Goal: Information Seeking & Learning: Learn about a topic

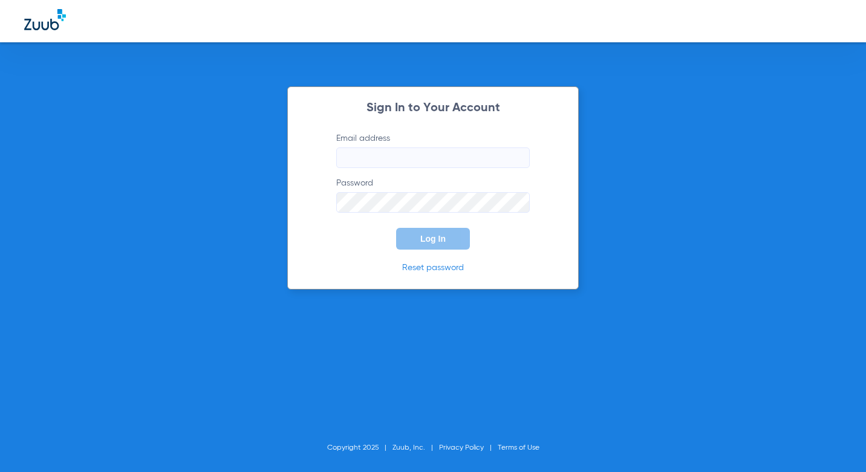
type input "[EMAIL_ADDRESS][DOMAIN_NAME]"
click at [429, 232] on button "Log In" at bounding box center [433, 239] width 74 height 22
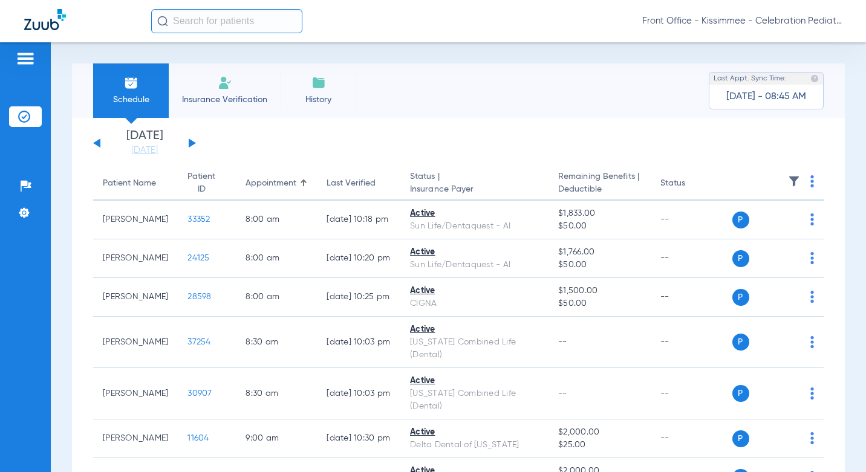
click at [248, 30] on input "text" at bounding box center [226, 21] width 151 height 24
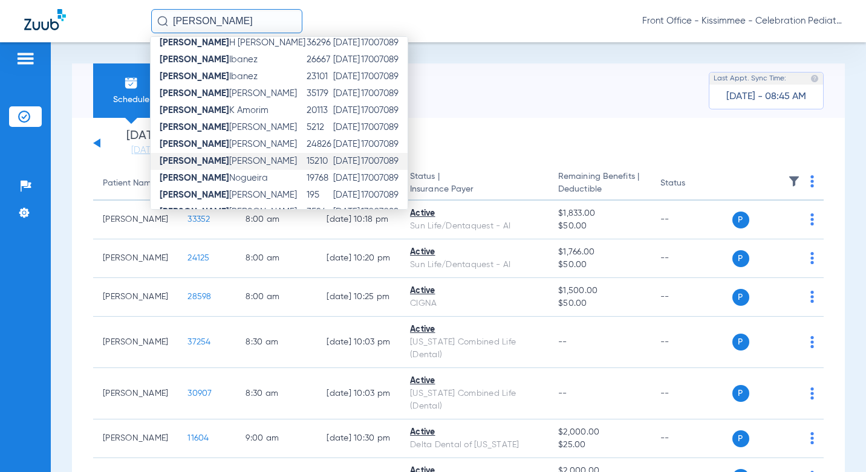
scroll to position [181, 0]
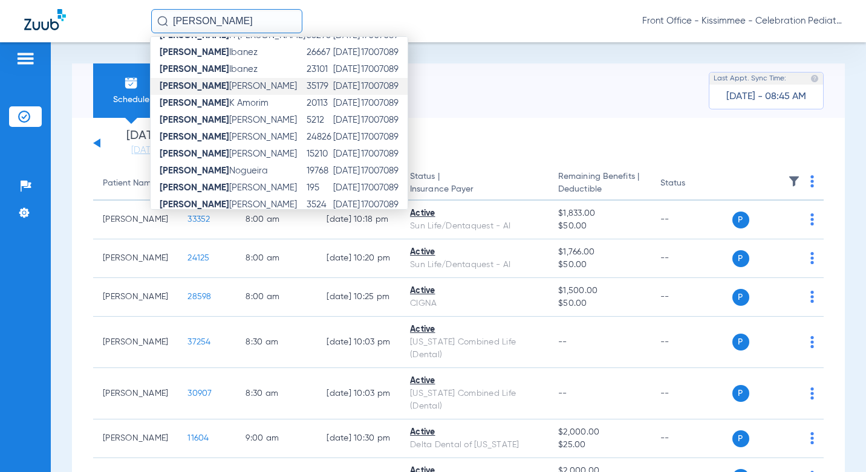
type input "[PERSON_NAME]"
click at [233, 83] on td "Leonardo Juarez" at bounding box center [228, 86] width 155 height 17
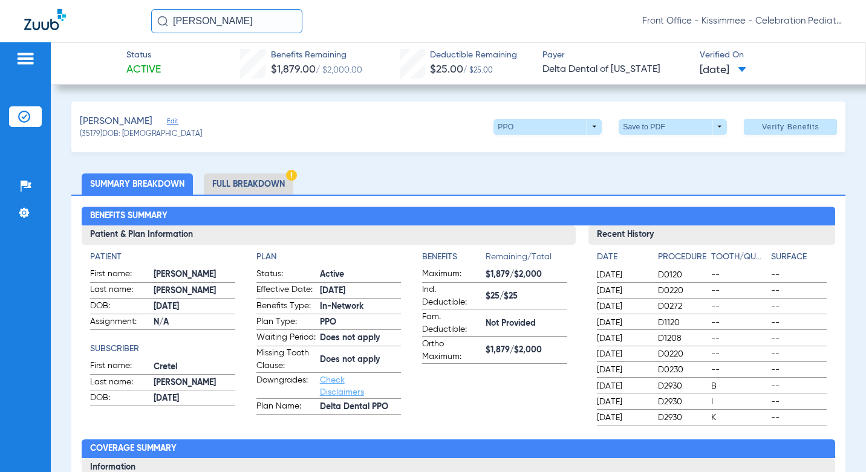
click at [258, 183] on li "Full Breakdown" at bounding box center [248, 184] width 89 height 21
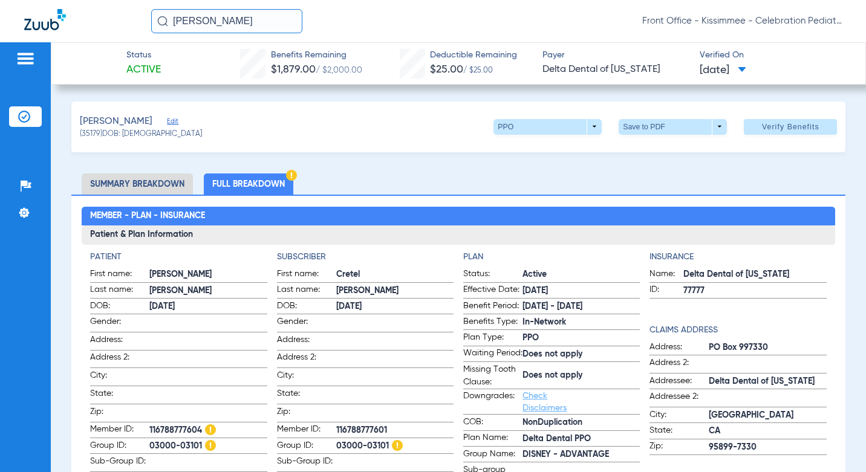
click at [746, 72] on span "07/23/2025" at bounding box center [723, 70] width 47 height 15
drag, startPoint x: 760, startPoint y: 80, endPoint x: 764, endPoint y: 63, distance: 17.9
click at [761, 76] on div at bounding box center [433, 236] width 866 height 472
click at [764, 61] on span "Verified On" at bounding box center [773, 55] width 147 height 13
click at [726, 72] on span "07/23/2025" at bounding box center [723, 70] width 47 height 15
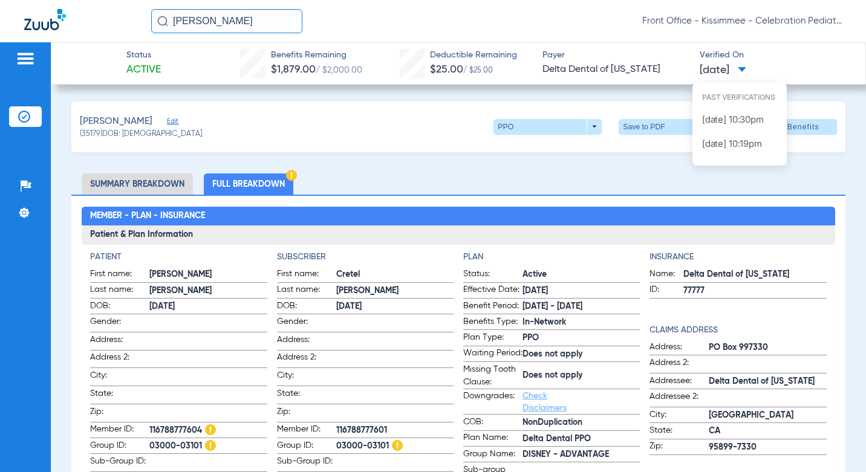
click at [772, 62] on div at bounding box center [433, 236] width 866 height 472
drag, startPoint x: 53, startPoint y: 241, endPoint x: 50, endPoint y: 267, distance: 26.2
click at [50, 267] on div "Patients Insurance Verification Setup Help Center Settings Status Active Benefi…" at bounding box center [433, 278] width 866 height 472
drag, startPoint x: 50, startPoint y: 267, endPoint x: 67, endPoint y: 305, distance: 41.4
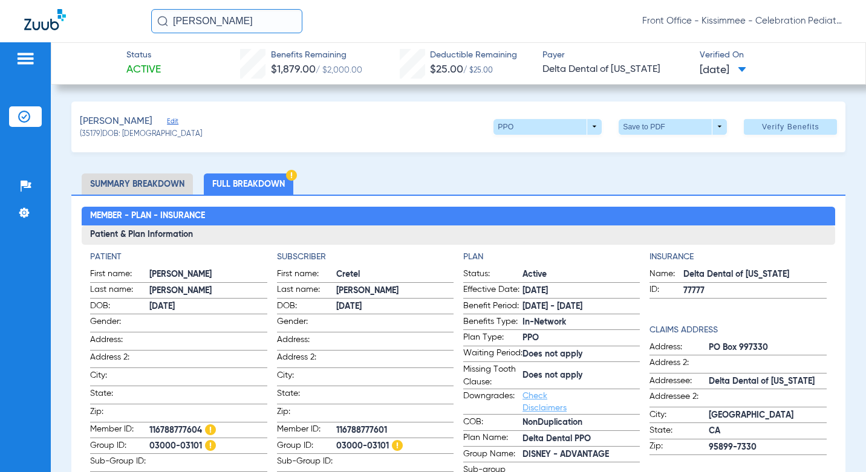
click at [33, 65] on img at bounding box center [25, 58] width 19 height 15
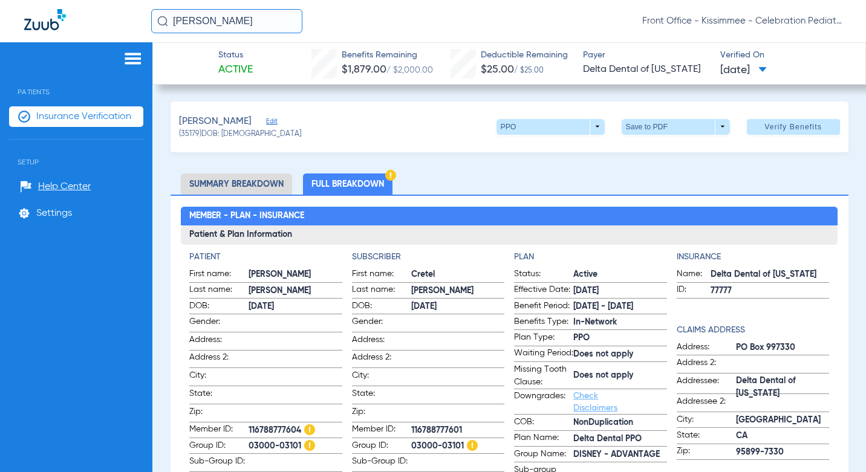
click at [73, 118] on span "Insurance Verification" at bounding box center [83, 117] width 95 height 12
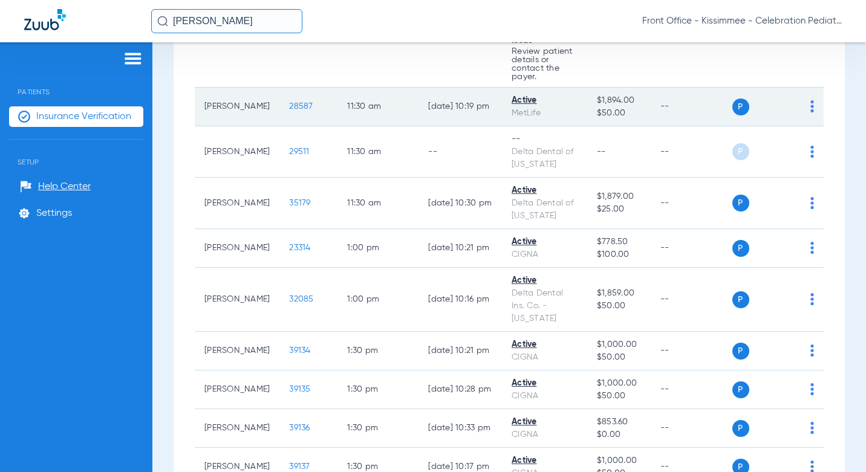
scroll to position [2116, 0]
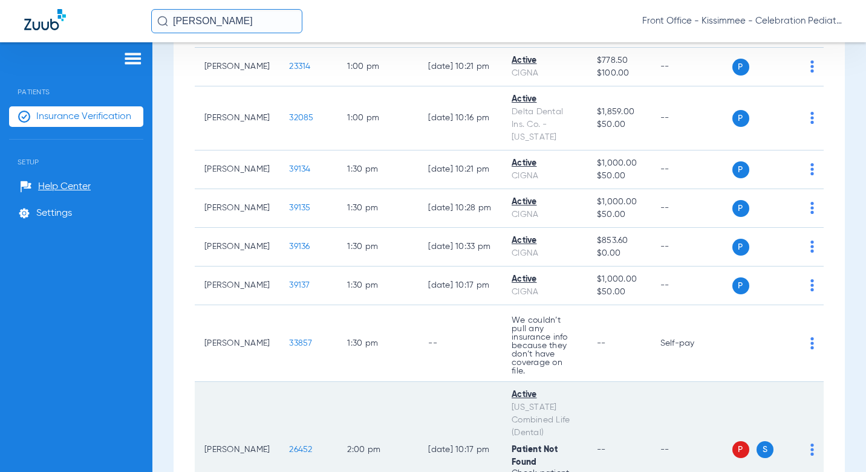
click at [289, 446] on span "26452" at bounding box center [300, 450] width 23 height 8
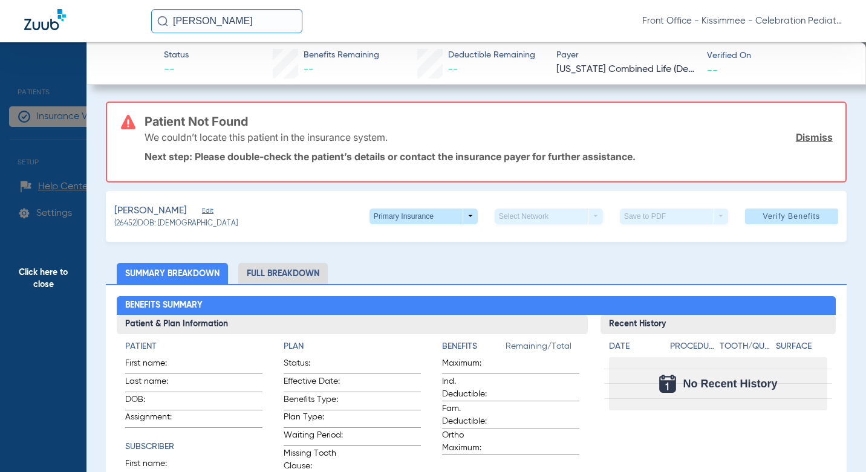
click at [308, 276] on li "Full Breakdown" at bounding box center [282, 273] width 89 height 21
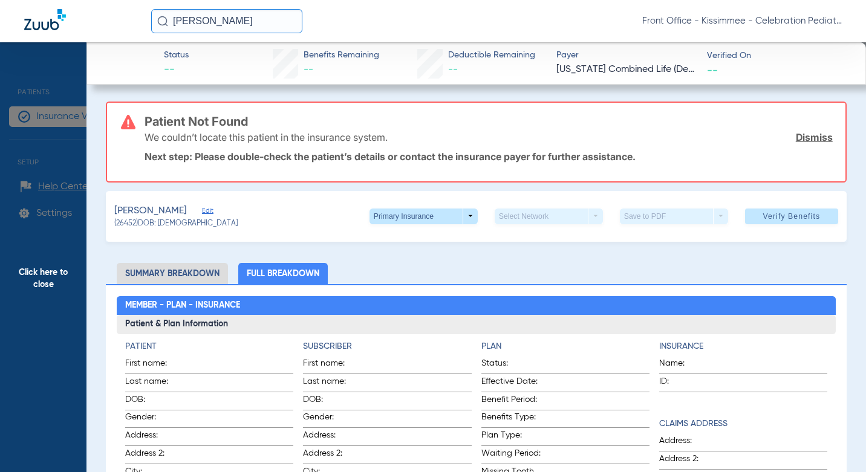
click at [559, 216] on div "Select Network arrow_drop_down" at bounding box center [549, 217] width 108 height 16
click at [445, 219] on span at bounding box center [423, 217] width 108 height 16
click at [416, 263] on span "Secondary Insurance" at bounding box center [411, 264] width 80 height 8
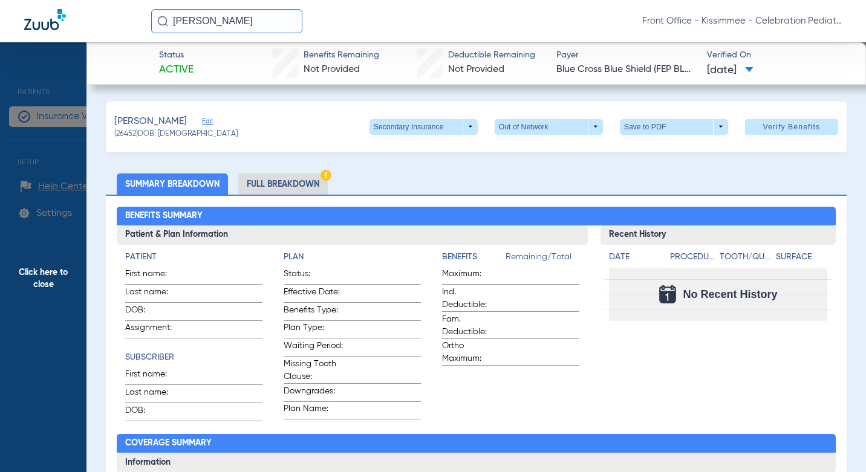
click at [259, 190] on li "Full Breakdown" at bounding box center [282, 184] width 89 height 21
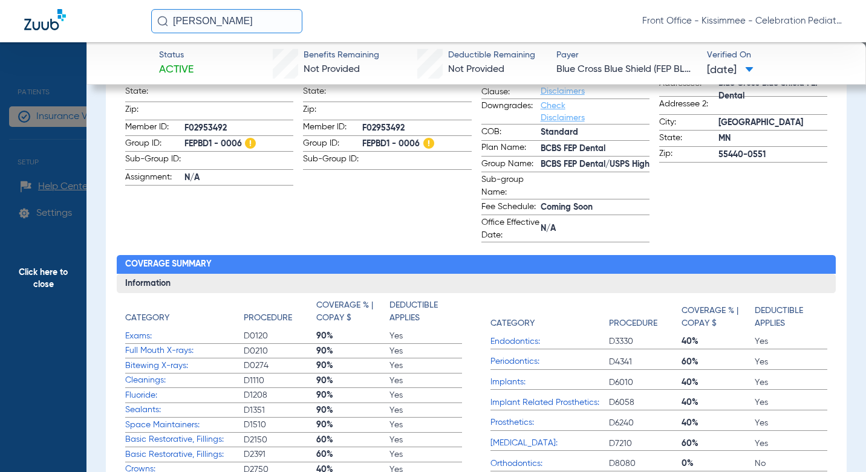
scroll to position [0, 0]
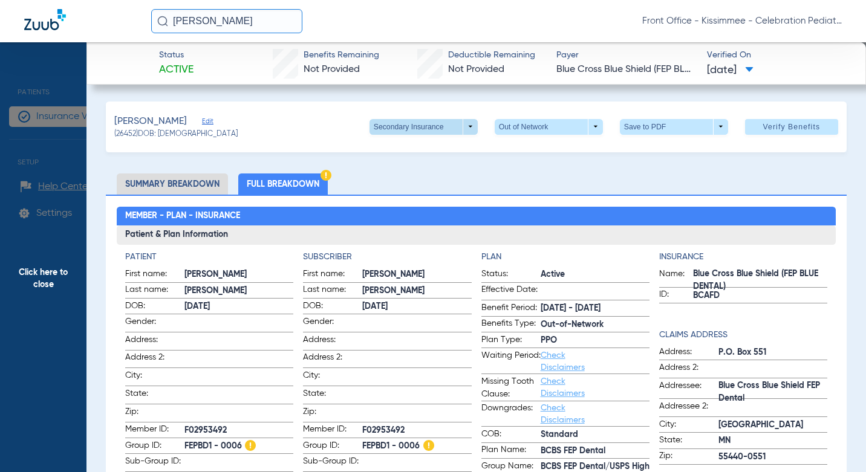
click at [439, 126] on span at bounding box center [423, 127] width 108 height 16
click at [391, 152] on span "Primary Insurance" at bounding box center [411, 150] width 80 height 8
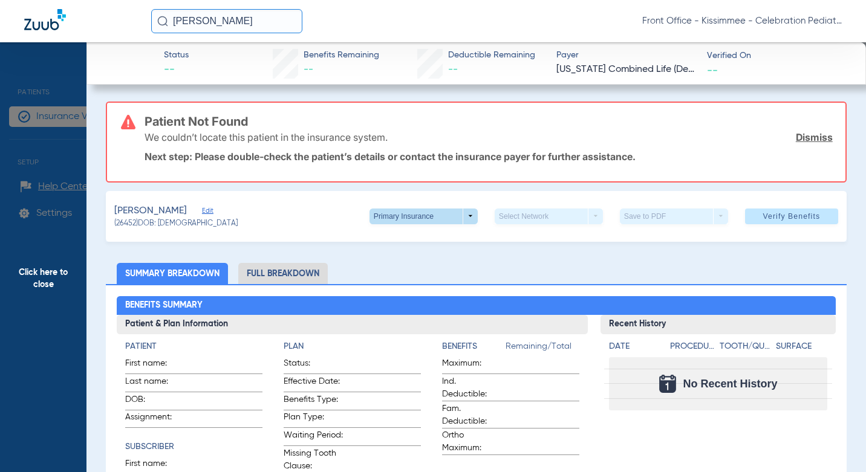
click at [421, 212] on span at bounding box center [423, 216] width 29 height 29
click at [0, 302] on html "leonardo Front Office - Kissimmee - Celebration Pediatric Dentistry Patients In…" at bounding box center [433, 236] width 866 height 472
click at [59, 362] on div at bounding box center [433, 236] width 866 height 472
click at [38, 262] on span "Click here to close" at bounding box center [43, 278] width 86 height 472
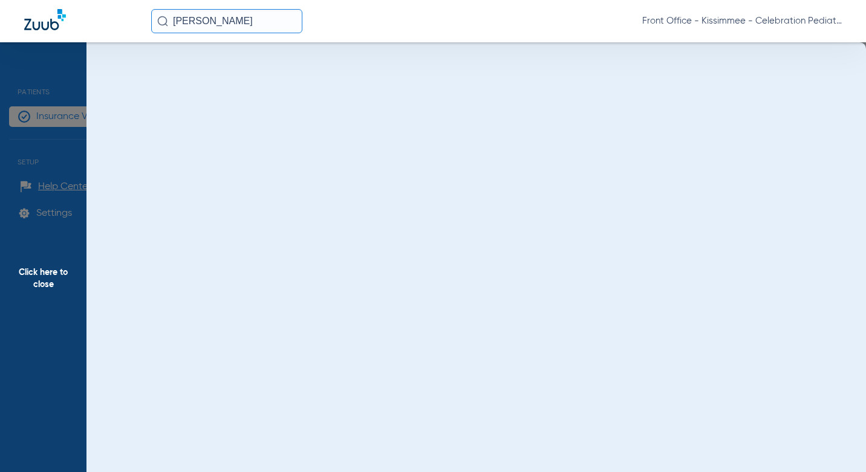
click at [40, 278] on span "Click here to close" at bounding box center [43, 278] width 86 height 472
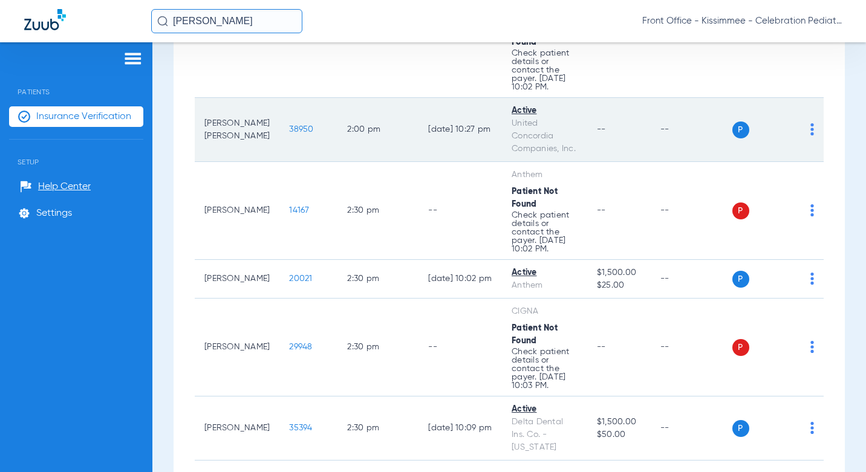
scroll to position [2539, 0]
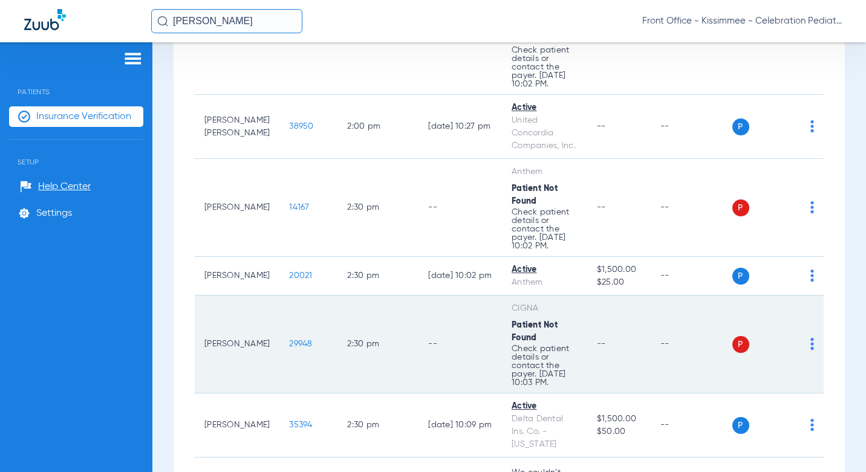
click at [289, 340] on span "29948" at bounding box center [300, 344] width 23 height 8
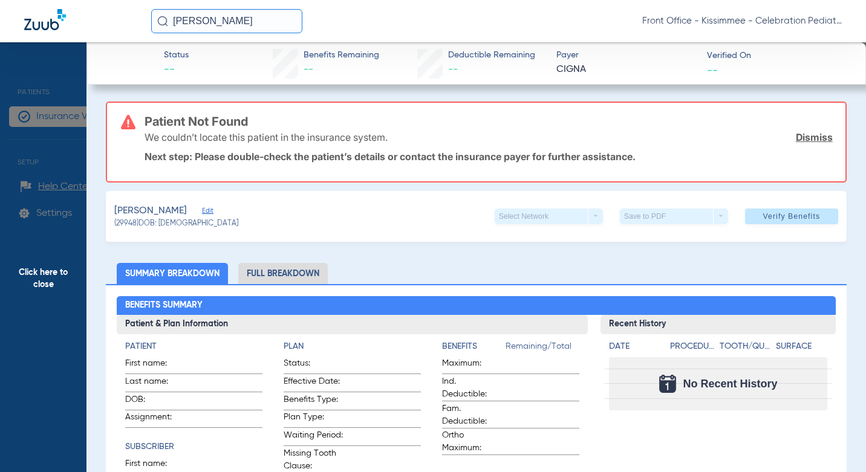
click at [270, 265] on li "Full Breakdown" at bounding box center [282, 273] width 89 height 21
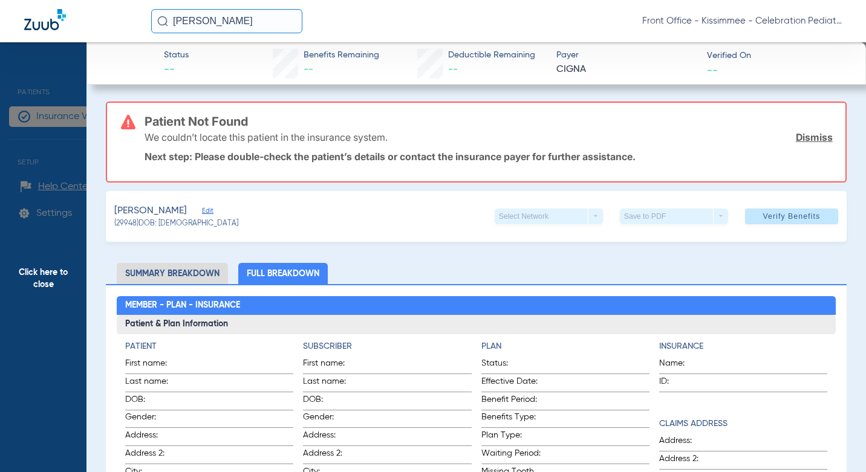
click at [10, 359] on span "Click here to close" at bounding box center [43, 278] width 86 height 472
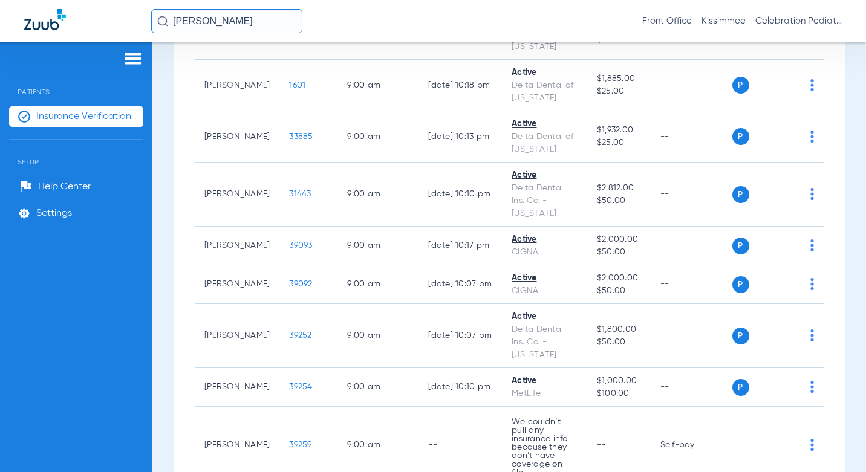
click at [123, 59] on img at bounding box center [132, 58] width 19 height 15
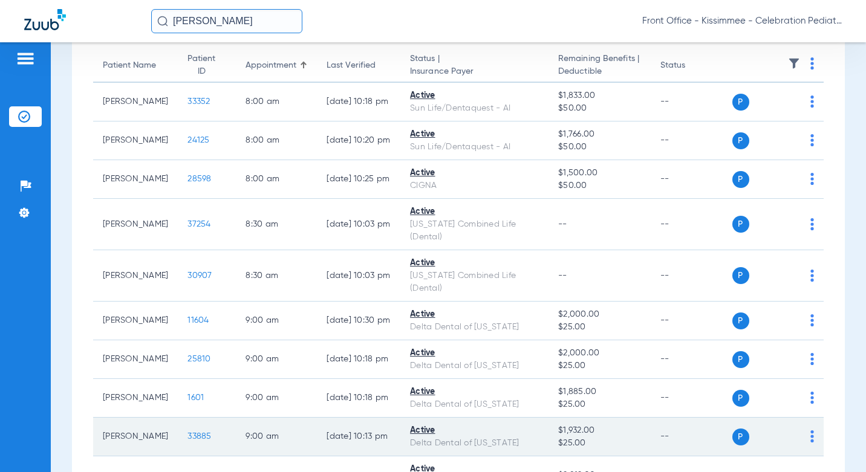
scroll to position [0, 0]
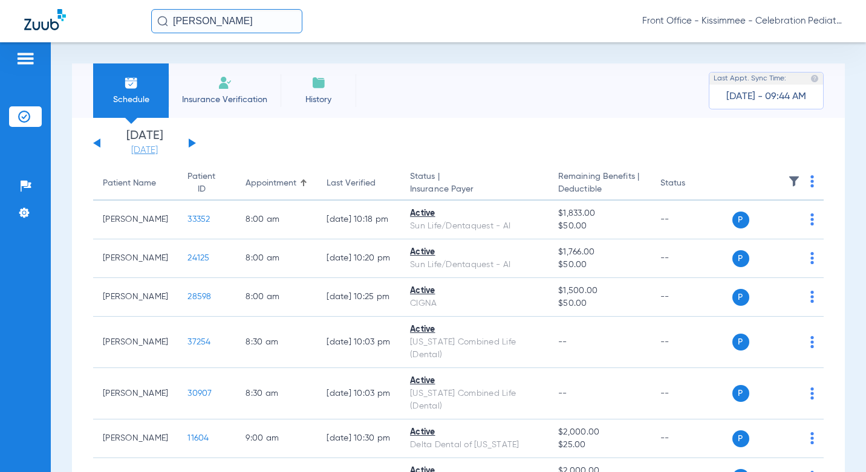
click at [168, 151] on link "[DATE]" at bounding box center [144, 150] width 73 height 12
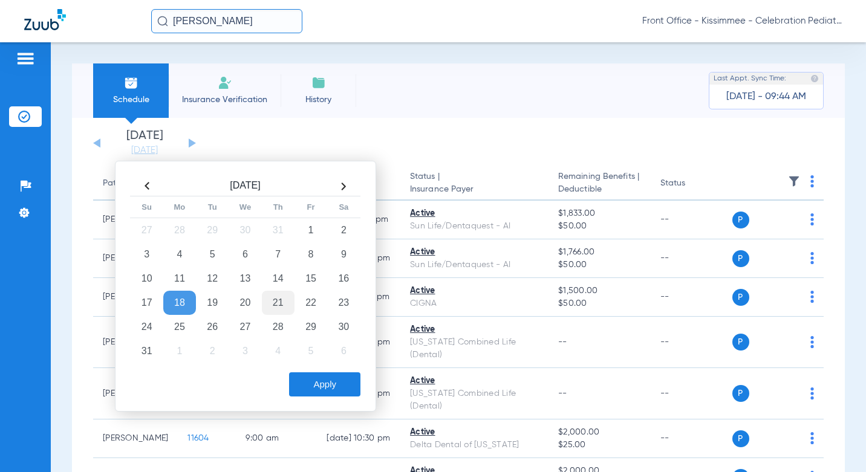
click at [278, 302] on td "21" at bounding box center [278, 303] width 33 height 24
click at [318, 386] on button "Apply" at bounding box center [324, 384] width 71 height 24
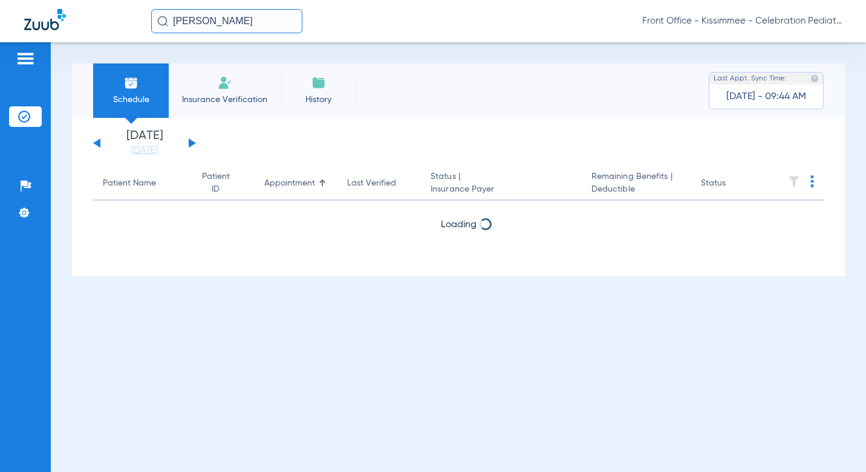
click at [469, 42] on div "Schedule Insurance Verification History Last Appt. Sync Time: Today - 09:44 AM …" at bounding box center [458, 257] width 815 height 430
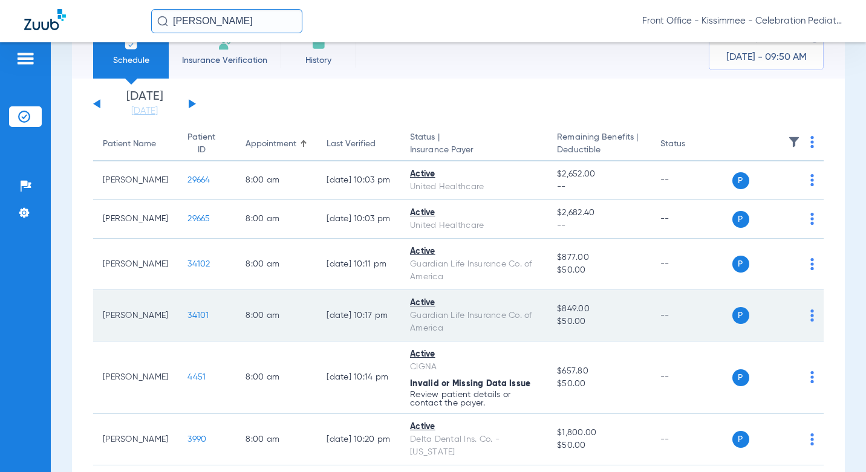
scroll to position [60, 0]
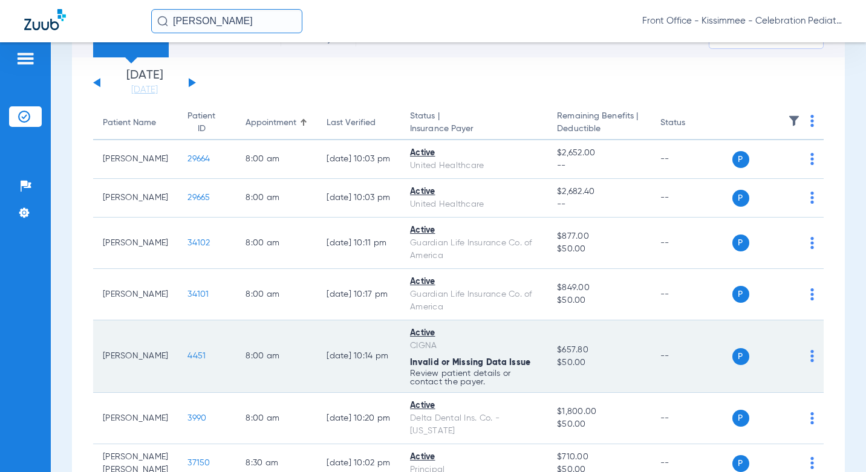
click at [187, 360] on span "4451" at bounding box center [196, 356] width 18 height 8
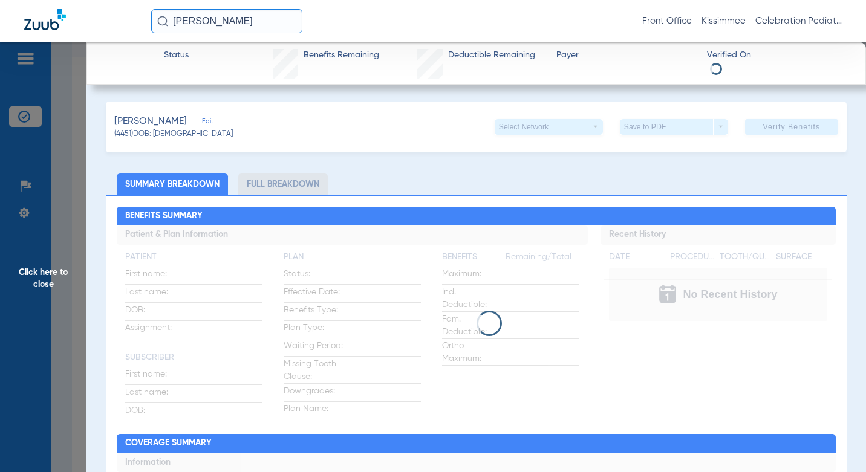
drag, startPoint x: 184, startPoint y: 365, endPoint x: 274, endPoint y: 184, distance: 202.2
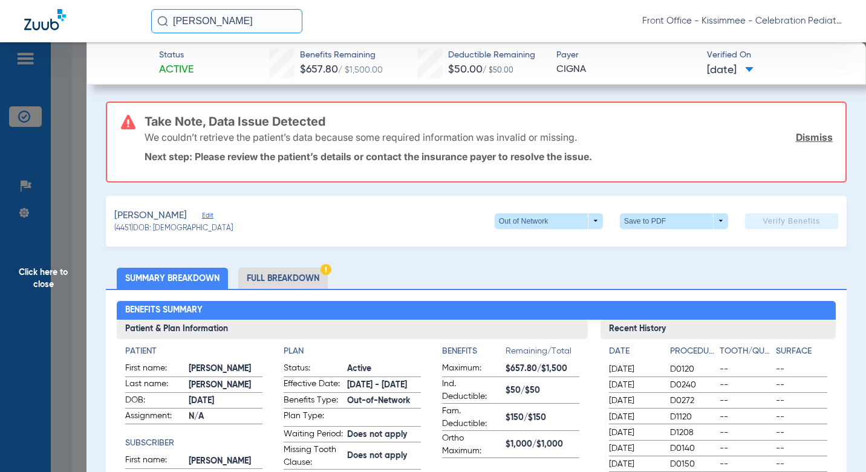
drag, startPoint x: 296, startPoint y: 310, endPoint x: 286, endPoint y: 274, distance: 37.7
click at [286, 274] on li "Full Breakdown" at bounding box center [282, 278] width 89 height 21
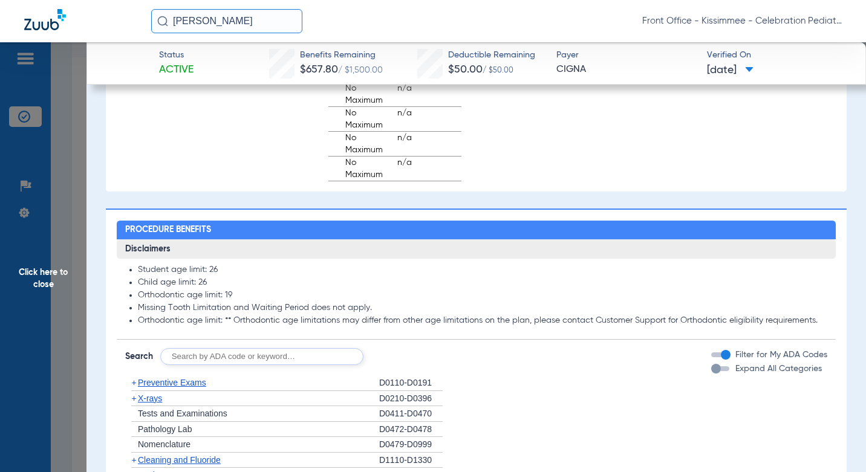
scroll to position [1149, 0]
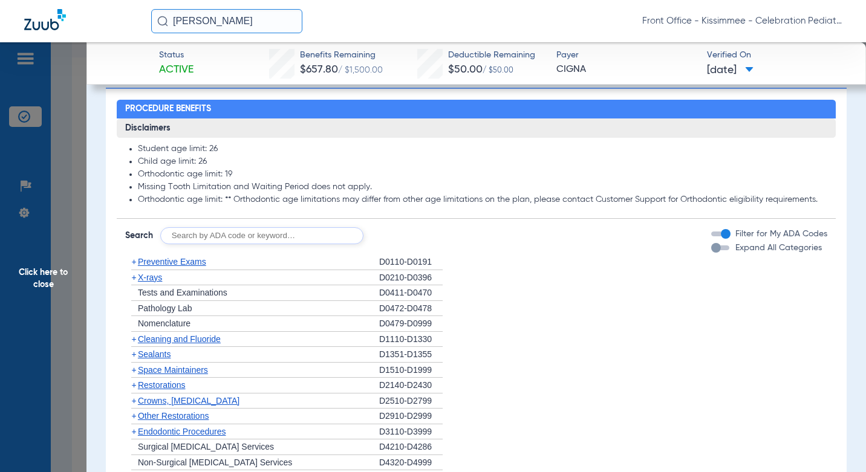
click at [258, 244] on input "text" at bounding box center [261, 235] width 203 height 17
type input "d9230"
click at [410, 244] on button "Search" at bounding box center [409, 235] width 48 height 17
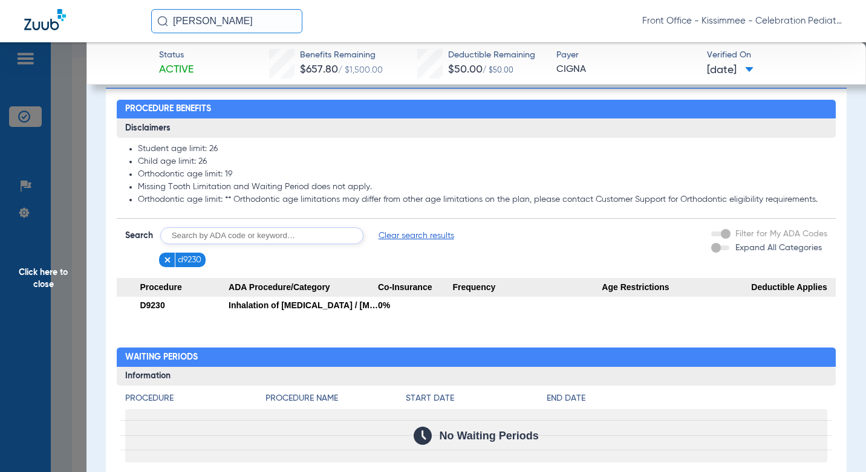
click at [73, 300] on span "Click here to close" at bounding box center [43, 278] width 86 height 472
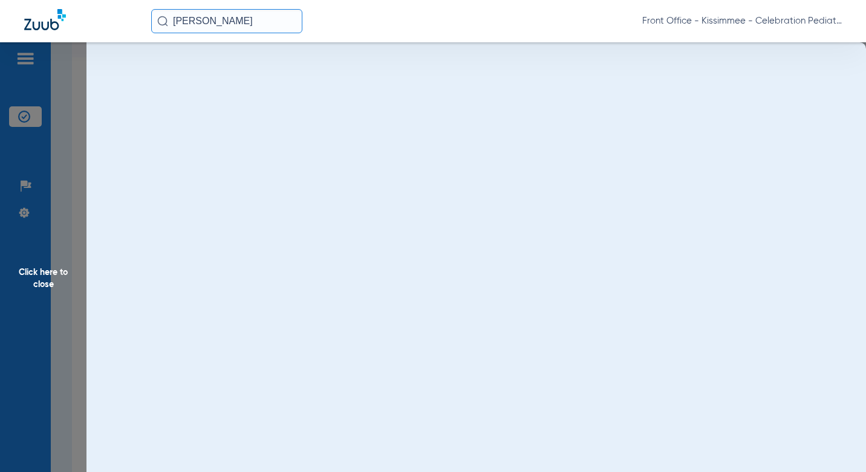
scroll to position [0, 0]
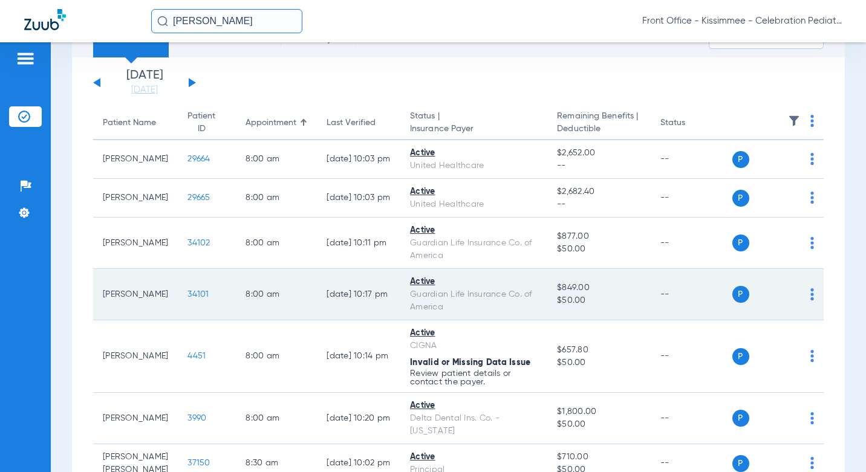
click at [188, 299] on span "34101" at bounding box center [197, 294] width 21 height 8
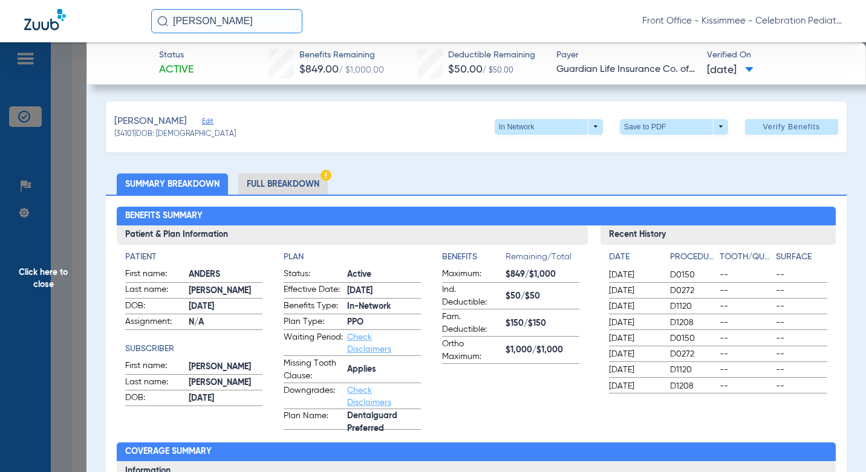
click at [62, 331] on span "Click here to close" at bounding box center [43, 278] width 86 height 472
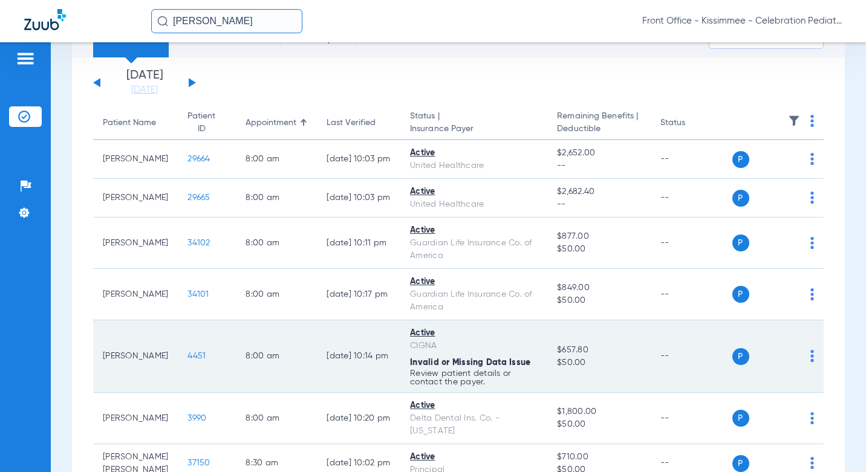
click at [187, 360] on span "4451" at bounding box center [196, 356] width 18 height 8
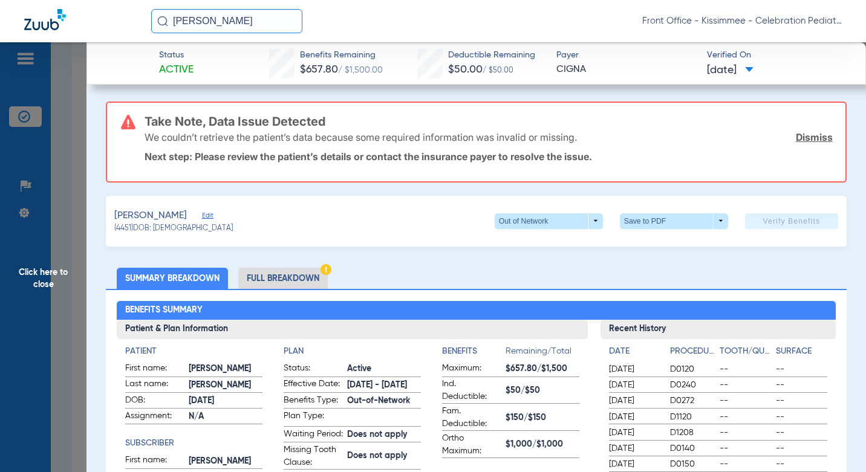
click at [294, 278] on li "Full Breakdown" at bounding box center [282, 278] width 89 height 21
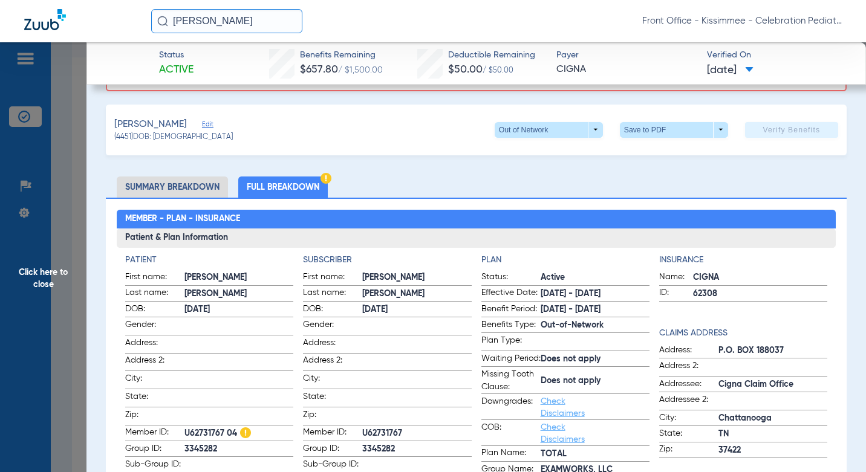
scroll to position [60, 0]
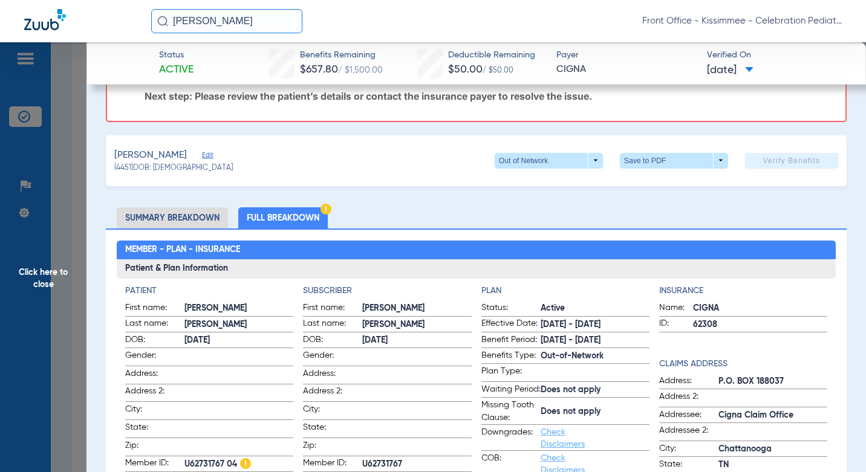
click at [70, 178] on span "Click here to close" at bounding box center [43, 278] width 86 height 472
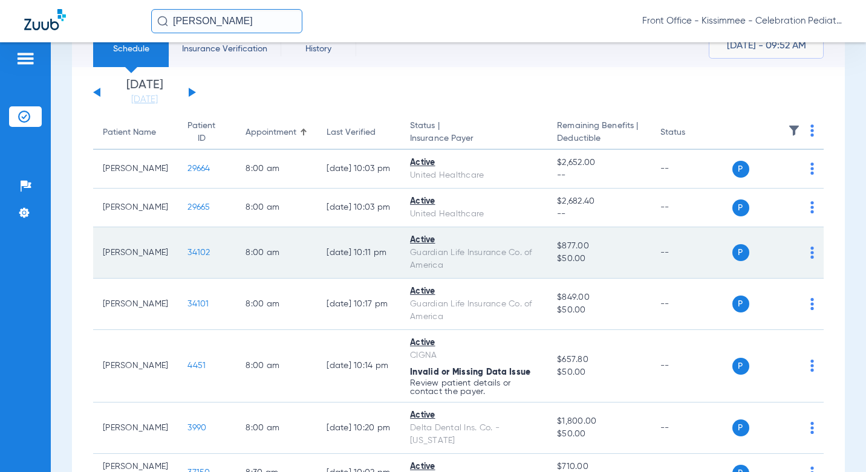
scroll to position [121, 0]
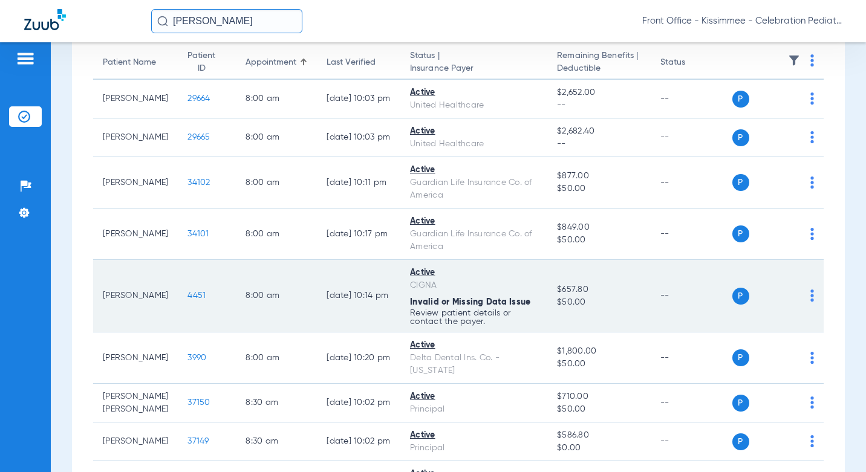
click at [189, 300] on span "4451" at bounding box center [196, 295] width 18 height 8
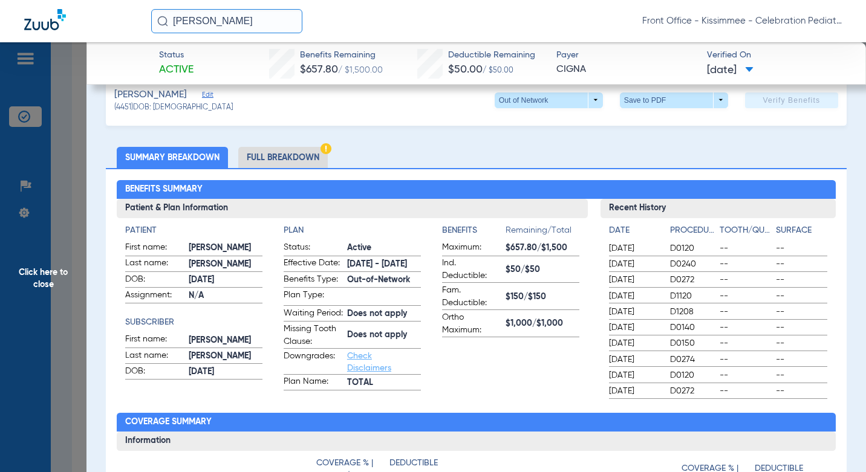
scroll to position [181, 0]
click at [255, 163] on li "Full Breakdown" at bounding box center [282, 157] width 89 height 21
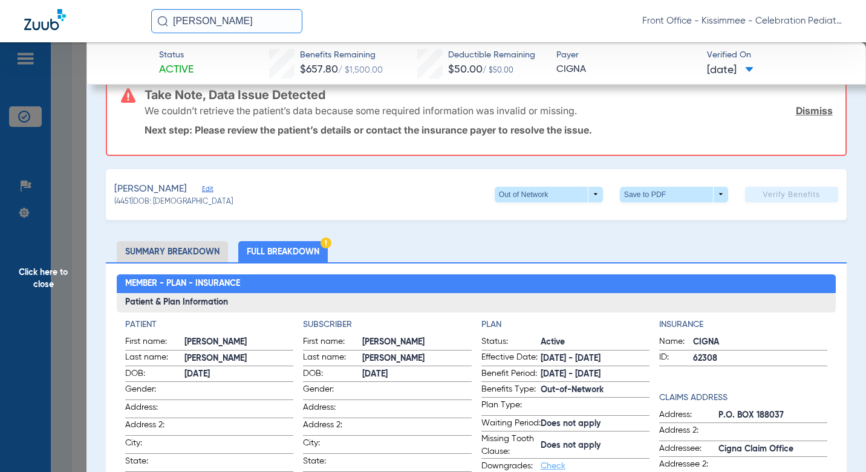
scroll to position [121, 0]
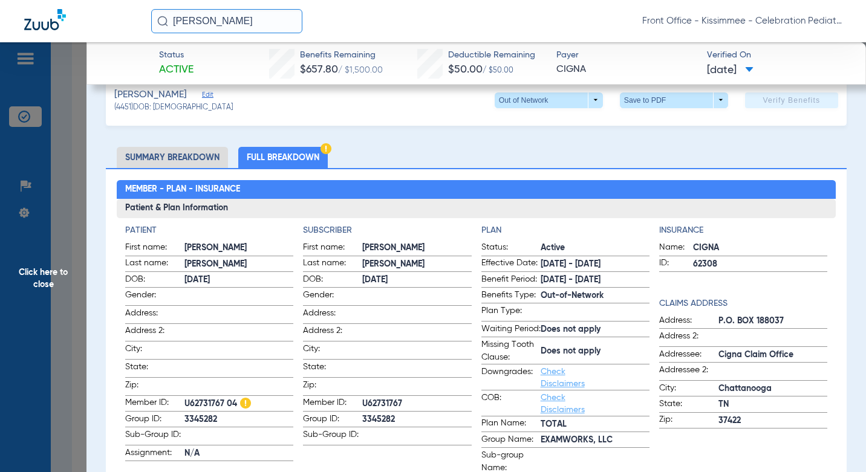
click at [65, 221] on span "Click here to close" at bounding box center [43, 278] width 86 height 472
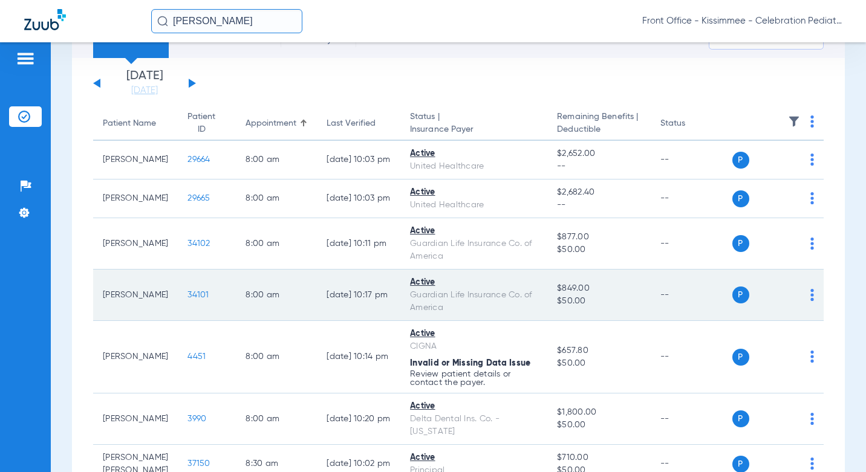
scroll to position [60, 0]
click at [187, 298] on span "34101" at bounding box center [197, 294] width 21 height 8
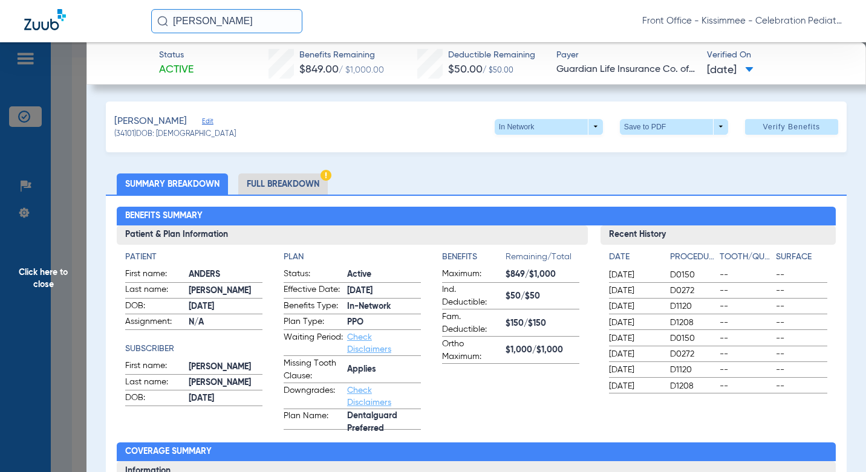
drag, startPoint x: 289, startPoint y: 180, endPoint x: 346, endPoint y: 194, distance: 59.1
click at [289, 180] on li "Full Breakdown" at bounding box center [282, 184] width 89 height 21
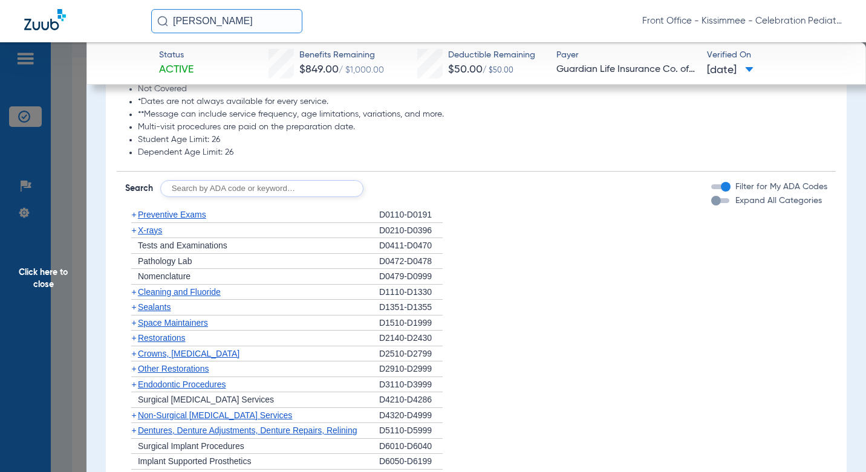
scroll to position [1753, 0]
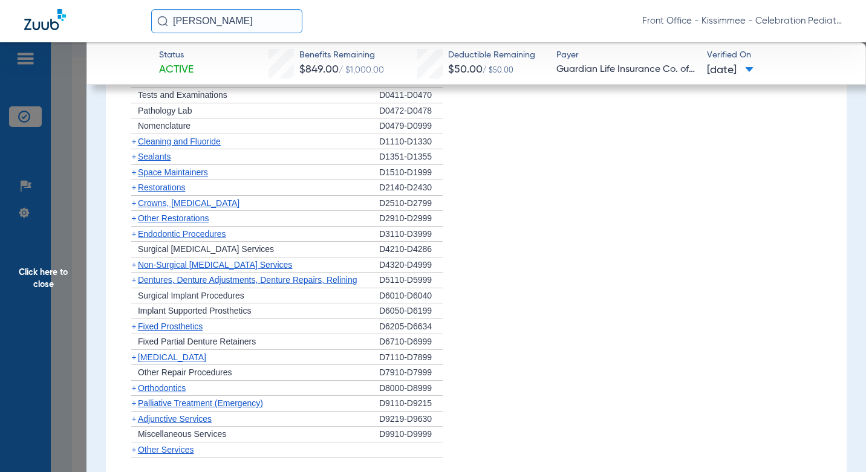
click at [719, 57] on div "Expand All Categories" at bounding box center [766, 50] width 111 height 13
click at [711, 55] on div "button" at bounding box center [716, 50] width 10 height 10
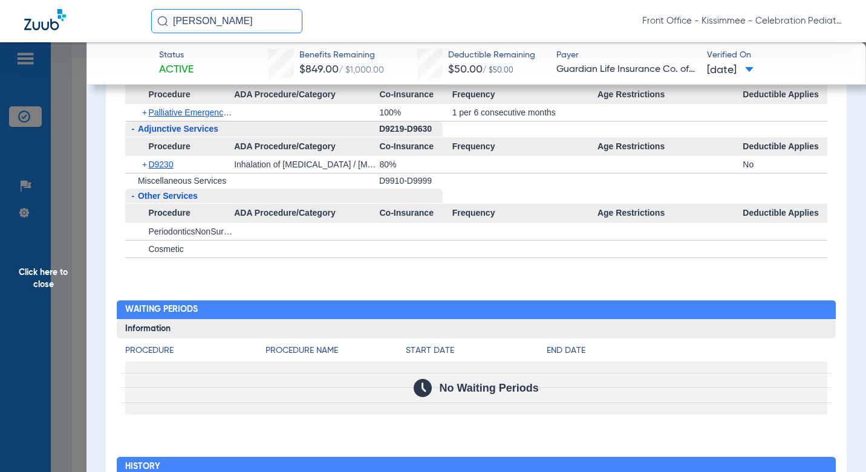
scroll to position [3392, 0]
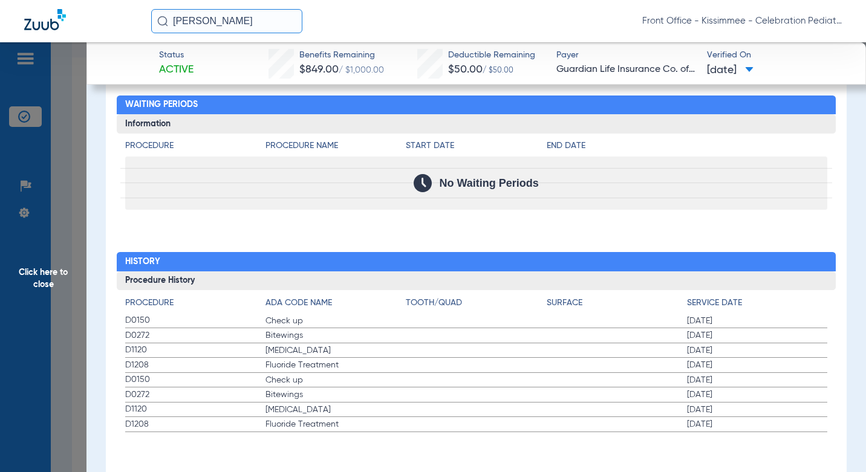
click at [60, 307] on span "Click here to close" at bounding box center [43, 278] width 86 height 472
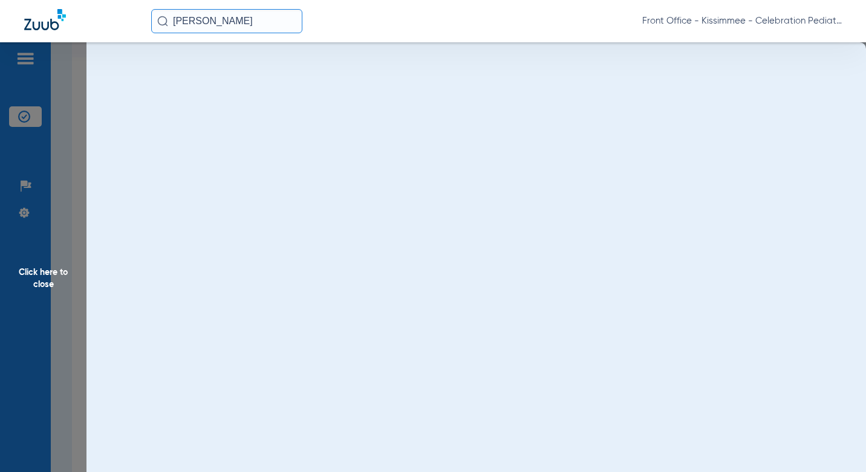
scroll to position [0, 0]
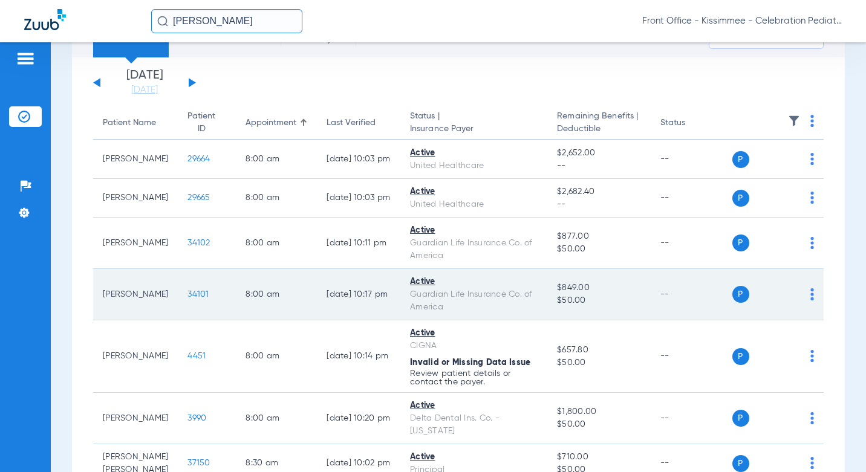
click at [188, 298] on span "34101" at bounding box center [197, 294] width 21 height 8
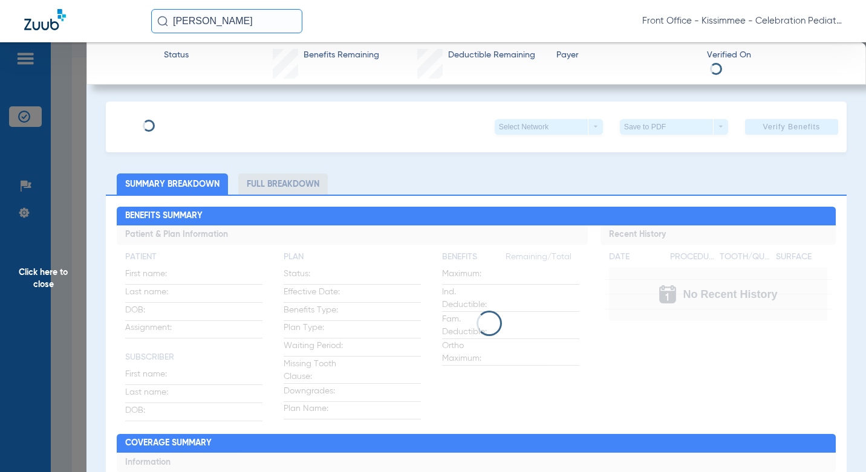
click at [256, 180] on li "Full Breakdown" at bounding box center [282, 184] width 89 height 21
click at [275, 186] on li "Full Breakdown" at bounding box center [282, 184] width 89 height 21
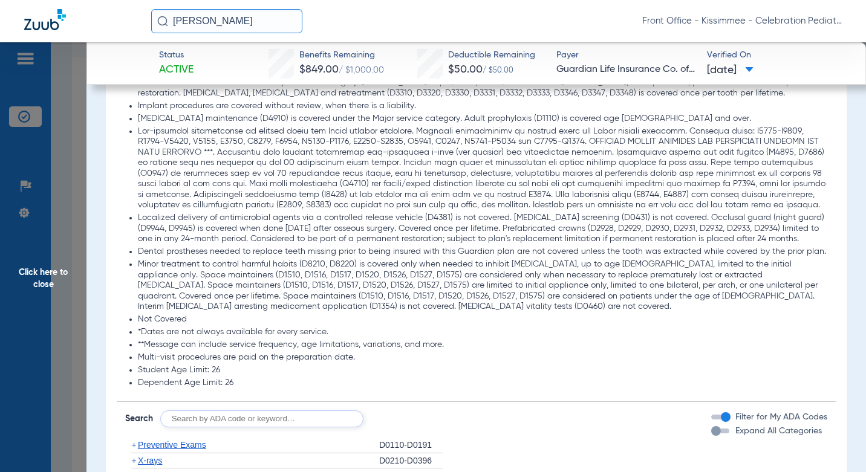
scroll to position [1451, 0]
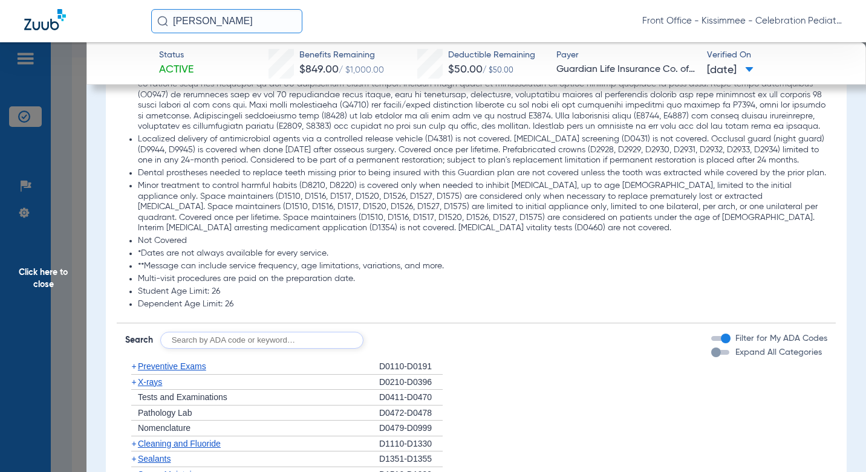
click at [723, 355] on button "Expand All Categories" at bounding box center [722, 352] width 22 height 5
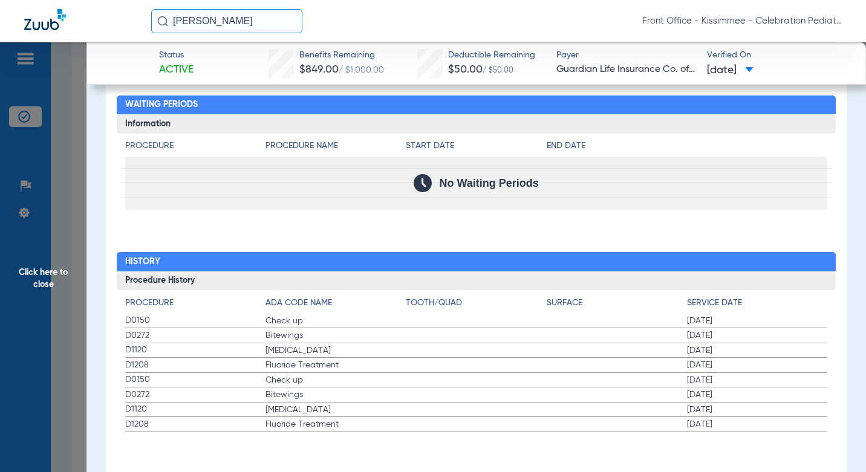
scroll to position [3392, 0]
click at [60, 235] on span "Click here to close" at bounding box center [43, 278] width 86 height 472
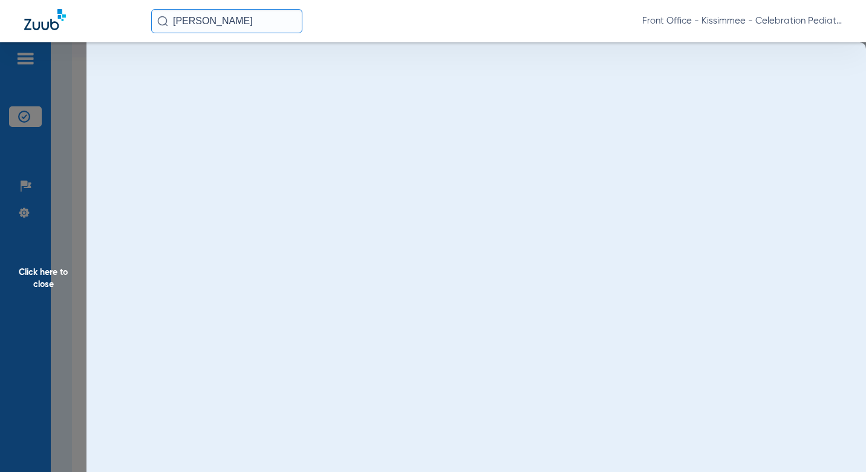
scroll to position [0, 0]
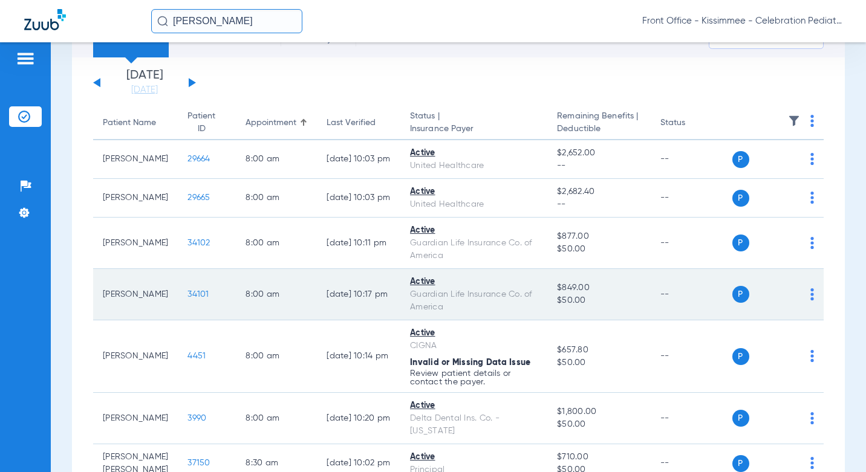
click at [187, 299] on span "34101" at bounding box center [197, 294] width 21 height 8
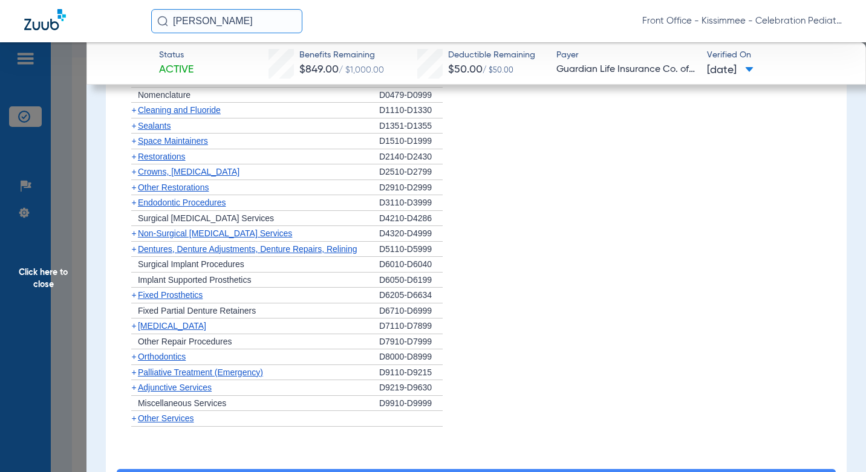
scroll to position [1209, 0]
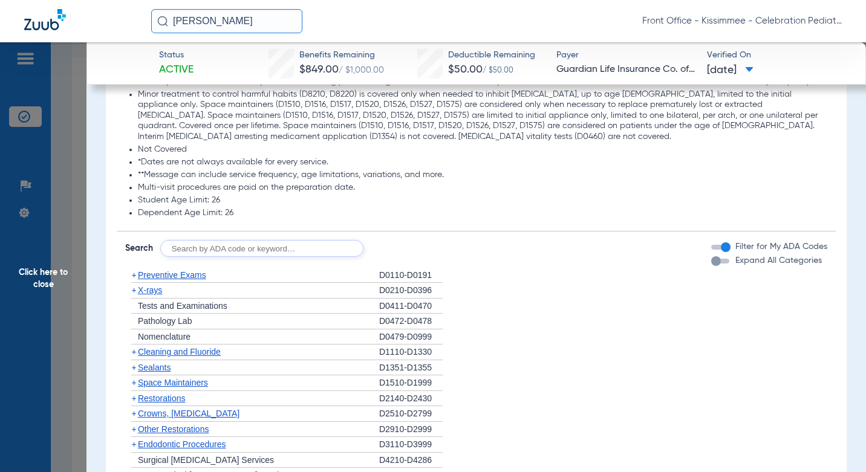
click at [711, 266] on div "button" at bounding box center [716, 261] width 10 height 10
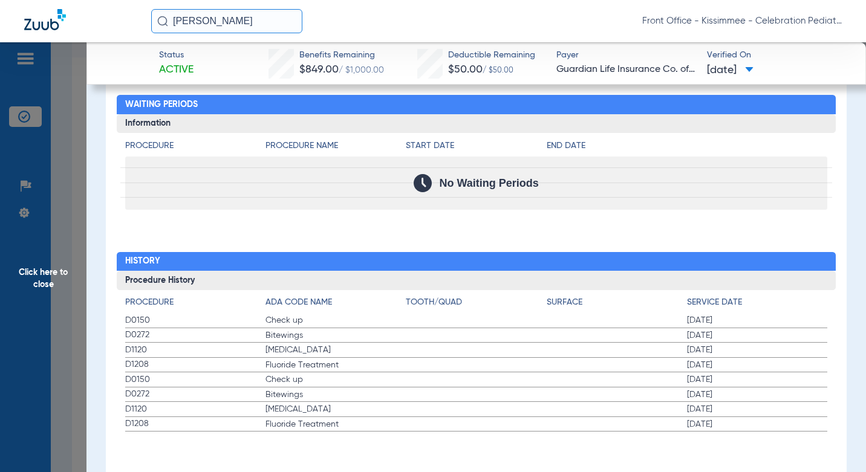
scroll to position [3059, 0]
click at [65, 240] on span "Click here to close" at bounding box center [43, 278] width 86 height 472
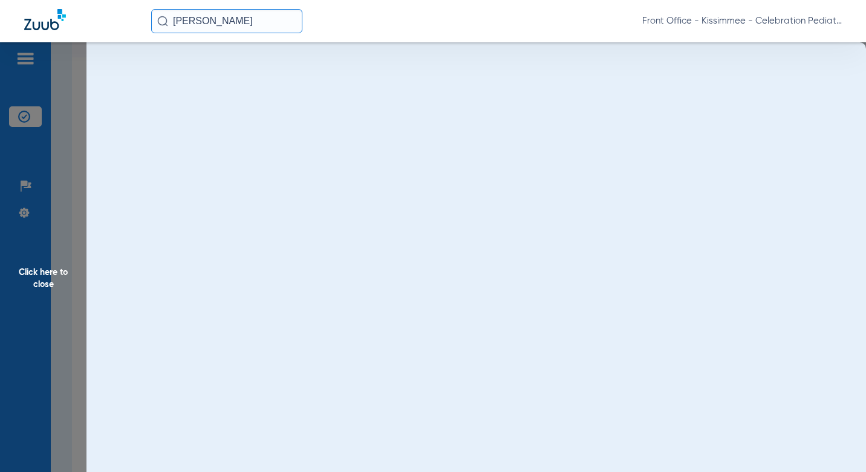
scroll to position [0, 0]
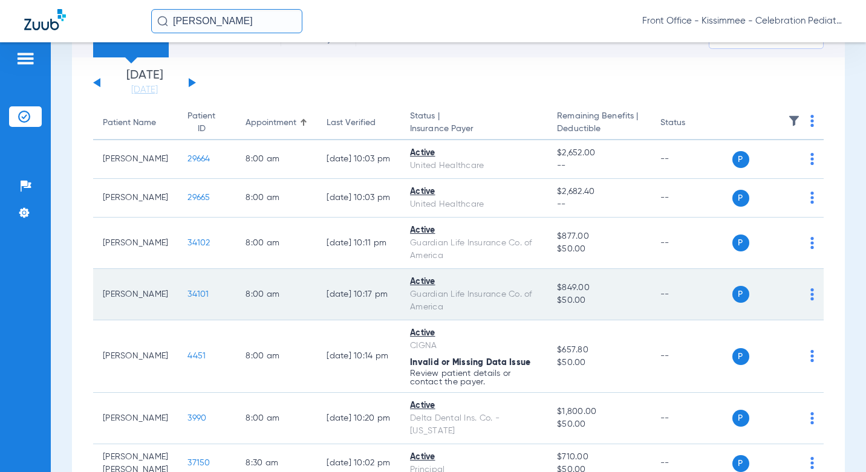
click at [187, 299] on span "34101" at bounding box center [197, 294] width 21 height 8
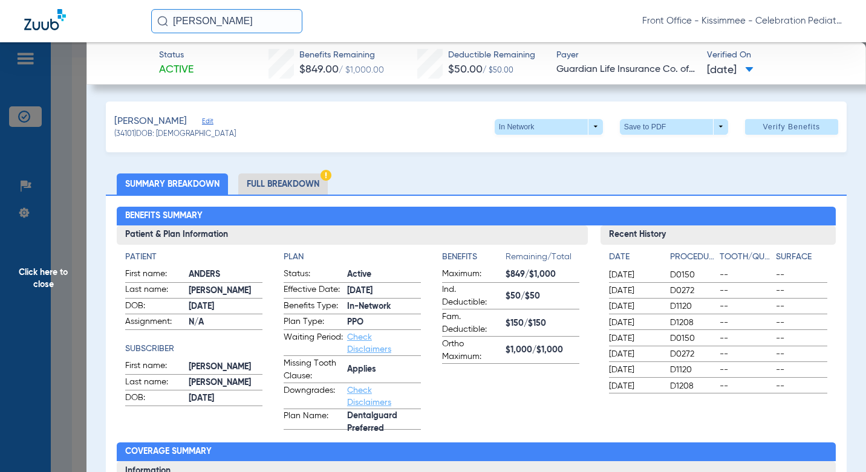
click at [297, 181] on li "Full Breakdown" at bounding box center [282, 184] width 89 height 21
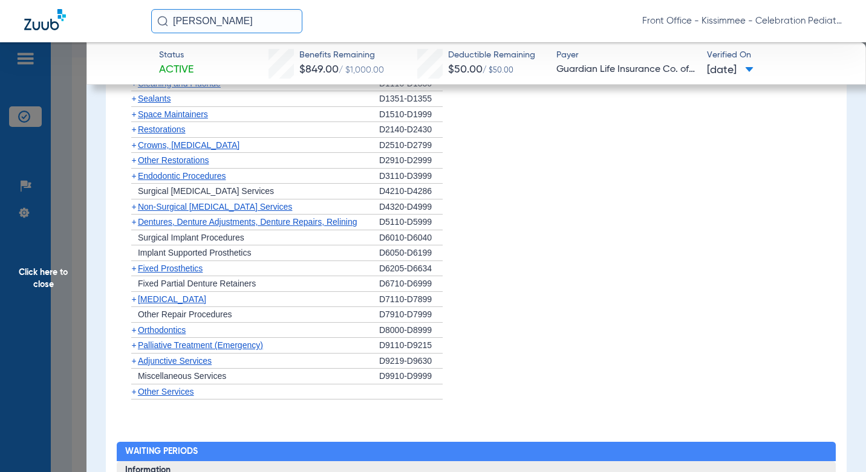
scroll to position [1582, 0]
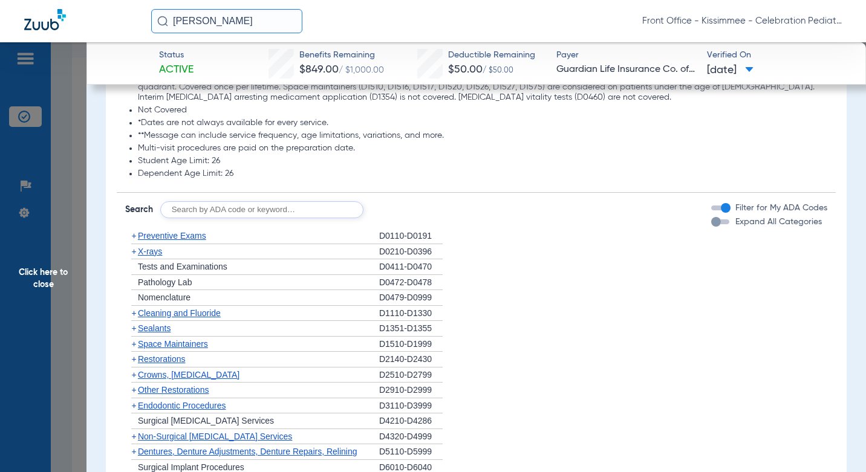
click at [714, 224] on div "button" at bounding box center [720, 221] width 18 height 5
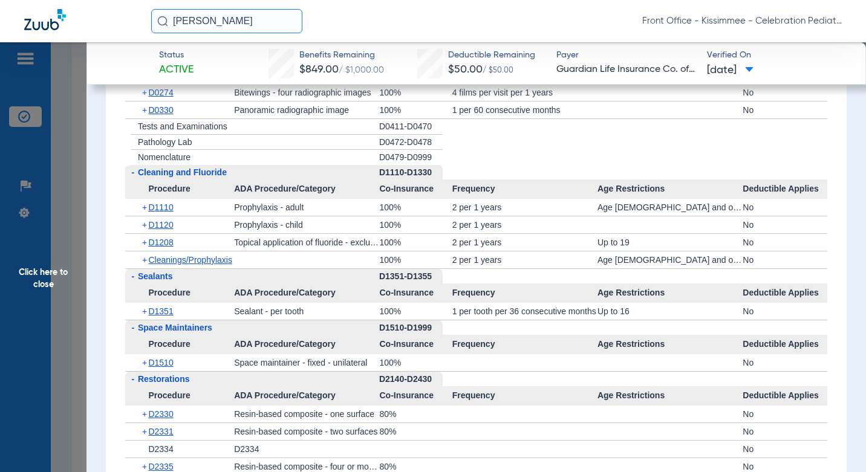
scroll to position [2065, 0]
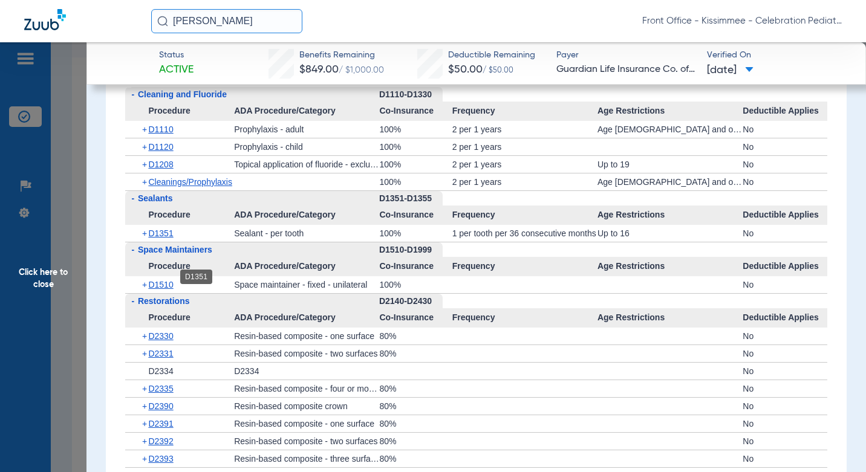
click at [160, 238] on span "D1351" at bounding box center [160, 234] width 25 height 10
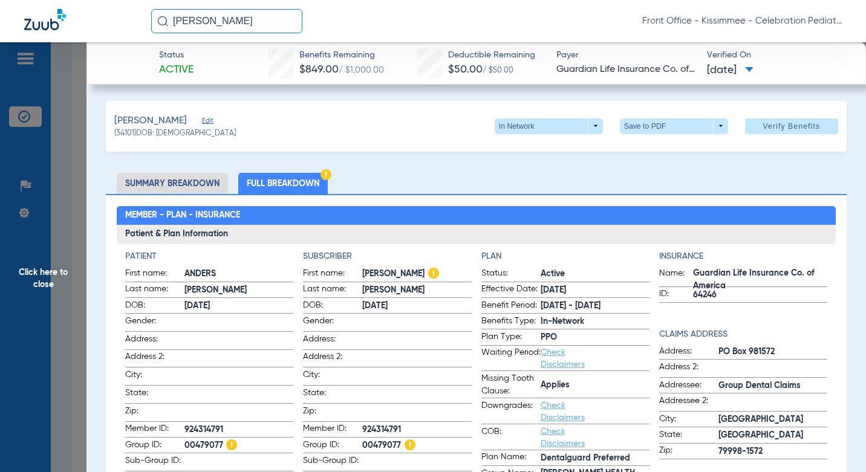
scroll to position [0, 0]
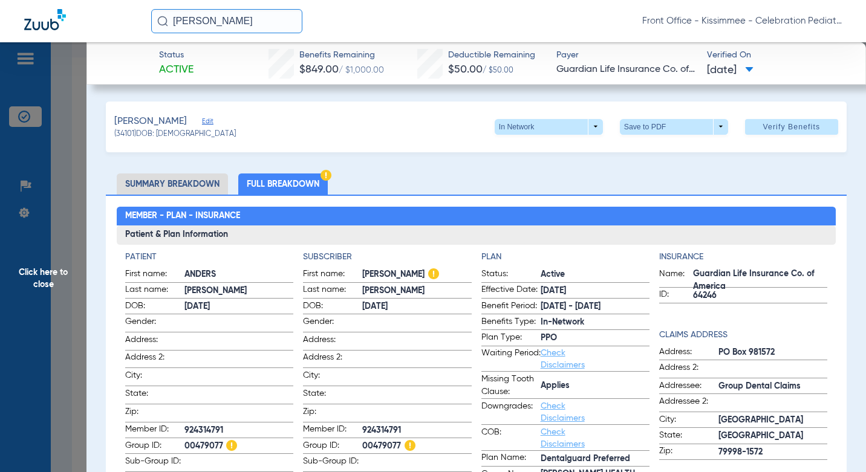
click at [63, 281] on span "Click here to close" at bounding box center [43, 278] width 86 height 472
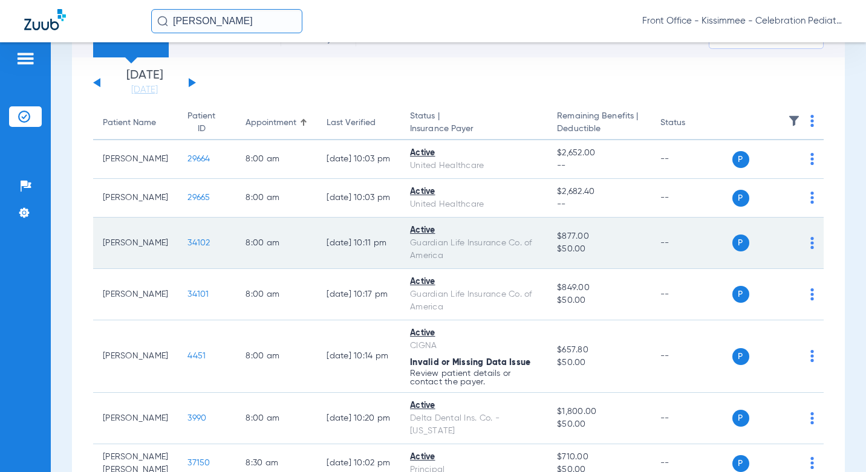
click at [187, 247] on span "34102" at bounding box center [198, 243] width 22 height 8
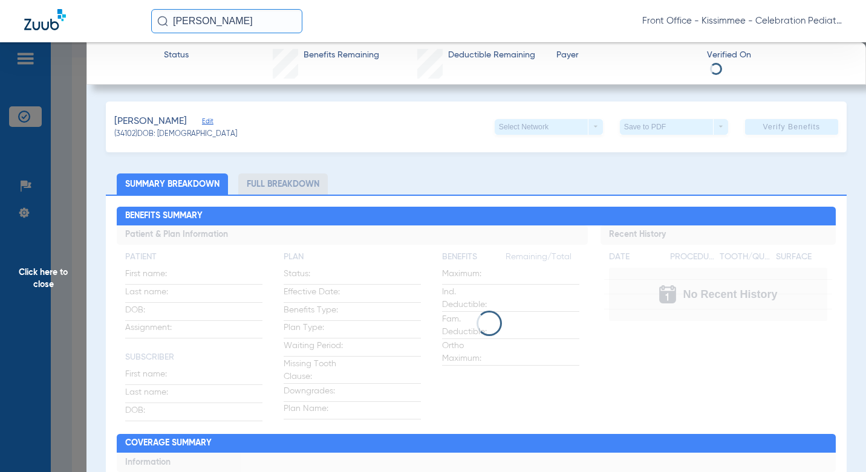
click at [266, 187] on li "Full Breakdown" at bounding box center [282, 184] width 89 height 21
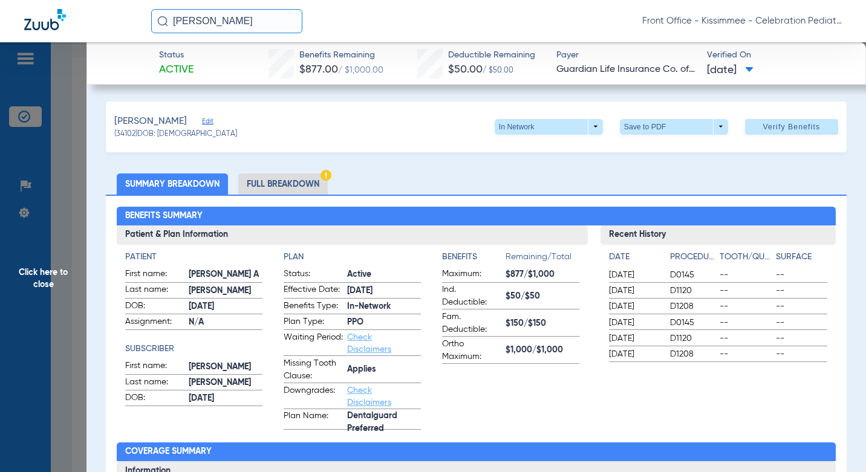
click at [284, 185] on li "Full Breakdown" at bounding box center [282, 184] width 89 height 21
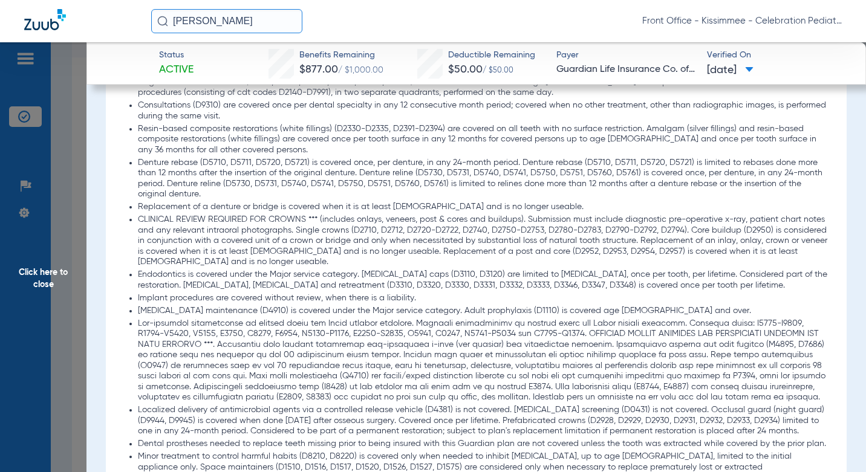
scroll to position [1451, 0]
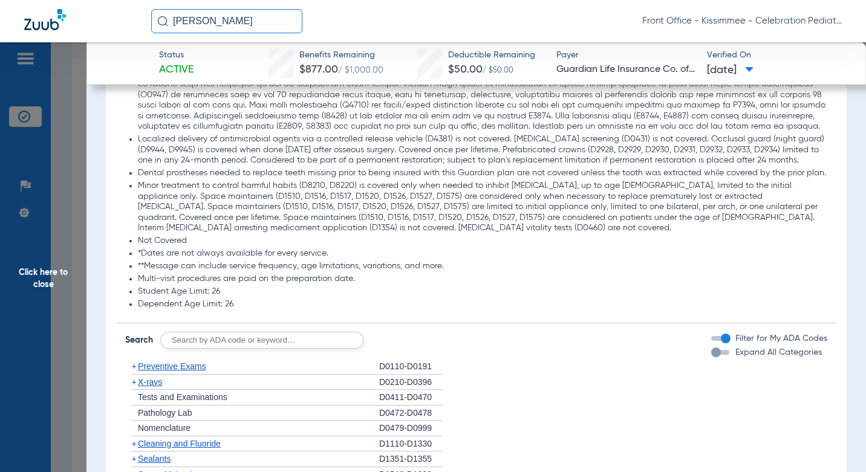
click at [711, 357] on div "button" at bounding box center [716, 353] width 10 height 10
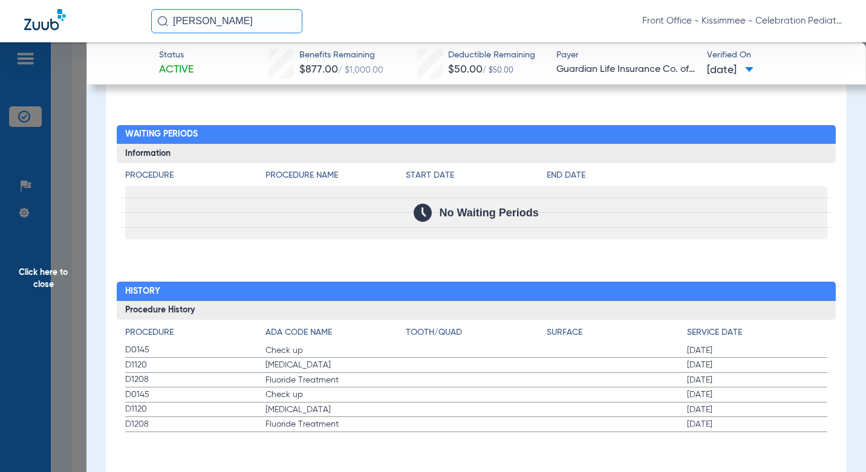
scroll to position [3363, 0]
click at [74, 352] on span "Click here to close" at bounding box center [43, 278] width 86 height 472
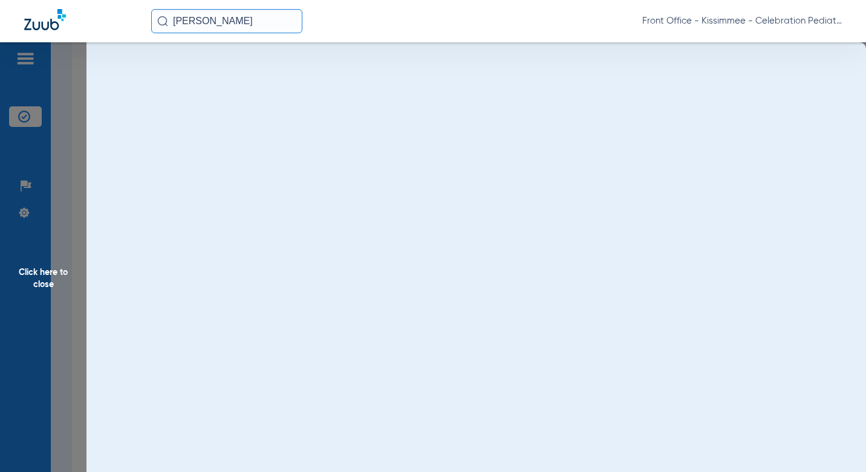
scroll to position [0, 0]
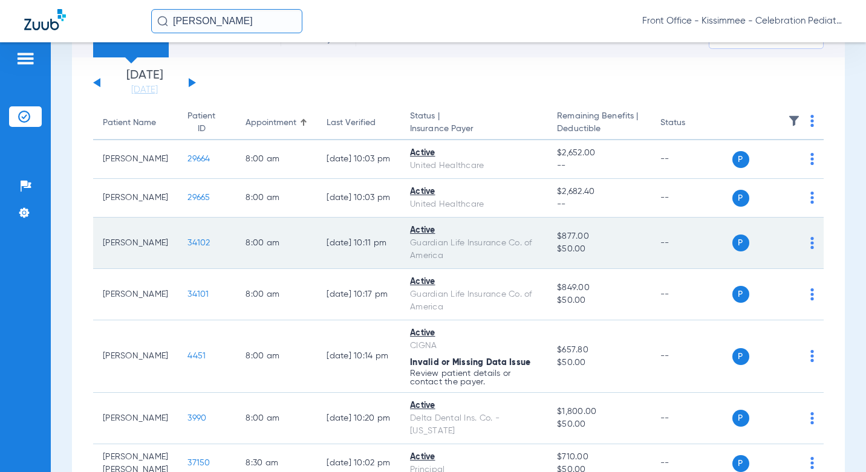
click at [188, 244] on span "34102" at bounding box center [198, 243] width 22 height 8
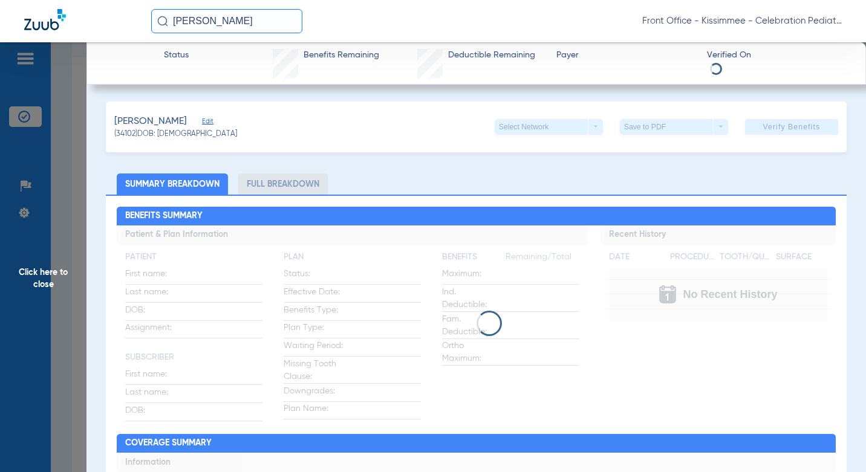
click at [296, 187] on li "Full Breakdown" at bounding box center [282, 184] width 89 height 21
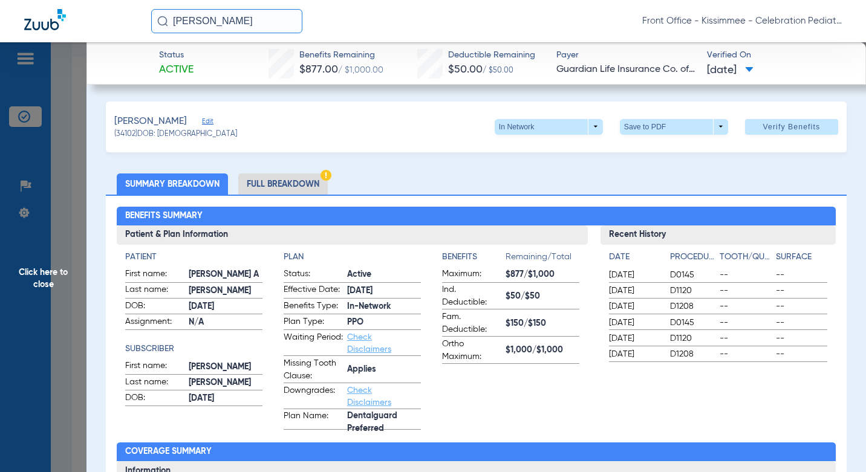
click at [278, 187] on li "Full Breakdown" at bounding box center [282, 184] width 89 height 21
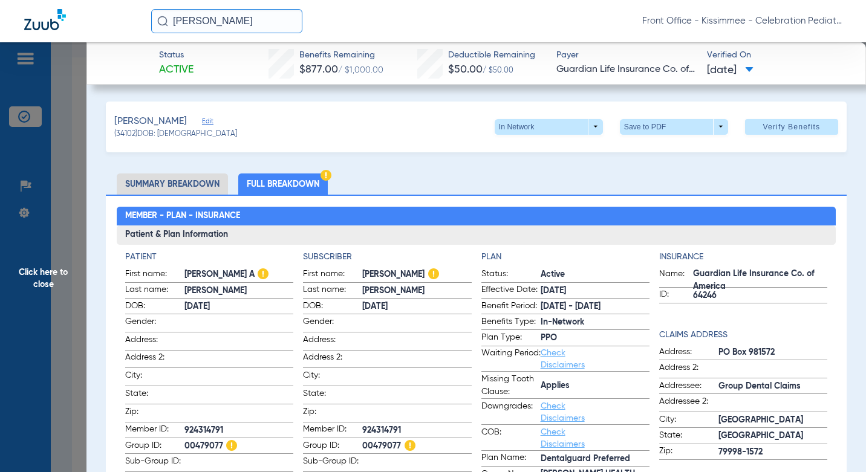
drag, startPoint x: 412, startPoint y: 427, endPoint x: 348, endPoint y: 430, distance: 64.2
click at [348, 430] on label "Member ID: 924314791" at bounding box center [387, 430] width 168 height 15
copy label "924314791"
click at [81, 274] on span "Click here to close" at bounding box center [43, 278] width 86 height 472
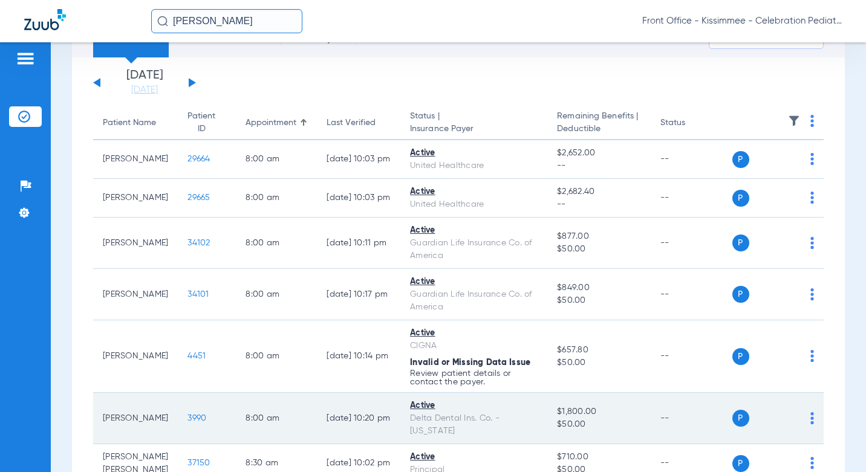
click at [195, 423] on span "3990" at bounding box center [196, 418] width 19 height 8
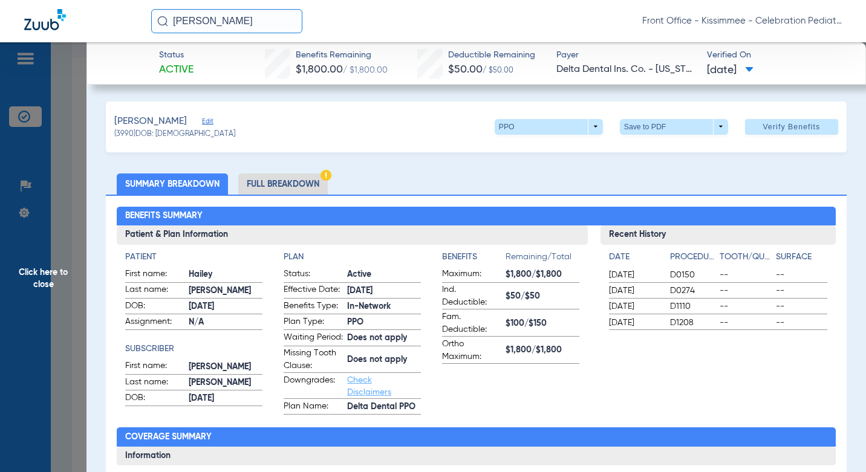
click at [294, 185] on li "Full Breakdown" at bounding box center [282, 184] width 89 height 21
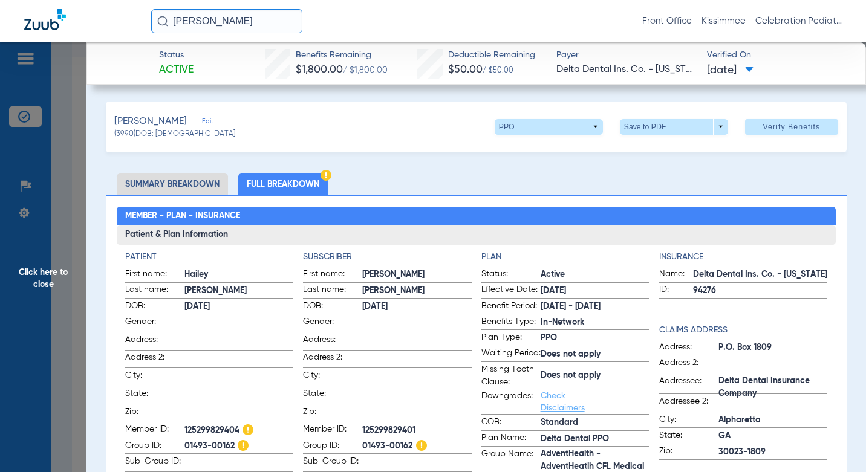
click at [293, 3] on div "leonardo Front Office - Kissimmee - Celebration Pediatric Dentistry" at bounding box center [433, 21] width 866 height 42
click at [557, 118] on div "Castillo, Hailey Edit (3990) DOB: 04/16/2009 PPO arrow_drop_down Save to PDF ar…" at bounding box center [476, 127] width 740 height 51
click at [554, 125] on span at bounding box center [549, 127] width 108 height 16
click at [554, 125] on div at bounding box center [433, 236] width 866 height 472
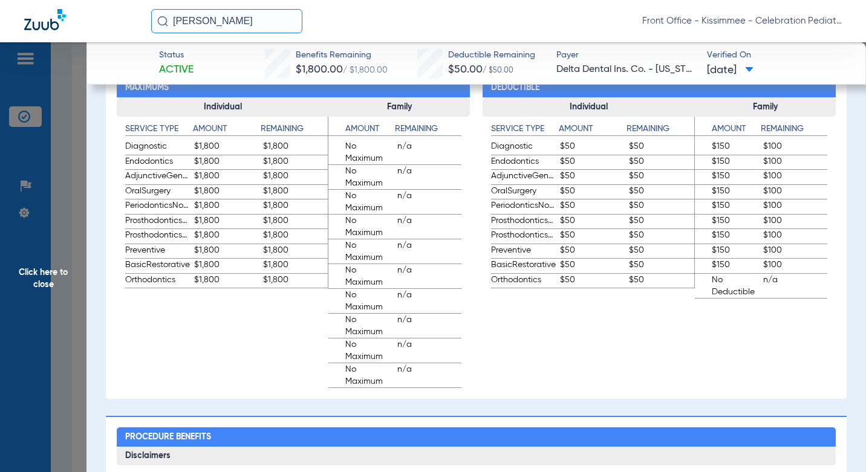
scroll to position [1088, 0]
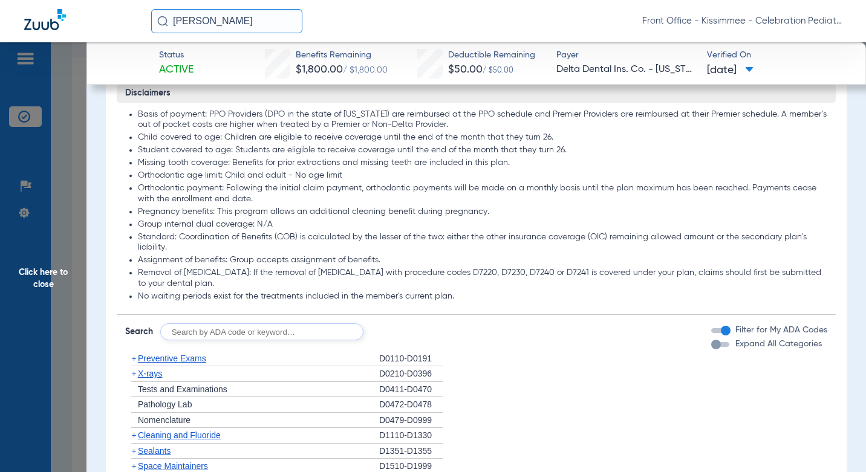
click at [713, 351] on div "Expand All Categories" at bounding box center [766, 344] width 111 height 13
click at [712, 351] on div "Expand All Categories" at bounding box center [766, 344] width 111 height 13
click at [705, 369] on div "Disclaimers Basis of payment: PPO Providers (DPO in the state of Texas) are rei…" at bounding box center [476, 422] width 719 height 677
click at [691, 357] on div "Disclaimers Basis of payment: PPO Providers (DPO in the state of Texas) are rei…" at bounding box center [476, 422] width 719 height 677
click at [711, 349] on div "button" at bounding box center [716, 345] width 10 height 10
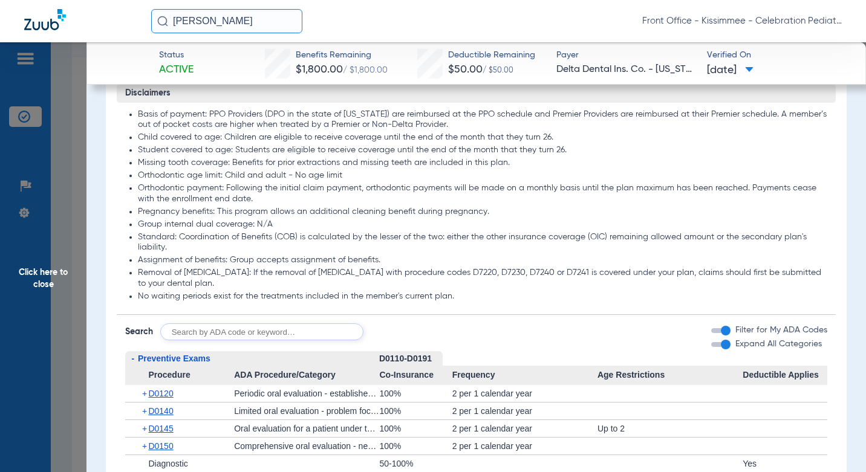
click at [314, 336] on input "text" at bounding box center [261, 331] width 203 height 17
type input "d92030"
click button "Search" at bounding box center [409, 331] width 48 height 17
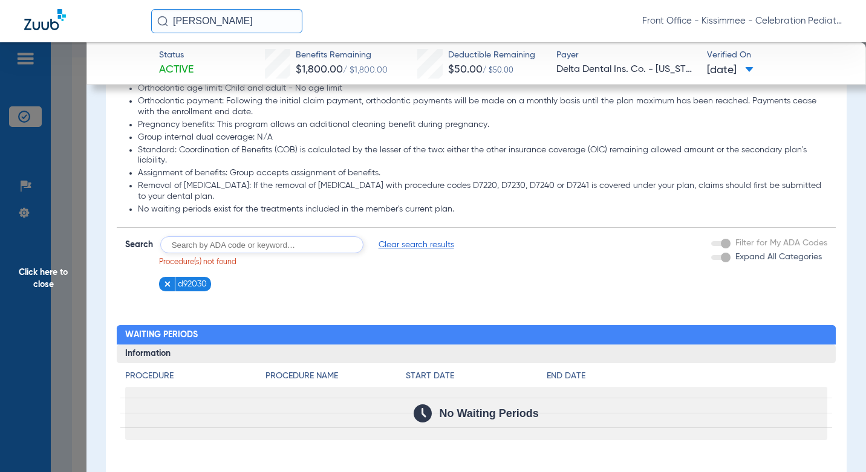
scroll to position [1209, 0]
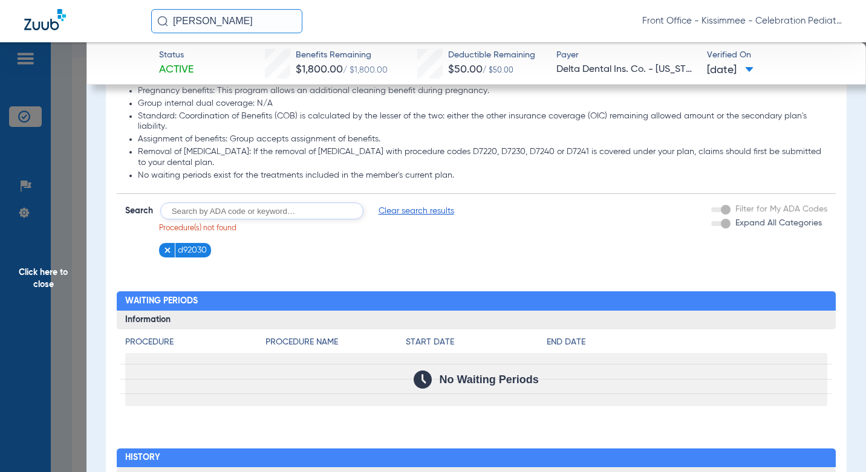
drag, startPoint x: 285, startPoint y: 224, endPoint x: 154, endPoint y: 235, distance: 131.0
click at [208, 219] on input "text" at bounding box center [261, 211] width 203 height 17
click at [166, 255] on img at bounding box center [167, 250] width 8 height 8
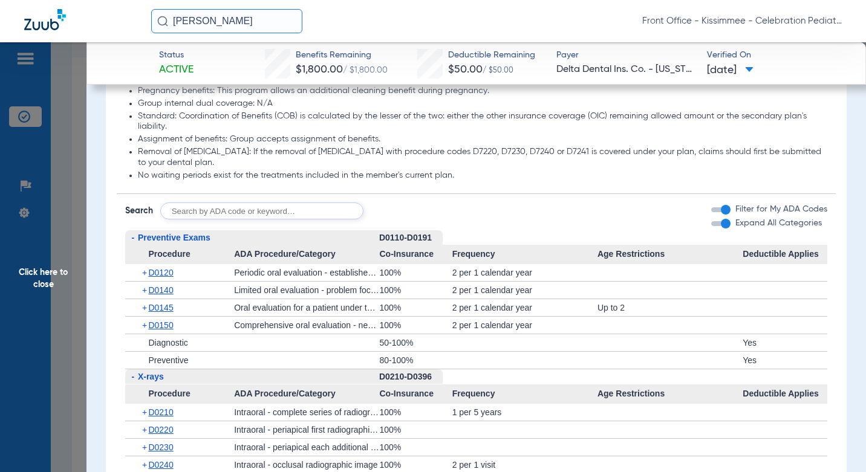
click at [207, 217] on input "text" at bounding box center [261, 211] width 203 height 17
type input "d9248"
click at [418, 219] on button "Search" at bounding box center [409, 211] width 48 height 17
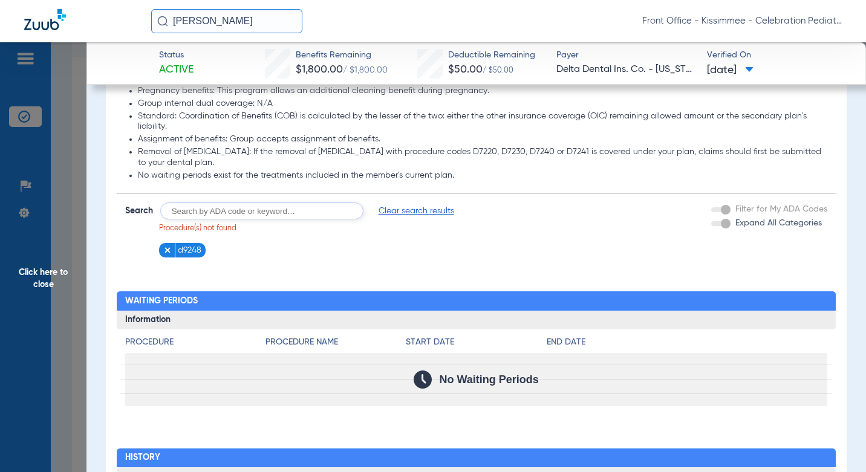
click at [270, 218] on input "text" at bounding box center [261, 211] width 203 height 17
type input "d"
type input "d2929"
click button "Search" at bounding box center [409, 211] width 48 height 17
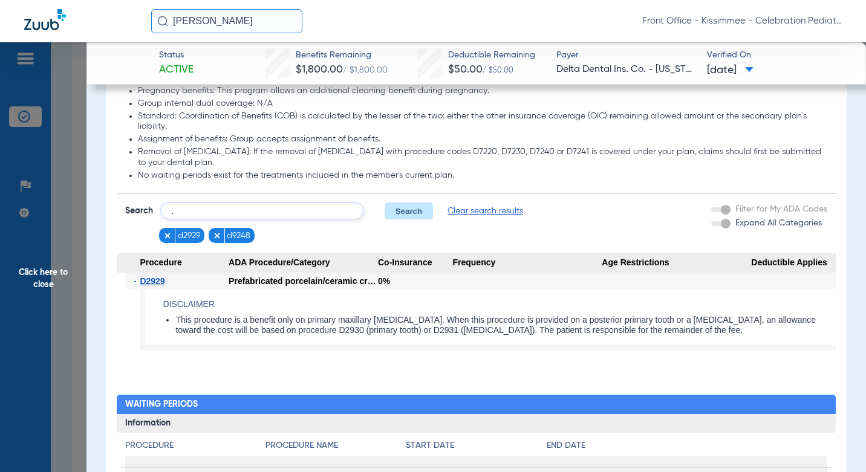
click at [253, 219] on input "." at bounding box center [261, 211] width 203 height 17
click at [256, 219] on input "." at bounding box center [261, 211] width 203 height 17
type input "."
type input "d3120"
click button "Search" at bounding box center [409, 211] width 48 height 17
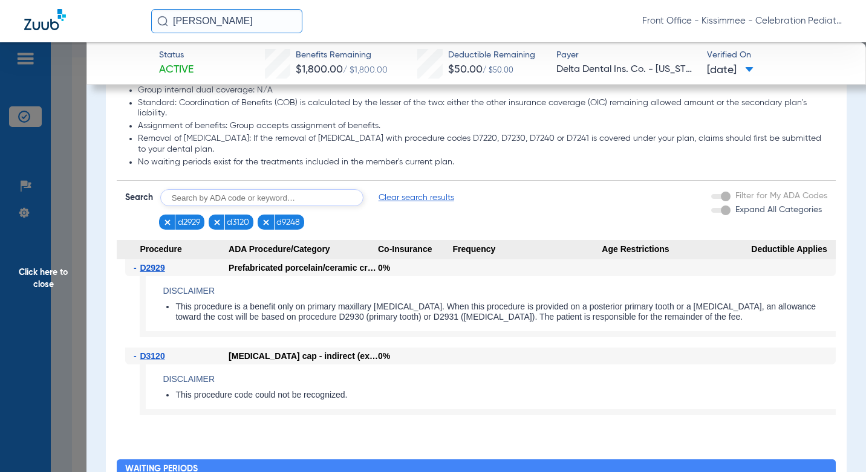
scroll to position [1270, 0]
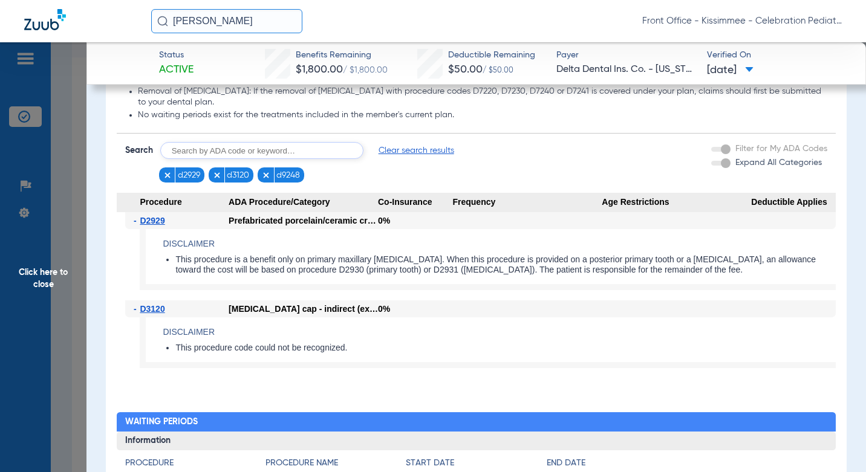
click at [73, 172] on span "Click here to close" at bounding box center [43, 278] width 86 height 472
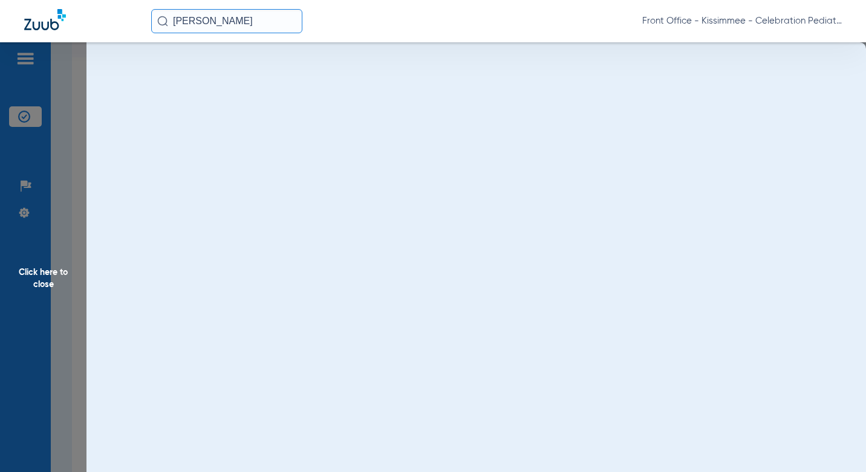
scroll to position [0, 0]
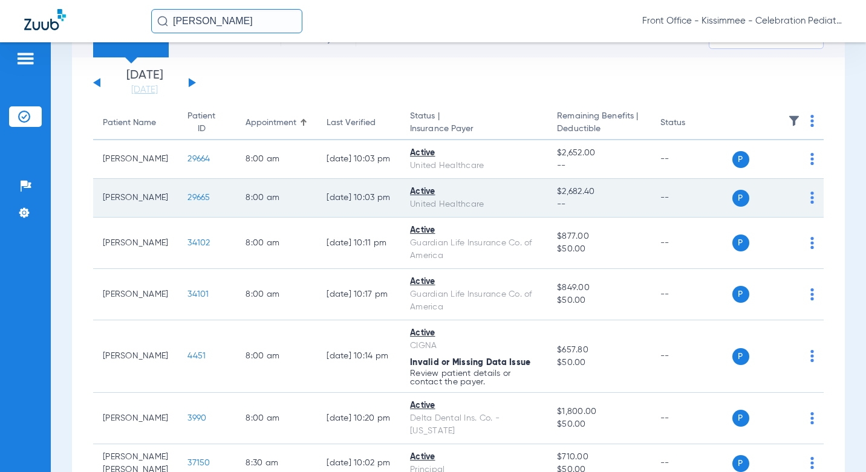
click at [183, 198] on td "29665" at bounding box center [207, 198] width 58 height 39
click at [189, 201] on span "29665" at bounding box center [198, 197] width 22 height 8
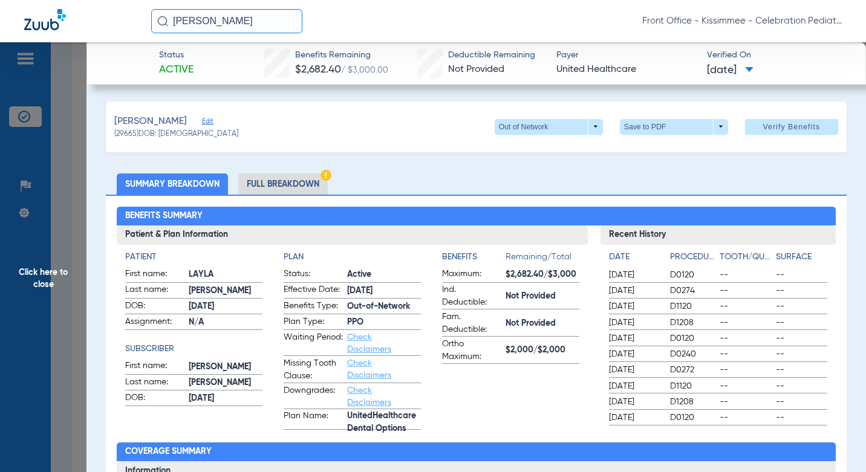
click at [282, 183] on li "Full Breakdown" at bounding box center [282, 184] width 89 height 21
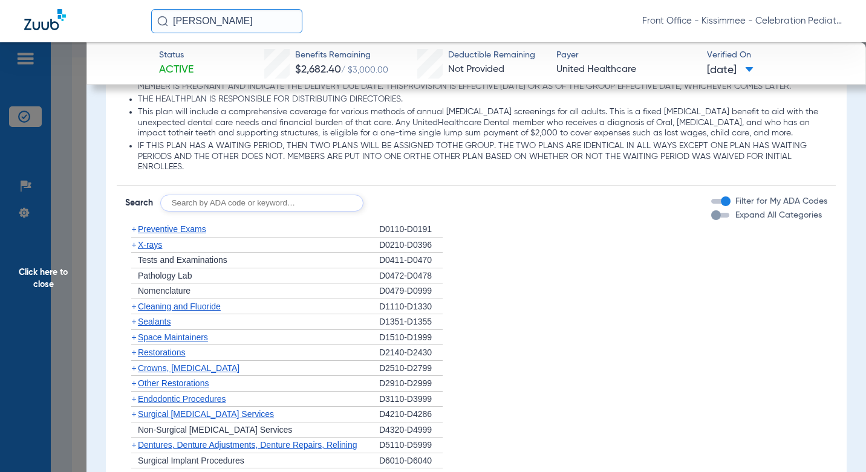
scroll to position [1391, 0]
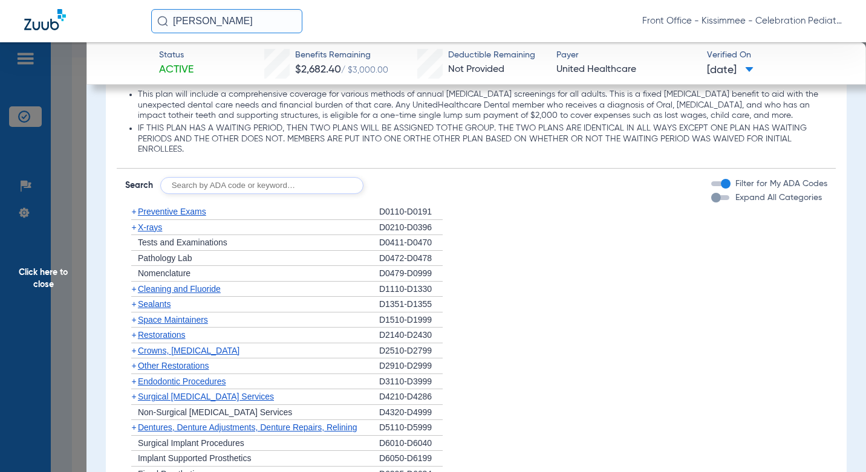
click at [712, 203] on div "button" at bounding box center [716, 198] width 10 height 10
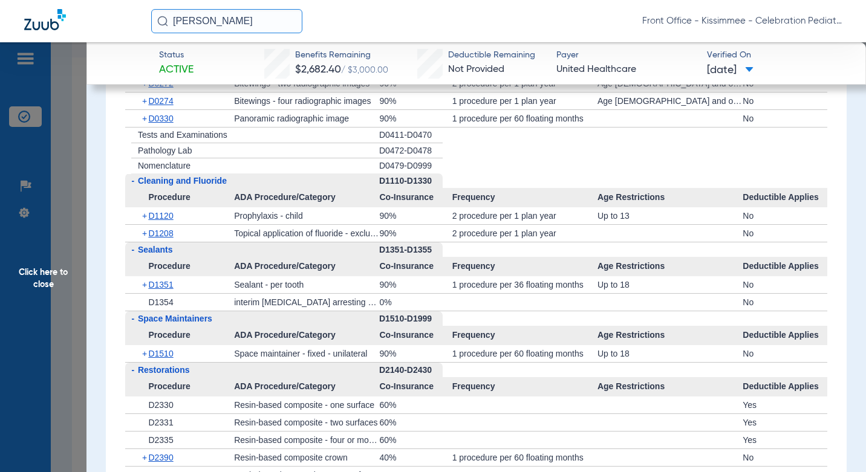
scroll to position [1753, 0]
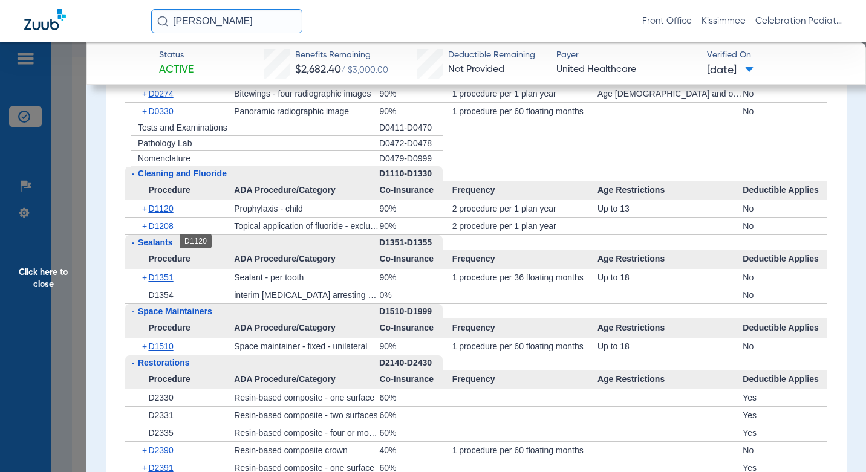
click at [173, 213] on span "D1120" at bounding box center [160, 209] width 25 height 10
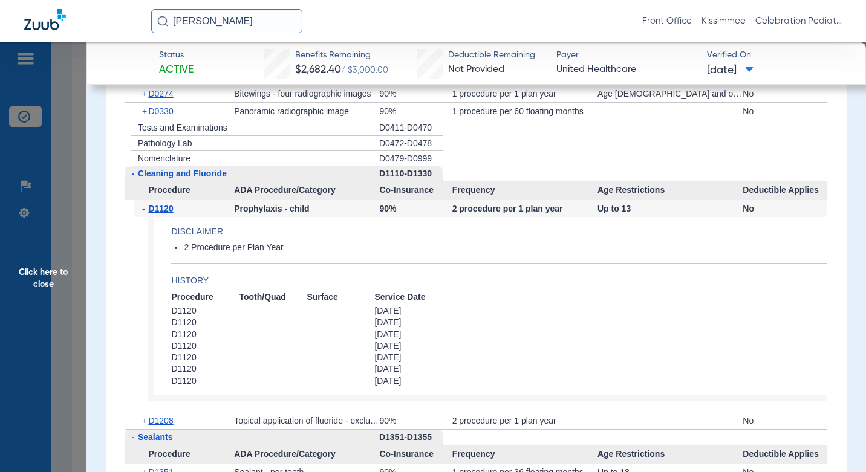
click at [173, 213] on span "D1120" at bounding box center [160, 209] width 25 height 10
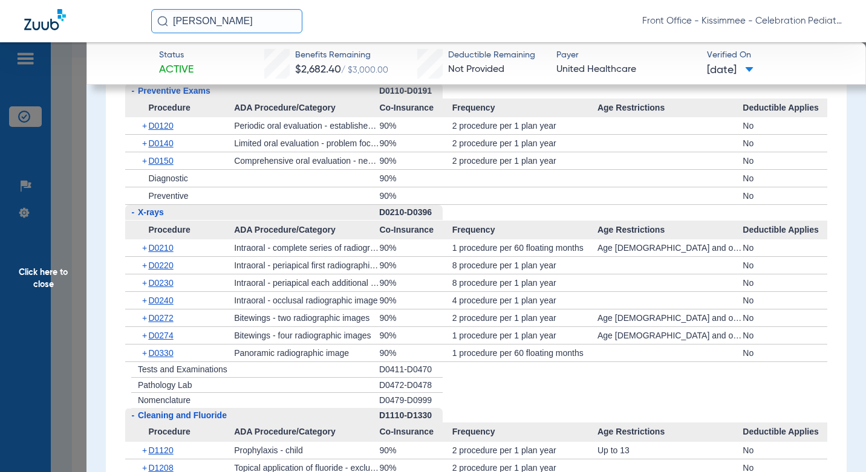
scroll to position [1451, 0]
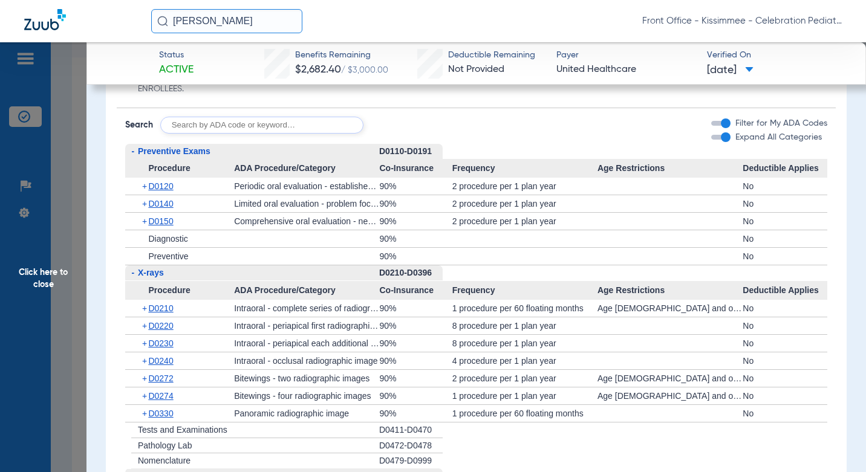
click at [60, 227] on span "Click here to close" at bounding box center [43, 278] width 86 height 472
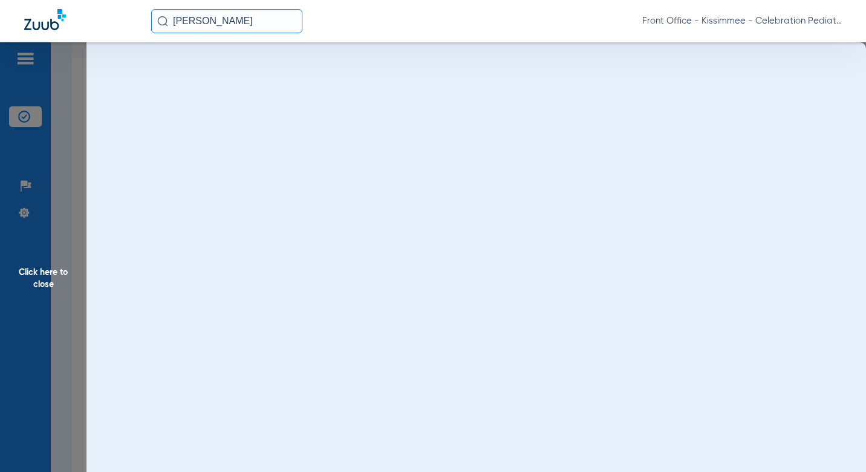
scroll to position [0, 0]
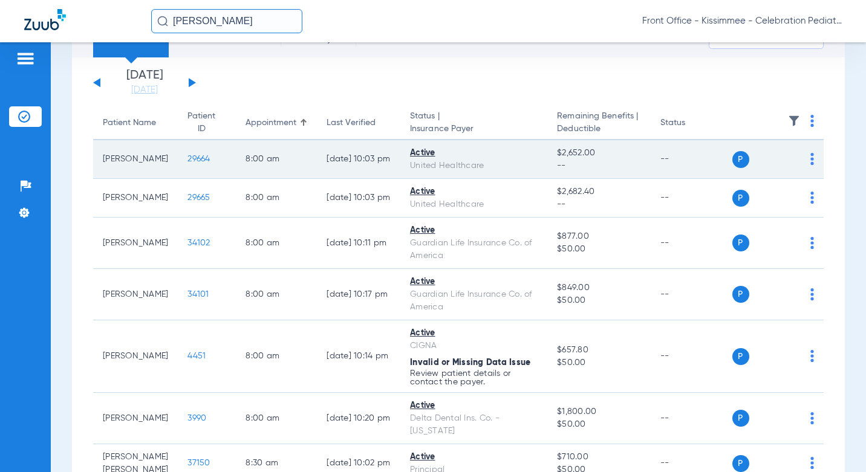
click at [187, 163] on span "29664" at bounding box center [198, 159] width 22 height 8
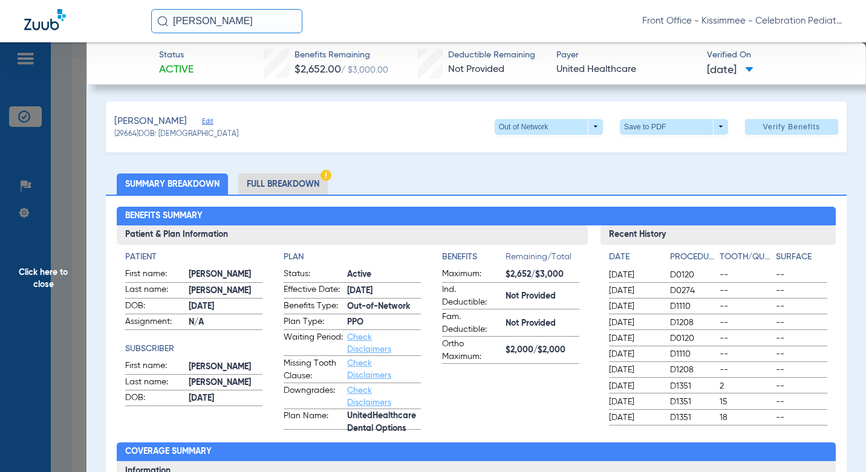
click at [309, 190] on li "Full Breakdown" at bounding box center [282, 184] width 89 height 21
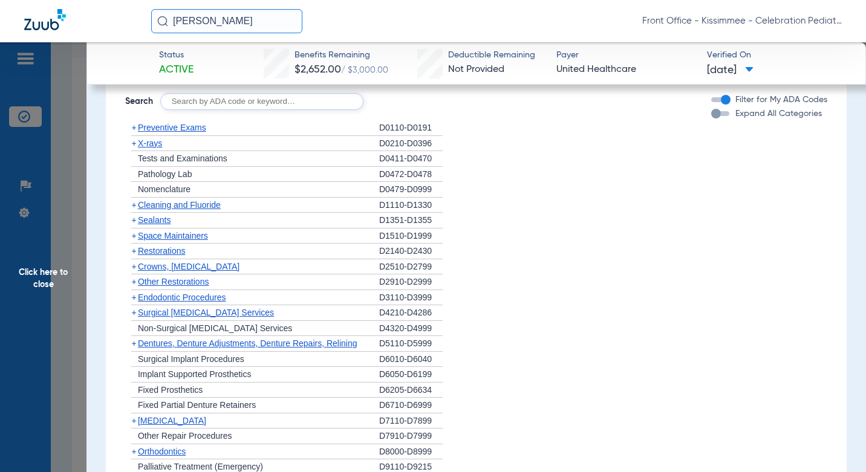
scroll to position [1511, 0]
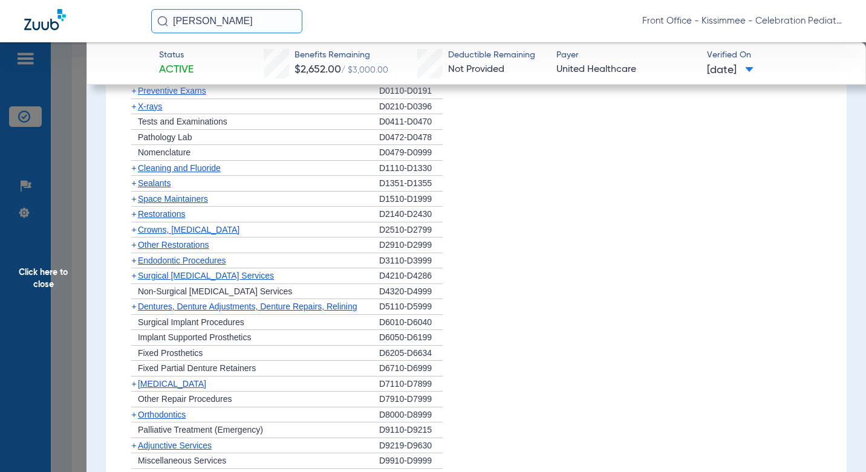
click at [711, 82] on div "button" at bounding box center [716, 77] width 10 height 10
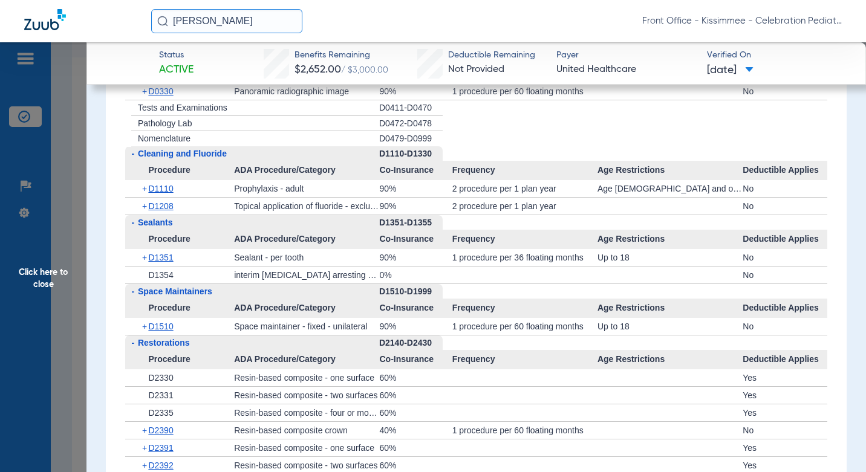
scroll to position [1814, 0]
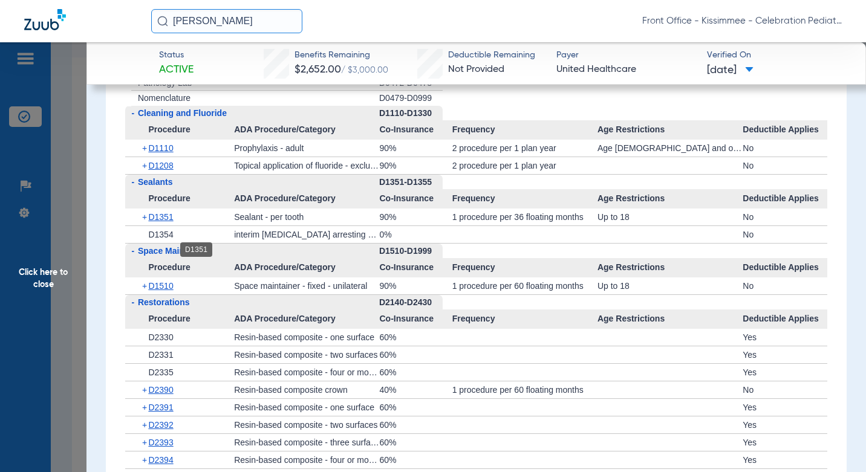
click at [166, 222] on span "D1351" at bounding box center [160, 217] width 25 height 10
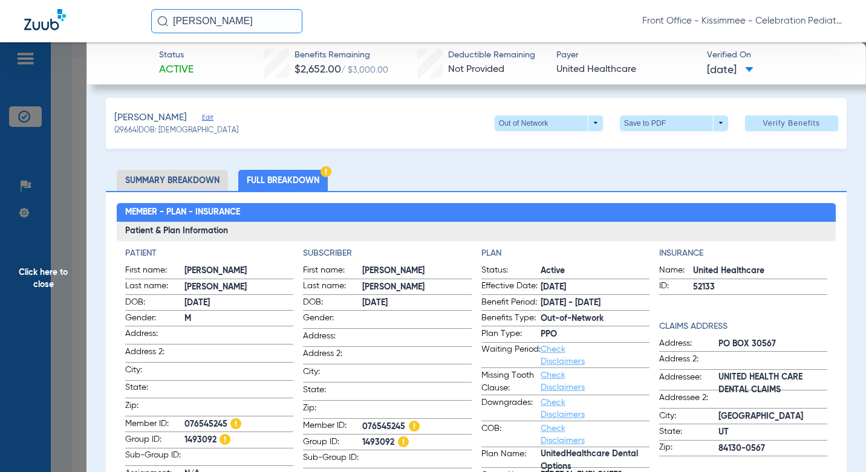
scroll to position [0, 0]
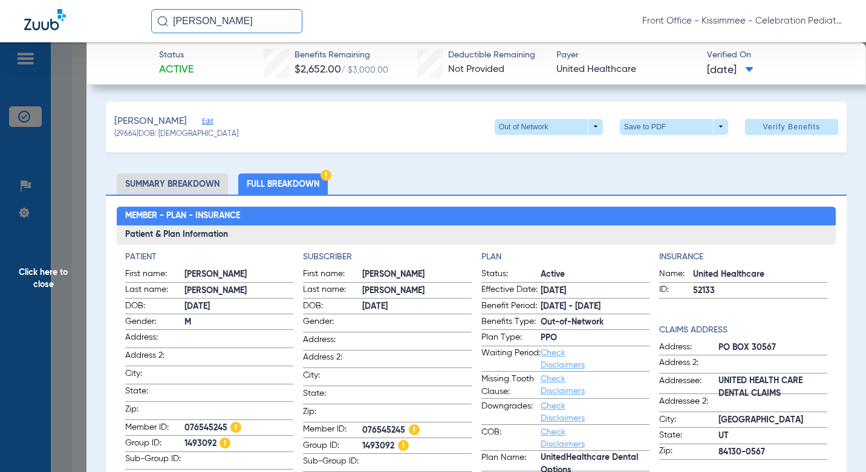
click at [67, 238] on span "Click here to close" at bounding box center [43, 278] width 86 height 472
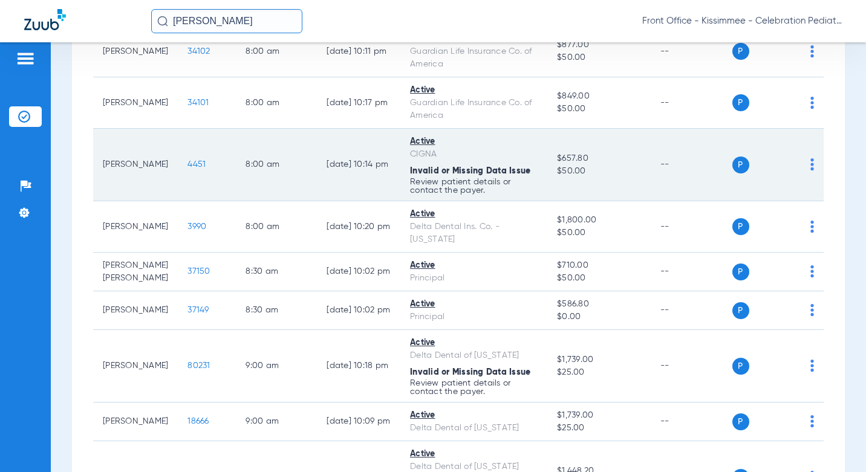
scroll to position [302, 0]
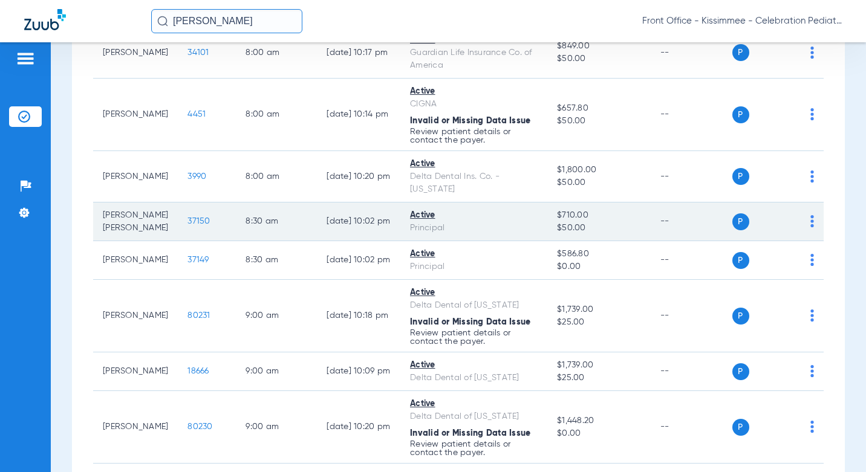
click at [187, 225] on span "37150" at bounding box center [198, 221] width 22 height 8
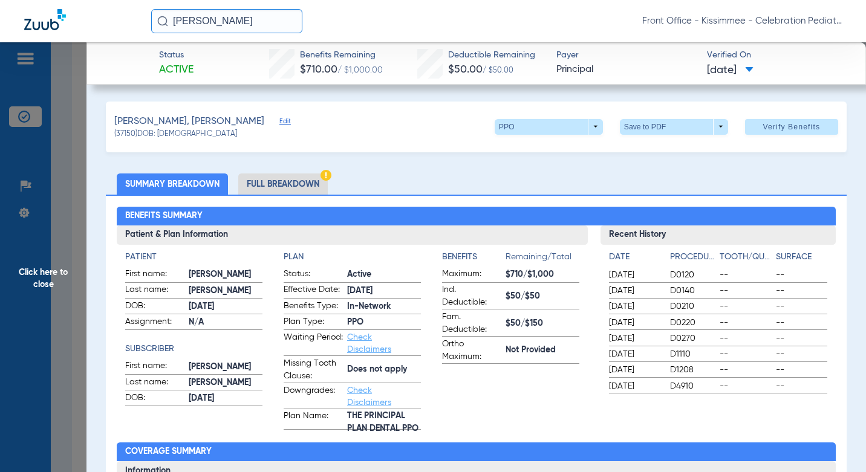
click at [284, 190] on li "Full Breakdown" at bounding box center [282, 184] width 89 height 21
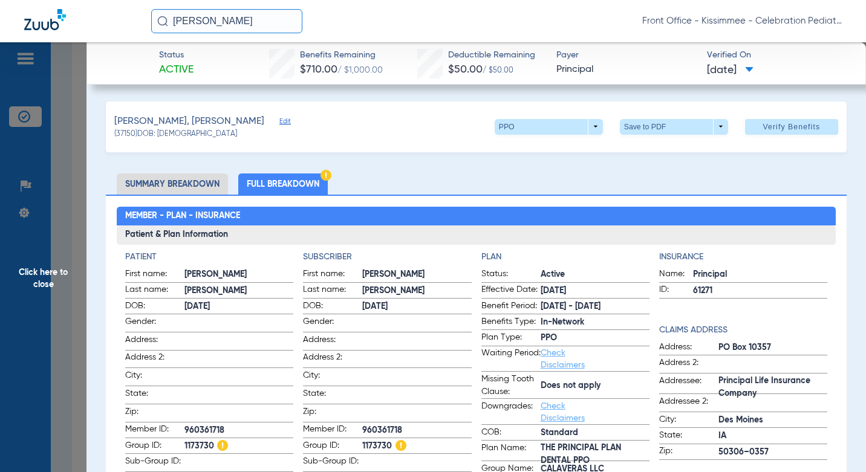
click at [75, 180] on span "Click here to close" at bounding box center [43, 278] width 86 height 472
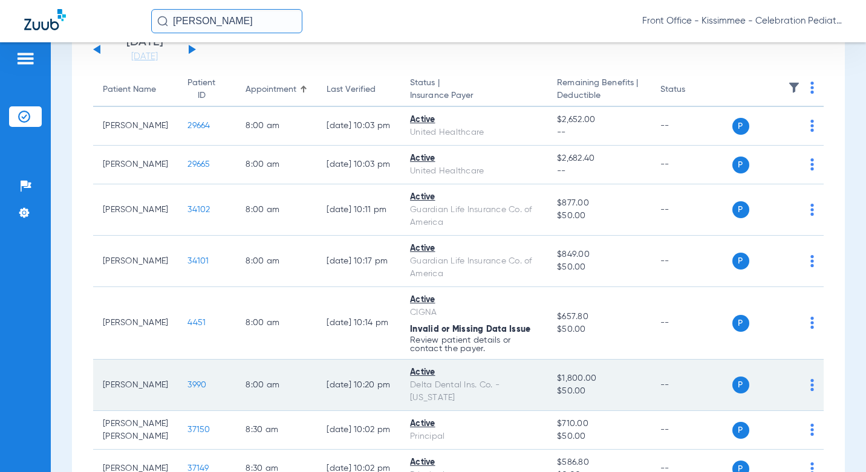
scroll to position [60, 0]
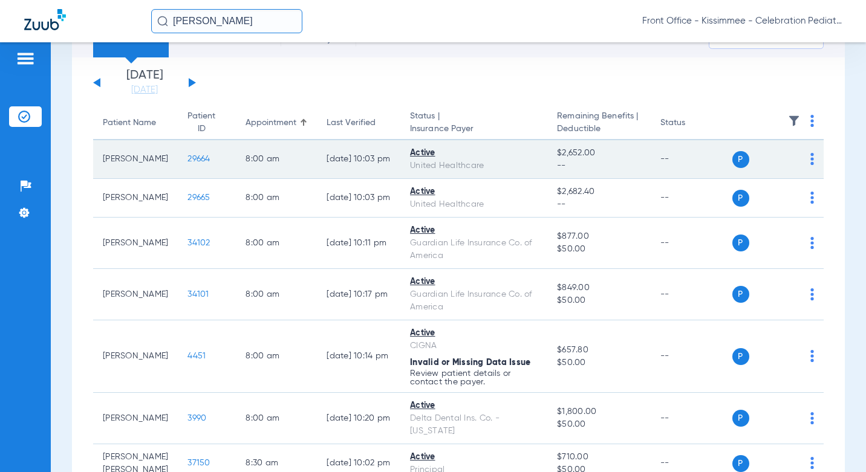
click at [198, 162] on td "29664" at bounding box center [207, 159] width 58 height 39
click at [187, 160] on span "29664" at bounding box center [198, 159] width 22 height 8
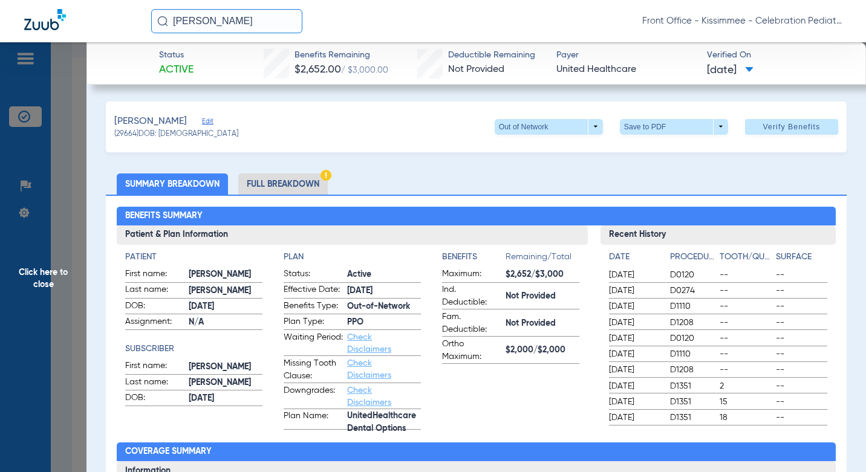
click at [292, 186] on li "Full Breakdown" at bounding box center [282, 184] width 89 height 21
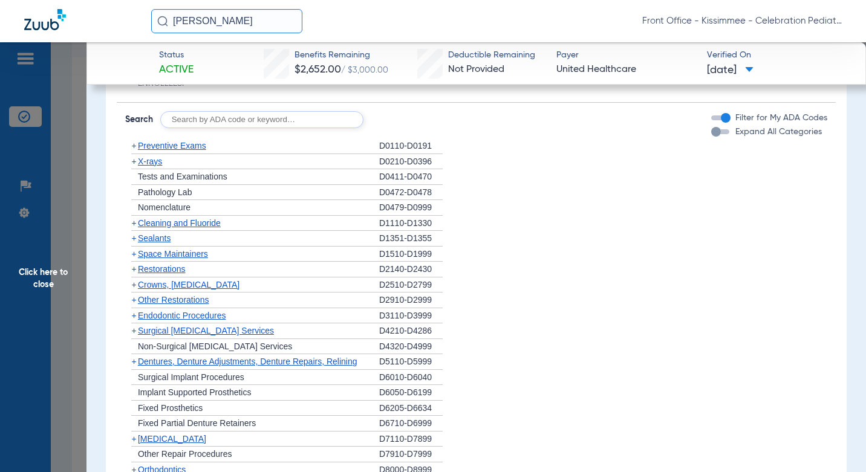
scroll to position [1414, 0]
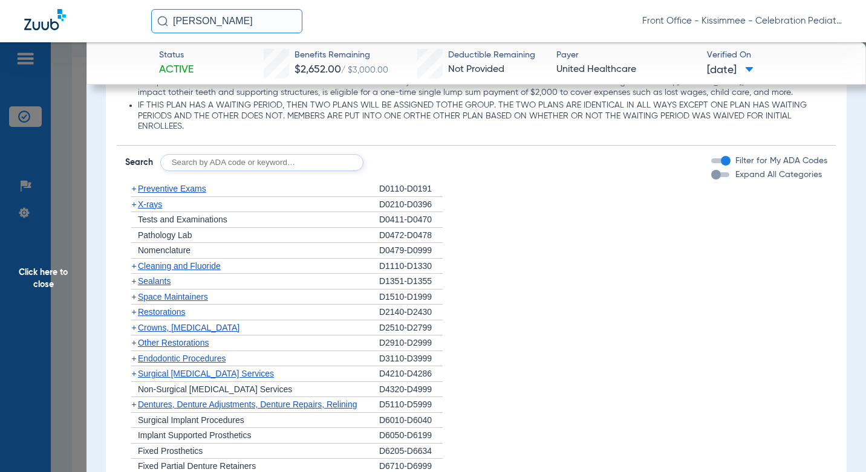
click at [716, 177] on div "button" at bounding box center [720, 174] width 18 height 5
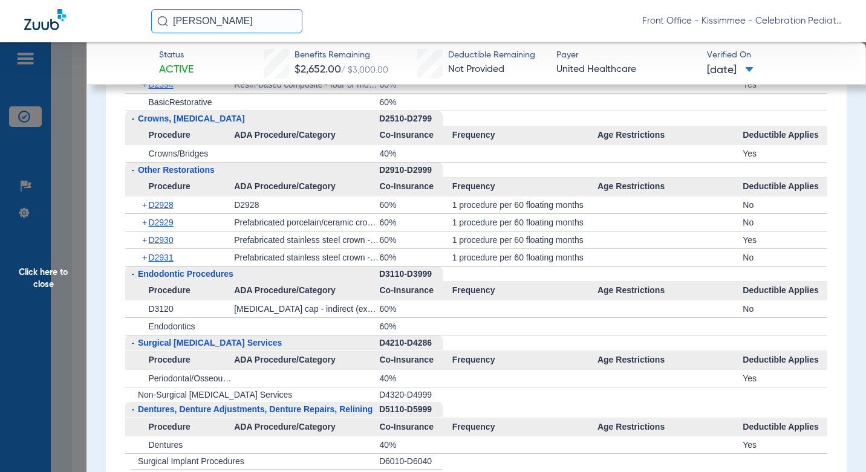
scroll to position [2199, 0]
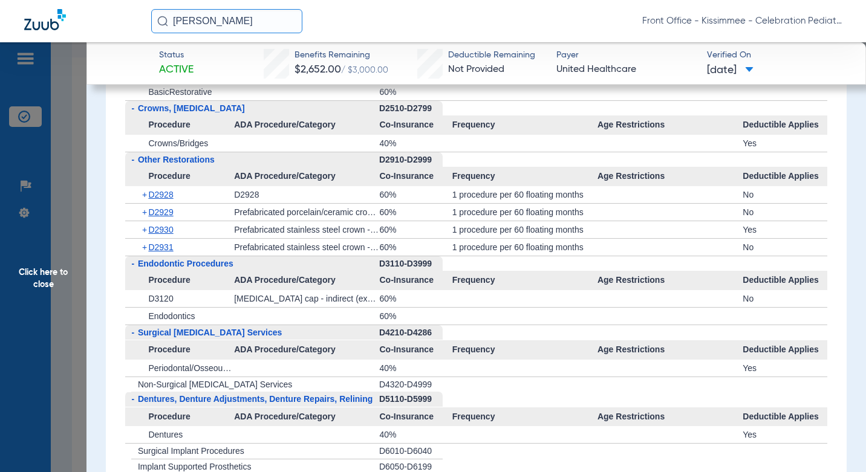
click at [77, 285] on span "Click here to close" at bounding box center [43, 278] width 86 height 472
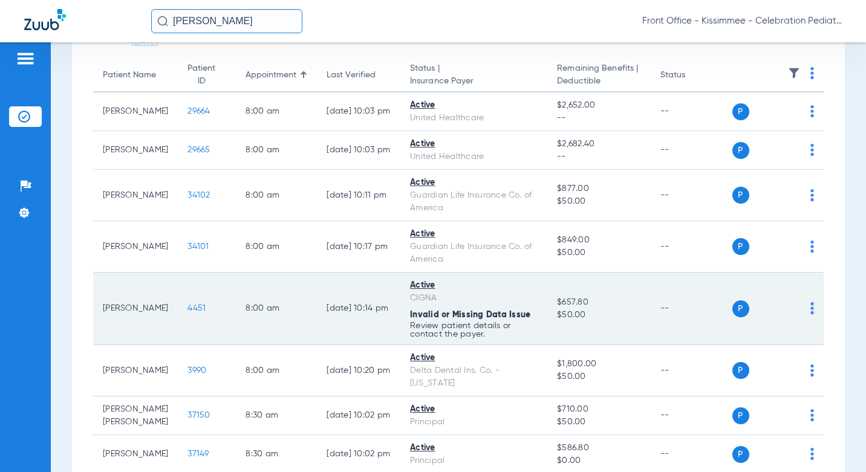
scroll to position [121, 0]
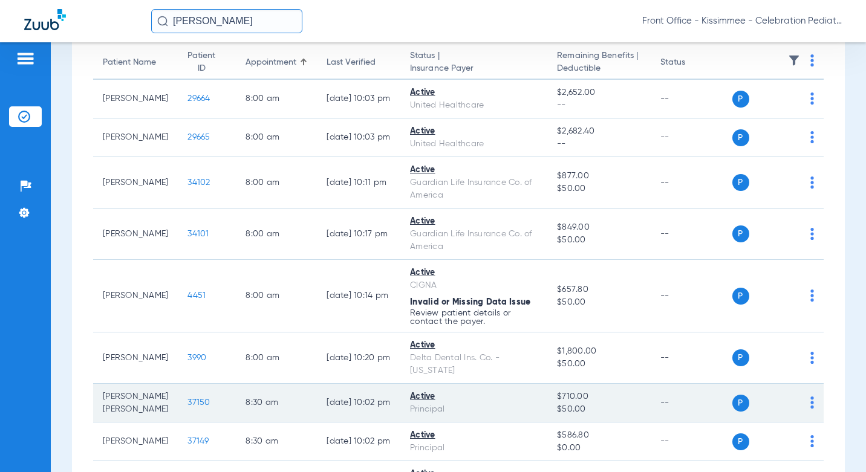
click at [187, 405] on span "37150" at bounding box center [198, 402] width 22 height 8
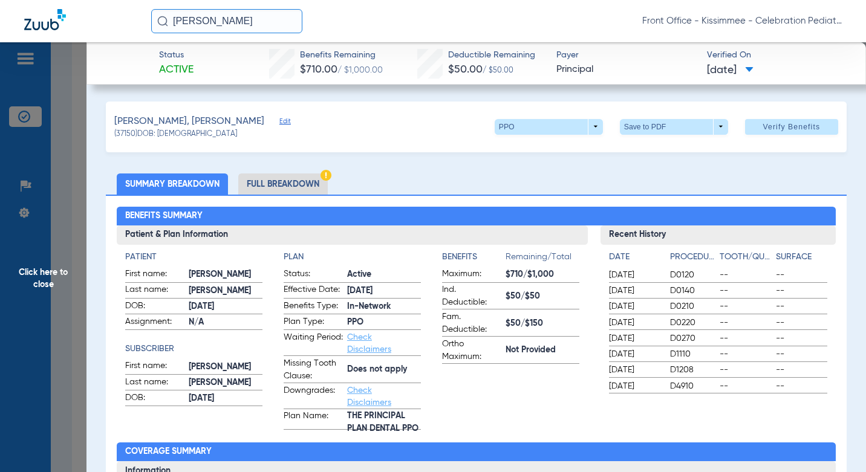
click at [282, 180] on li "Full Breakdown" at bounding box center [282, 184] width 89 height 21
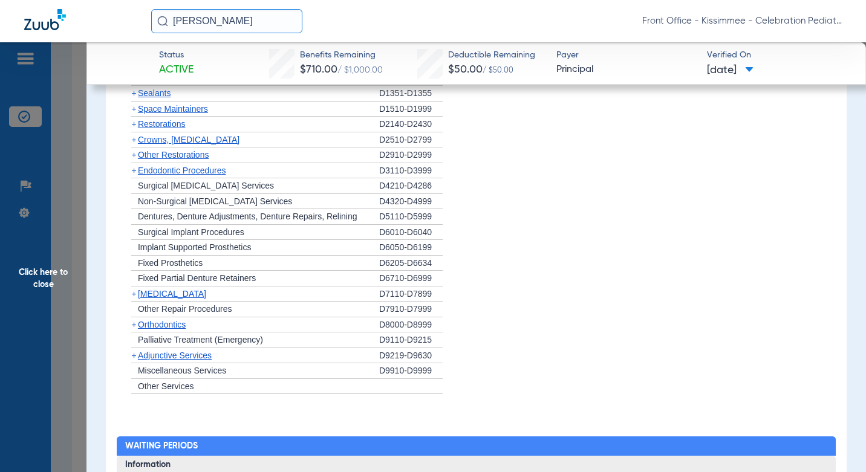
scroll to position [1247, 0]
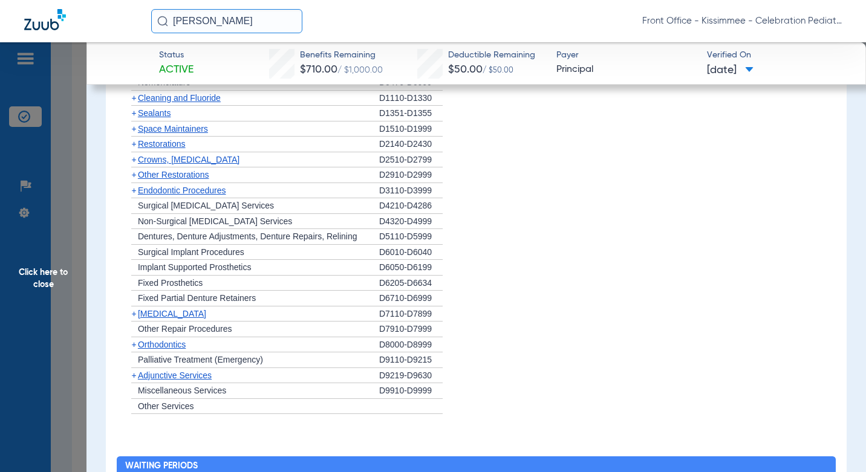
click at [172, 174] on span "Other Restorations" at bounding box center [173, 175] width 71 height 10
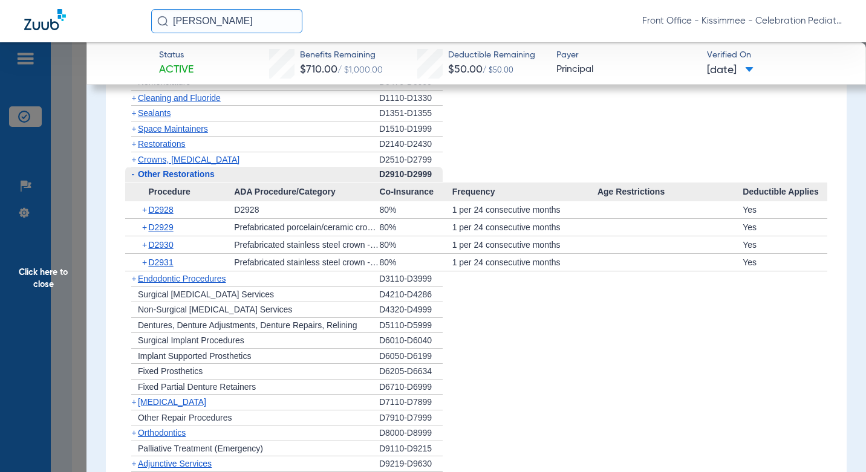
click at [184, 160] on span "Crowns, [MEDICAL_DATA]" at bounding box center [189, 160] width 102 height 10
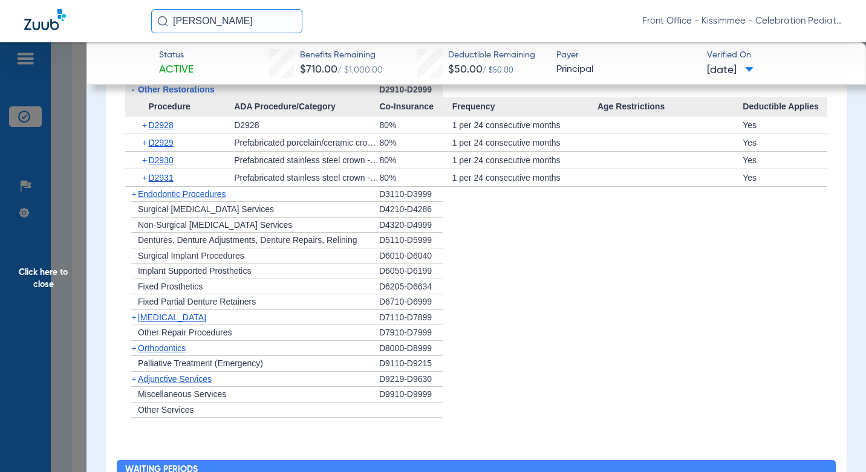
scroll to position [945, 0]
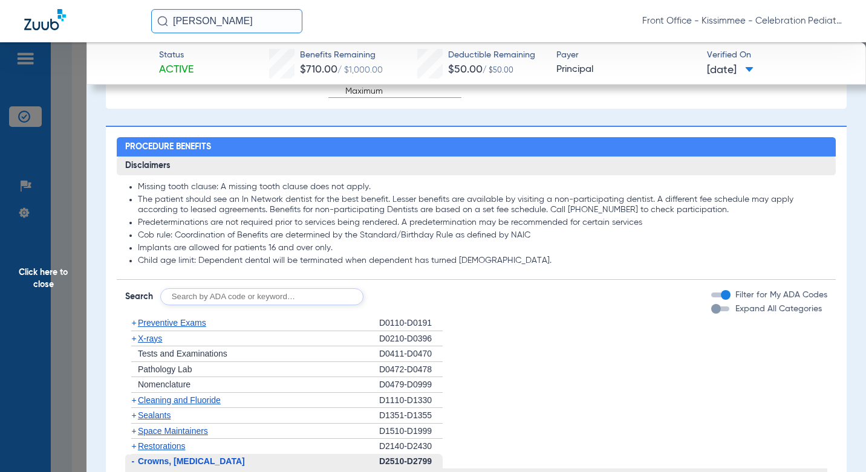
click at [711, 311] on div "button" at bounding box center [716, 309] width 10 height 10
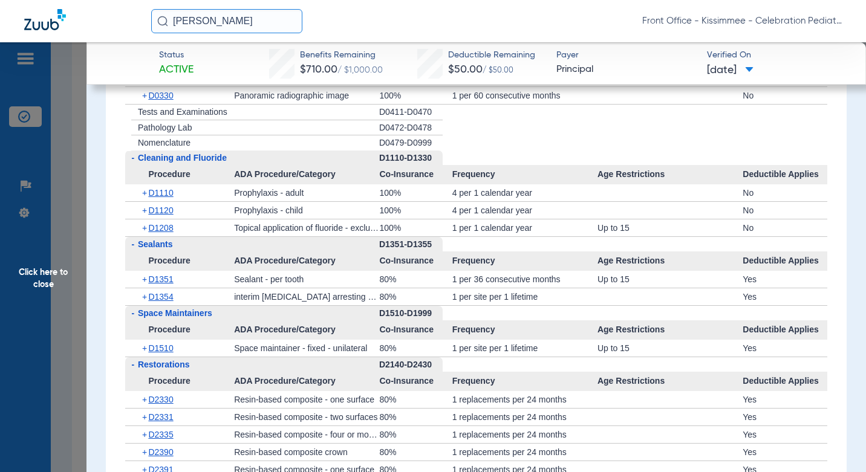
scroll to position [1451, 0]
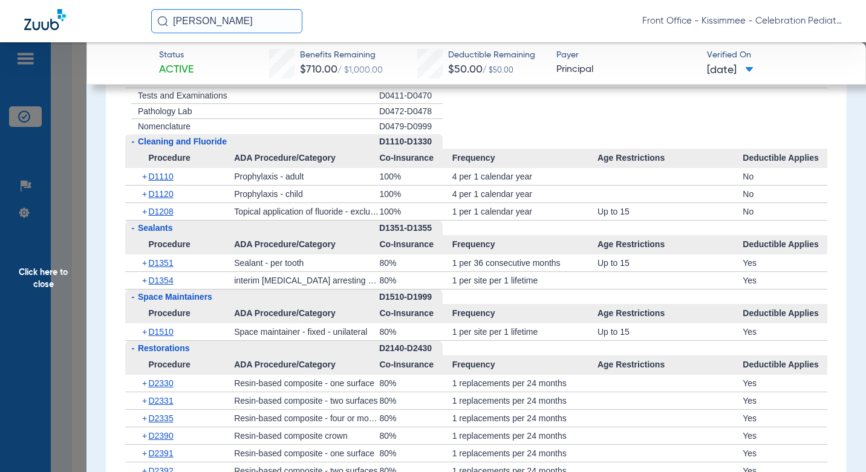
click at [433, 252] on span "Co-Insurance" at bounding box center [415, 244] width 73 height 19
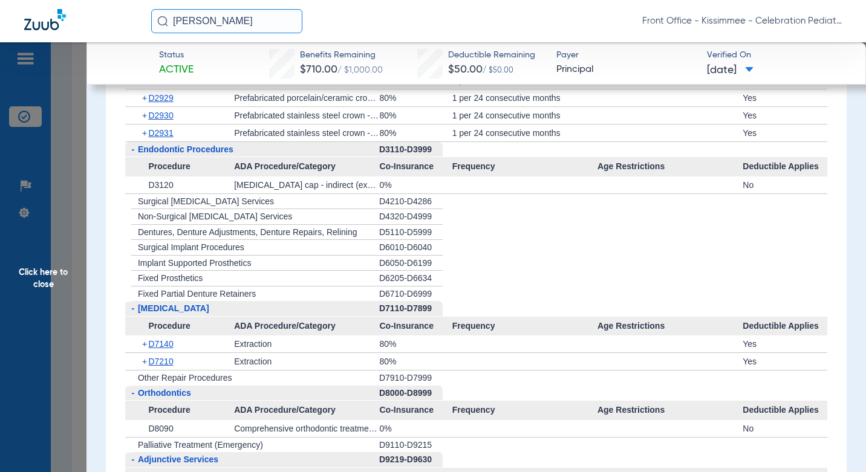
scroll to position [1453, 0]
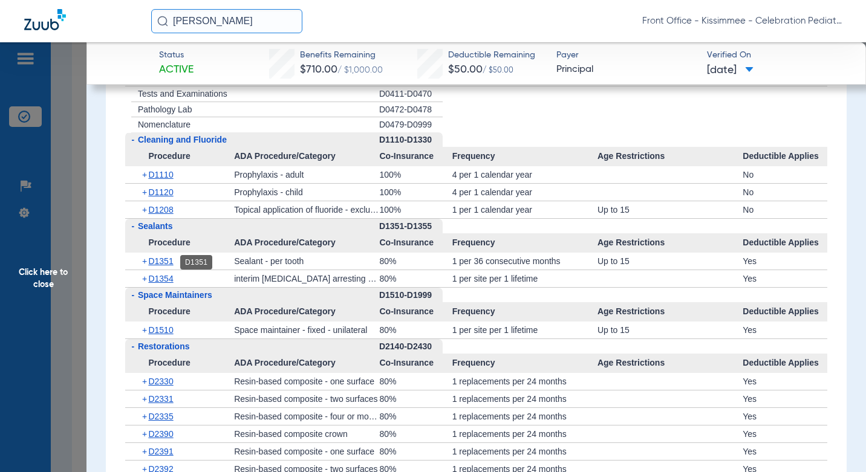
click at [167, 260] on span "D1351" at bounding box center [160, 261] width 25 height 10
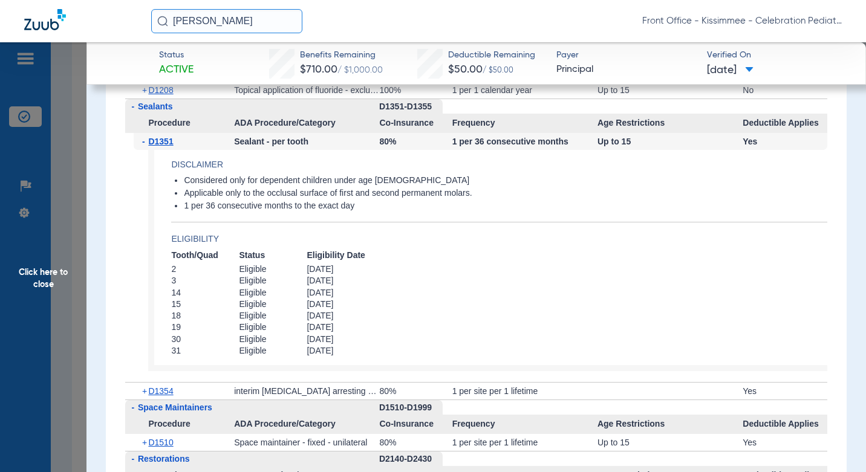
scroll to position [1574, 0]
drag, startPoint x: 161, startPoint y: 391, endPoint x: 244, endPoint y: 375, distance: 83.8
click at [161, 391] on span "D1354" at bounding box center [160, 390] width 25 height 10
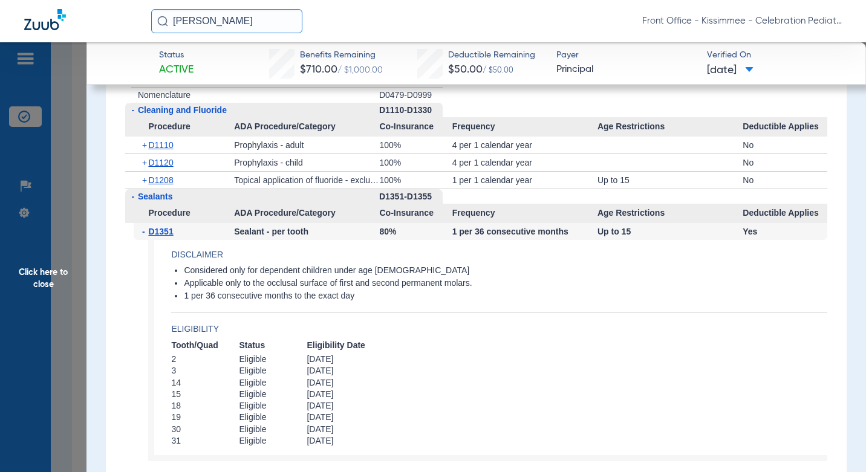
scroll to position [1378, 0]
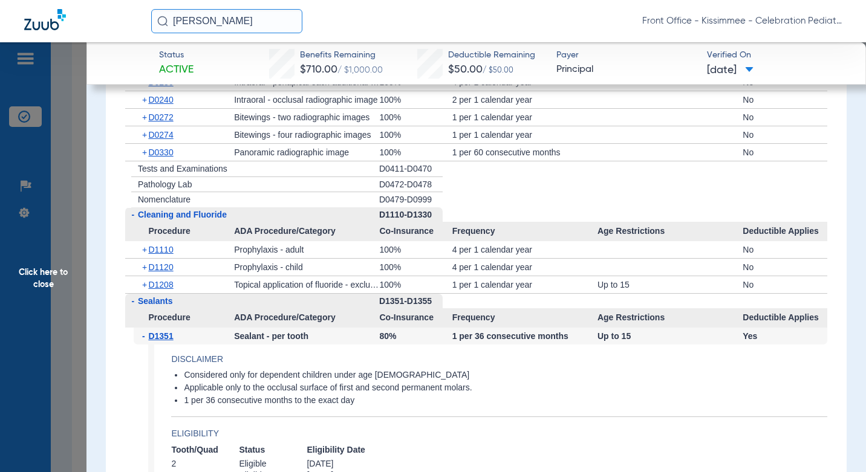
click at [173, 286] on span "D1208" at bounding box center [160, 285] width 25 height 10
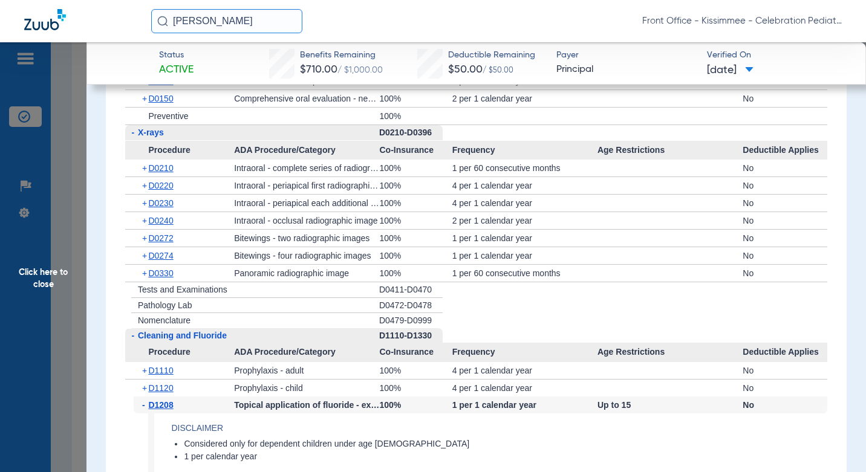
scroll to position [1136, 0]
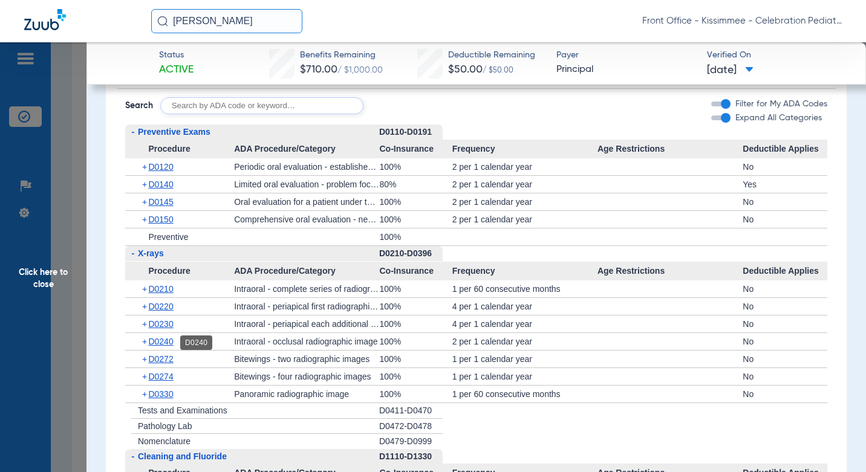
click at [170, 345] on span "D0240" at bounding box center [160, 342] width 25 height 10
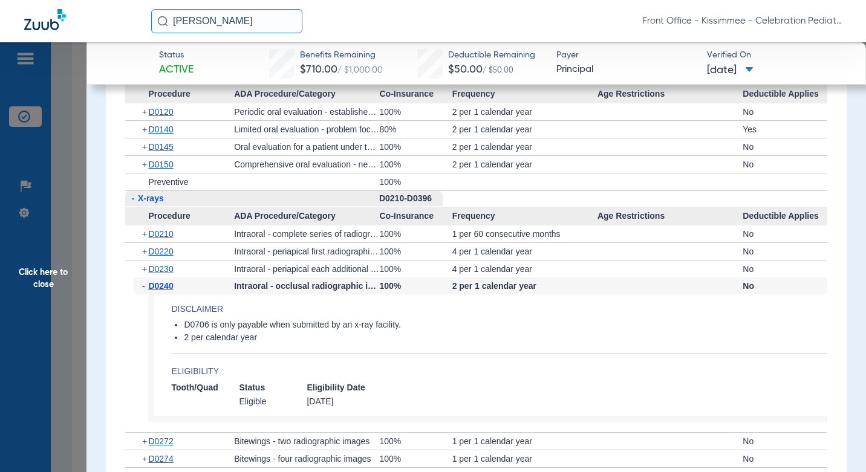
scroll to position [1196, 0]
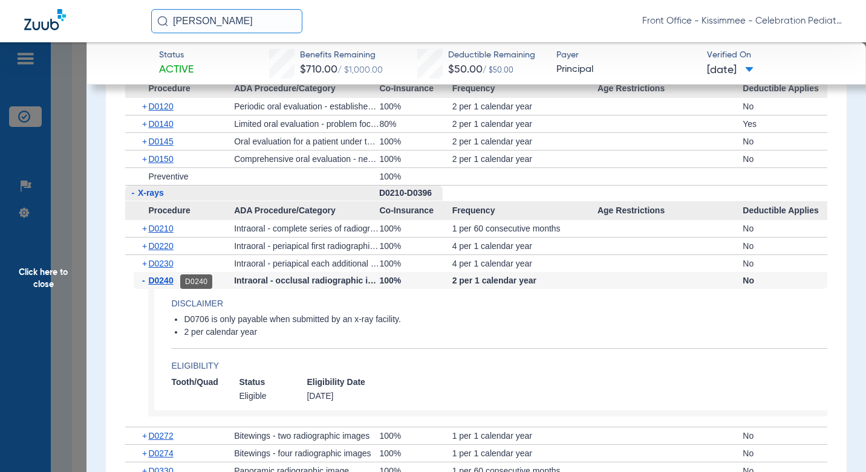
click at [164, 282] on span "D0240" at bounding box center [160, 281] width 25 height 10
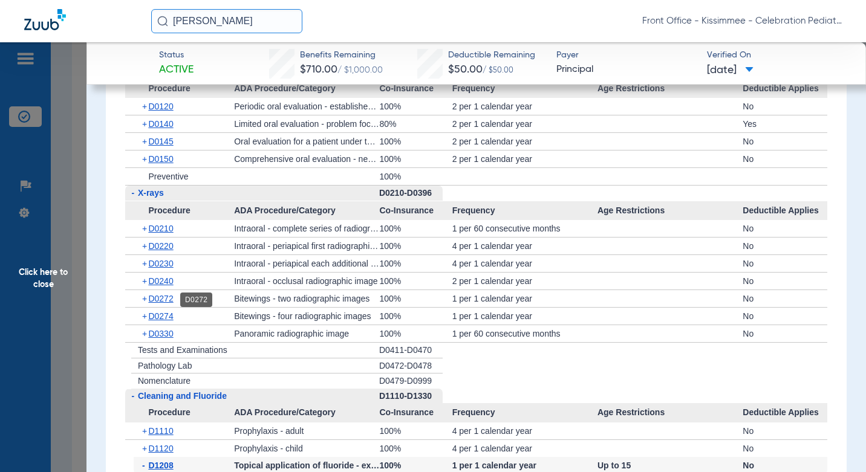
click at [163, 299] on span "D0272" at bounding box center [160, 299] width 25 height 10
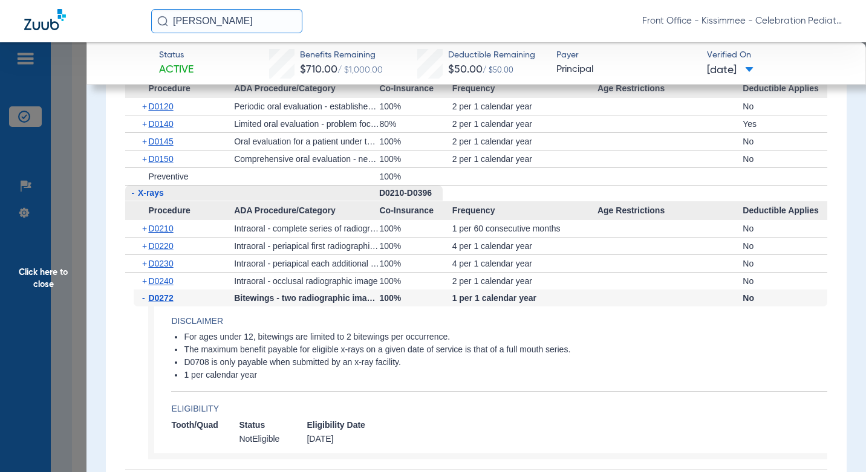
click at [163, 301] on span "D0272" at bounding box center [160, 298] width 25 height 10
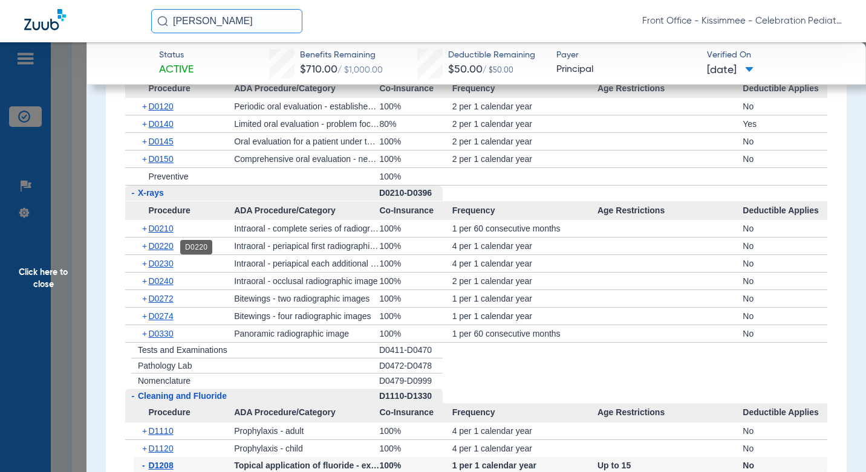
click at [163, 245] on span "D0220" at bounding box center [160, 246] width 25 height 10
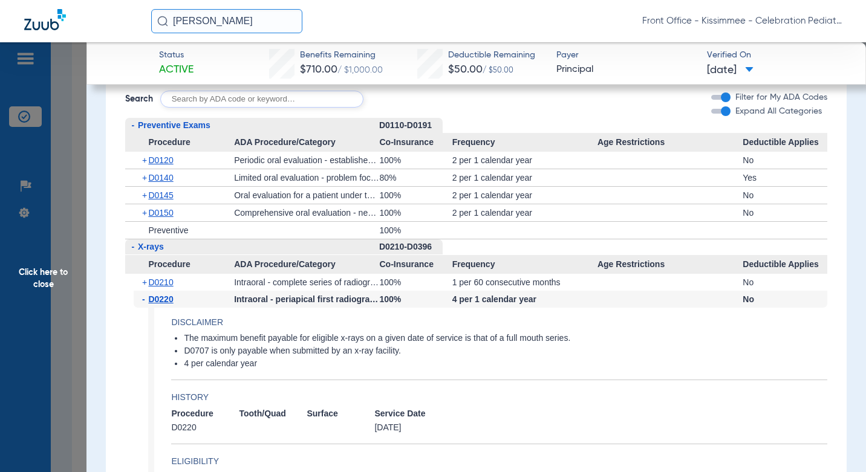
scroll to position [1136, 0]
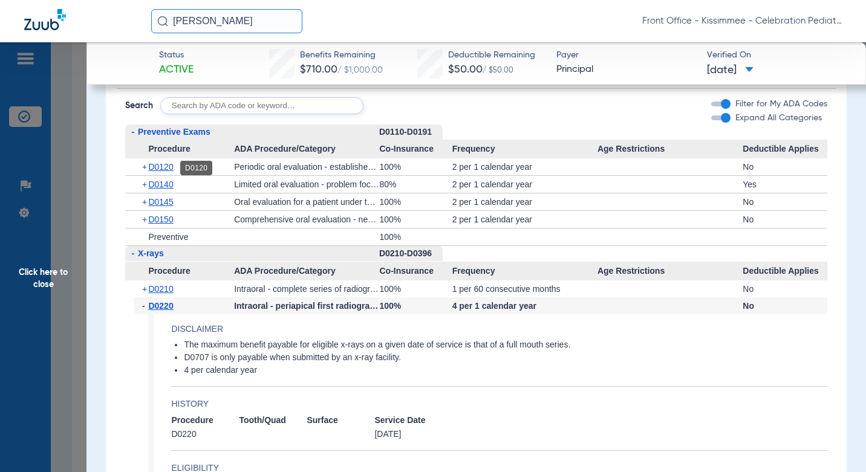
click at [166, 164] on span "D0120" at bounding box center [160, 167] width 25 height 10
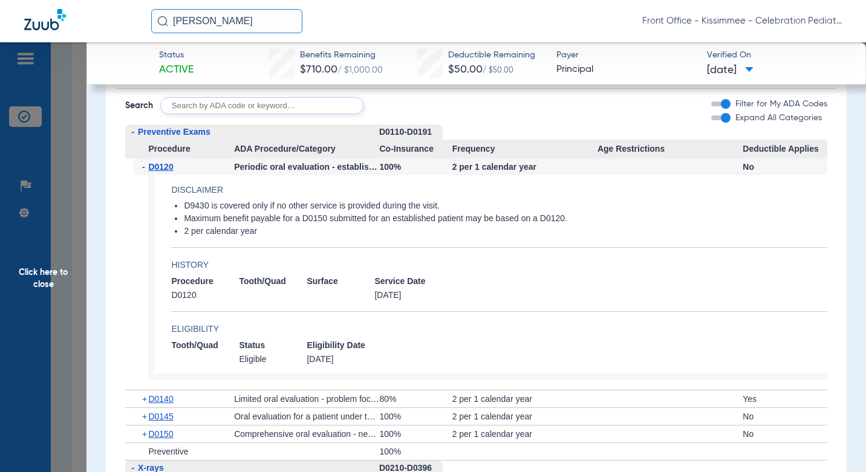
click at [165, 165] on span "D0120" at bounding box center [160, 167] width 25 height 10
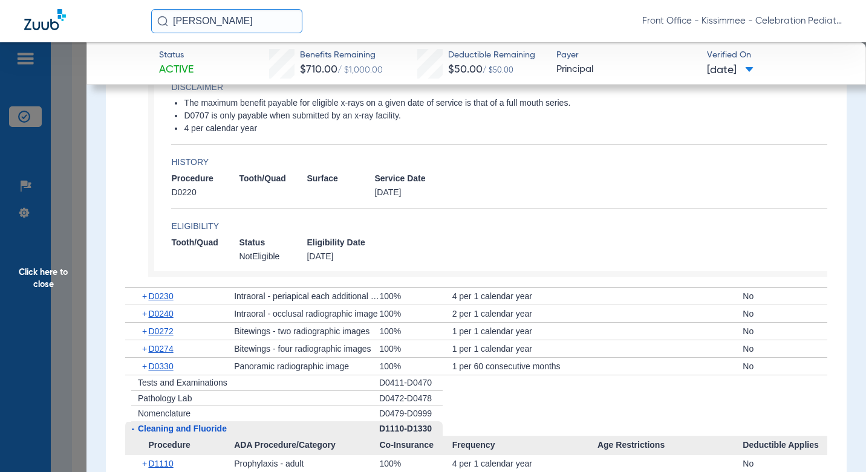
scroll to position [1499, 0]
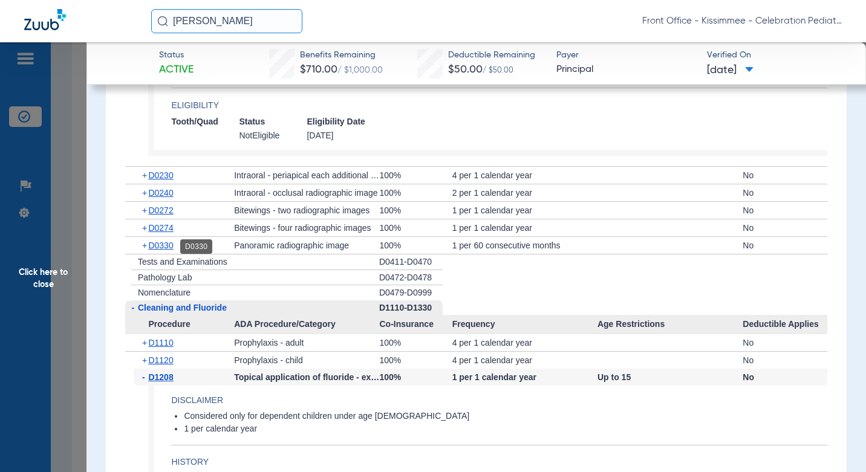
click at [165, 244] on span "D0330" at bounding box center [160, 246] width 25 height 10
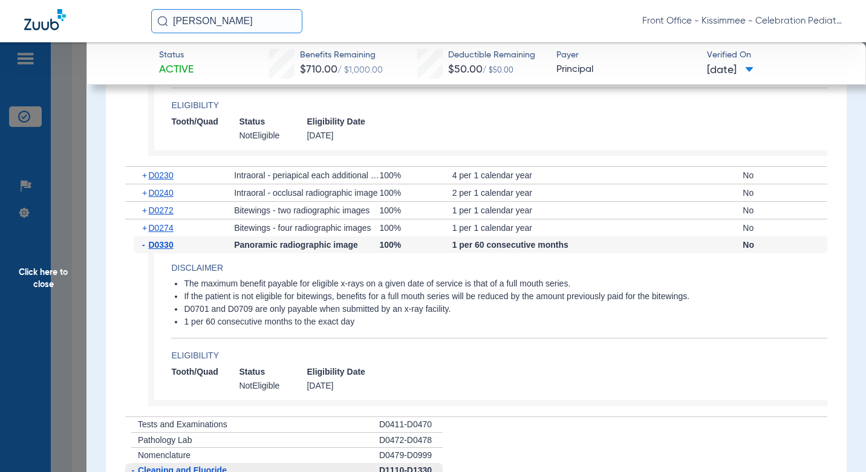
click at [69, 272] on span "Click here to close" at bounding box center [43, 278] width 86 height 472
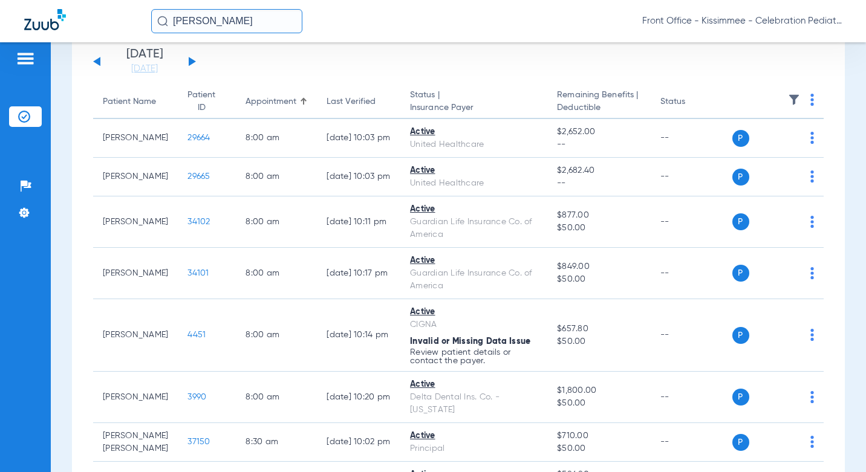
scroll to position [60, 0]
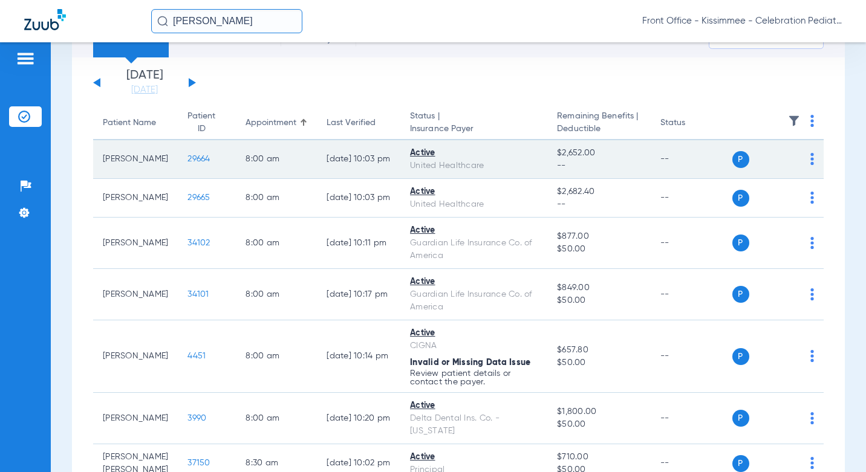
click at [193, 160] on span "29664" at bounding box center [198, 159] width 22 height 8
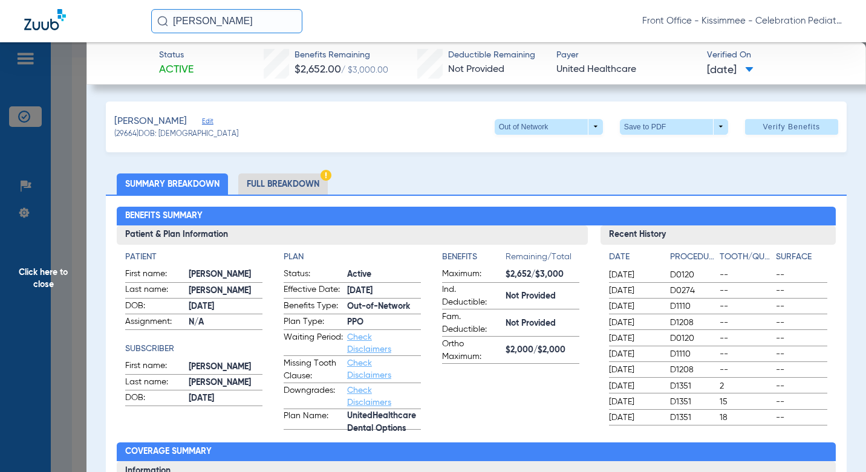
drag, startPoint x: 252, startPoint y: 176, endPoint x: 340, endPoint y: 198, distance: 90.5
click at [252, 177] on li "Full Breakdown" at bounding box center [282, 184] width 89 height 21
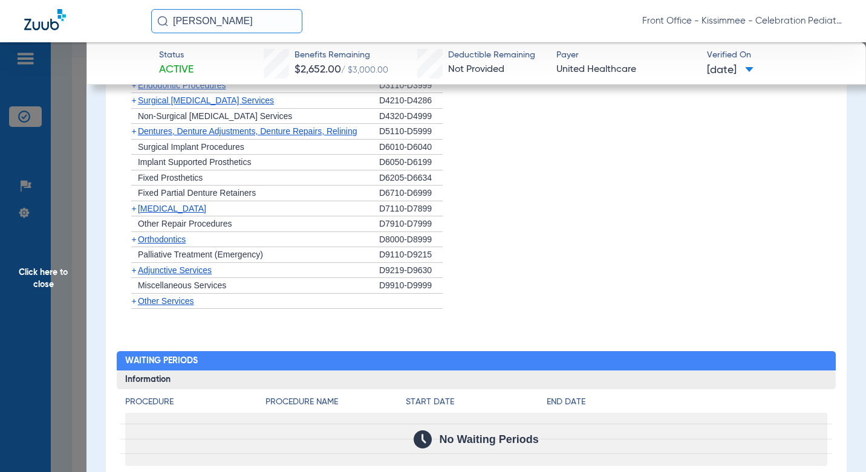
scroll to position [1385, 0]
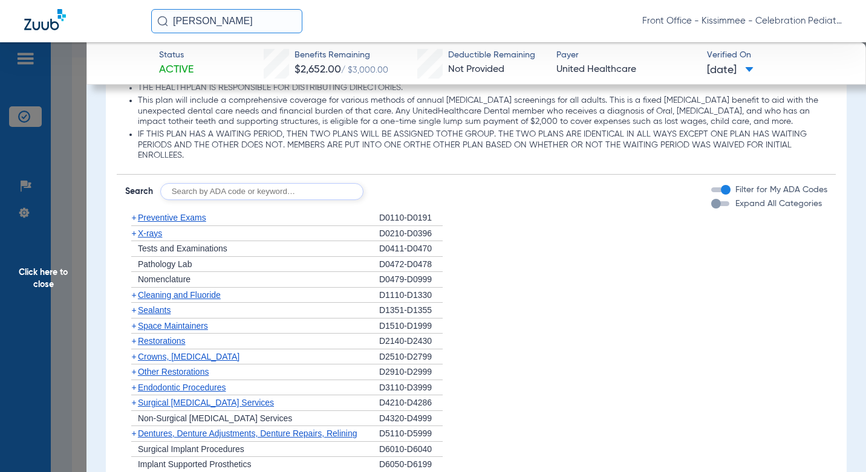
click at [713, 206] on div "button" at bounding box center [720, 203] width 18 height 5
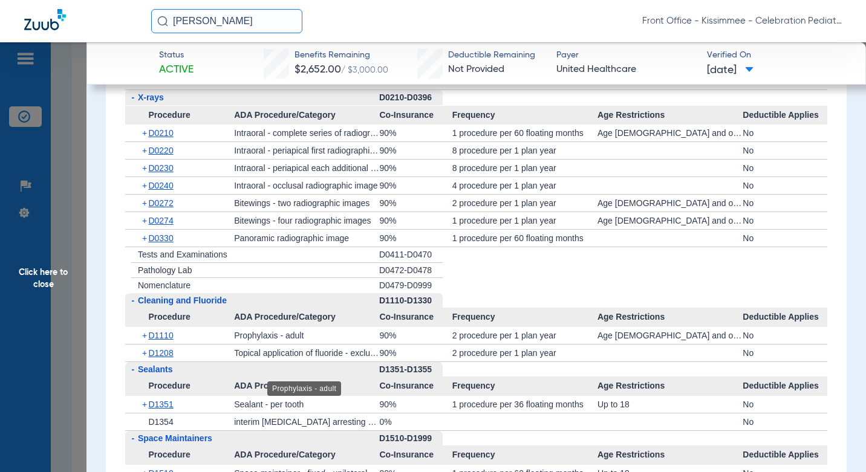
scroll to position [1747, 0]
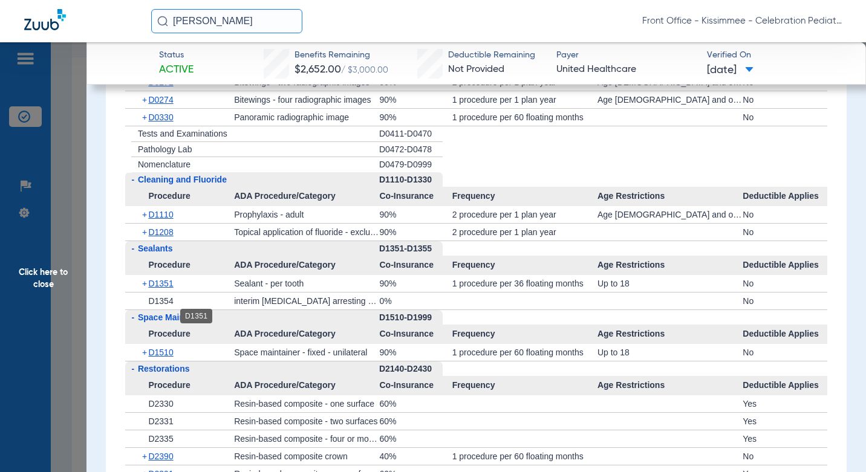
click at [161, 288] on span "D1351" at bounding box center [160, 284] width 25 height 10
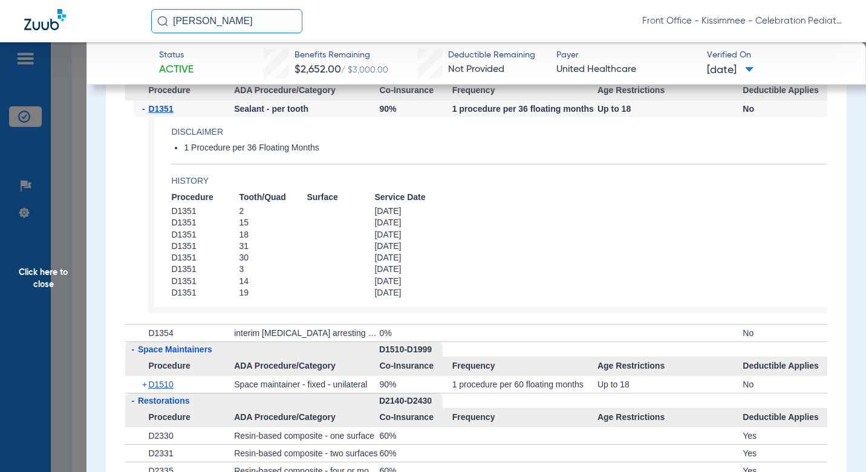
scroll to position [1929, 0]
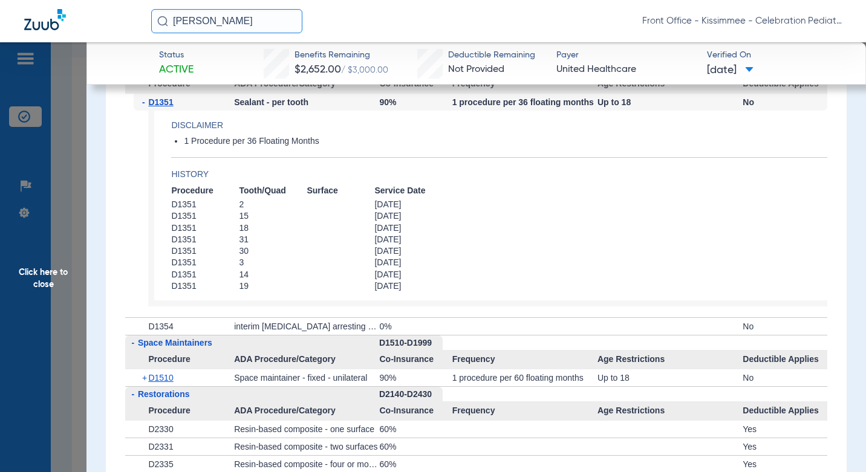
click at [66, 298] on span "Click here to close" at bounding box center [43, 278] width 86 height 472
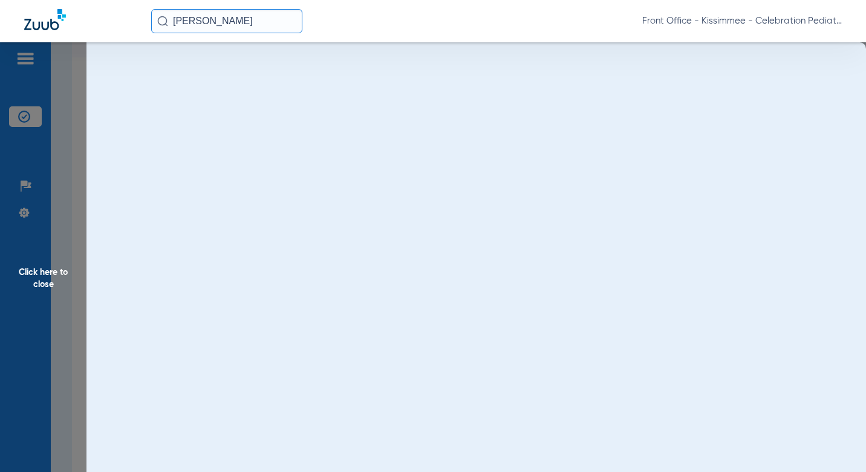
scroll to position [0, 0]
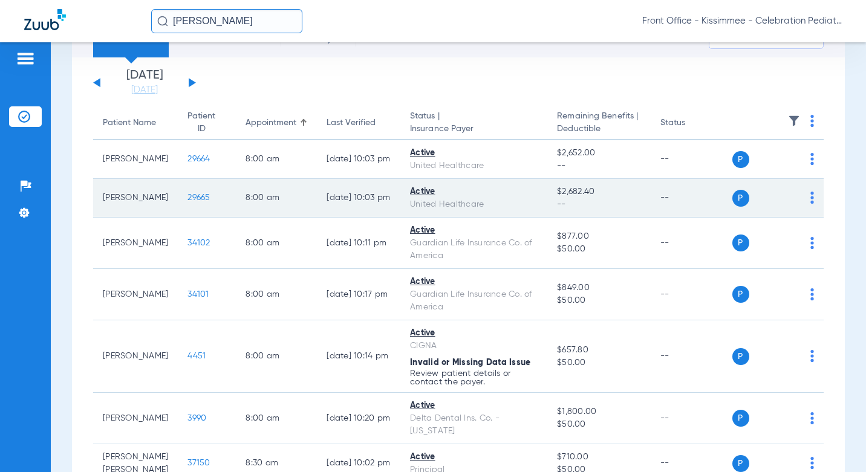
click at [190, 200] on span "29665" at bounding box center [198, 197] width 22 height 8
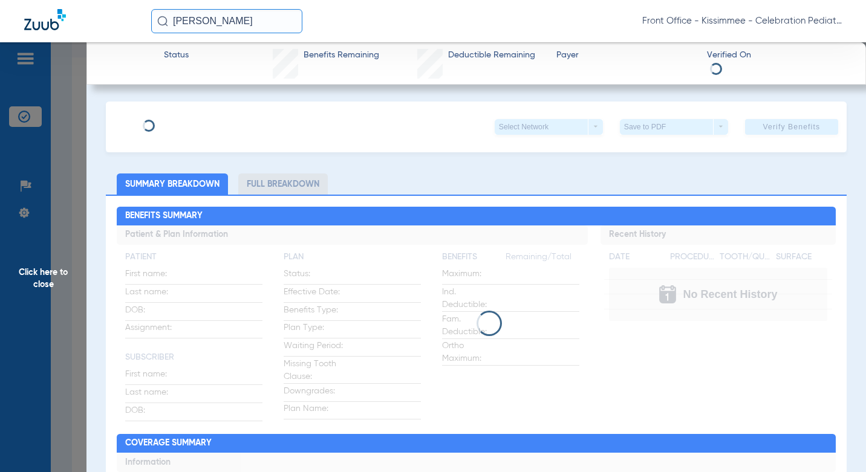
click at [268, 181] on li "Full Breakdown" at bounding box center [282, 184] width 89 height 21
click at [297, 189] on li "Full Breakdown" at bounding box center [282, 184] width 89 height 21
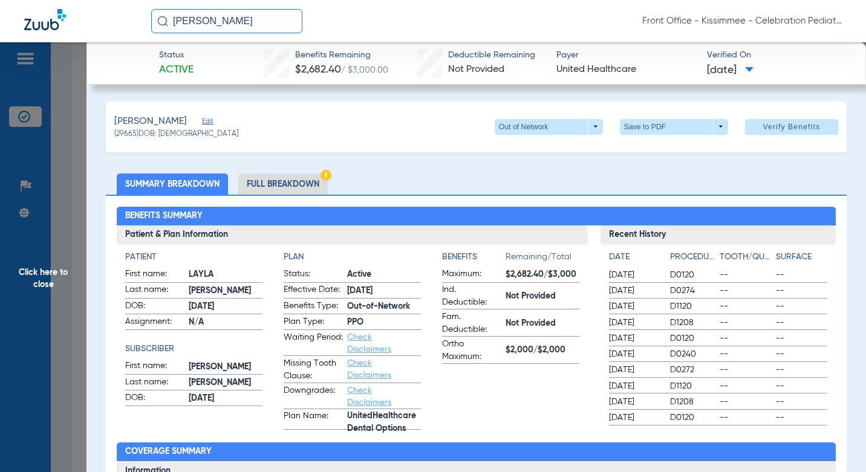
click at [293, 181] on li "Full Breakdown" at bounding box center [282, 184] width 89 height 21
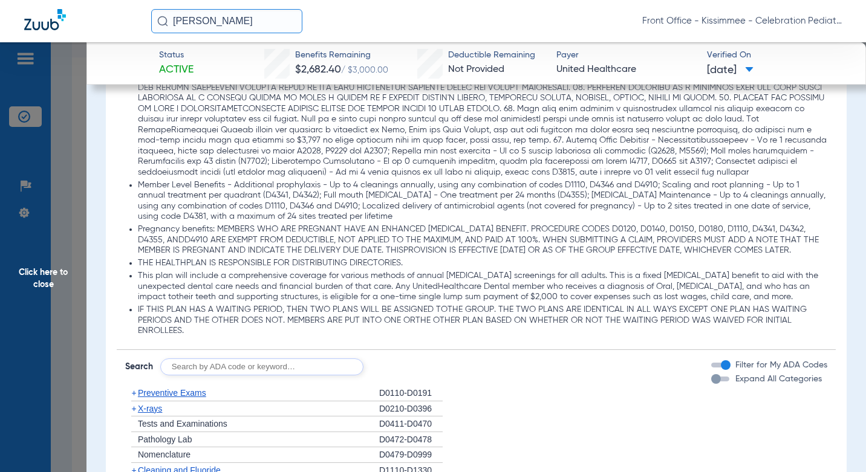
scroll to position [1511, 0]
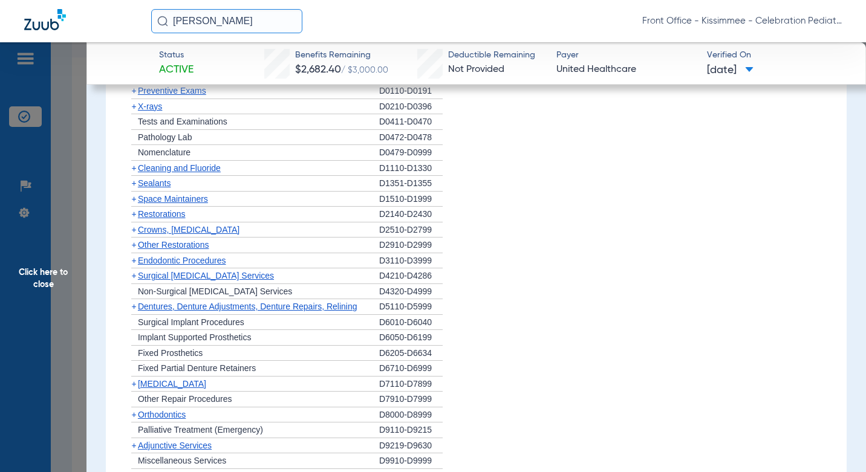
click at [716, 79] on div "button" at bounding box center [720, 76] width 18 height 5
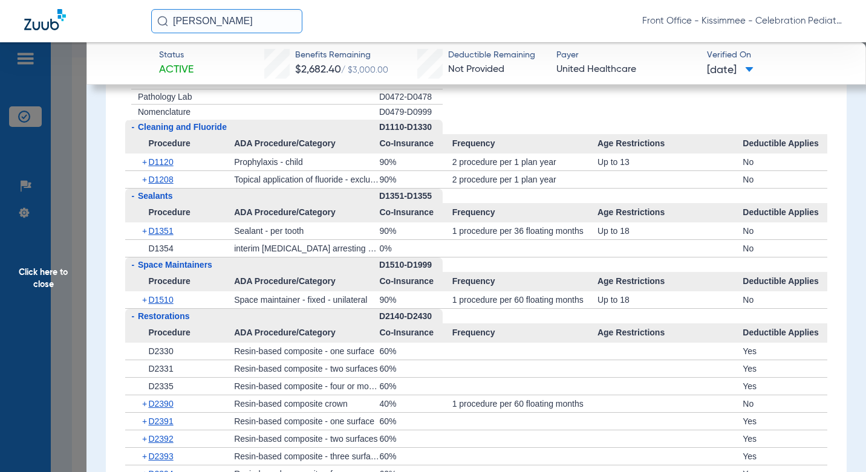
scroll to position [1814, 0]
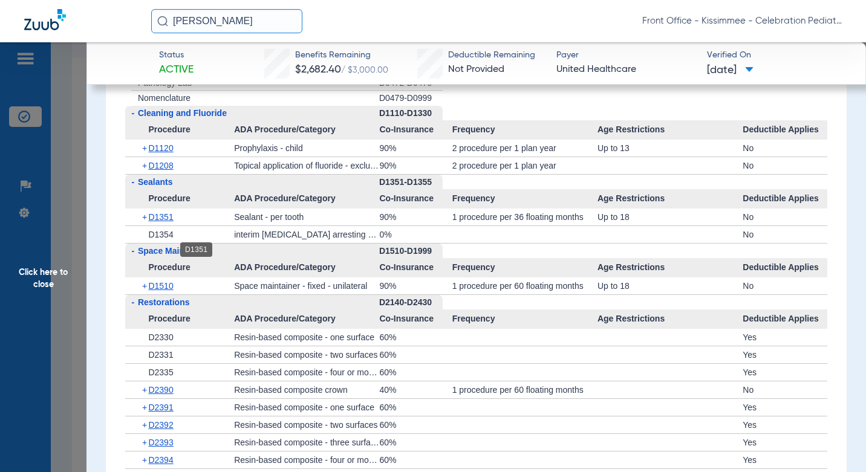
click at [170, 222] on span "D1351" at bounding box center [160, 217] width 25 height 10
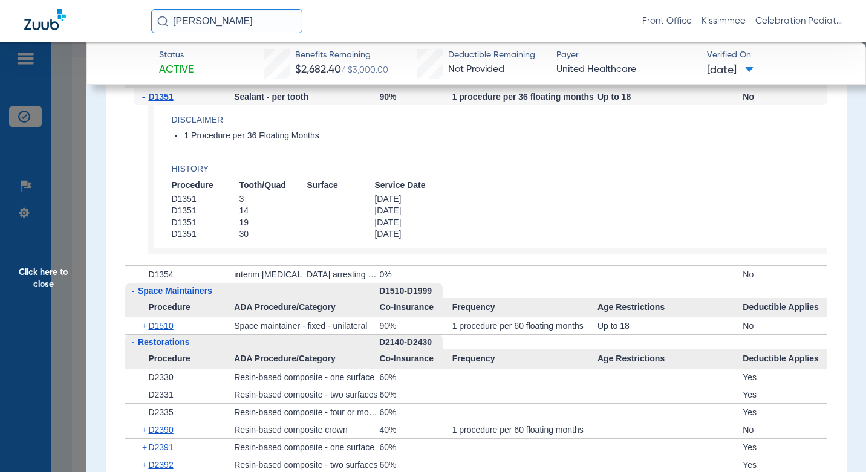
scroll to position [1935, 0]
click at [67, 267] on span "Click here to close" at bounding box center [43, 278] width 86 height 472
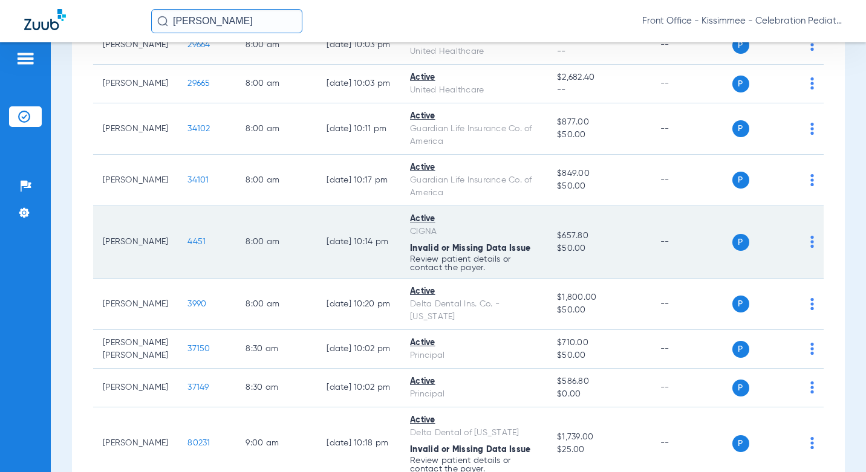
scroll to position [181, 0]
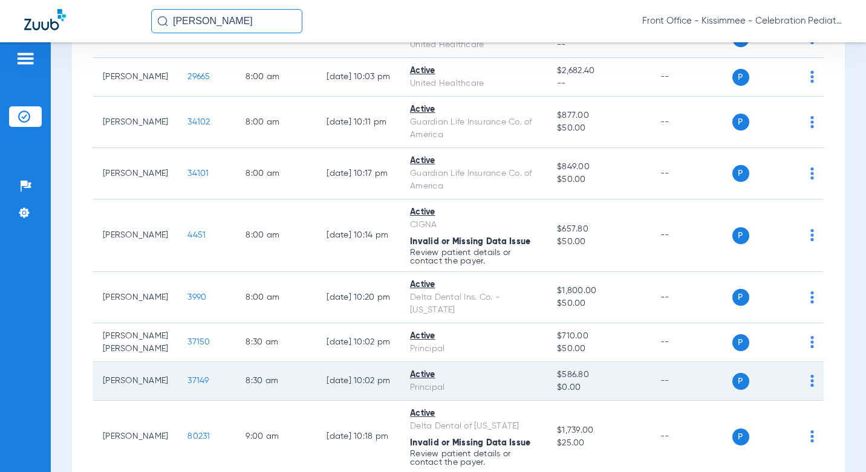
click at [187, 385] on span "37149" at bounding box center [197, 381] width 21 height 8
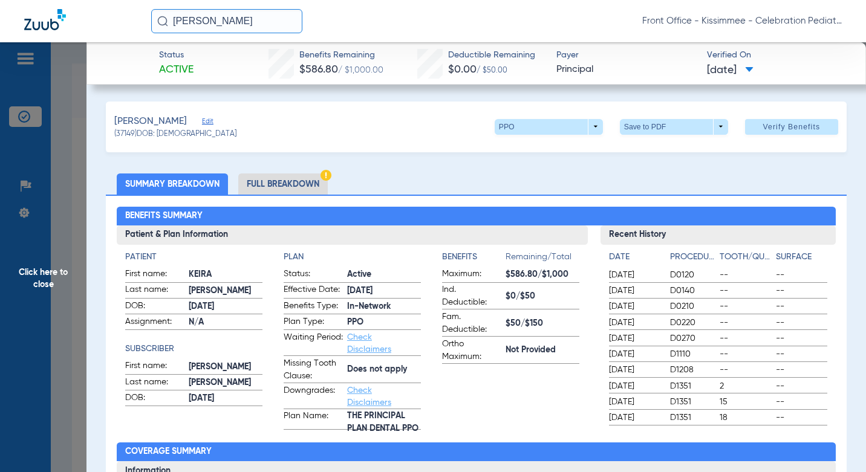
scroll to position [181, 0]
click at [305, 178] on li "Full Breakdown" at bounding box center [282, 184] width 89 height 21
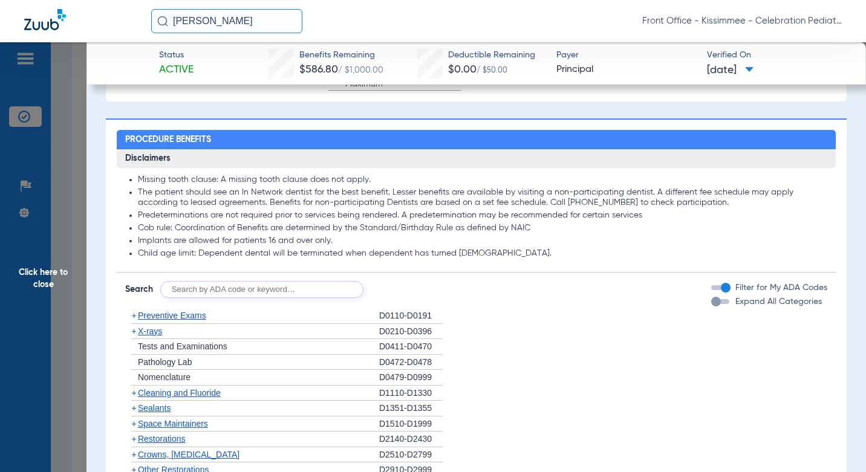
scroll to position [1088, 0]
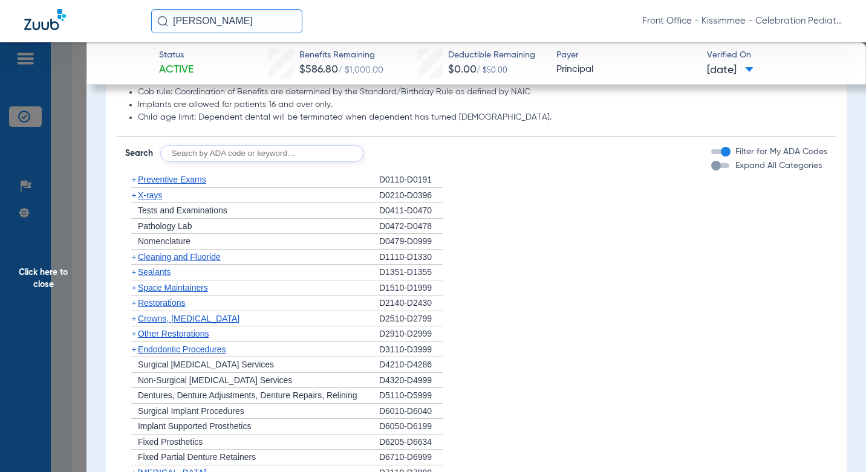
click at [716, 167] on div "button" at bounding box center [720, 165] width 18 height 5
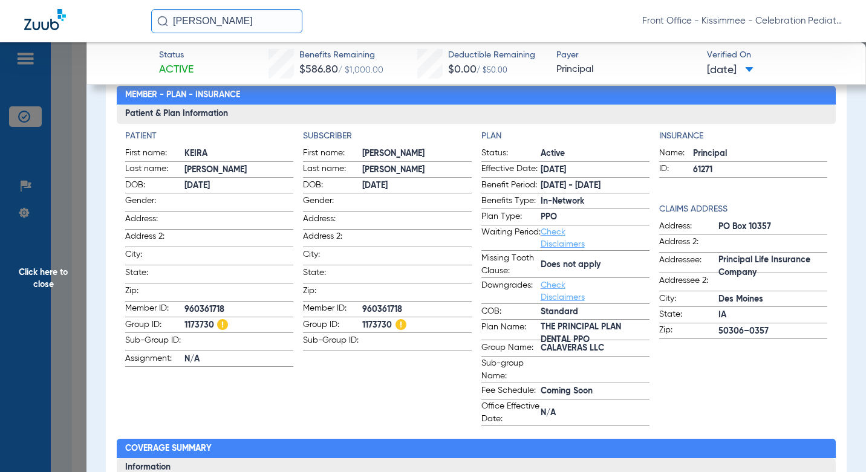
scroll to position [0, 0]
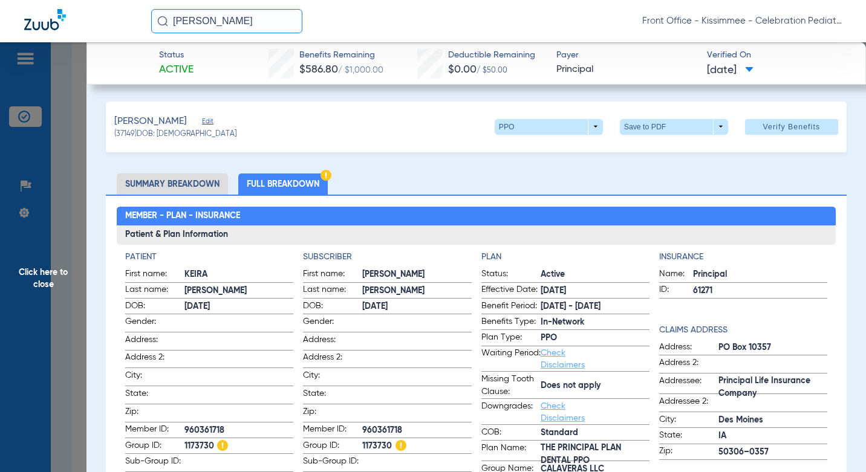
click at [75, 204] on span "Click here to close" at bounding box center [43, 278] width 86 height 472
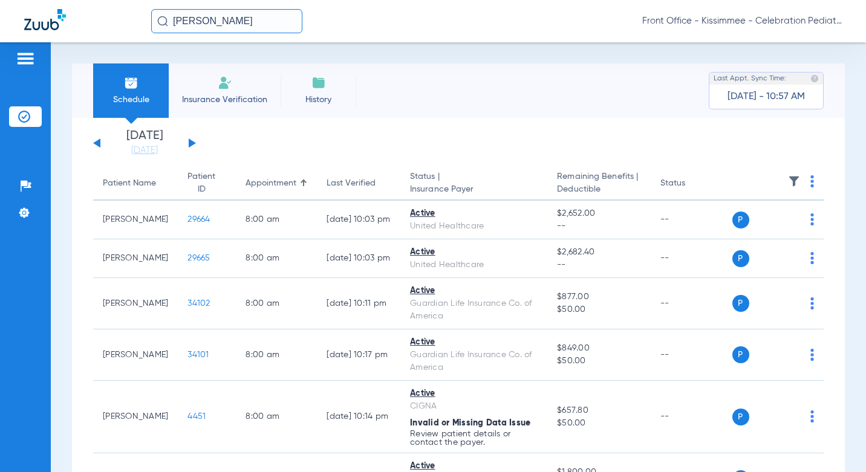
click at [157, 147] on link "[DATE]" at bounding box center [144, 150] width 73 height 12
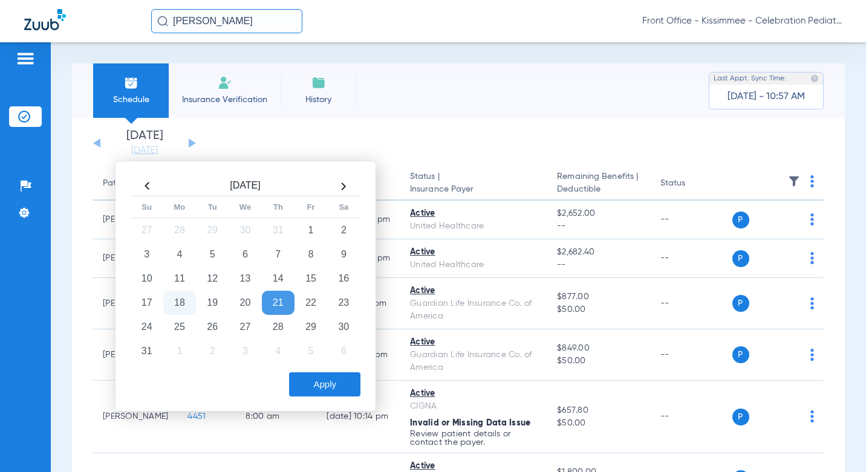
click at [180, 299] on td "18" at bounding box center [179, 303] width 33 height 24
click at [329, 386] on button "Apply" at bounding box center [324, 384] width 71 height 24
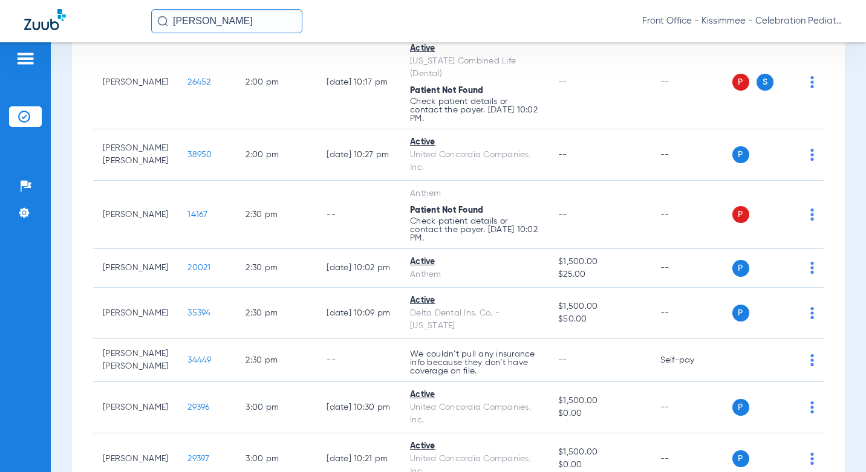
scroll to position [1791, 0]
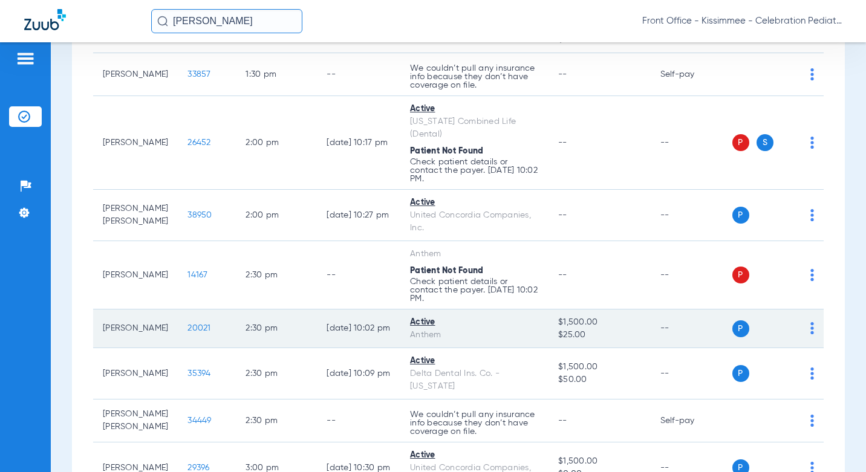
click at [191, 324] on span "20021" at bounding box center [198, 328] width 23 height 8
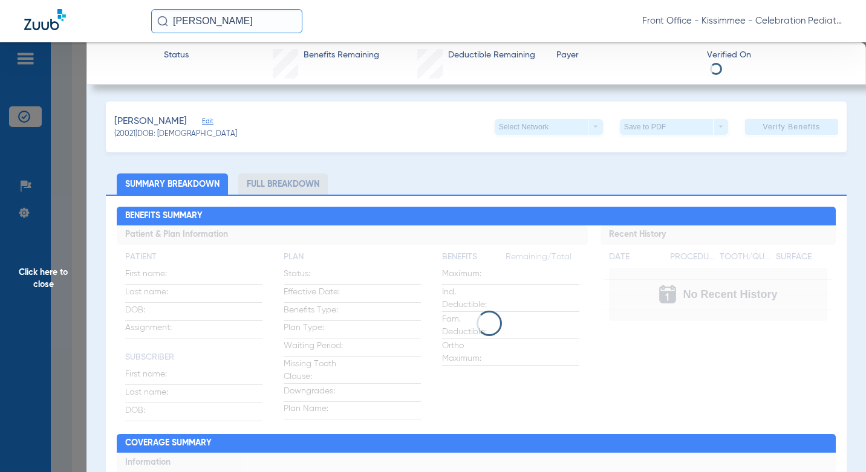
click at [259, 181] on li "Full Breakdown" at bounding box center [282, 184] width 89 height 21
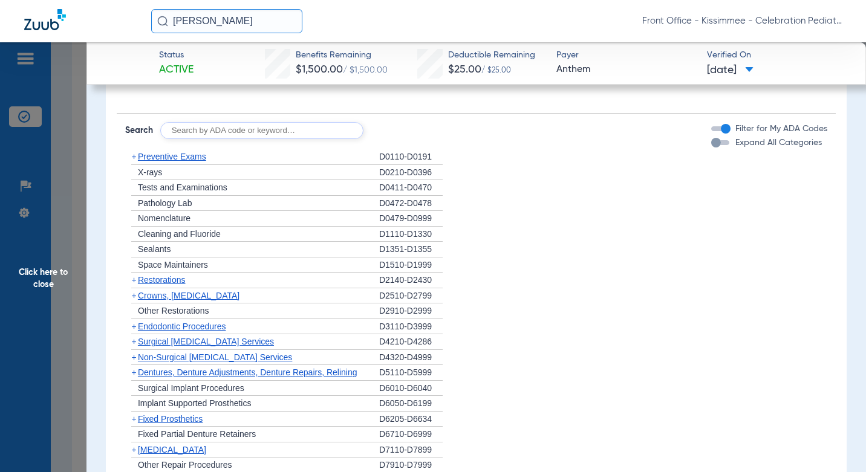
scroll to position [967, 0]
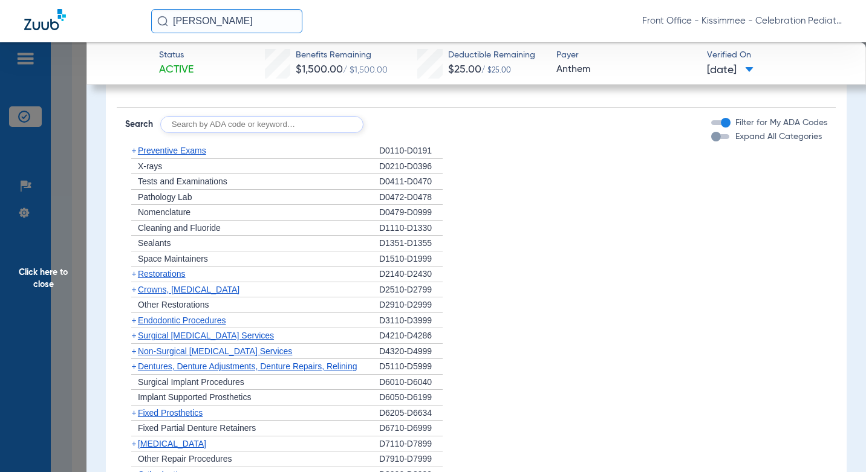
click at [713, 139] on div "button" at bounding box center [720, 136] width 18 height 5
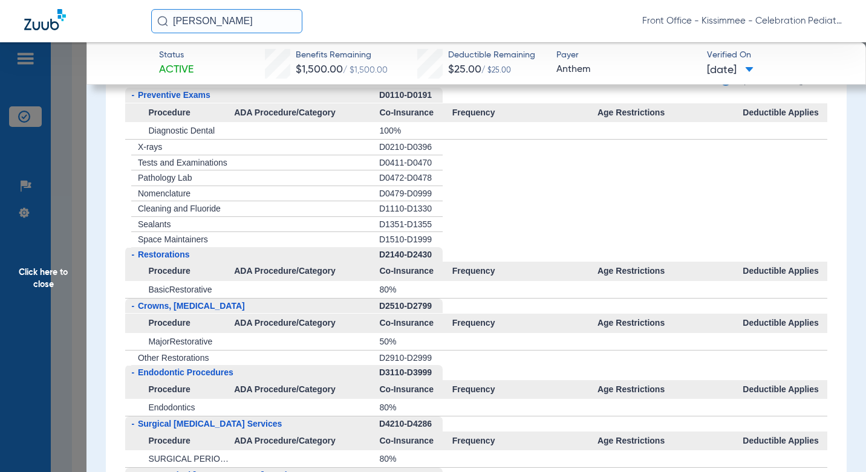
scroll to position [1004, 0]
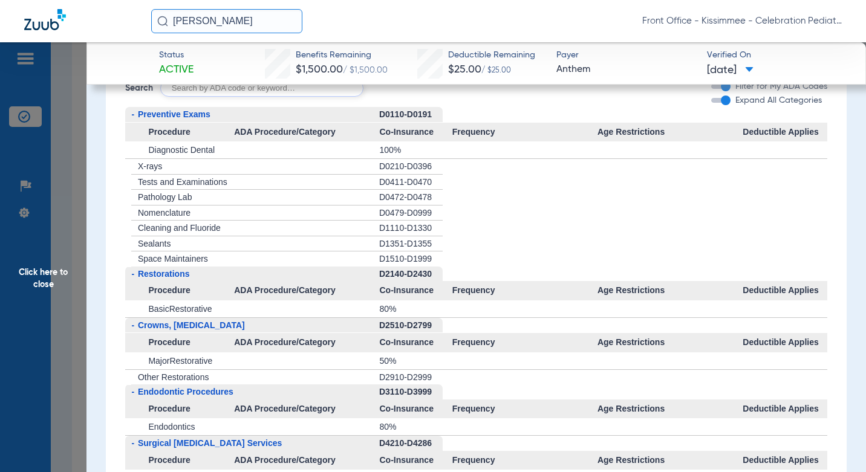
click at [163, 242] on span "Sealants" at bounding box center [154, 244] width 33 height 10
click at [210, 245] on div "+ Sealants" at bounding box center [252, 244] width 254 height 16
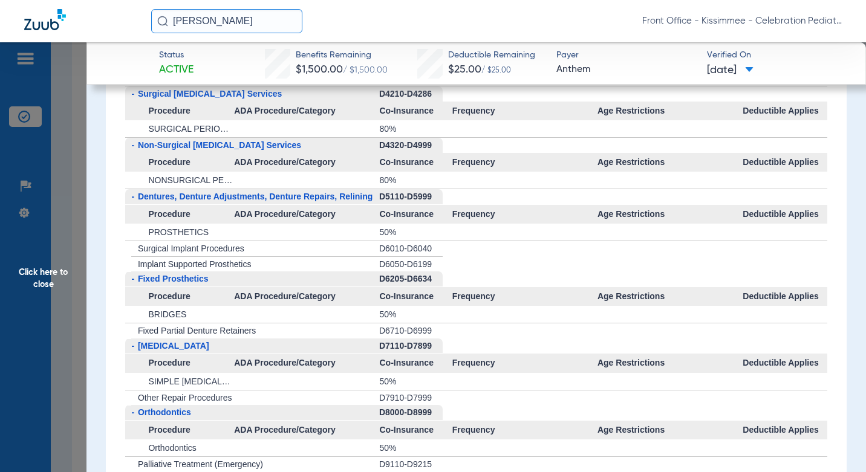
scroll to position [1451, 0]
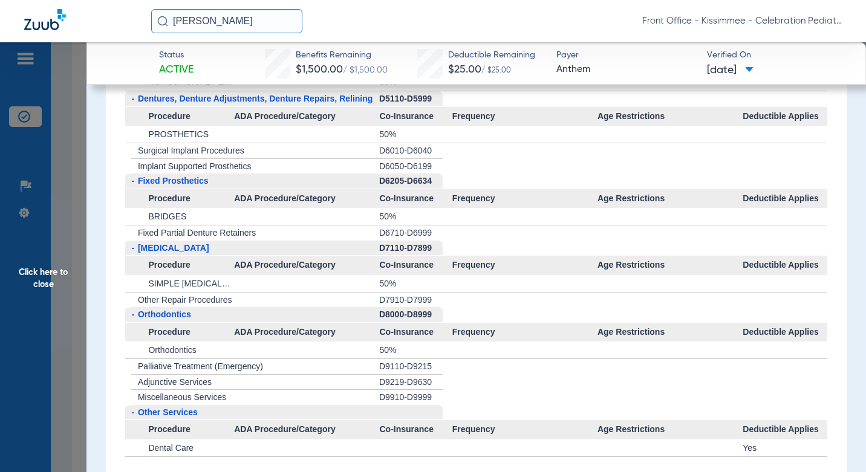
click at [64, 163] on span "Click here to close" at bounding box center [43, 278] width 86 height 472
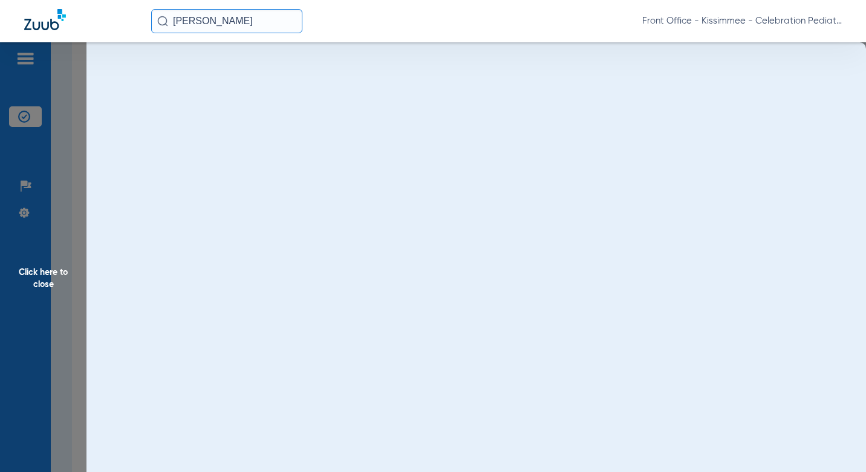
scroll to position [0, 0]
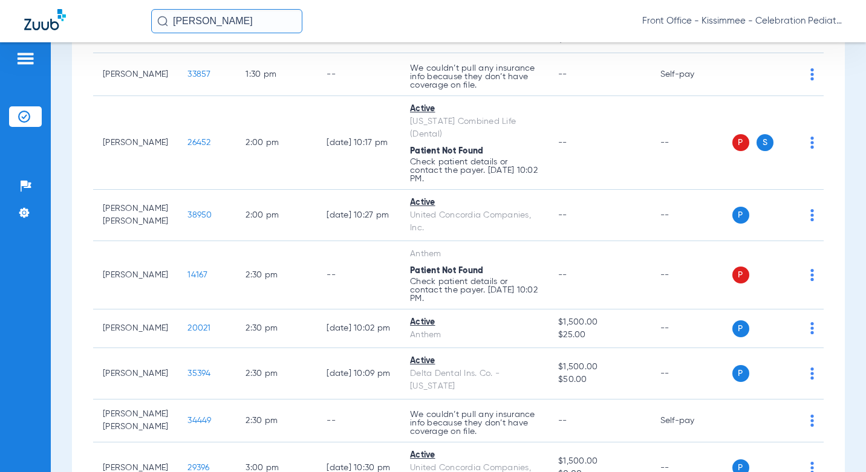
click at [70, 262] on div "Schedule Insurance Verification History Last Appt. Sync Time: Today - 11:13 AM …" at bounding box center [458, 257] width 815 height 430
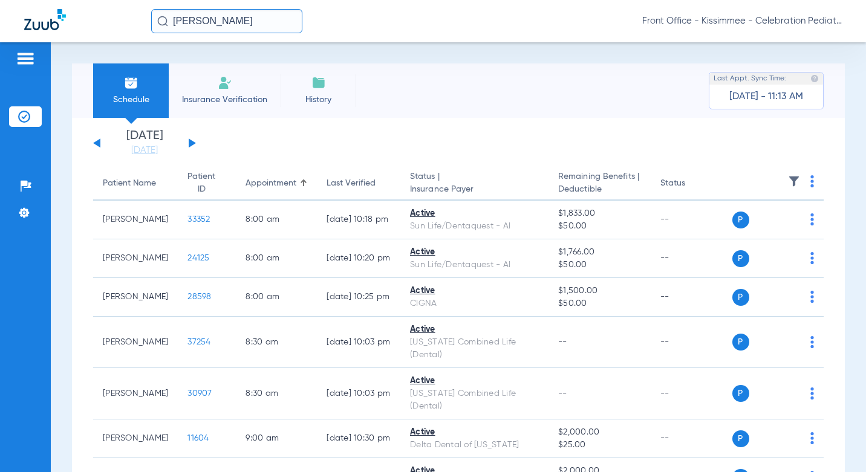
drag, startPoint x: 142, startPoint y: 148, endPoint x: 188, endPoint y: 209, distance: 76.4
click at [142, 148] on link "[DATE]" at bounding box center [144, 150] width 73 height 12
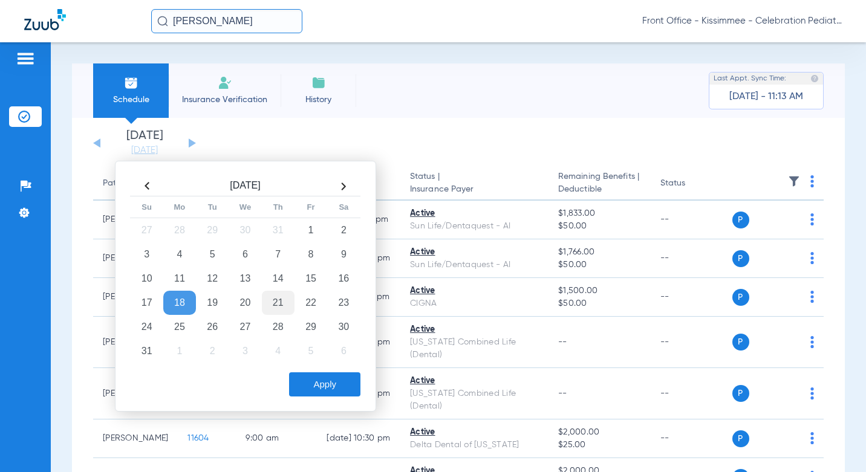
click at [280, 303] on td "21" at bounding box center [278, 303] width 33 height 24
click at [328, 391] on button "Apply" at bounding box center [324, 384] width 71 height 24
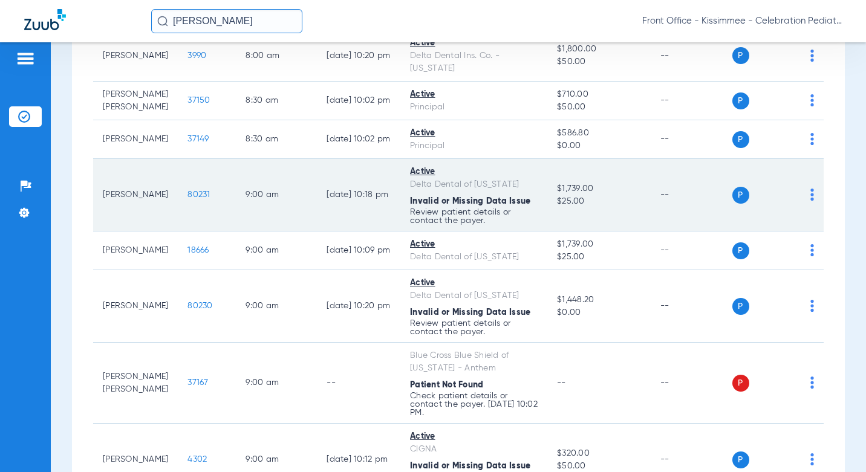
scroll to position [363, 0]
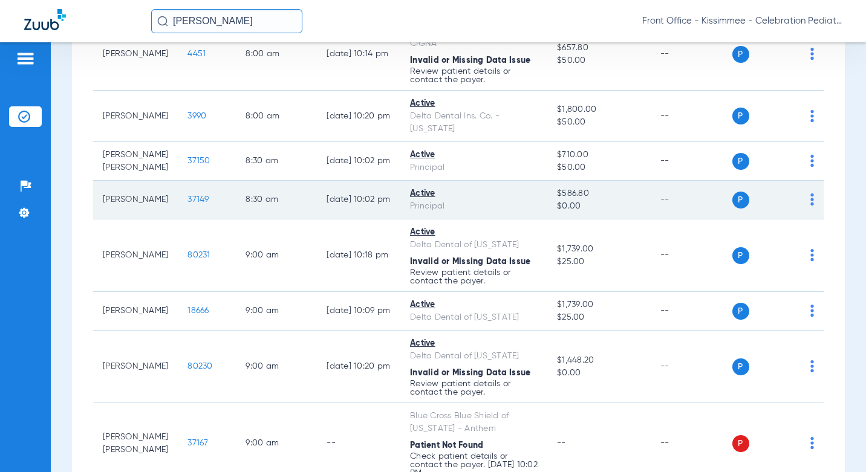
click at [161, 204] on td "[PERSON_NAME]" at bounding box center [135, 200] width 85 height 39
click at [195, 202] on span "37149" at bounding box center [197, 199] width 21 height 8
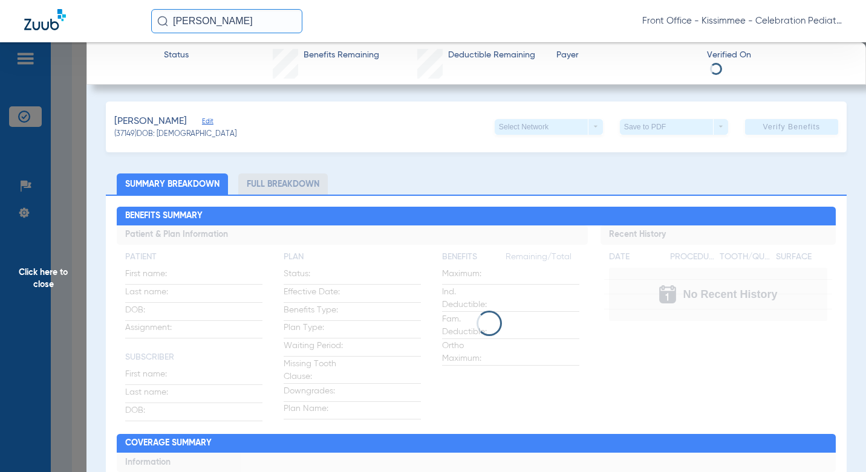
click at [291, 183] on li "Full Breakdown" at bounding box center [282, 184] width 89 height 21
click at [322, 192] on li "Full Breakdown" at bounding box center [282, 184] width 89 height 21
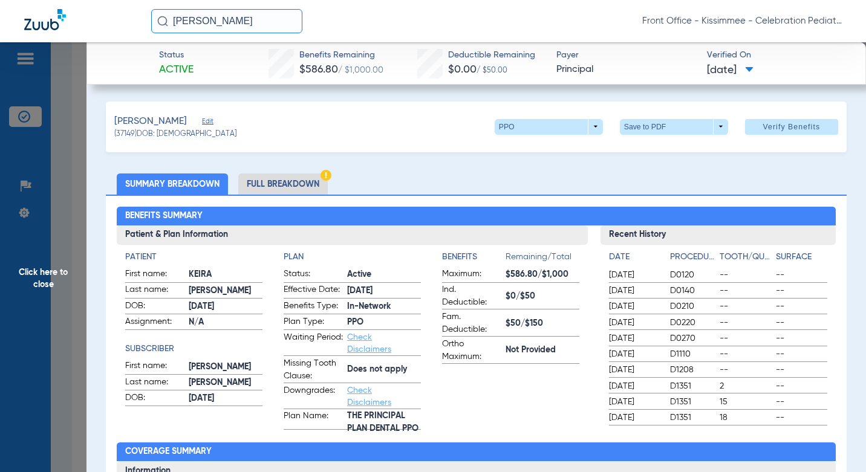
click at [305, 190] on li "Full Breakdown" at bounding box center [282, 184] width 89 height 21
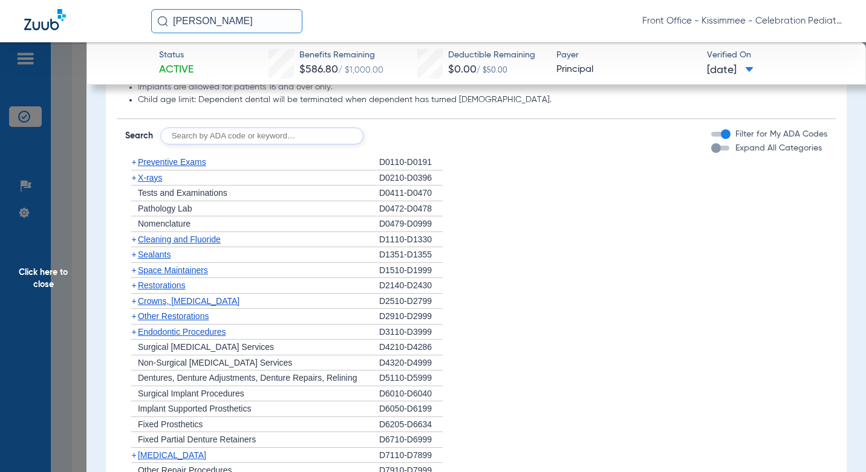
scroll to position [1125, 0]
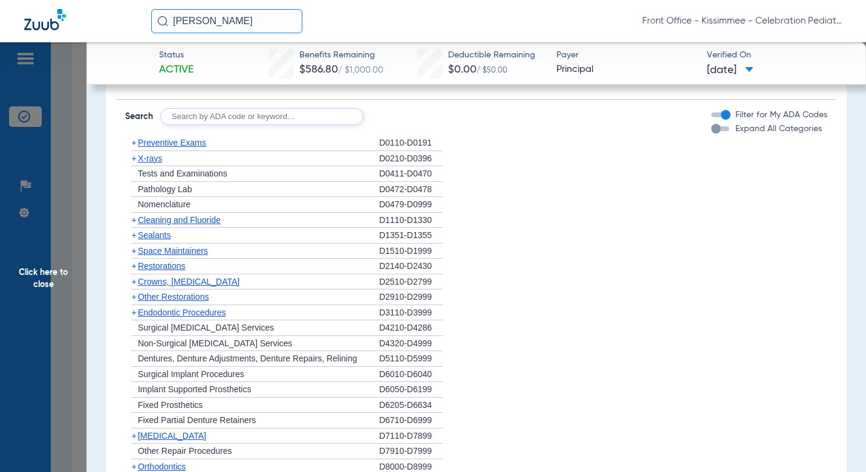
click at [711, 128] on div "button" at bounding box center [716, 129] width 10 height 10
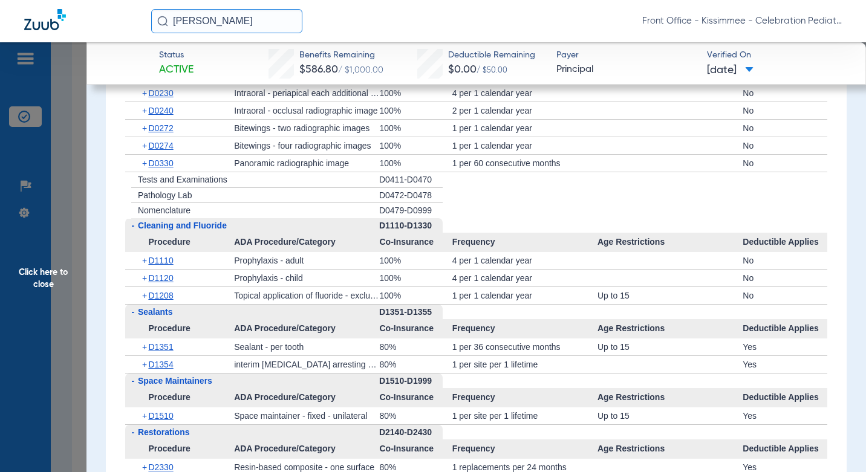
scroll to position [1307, 0]
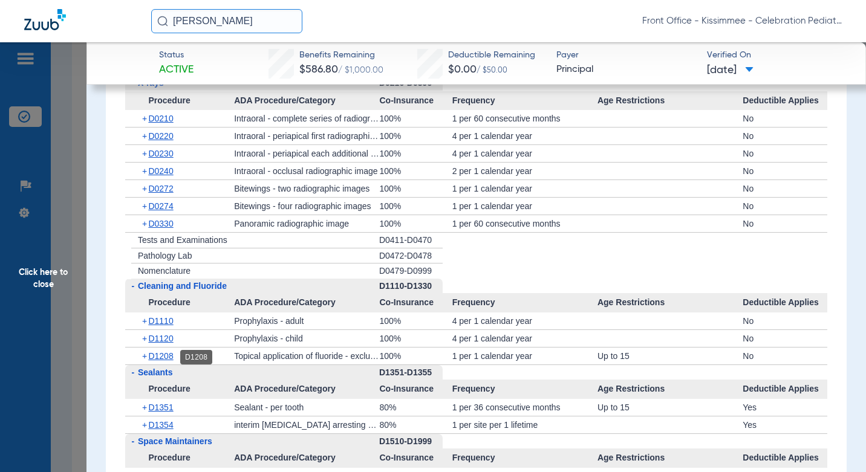
click at [162, 361] on span "D1208" at bounding box center [160, 356] width 25 height 10
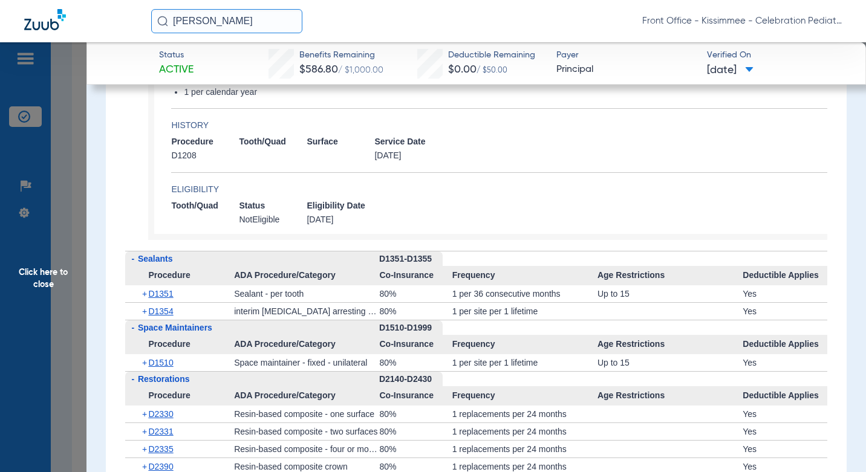
scroll to position [1669, 0]
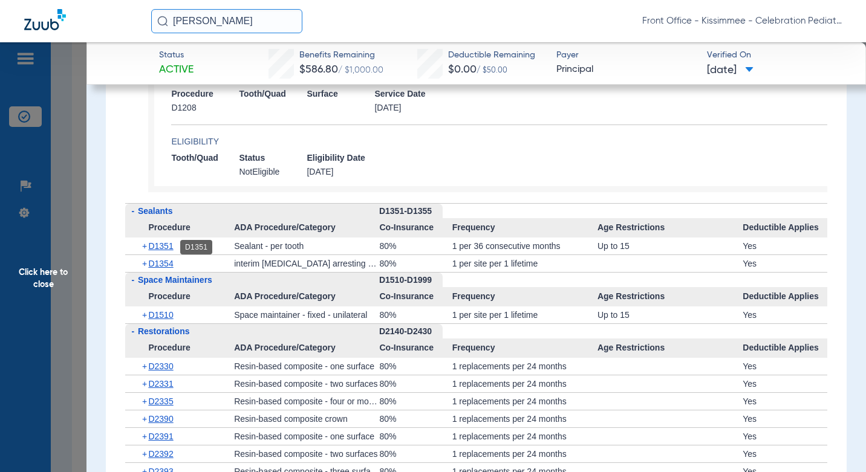
click at [166, 249] on span "D1351" at bounding box center [160, 246] width 25 height 10
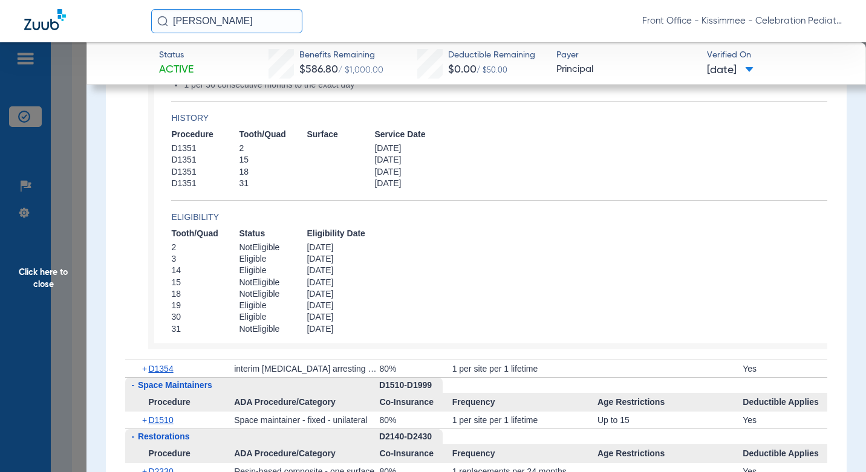
scroll to position [1911, 0]
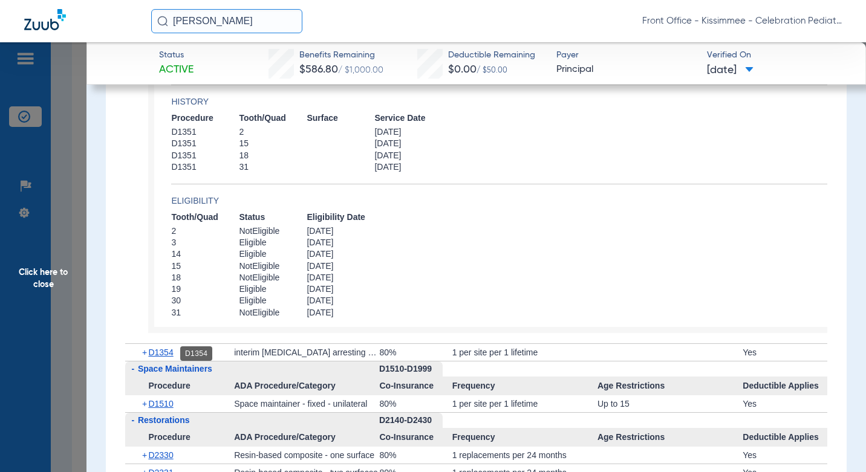
drag, startPoint x: 141, startPoint y: 351, endPoint x: 158, endPoint y: 351, distance: 16.9
click at [142, 350] on span "+" at bounding box center [145, 352] width 7 height 17
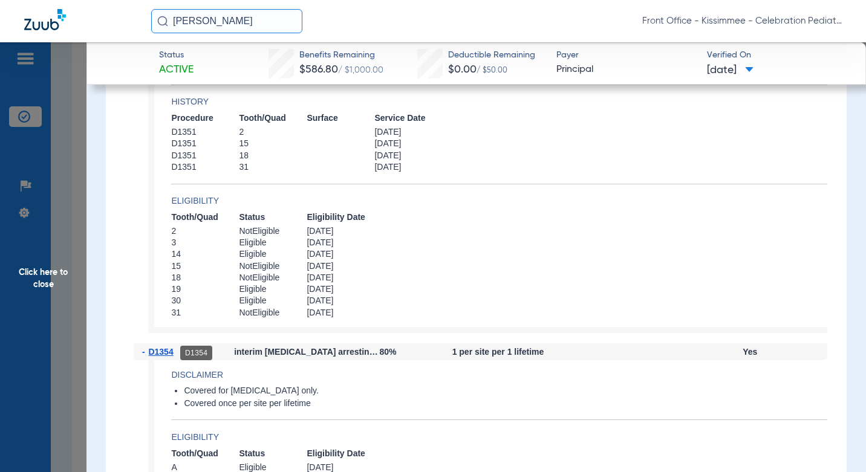
click at [163, 353] on span "D1354" at bounding box center [160, 352] width 25 height 10
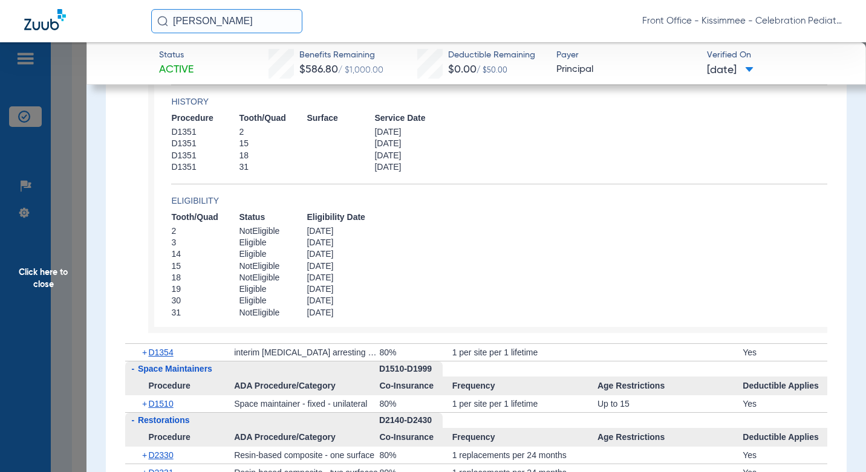
click at [158, 353] on span "D1354" at bounding box center [160, 353] width 25 height 10
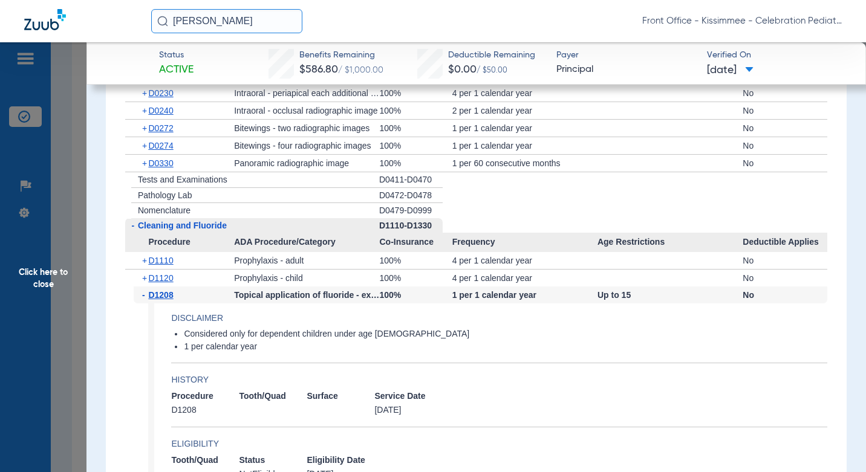
scroll to position [1186, 0]
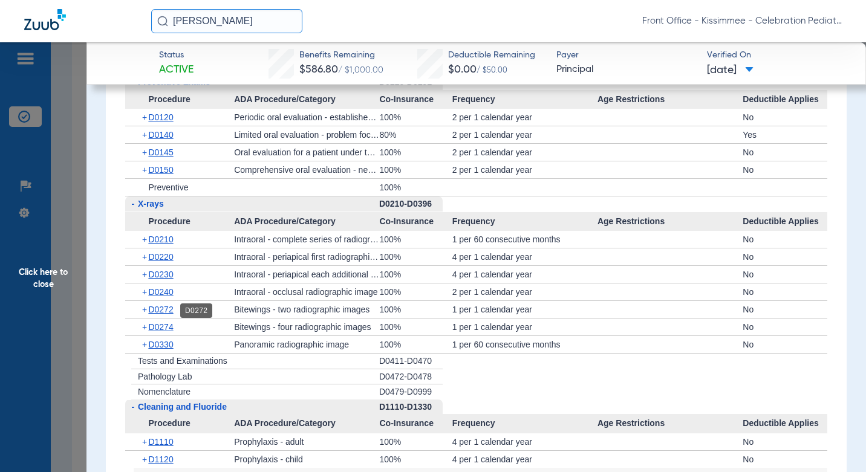
click at [169, 312] on span "D0272" at bounding box center [160, 310] width 25 height 10
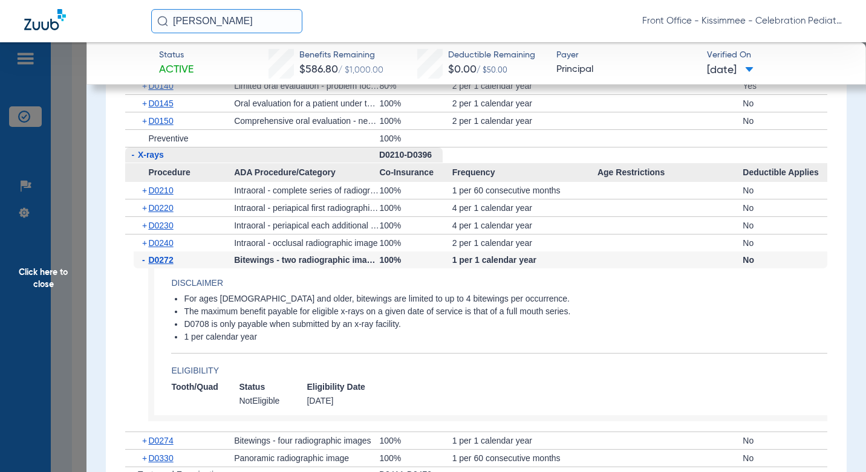
scroll to position [1246, 0]
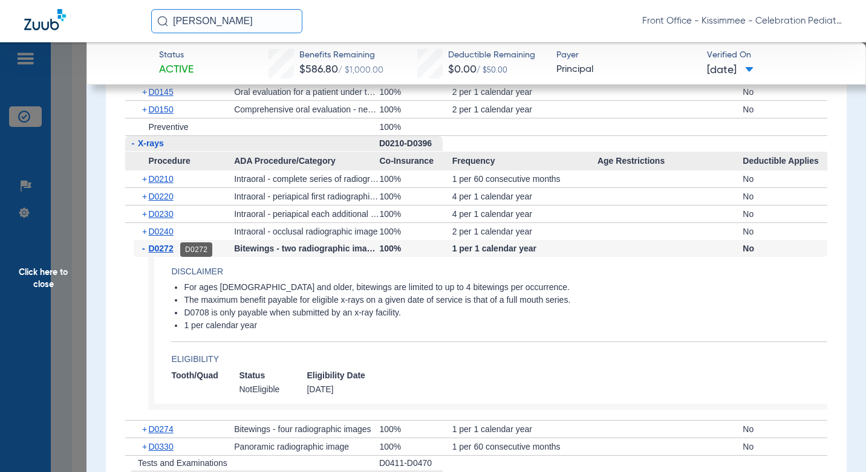
click at [165, 247] on span "D0272" at bounding box center [160, 249] width 25 height 10
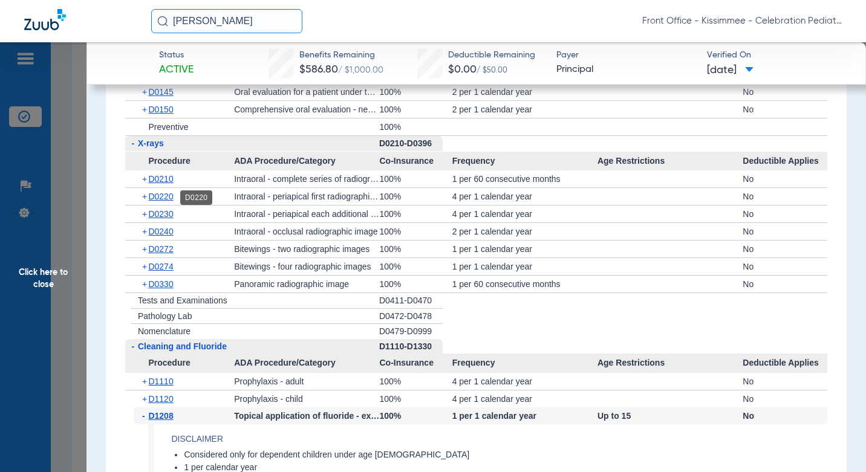
click at [165, 199] on span "D0220" at bounding box center [160, 197] width 25 height 10
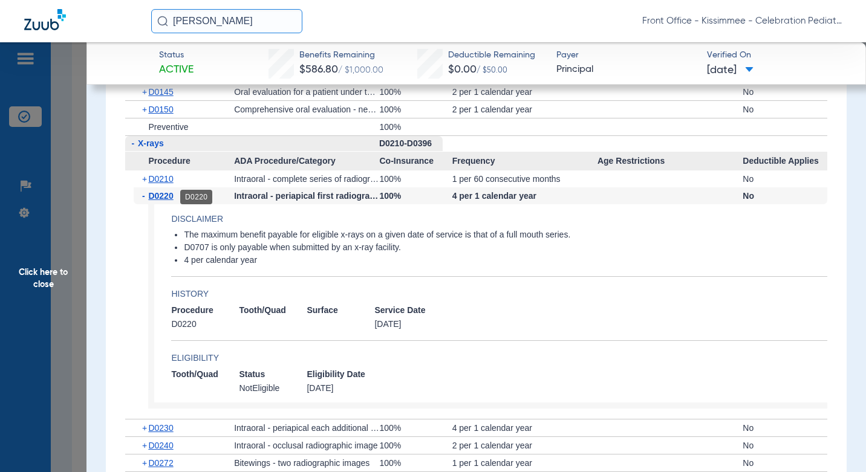
click at [166, 195] on span "D0220" at bounding box center [160, 196] width 25 height 10
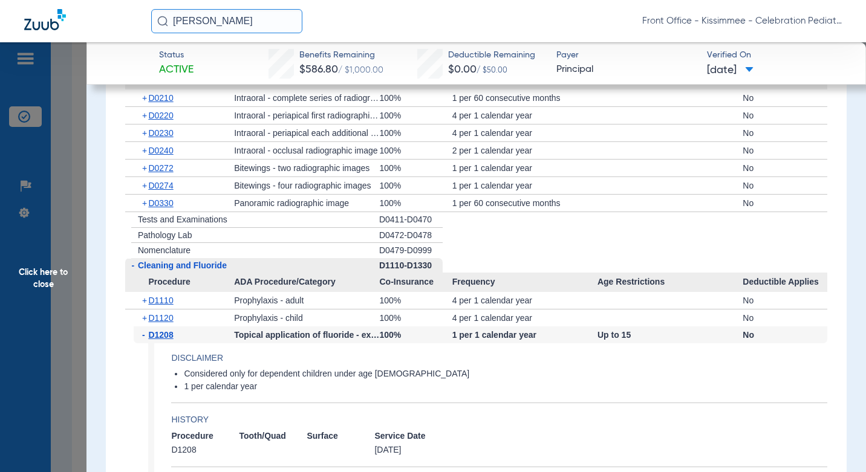
scroll to position [1307, 0]
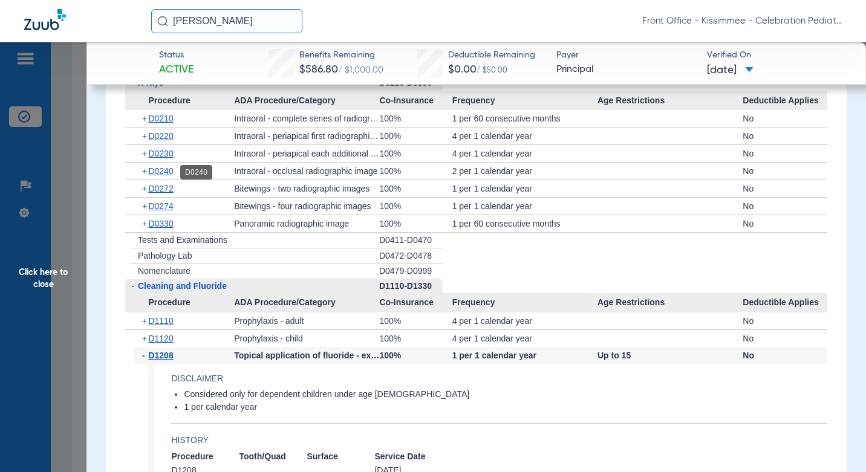
click at [152, 174] on span "D0240" at bounding box center [160, 171] width 25 height 10
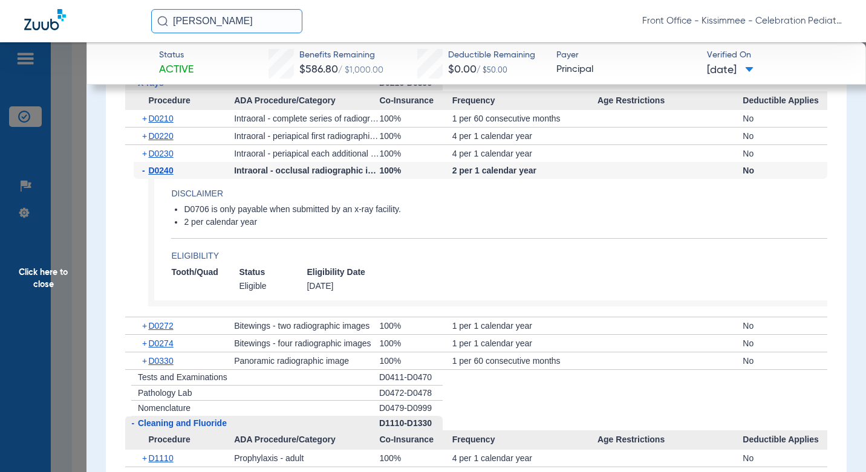
drag, startPoint x: 71, startPoint y: 224, endPoint x: 363, endPoint y: 203, distance: 292.8
click at [71, 224] on span "Click here to close" at bounding box center [43, 278] width 86 height 472
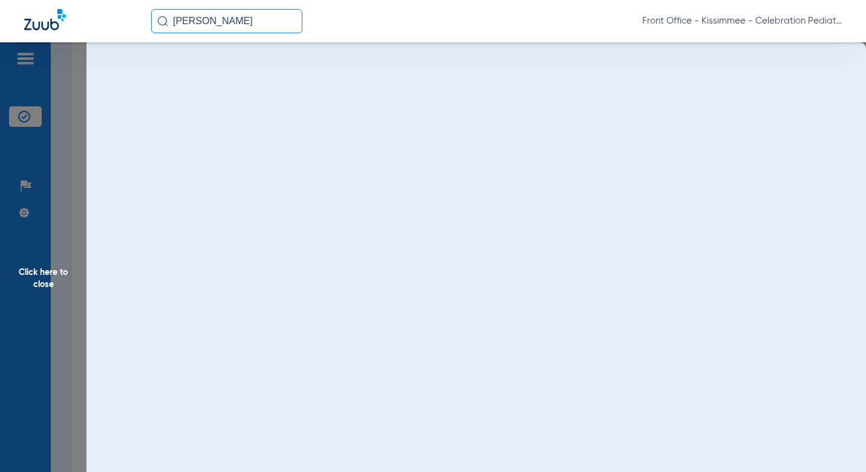
scroll to position [0, 0]
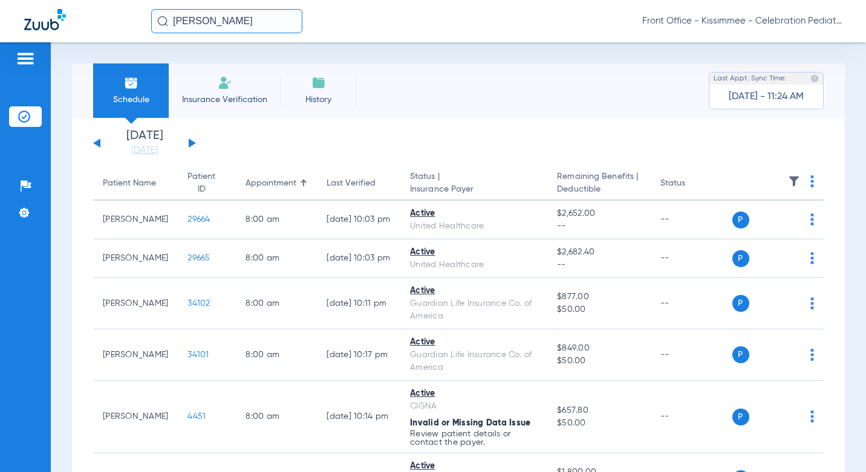
drag, startPoint x: 146, startPoint y: 152, endPoint x: 167, endPoint y: 166, distance: 24.8
click at [146, 152] on link "[DATE]" at bounding box center [144, 150] width 73 height 12
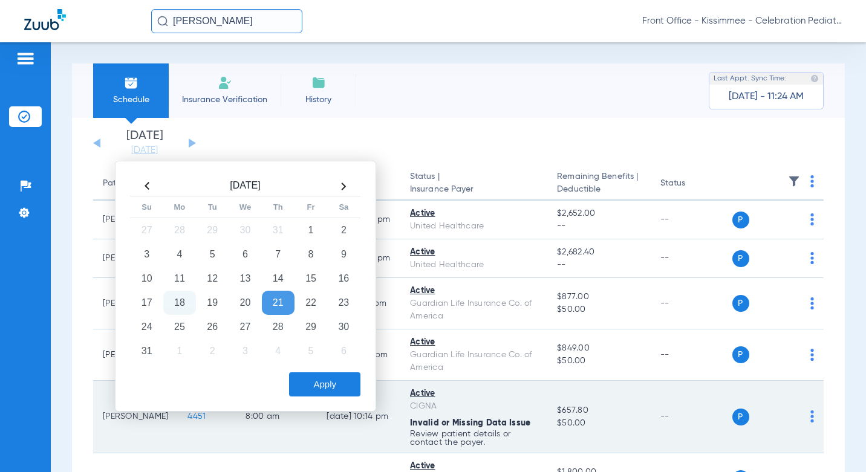
click at [184, 300] on td "18" at bounding box center [179, 303] width 33 height 24
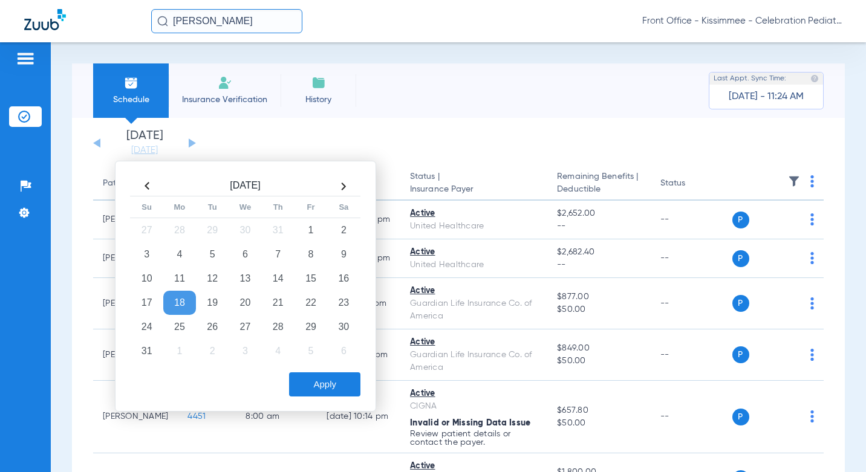
click at [333, 389] on button "Apply" at bounding box center [324, 384] width 71 height 24
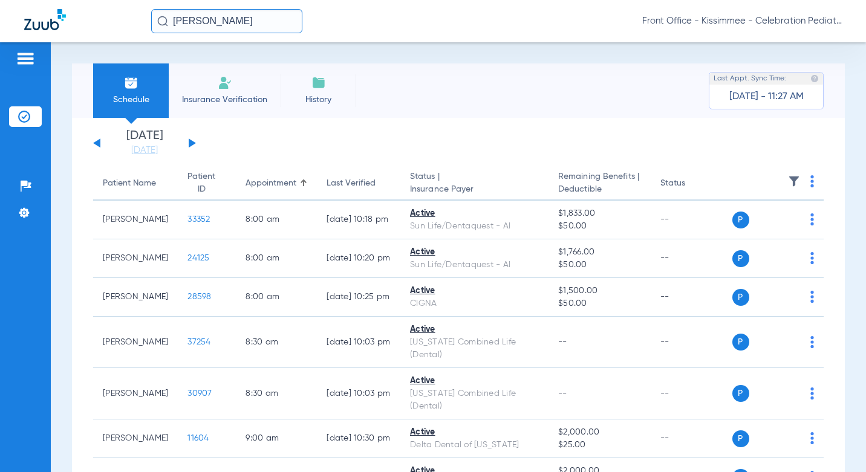
drag, startPoint x: 148, startPoint y: 152, endPoint x: 186, endPoint y: 153, distance: 37.5
click at [148, 152] on link "[DATE]" at bounding box center [144, 150] width 73 height 12
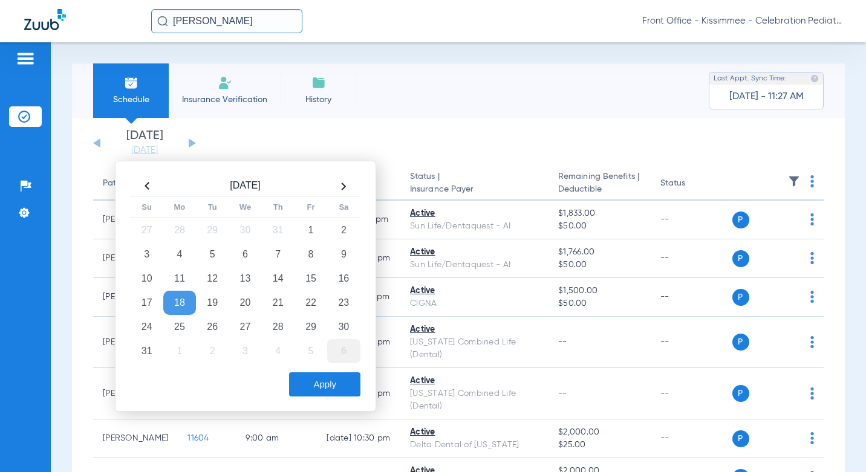
click at [287, 304] on td "21" at bounding box center [278, 303] width 33 height 24
click at [342, 385] on button "Apply" at bounding box center [324, 384] width 71 height 24
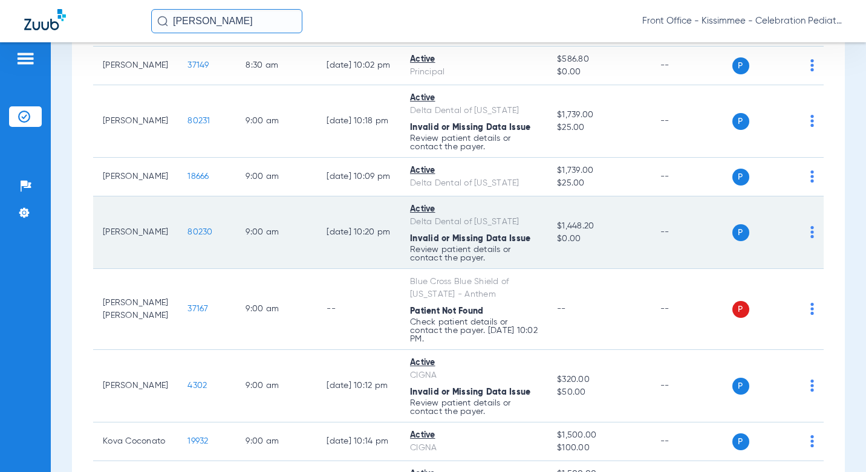
scroll to position [605, 0]
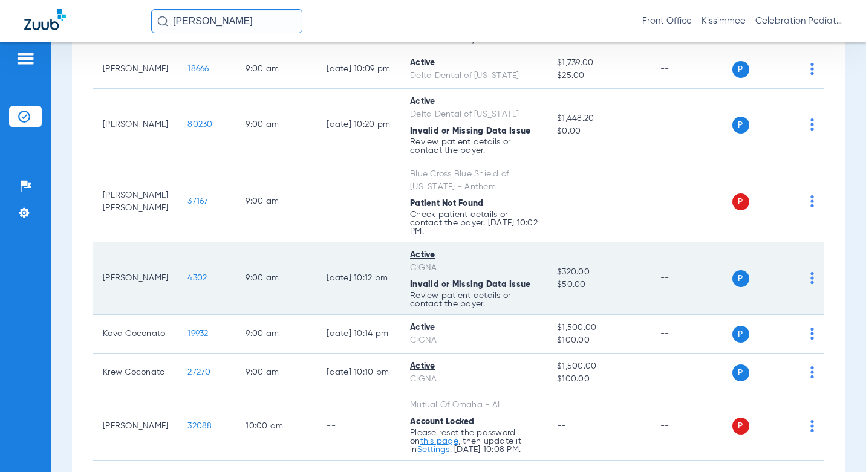
click at [187, 282] on span "4302" at bounding box center [196, 278] width 19 height 8
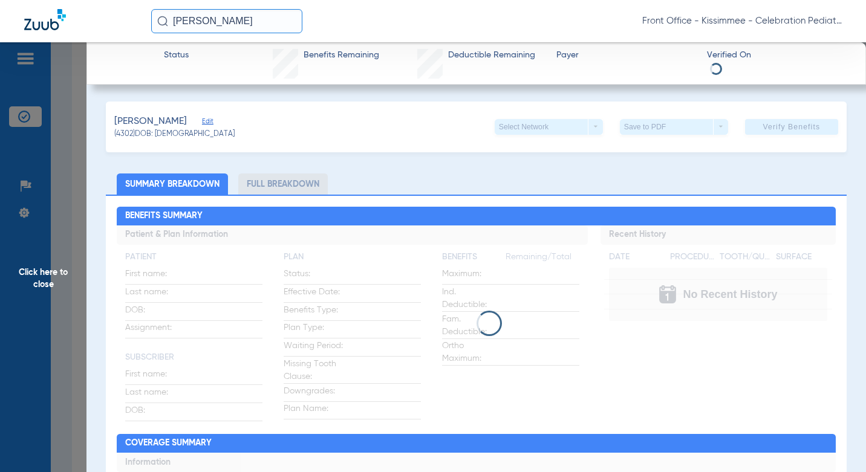
click at [290, 195] on div "Benefits Summary Patient & Plan Information Patient First name: Last name: DOB:…" at bounding box center [476, 364] width 740 height 339
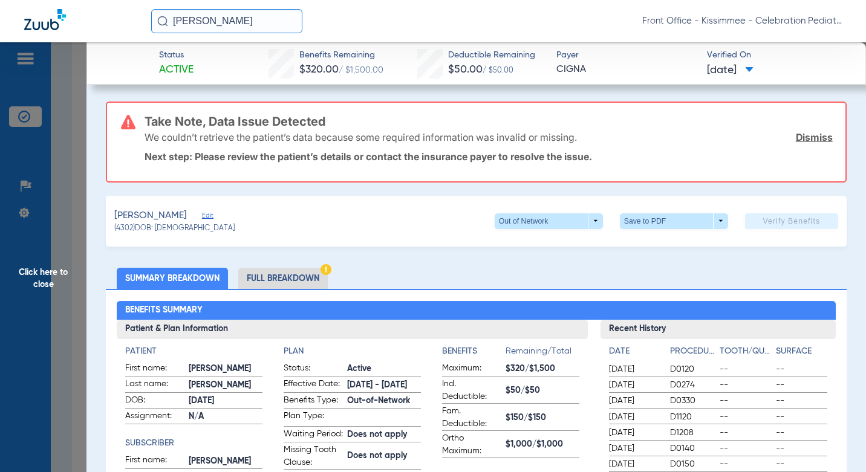
drag, startPoint x: 297, startPoint y: 256, endPoint x: 297, endPoint y: 278, distance: 21.2
click at [297, 278] on li "Full Breakdown" at bounding box center [282, 278] width 89 height 21
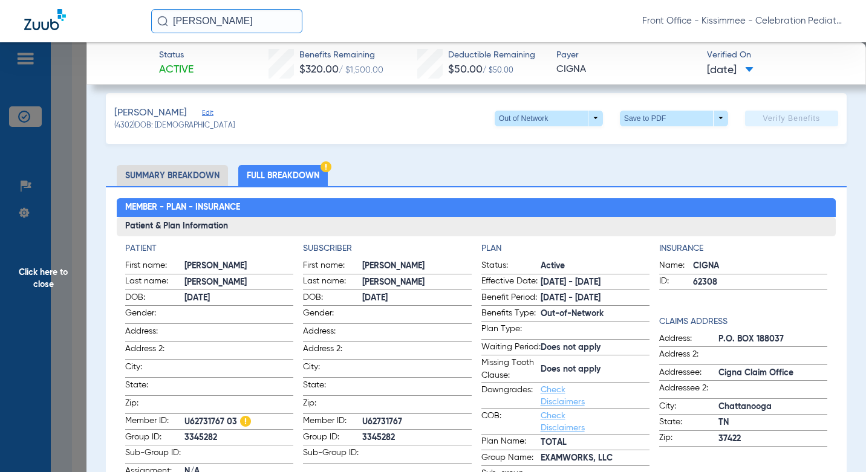
scroll to position [0, 0]
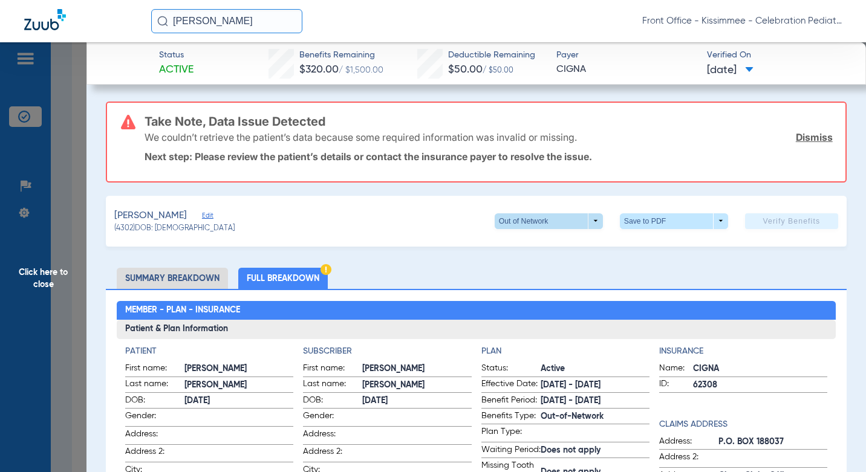
click at [553, 213] on span at bounding box center [548, 221] width 29 height 29
click at [559, 184] on div at bounding box center [433, 236] width 866 height 472
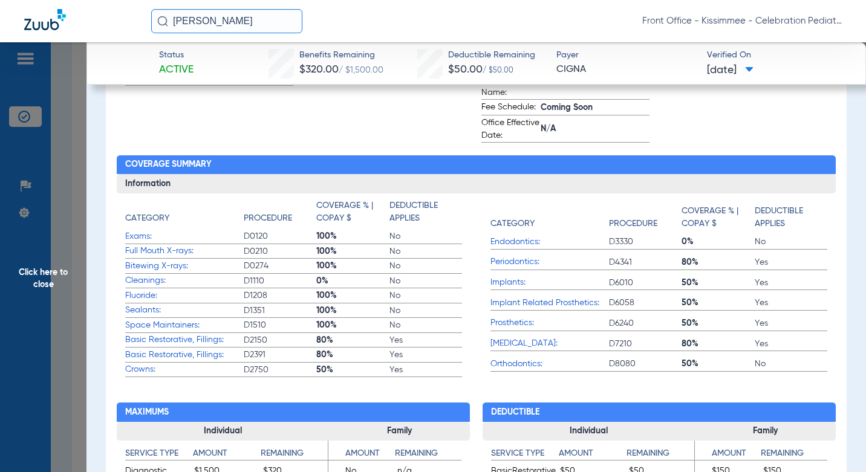
scroll to position [544, 0]
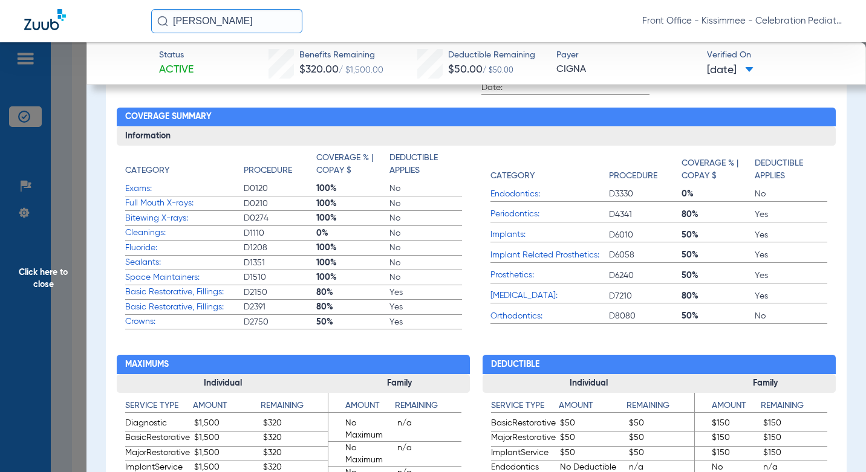
click at [74, 184] on span "Click here to close" at bounding box center [43, 278] width 86 height 472
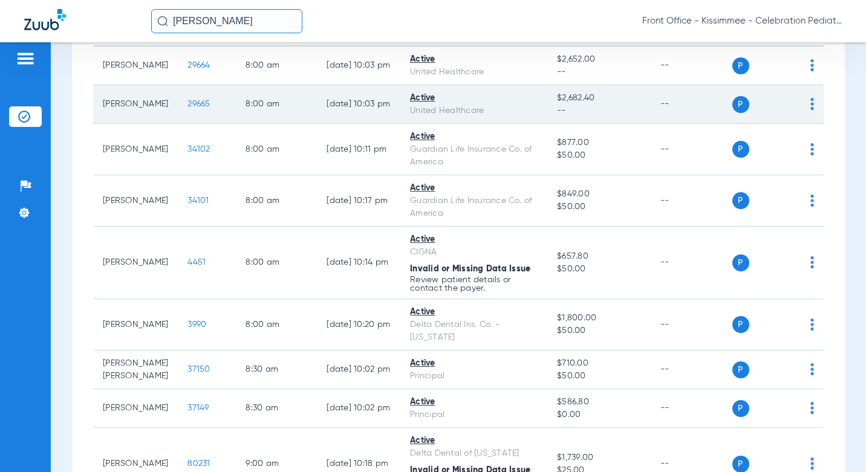
scroll to position [363, 0]
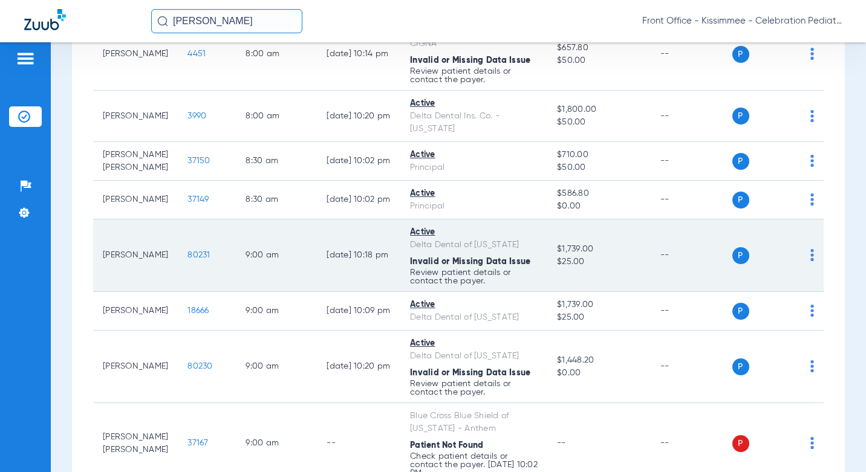
click at [189, 258] on span "80231" at bounding box center [198, 255] width 22 height 8
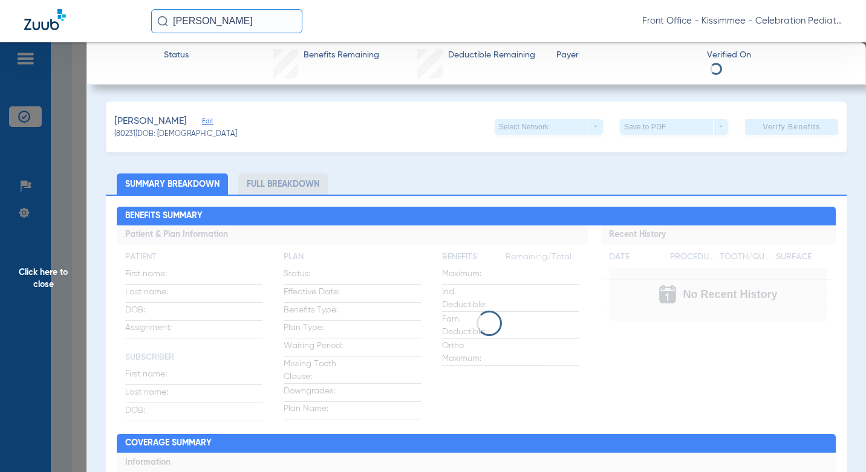
click at [294, 180] on li "Full Breakdown" at bounding box center [282, 184] width 89 height 21
click at [286, 185] on li "Full Breakdown" at bounding box center [282, 184] width 89 height 21
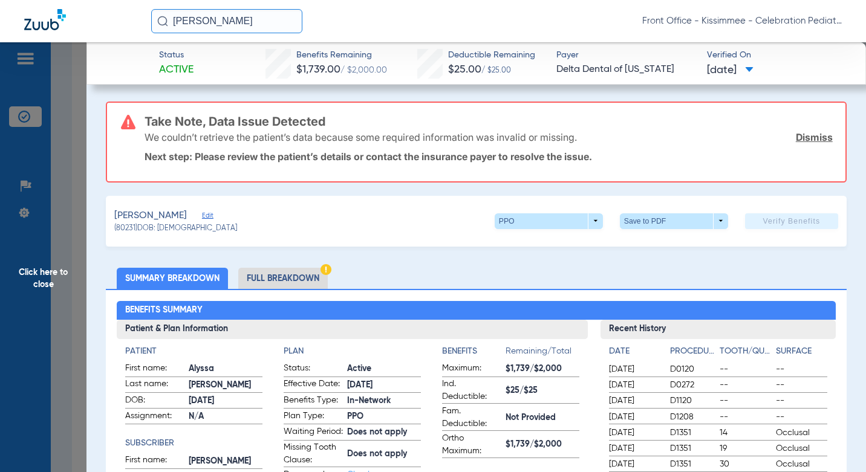
click at [276, 282] on li "Full Breakdown" at bounding box center [282, 278] width 89 height 21
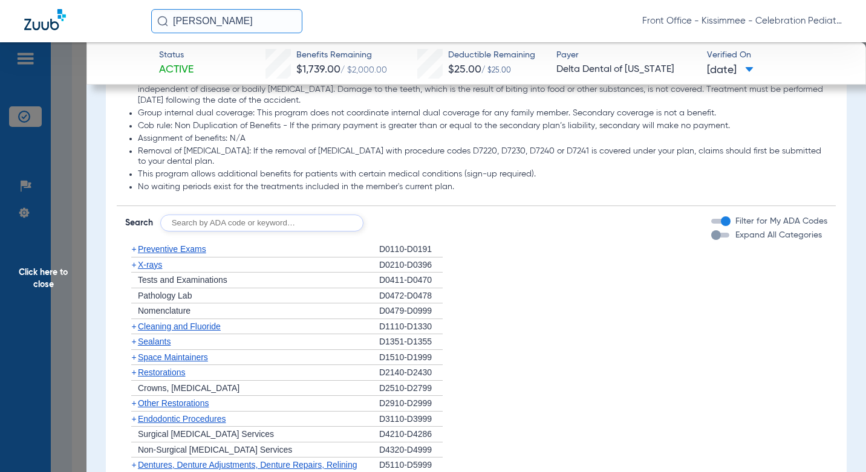
scroll to position [1330, 0]
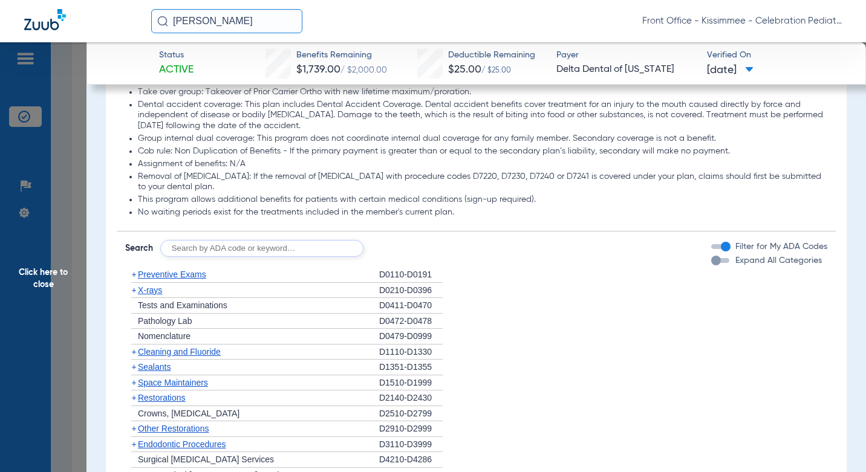
click at [717, 267] on div "Expand All Categories" at bounding box center [766, 261] width 111 height 13
click at [717, 263] on div "button" at bounding box center [720, 260] width 18 height 5
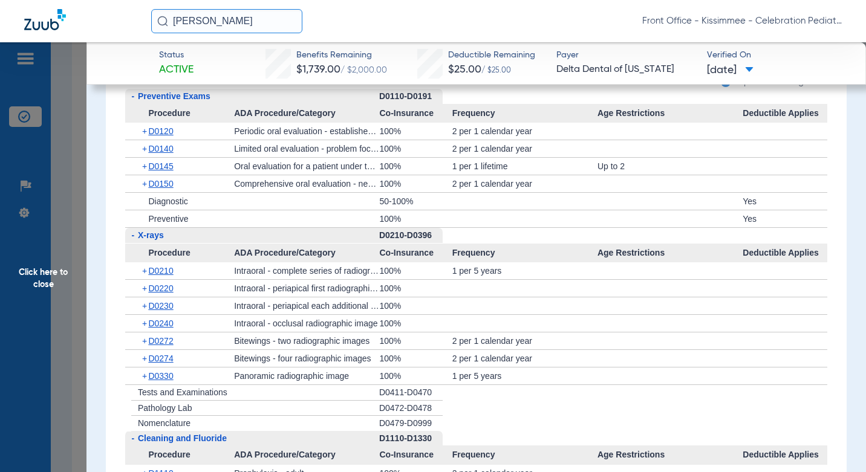
scroll to position [1511, 0]
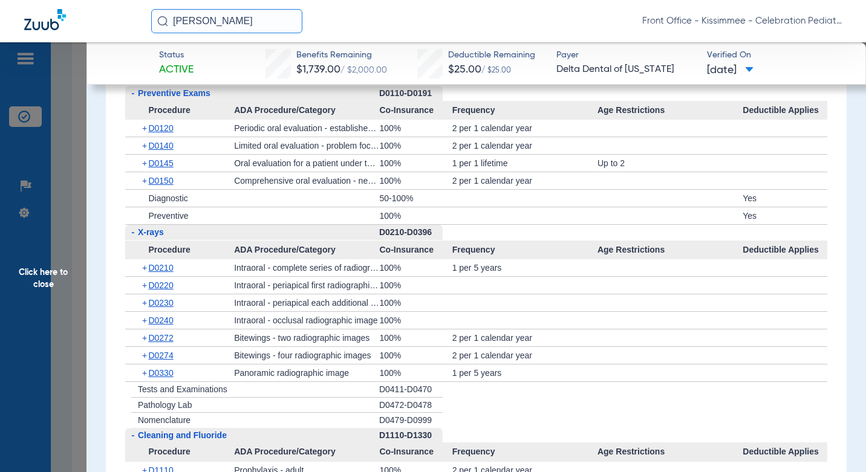
click at [167, 273] on span "D0210" at bounding box center [160, 268] width 25 height 10
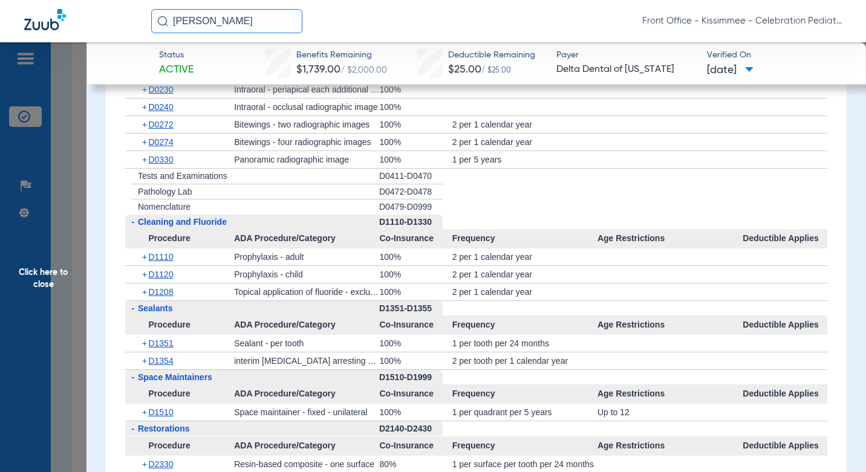
scroll to position [1935, 0]
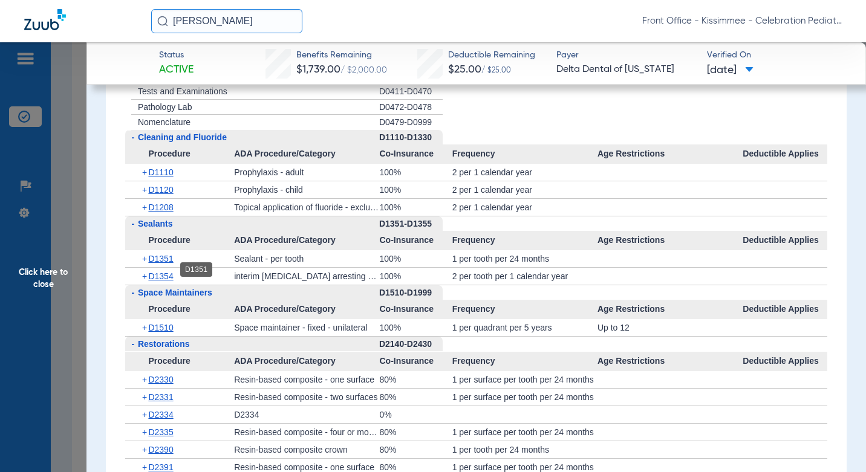
click at [161, 264] on span "D1351" at bounding box center [160, 259] width 25 height 10
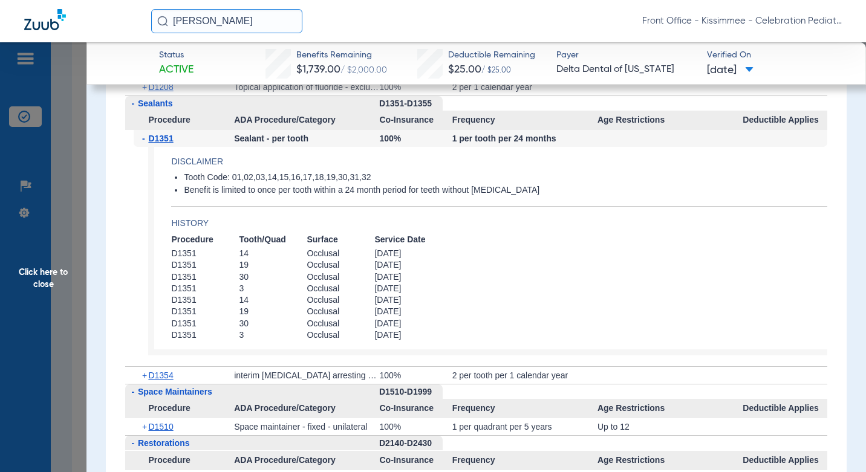
scroll to position [2056, 0]
click at [441, 282] on span "2/17/2025" at bounding box center [408, 276] width 68 height 11
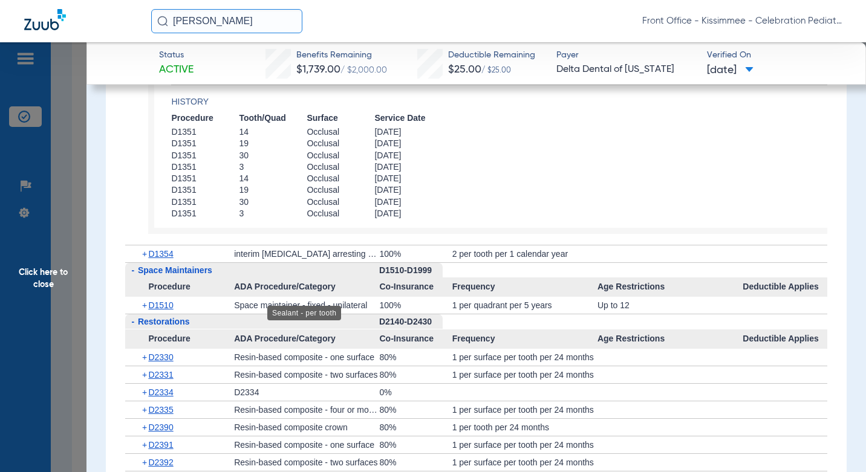
scroll to position [1753, 0]
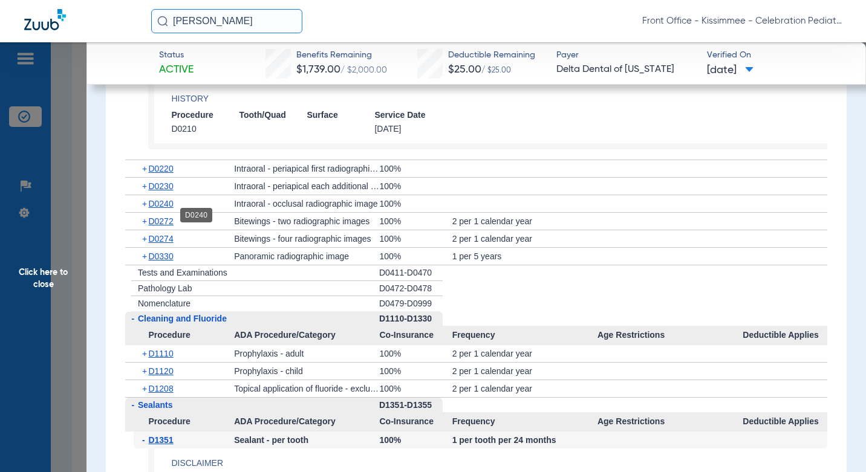
click at [170, 209] on span "D0240" at bounding box center [160, 204] width 25 height 10
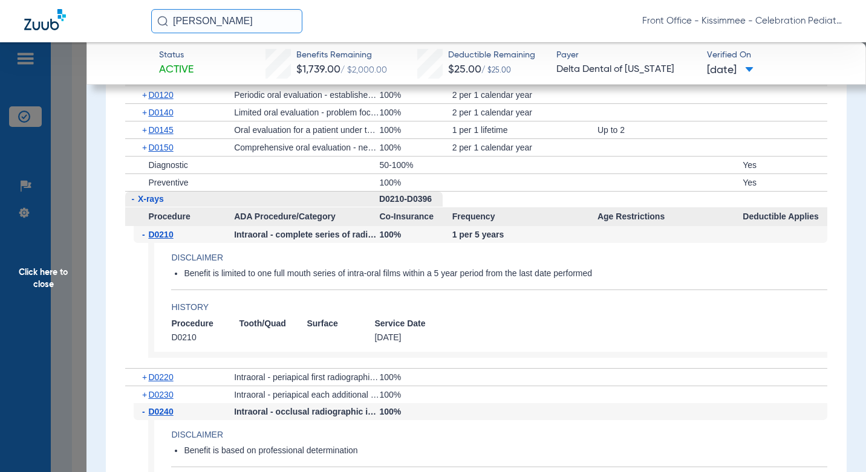
scroll to position [1693, 0]
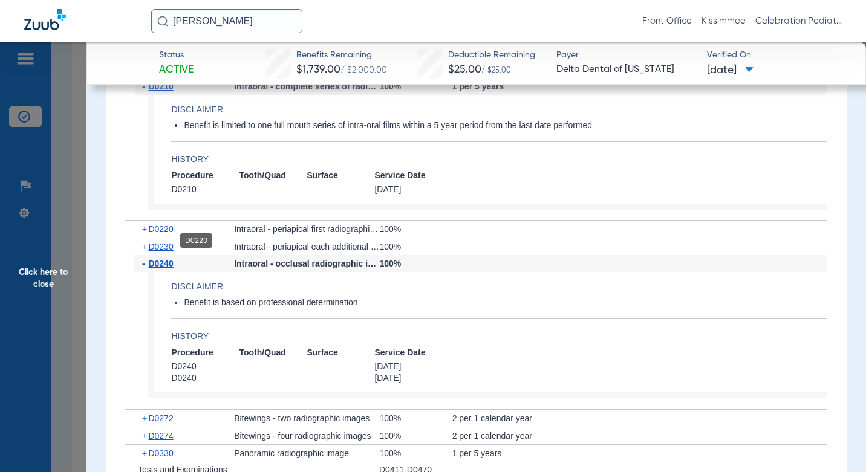
click at [164, 234] on span "D0220" at bounding box center [160, 229] width 25 height 10
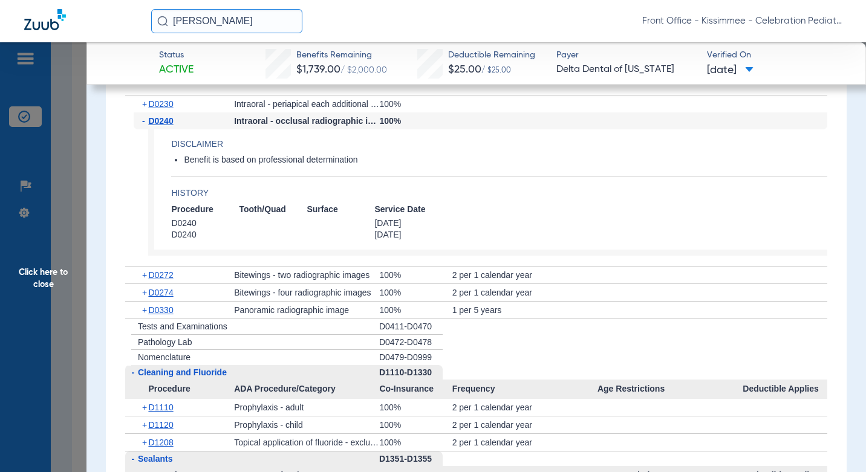
scroll to position [1995, 0]
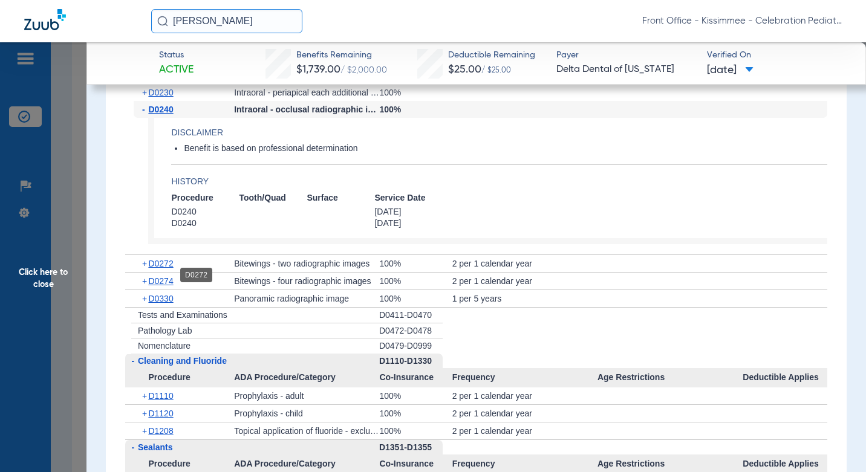
click at [164, 268] on span "D0272" at bounding box center [160, 264] width 25 height 10
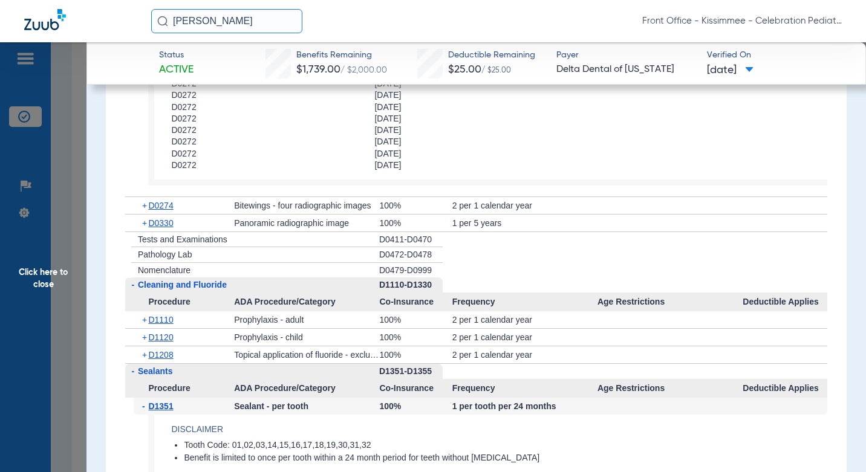
scroll to position [2358, 0]
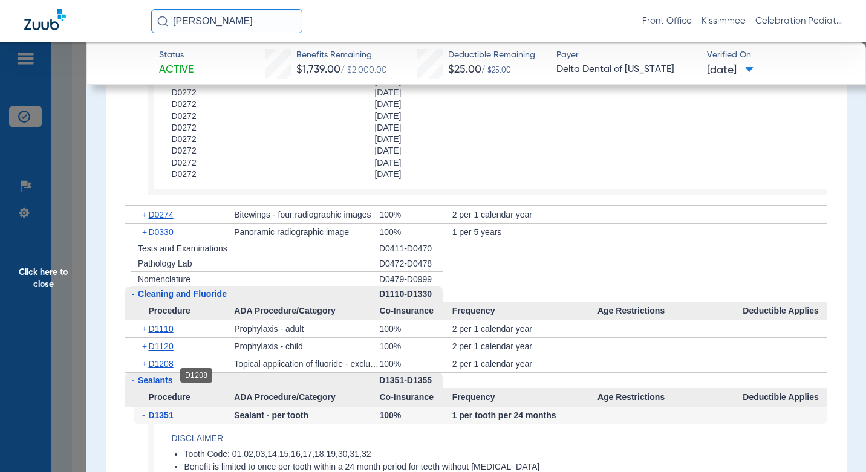
click at [160, 369] on span "D1208" at bounding box center [160, 364] width 25 height 10
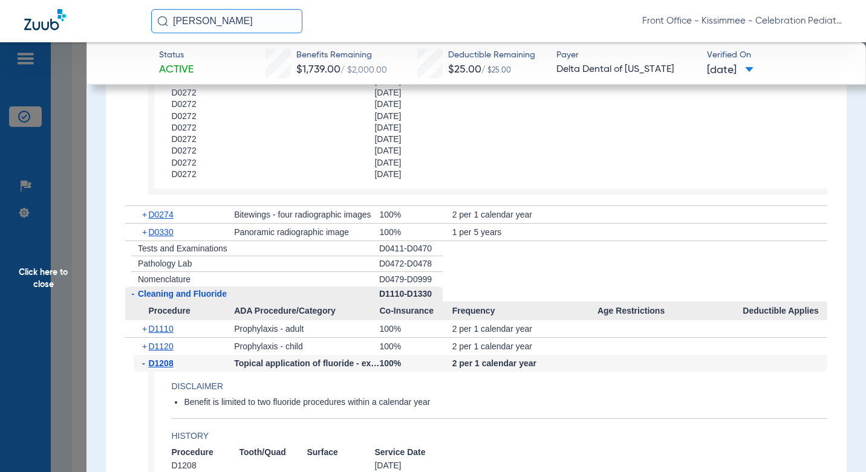
scroll to position [2479, 0]
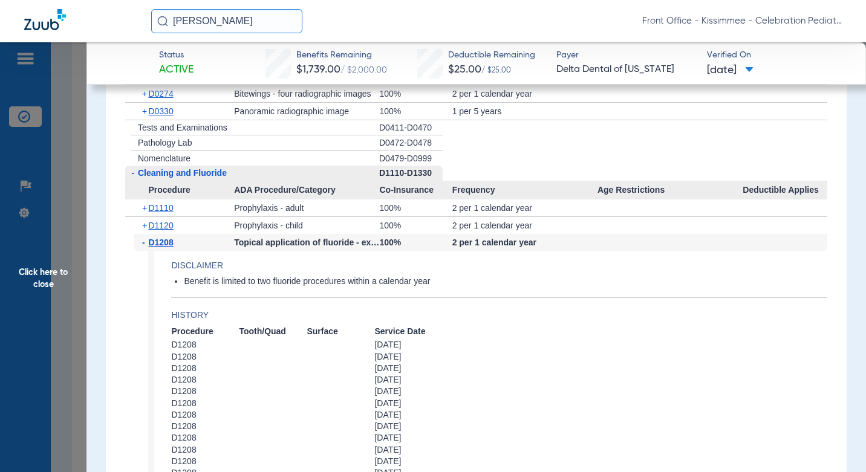
drag, startPoint x: 74, startPoint y: 188, endPoint x: 397, endPoint y: 138, distance: 327.3
click at [74, 188] on span "Click here to close" at bounding box center [43, 278] width 86 height 472
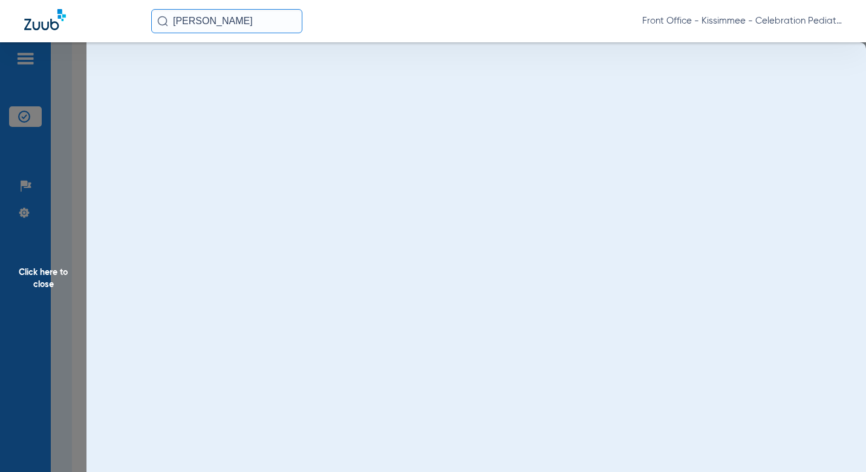
scroll to position [0, 0]
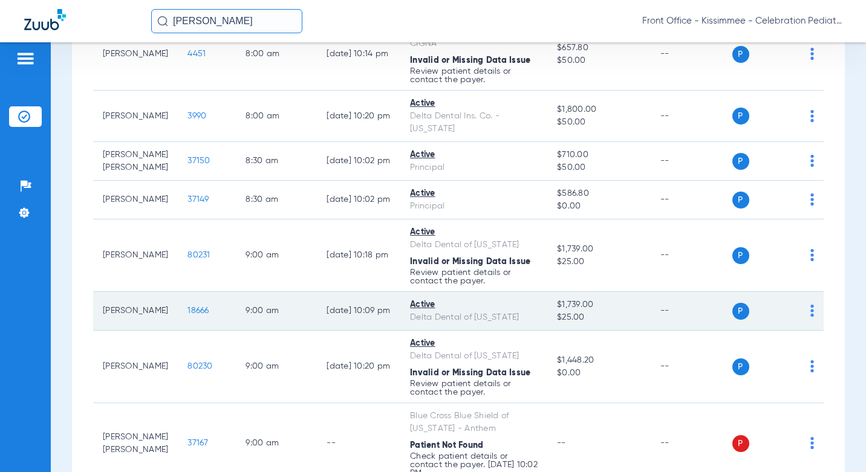
click at [187, 315] on span "18666" at bounding box center [197, 311] width 21 height 8
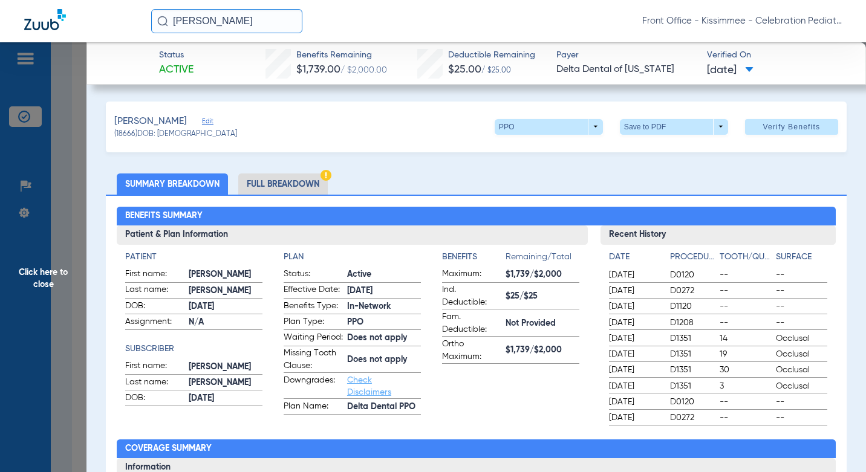
click at [271, 183] on li "Full Breakdown" at bounding box center [282, 184] width 89 height 21
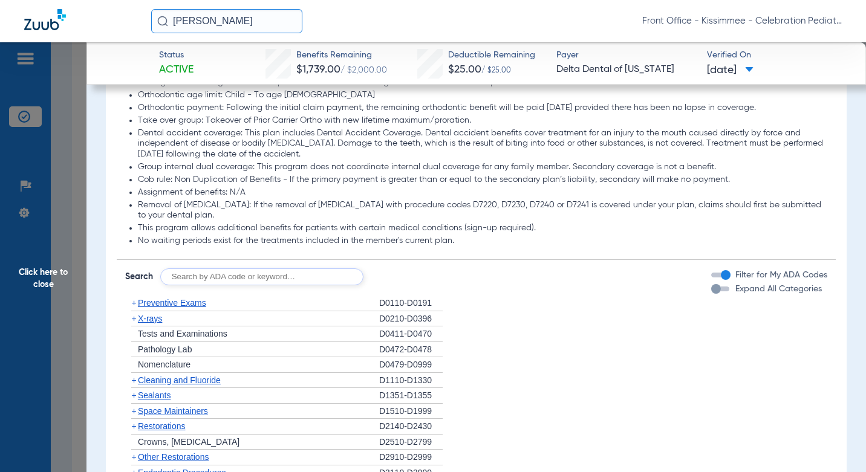
scroll to position [1209, 0]
drag, startPoint x: 711, startPoint y: 296, endPoint x: 369, endPoint y: 247, distance: 345.2
click at [711, 292] on div "button" at bounding box center [716, 287] width 10 height 10
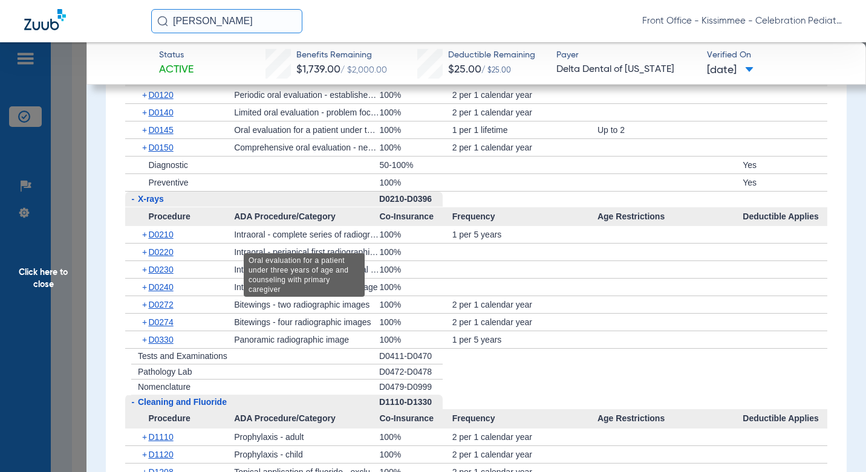
scroll to position [1451, 0]
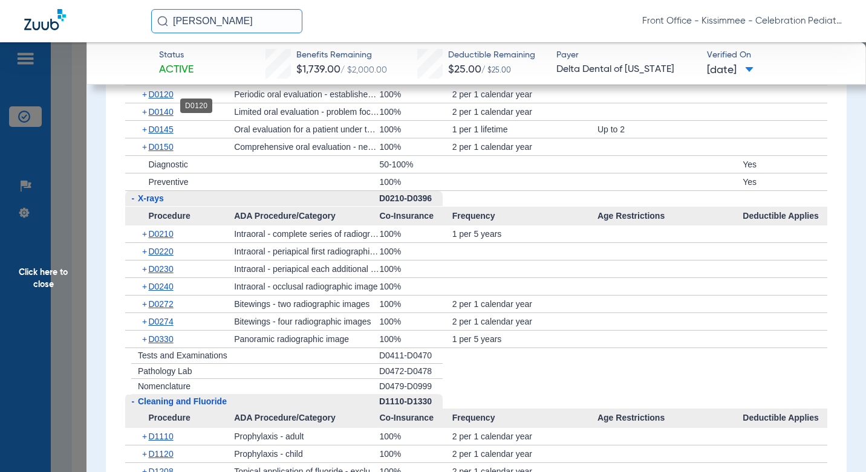
click at [163, 99] on span "D0120" at bounding box center [160, 94] width 25 height 10
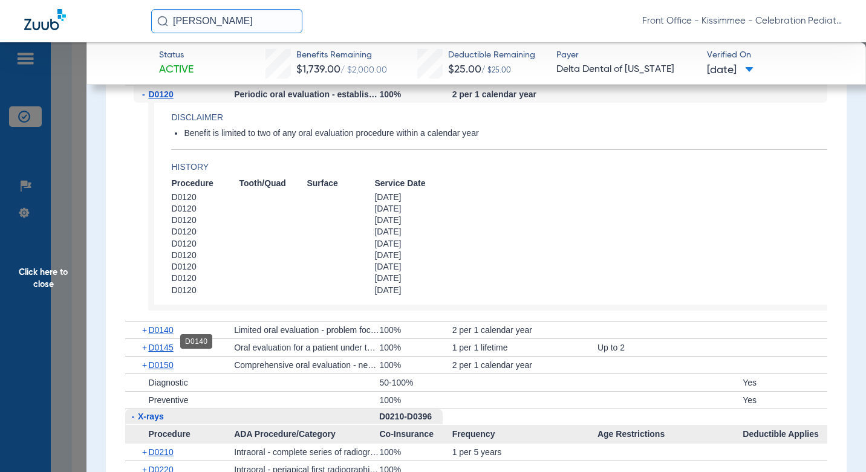
click at [173, 335] on span "D0140" at bounding box center [160, 330] width 25 height 10
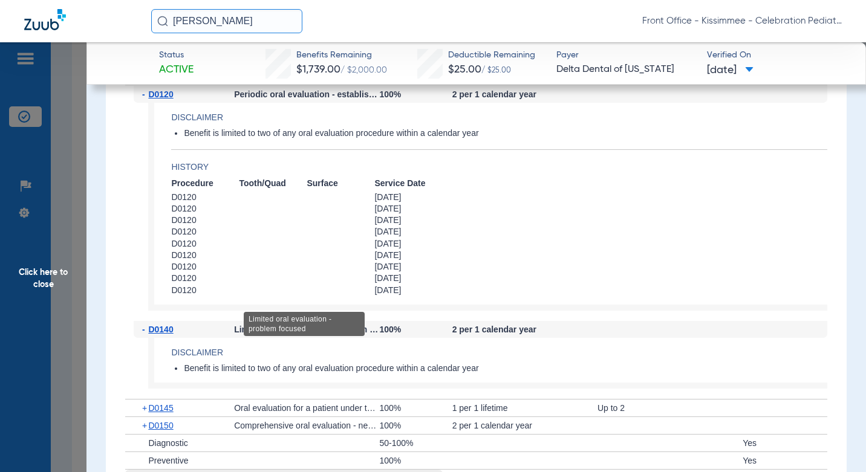
scroll to position [1753, 0]
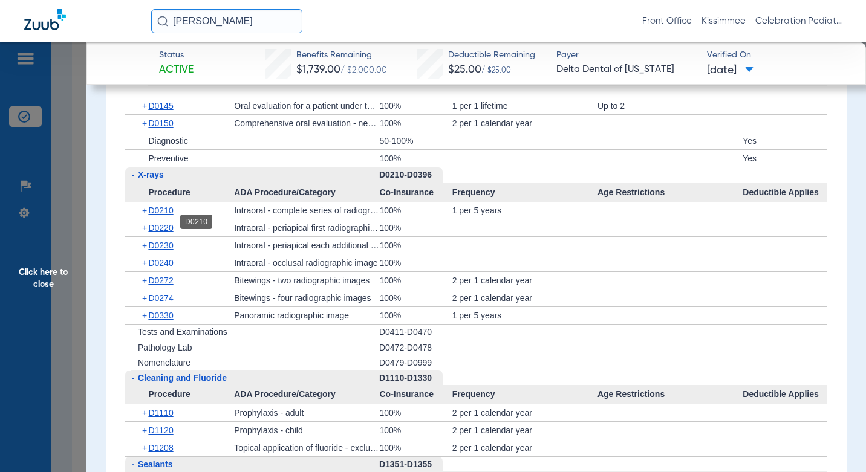
click at [160, 215] on span "D0210" at bounding box center [160, 211] width 25 height 10
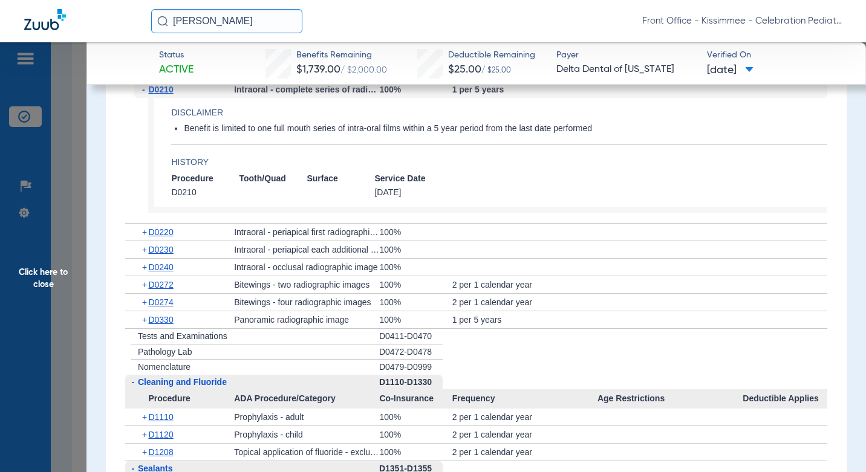
scroll to position [1935, 0]
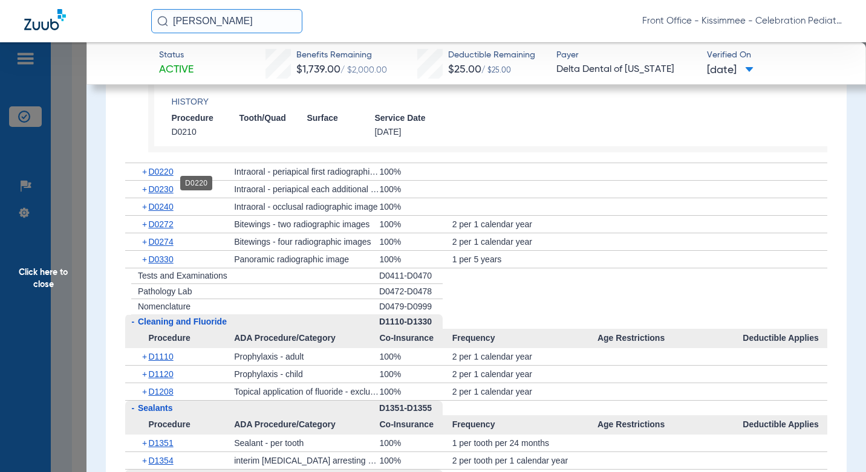
click at [163, 177] on span "D0220" at bounding box center [160, 172] width 25 height 10
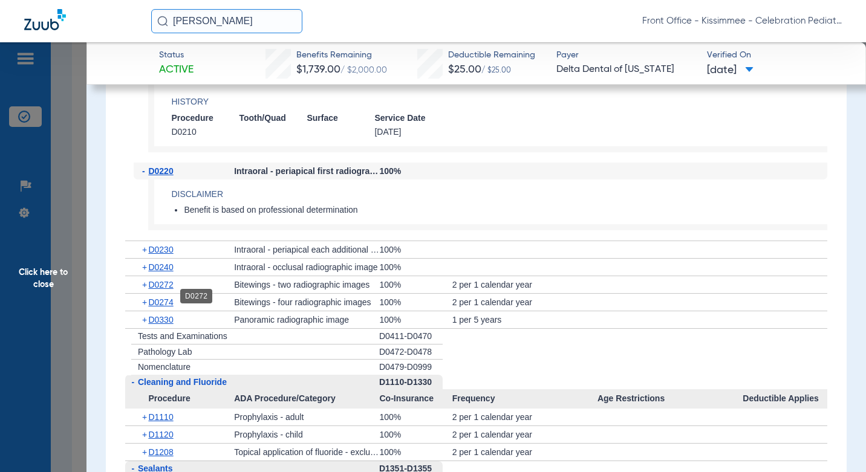
click at [157, 290] on span "D0272" at bounding box center [160, 285] width 25 height 10
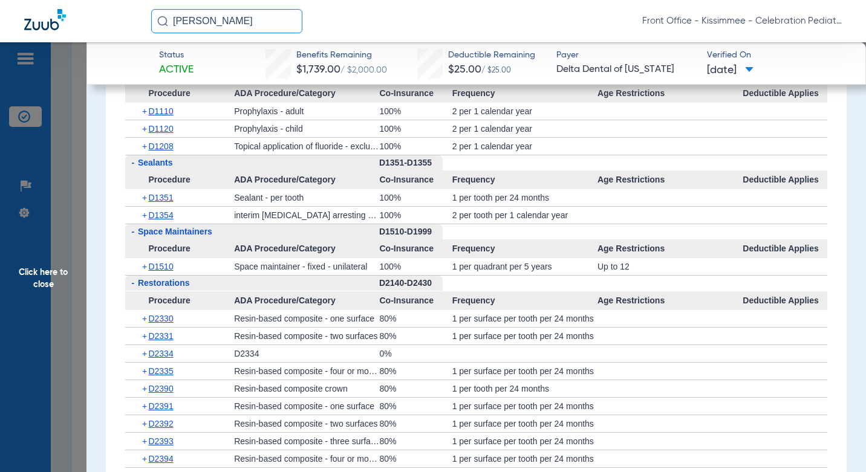
scroll to position [2479, 0]
click at [161, 151] on span "D1208" at bounding box center [160, 146] width 25 height 10
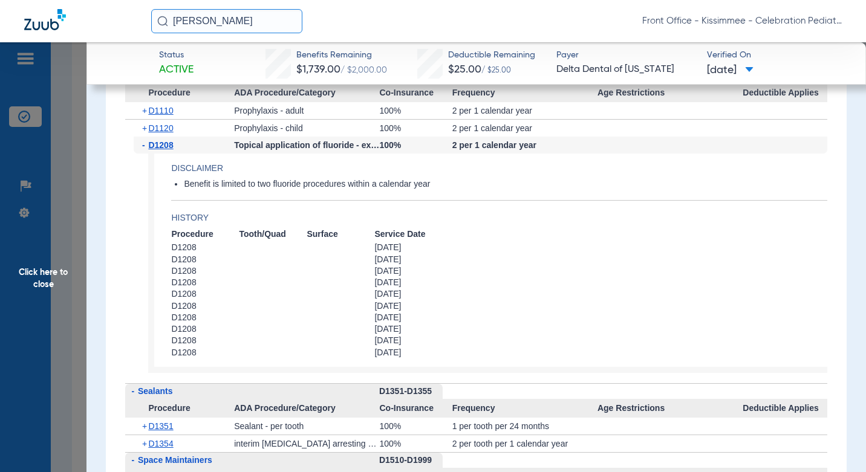
drag, startPoint x: 70, startPoint y: 236, endPoint x: 857, endPoint y: 233, distance: 786.6
click at [70, 236] on span "Click here to close" at bounding box center [43, 278] width 86 height 472
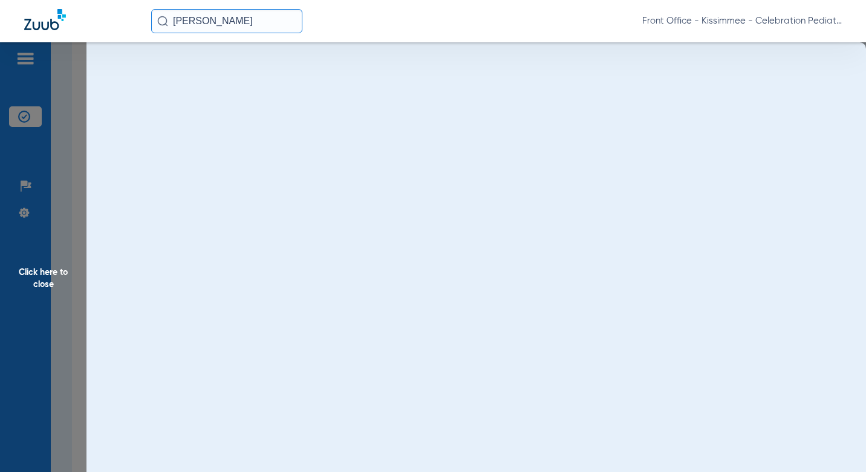
scroll to position [0, 0]
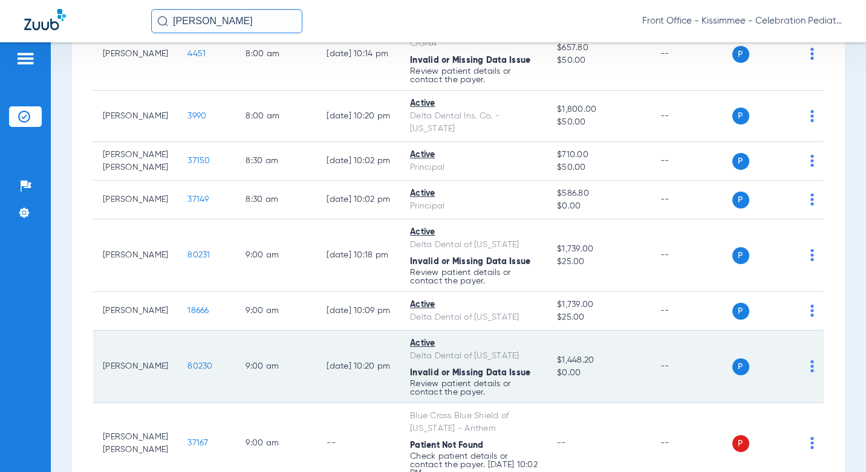
click at [191, 371] on span "80230" at bounding box center [199, 366] width 25 height 8
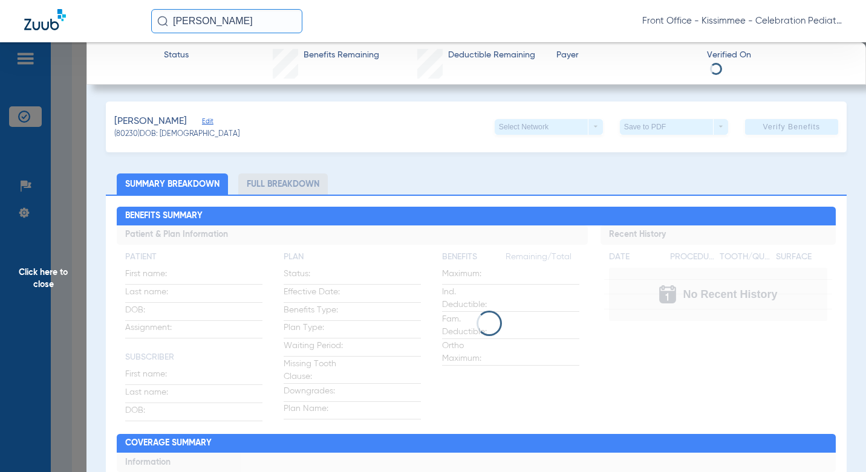
click at [300, 184] on li "Full Breakdown" at bounding box center [282, 184] width 89 height 21
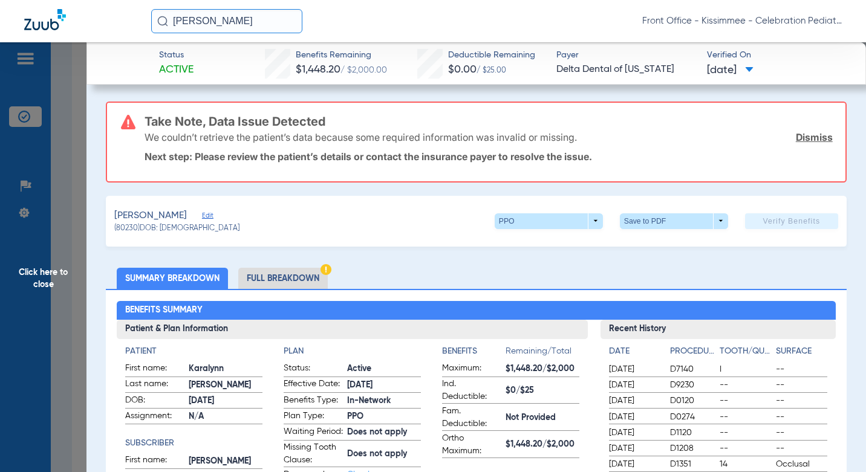
click at [277, 281] on li "Full Breakdown" at bounding box center [282, 278] width 89 height 21
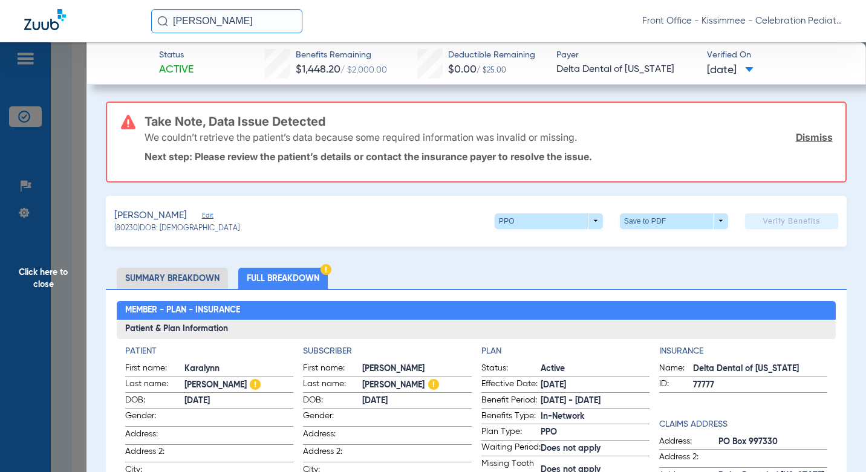
click at [71, 250] on span "Click here to close" at bounding box center [43, 278] width 86 height 472
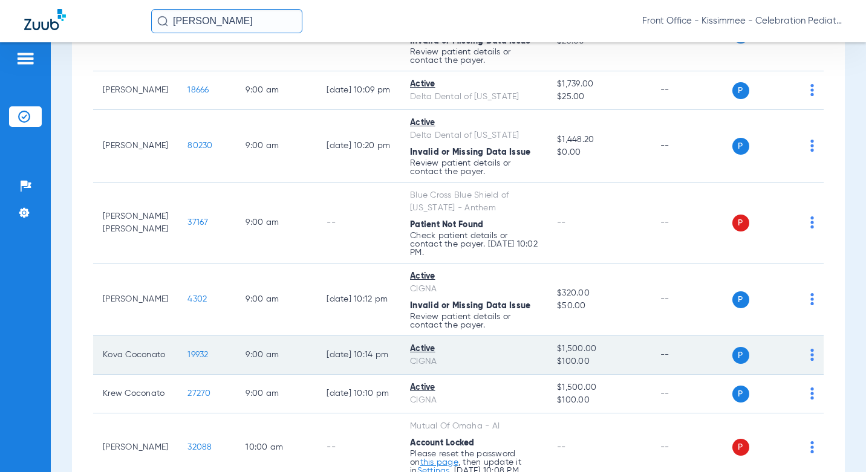
scroll to position [605, 0]
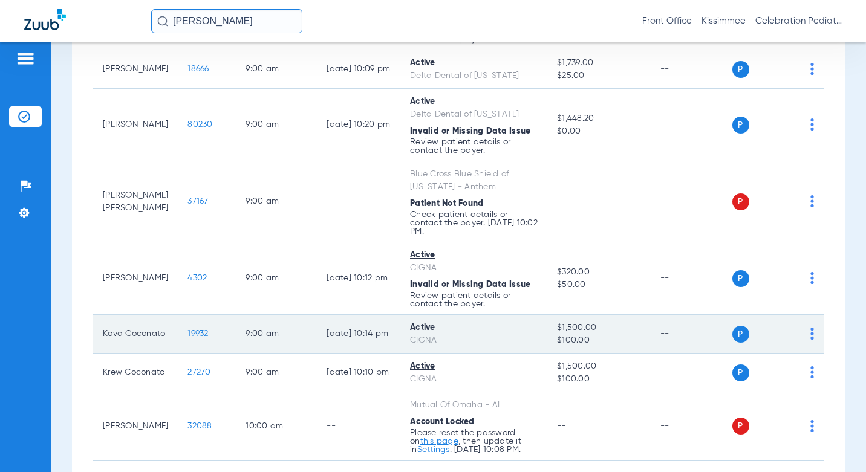
click at [191, 338] on span "19932" at bounding box center [197, 333] width 21 height 8
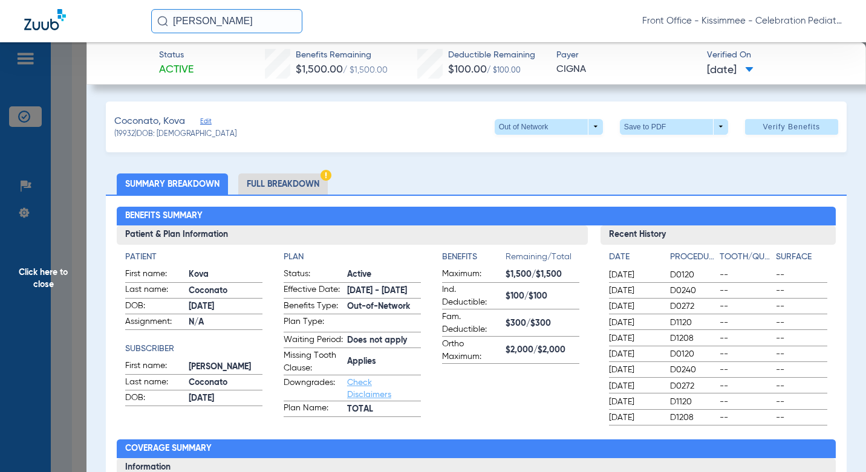
click at [287, 179] on li "Full Breakdown" at bounding box center [282, 184] width 89 height 21
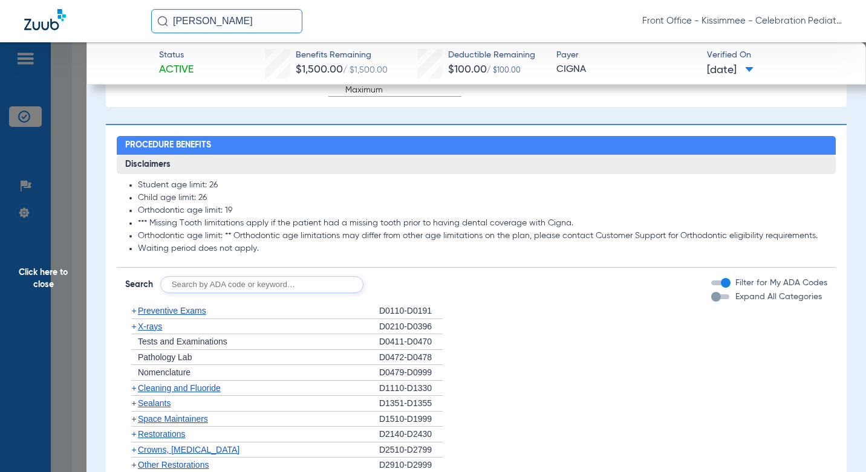
scroll to position [1088, 0]
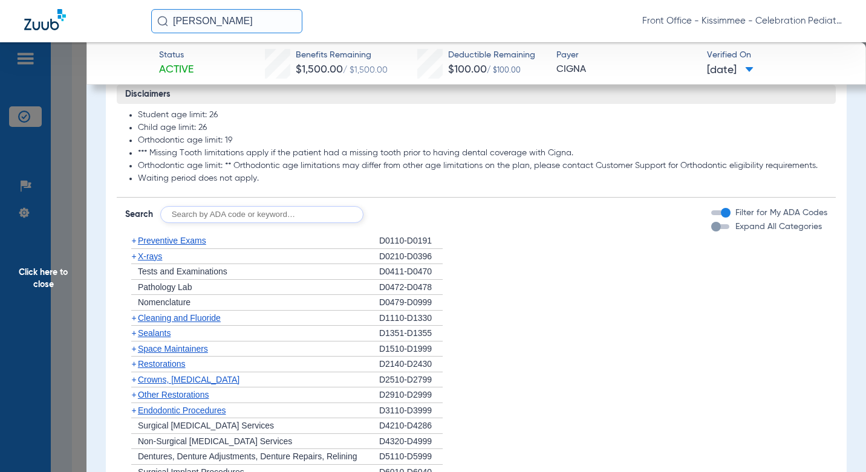
drag, startPoint x: 719, startPoint y: 249, endPoint x: 606, endPoint y: 251, distance: 113.1
click at [719, 229] on div "button" at bounding box center [720, 226] width 18 height 5
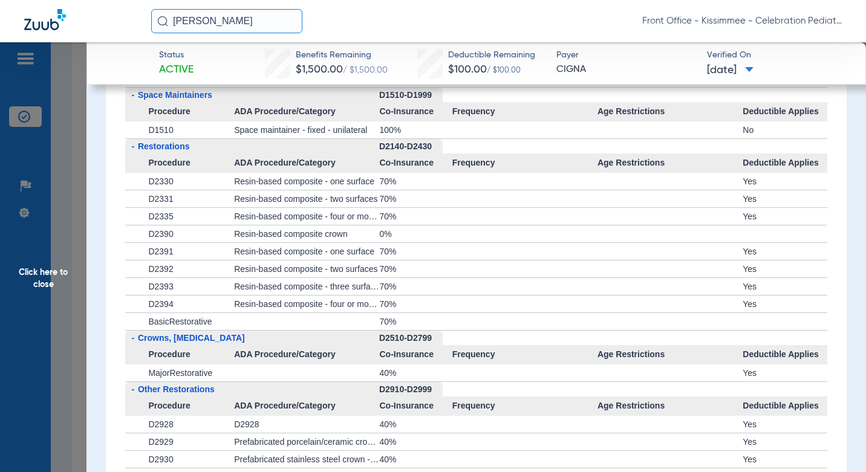
scroll to position [1693, 0]
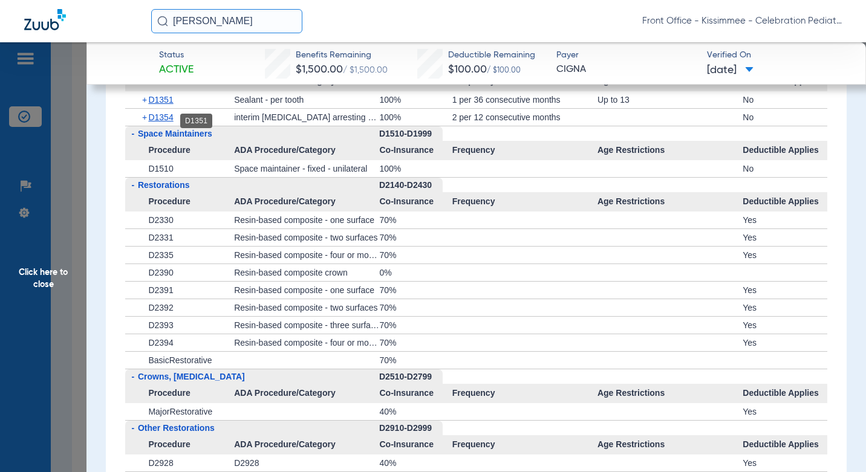
click at [166, 105] on span "D1351" at bounding box center [160, 100] width 25 height 10
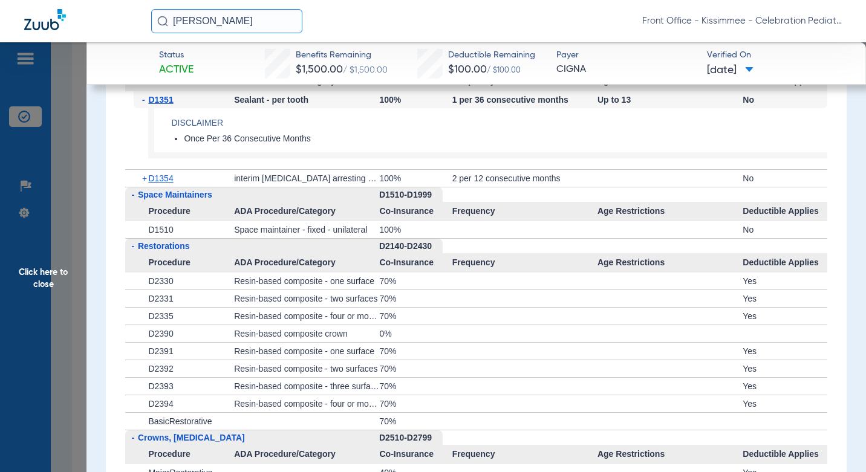
click at [166, 105] on span "D1351" at bounding box center [160, 100] width 25 height 10
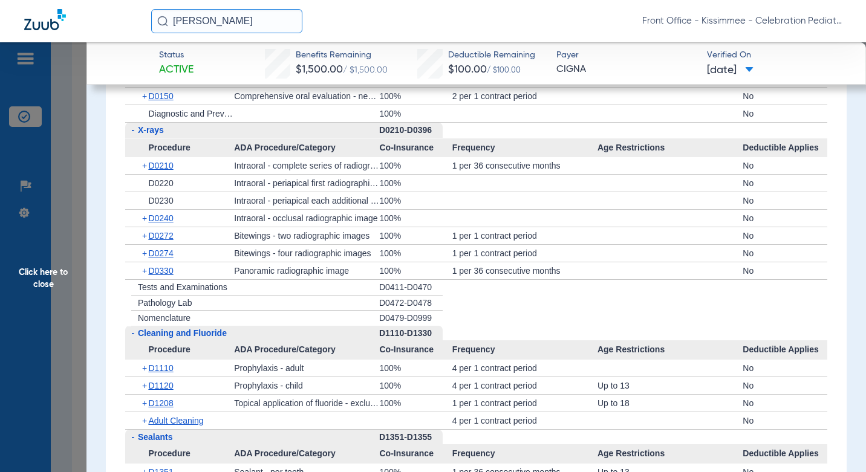
scroll to position [1332, 0]
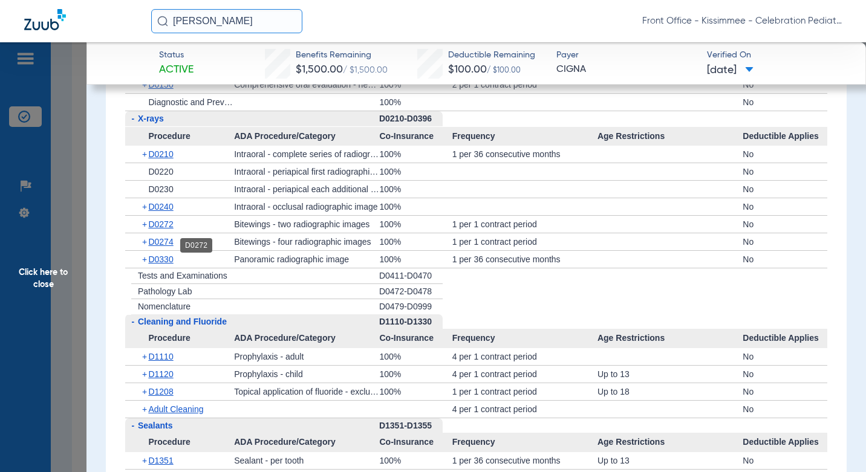
click at [165, 229] on span "D0272" at bounding box center [160, 224] width 25 height 10
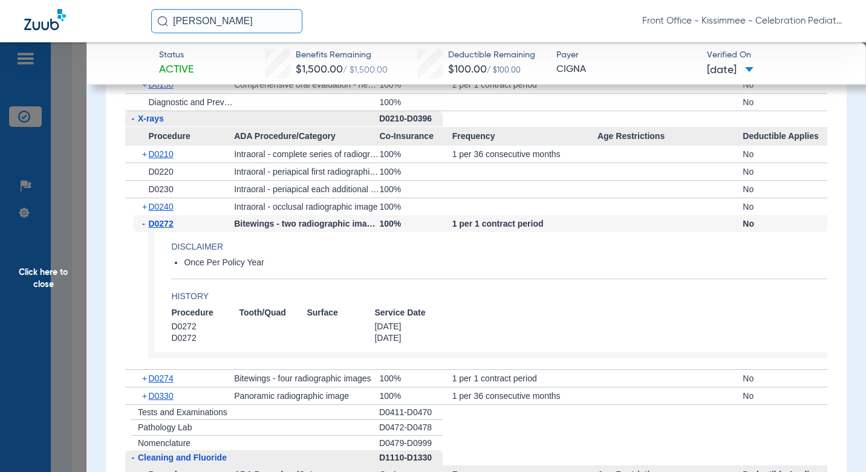
click at [165, 229] on span "D0272" at bounding box center [160, 224] width 25 height 10
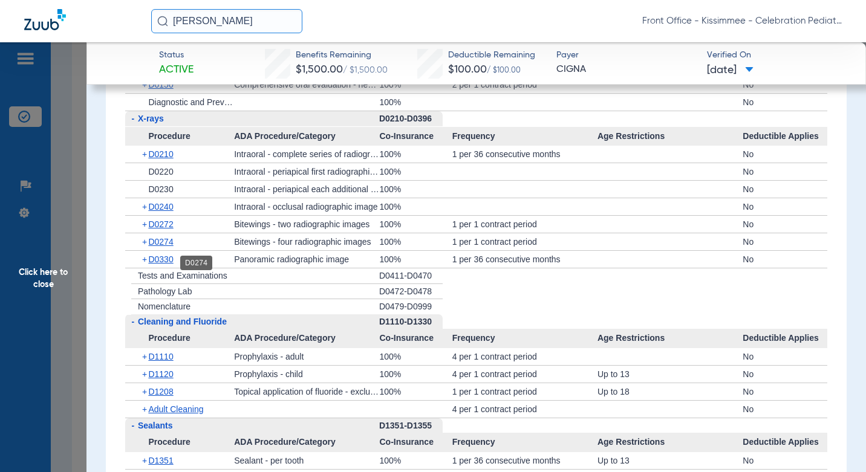
click at [166, 247] on span "D0274" at bounding box center [160, 242] width 25 height 10
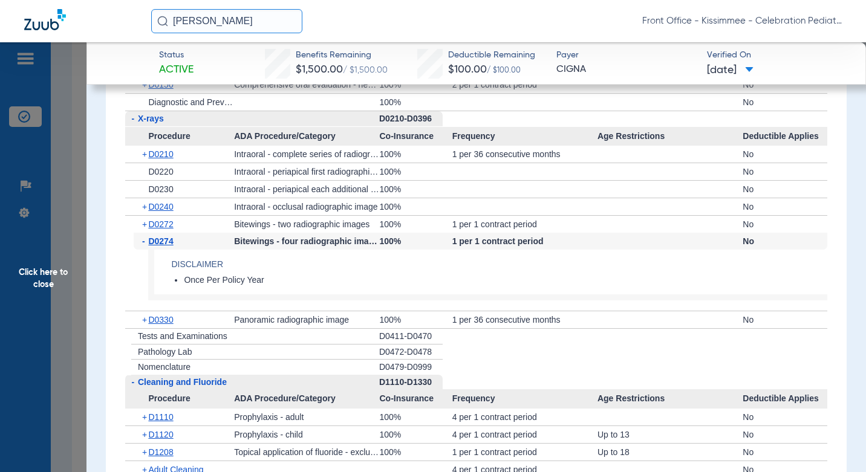
click at [166, 246] on span "D0274" at bounding box center [160, 241] width 25 height 10
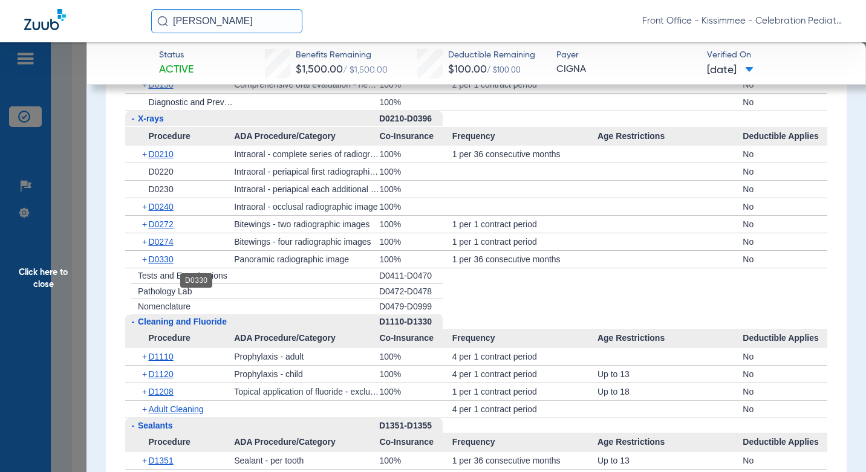
click at [167, 264] on span "D0330" at bounding box center [160, 260] width 25 height 10
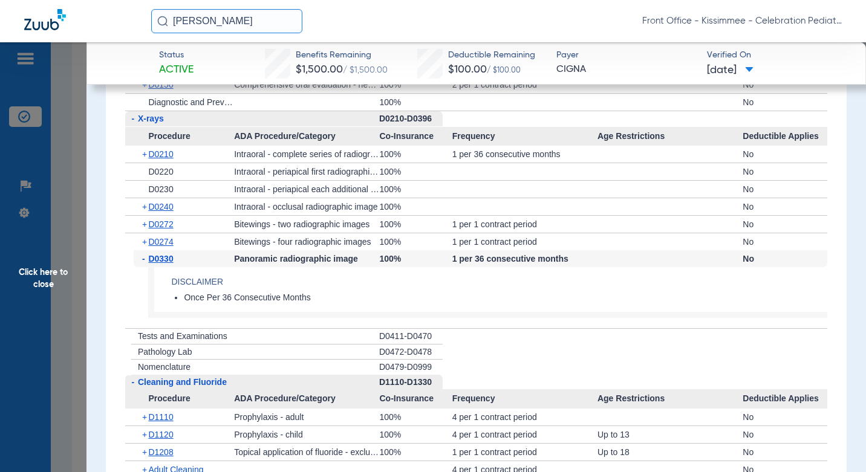
click at [167, 264] on span "D0330" at bounding box center [160, 259] width 25 height 10
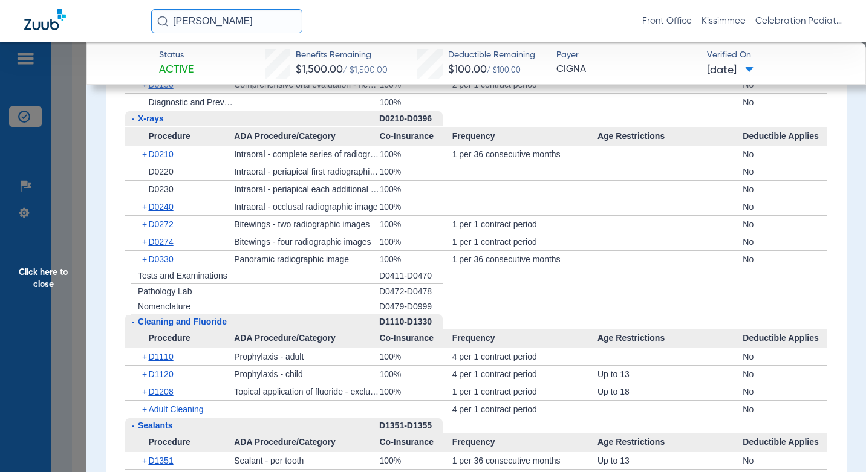
click at [154, 159] on span "D0210" at bounding box center [160, 154] width 25 height 10
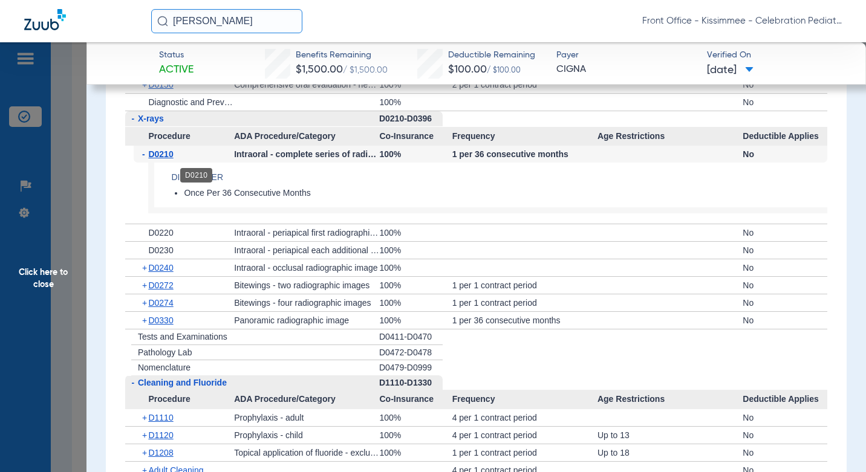
click at [158, 159] on span "D0210" at bounding box center [160, 154] width 25 height 10
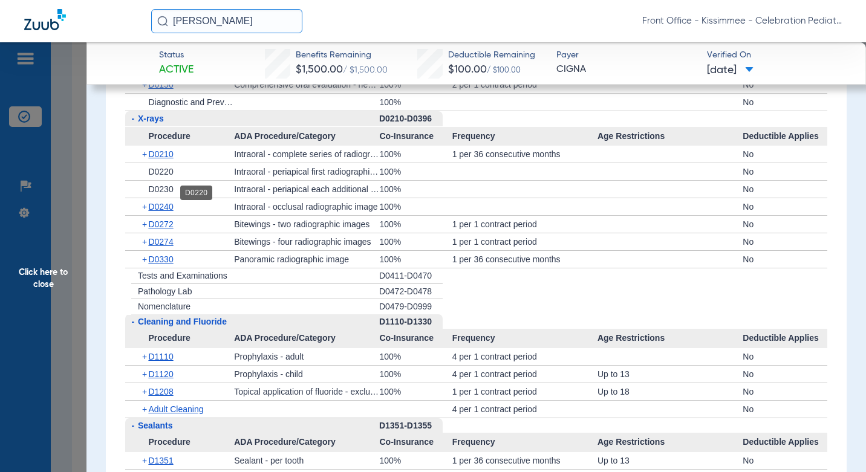
click at [167, 177] on span "D0220" at bounding box center [160, 172] width 25 height 10
click at [166, 397] on span "D1208" at bounding box center [160, 392] width 25 height 10
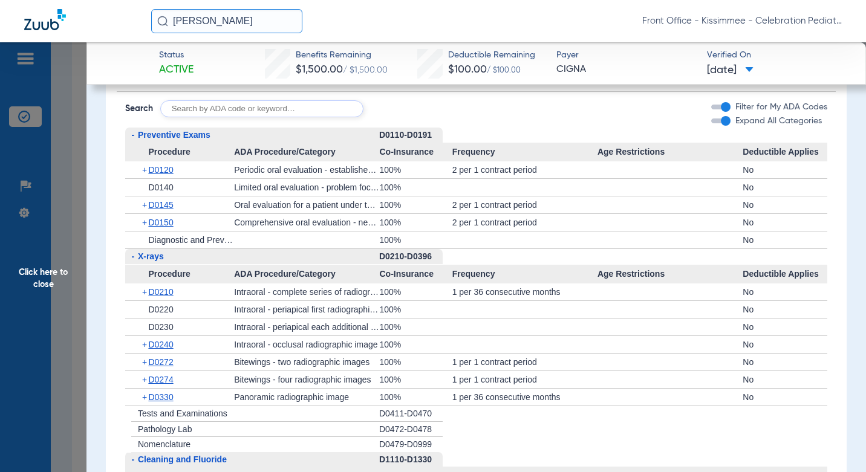
scroll to position [1211, 0]
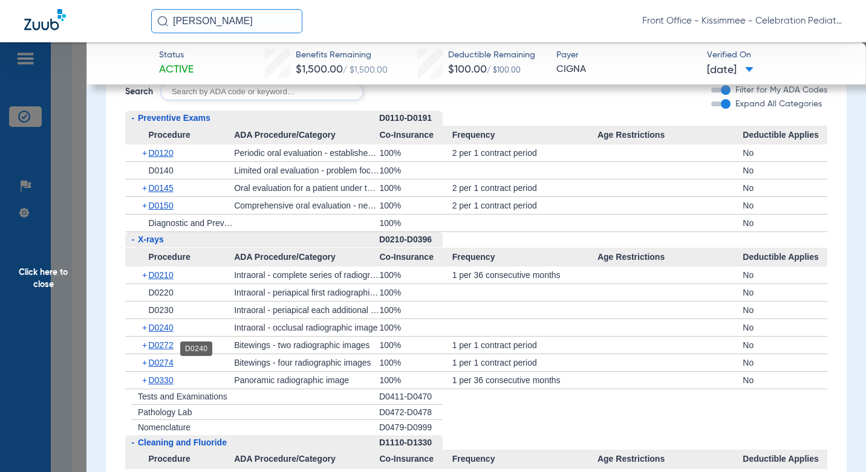
click at [166, 333] on span "D0240" at bounding box center [160, 328] width 25 height 10
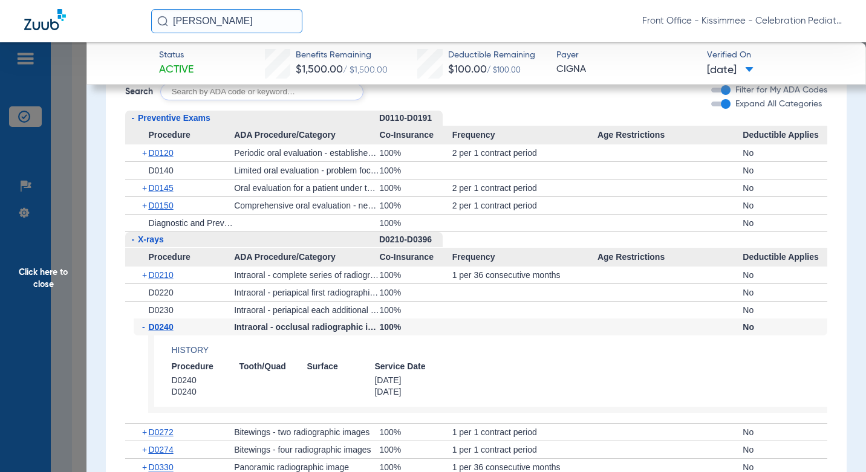
click at [62, 235] on span "Click here to close" at bounding box center [43, 278] width 86 height 472
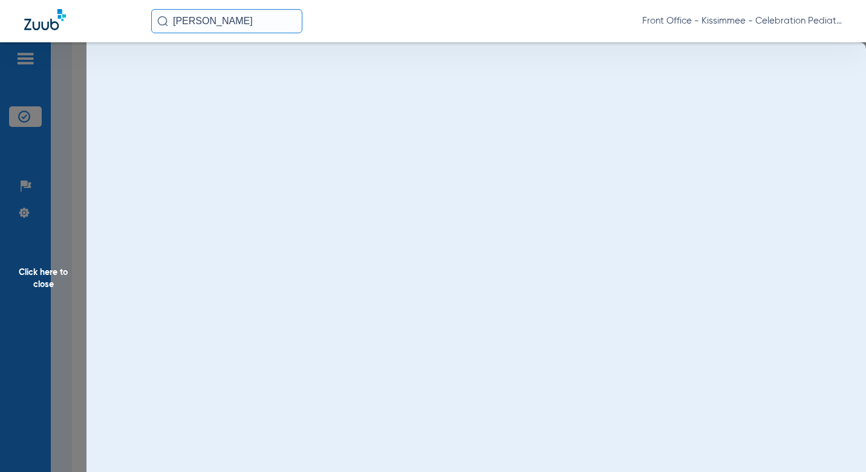
scroll to position [0, 0]
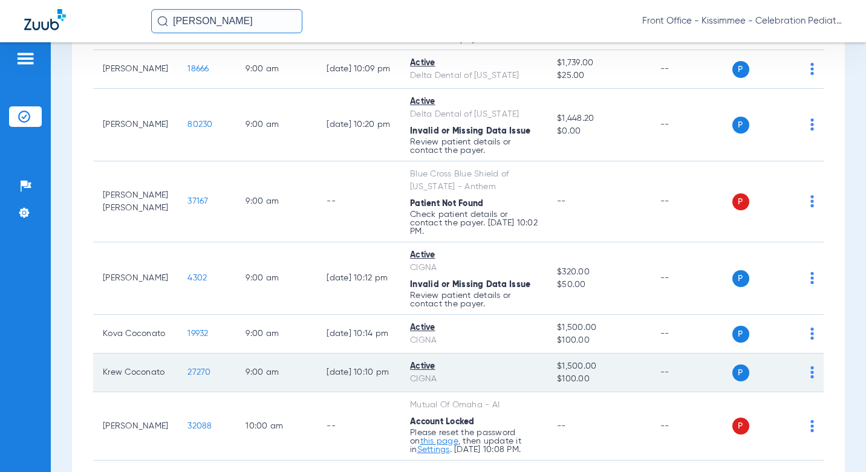
click at [114, 374] on td "Krew Coconato" at bounding box center [135, 373] width 85 height 39
click at [187, 375] on span "27270" at bounding box center [198, 372] width 23 height 8
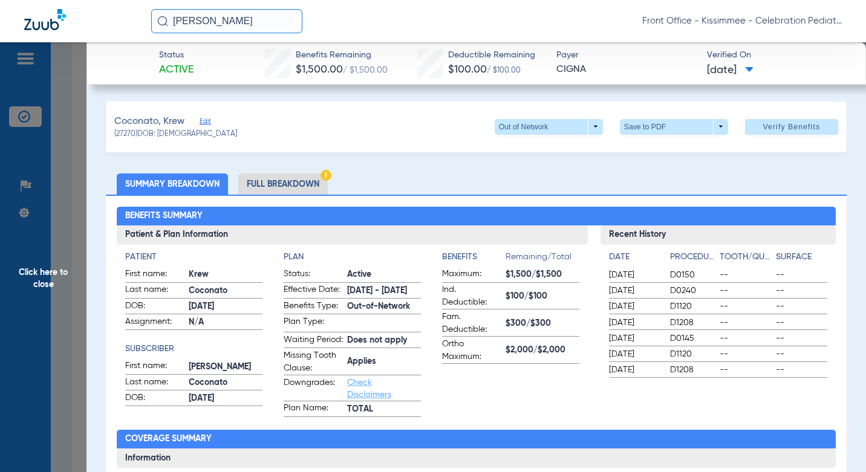
click at [287, 174] on li "Full Breakdown" at bounding box center [282, 184] width 89 height 21
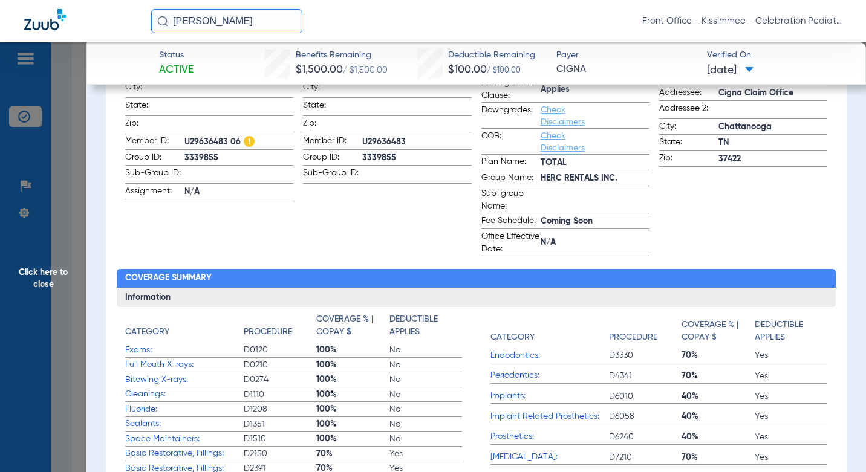
scroll to position [164, 0]
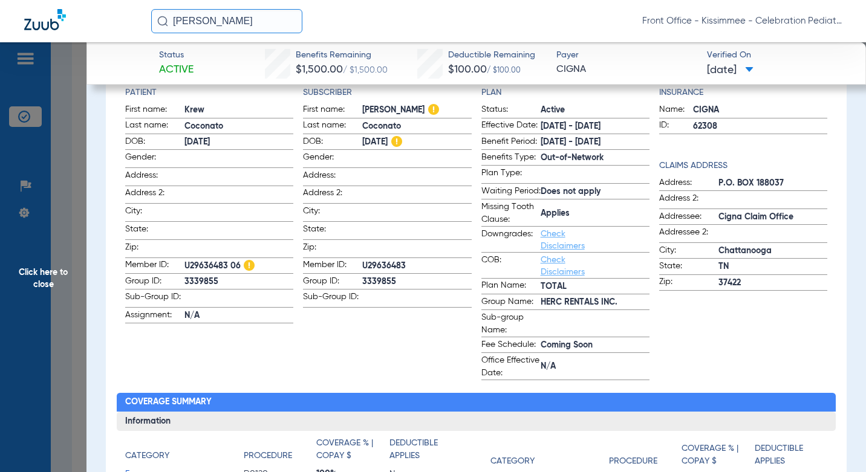
drag, startPoint x: 77, startPoint y: 200, endPoint x: 91, endPoint y: 198, distance: 14.0
click at [76, 200] on span "Click here to close" at bounding box center [43, 278] width 86 height 472
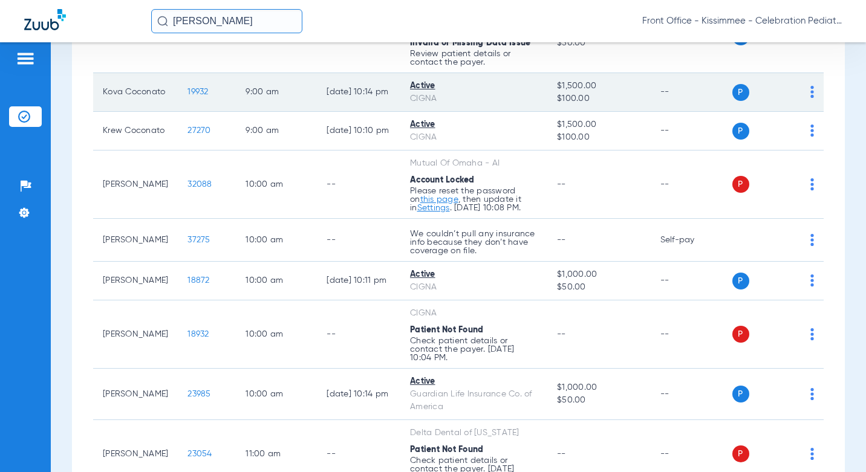
scroll to position [967, 0]
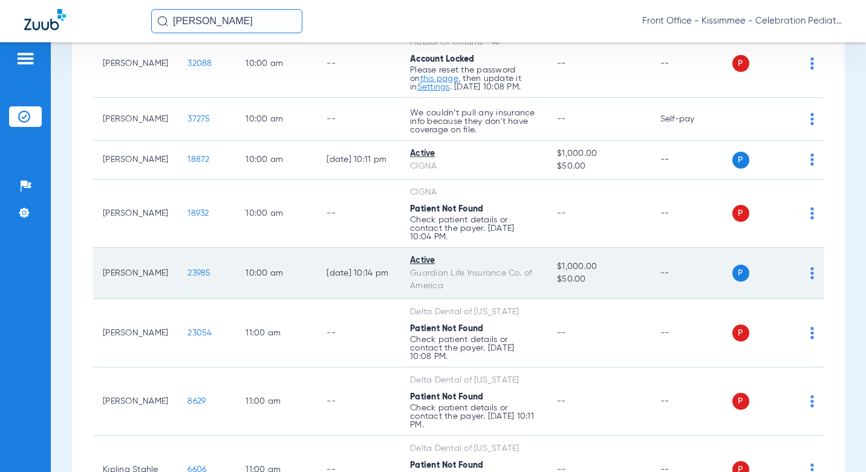
click at [204, 275] on td "23985" at bounding box center [207, 273] width 58 height 51
click at [197, 275] on span "23985" at bounding box center [198, 273] width 23 height 8
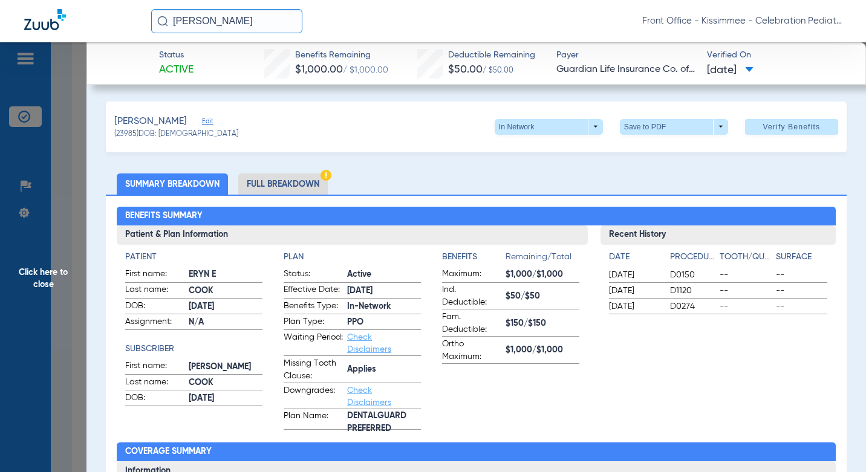
click at [302, 184] on li "Full Breakdown" at bounding box center [282, 184] width 89 height 21
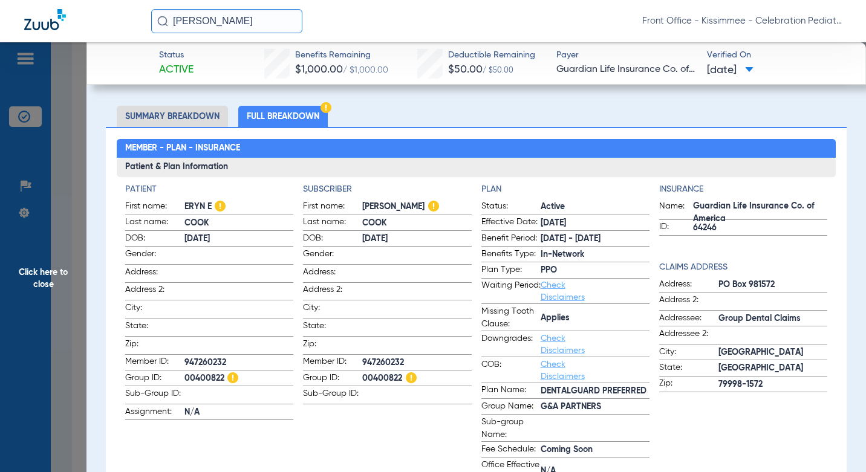
scroll to position [60, 0]
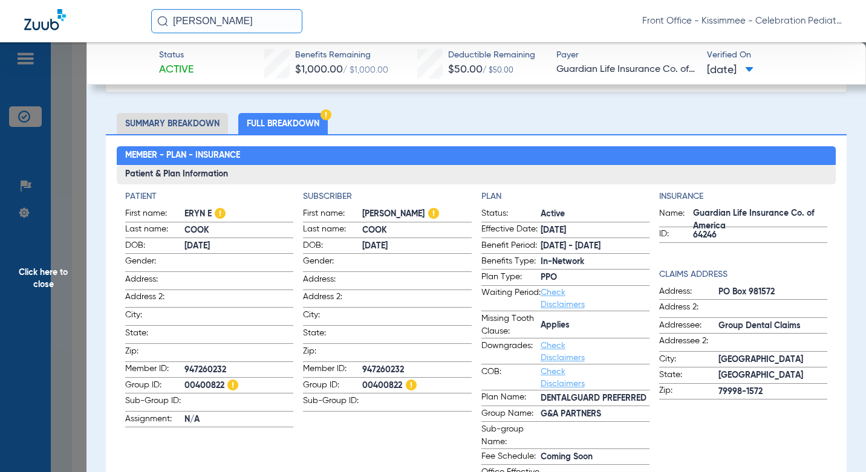
drag, startPoint x: 412, startPoint y: 363, endPoint x: 352, endPoint y: 362, distance: 59.3
click at [352, 363] on label "Member ID: 947260232" at bounding box center [387, 370] width 168 height 15
copy label "947260232"
click at [421, 337] on app-input-field at bounding box center [416, 335] width 109 height 16
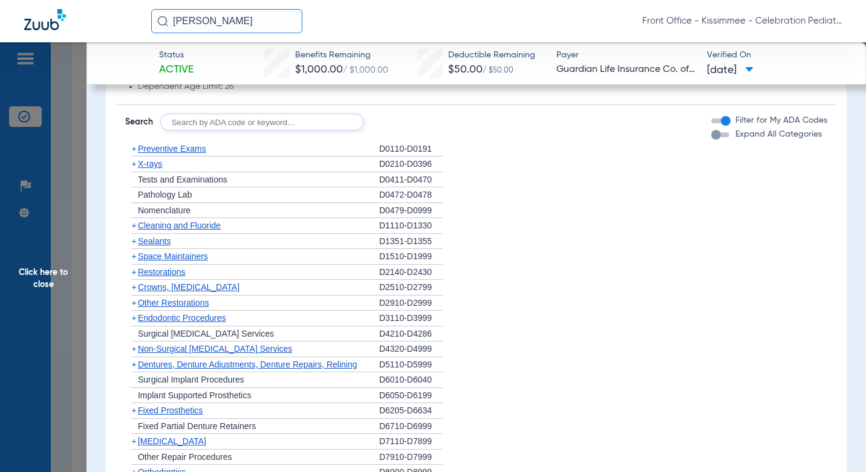
scroll to position [1693, 0]
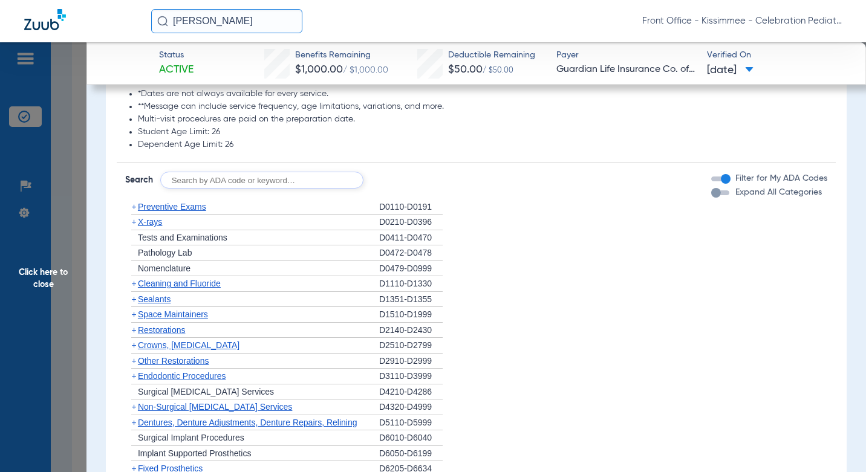
drag, startPoint x: 167, startPoint y: 329, endPoint x: 177, endPoint y: 329, distance: 9.7
click at [167, 304] on span "Sealants" at bounding box center [154, 299] width 33 height 10
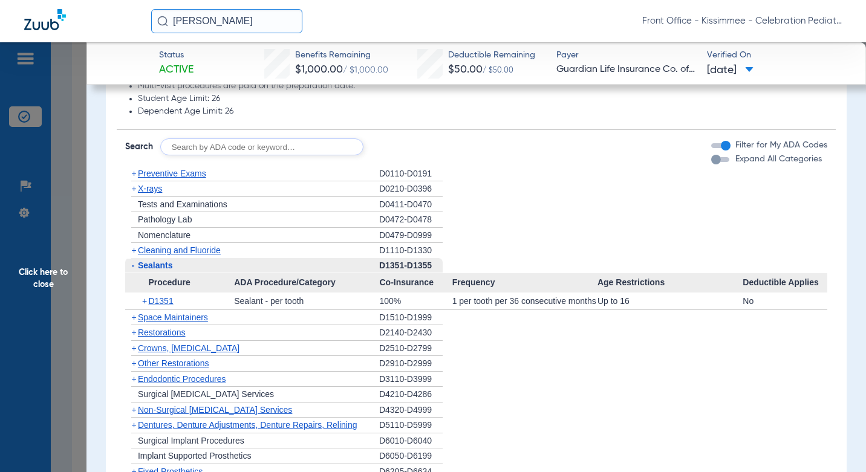
scroll to position [1753, 0]
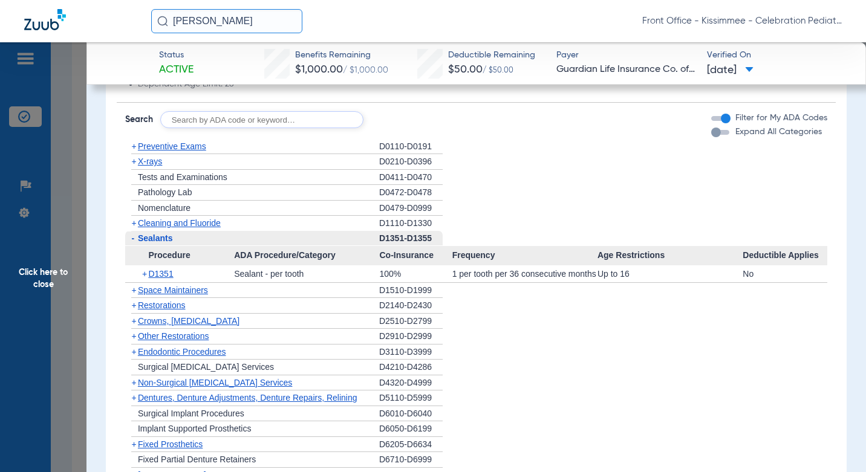
click at [143, 166] on span "X-rays" at bounding box center [150, 162] width 24 height 10
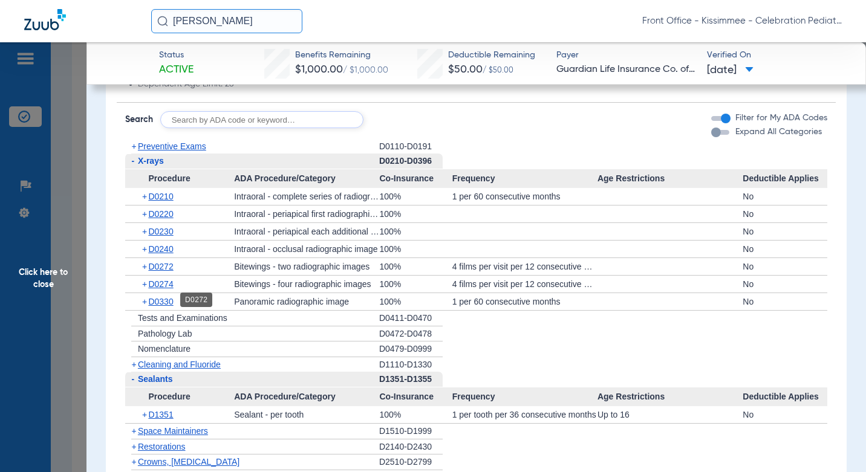
click at [161, 271] on span "D0272" at bounding box center [160, 267] width 25 height 10
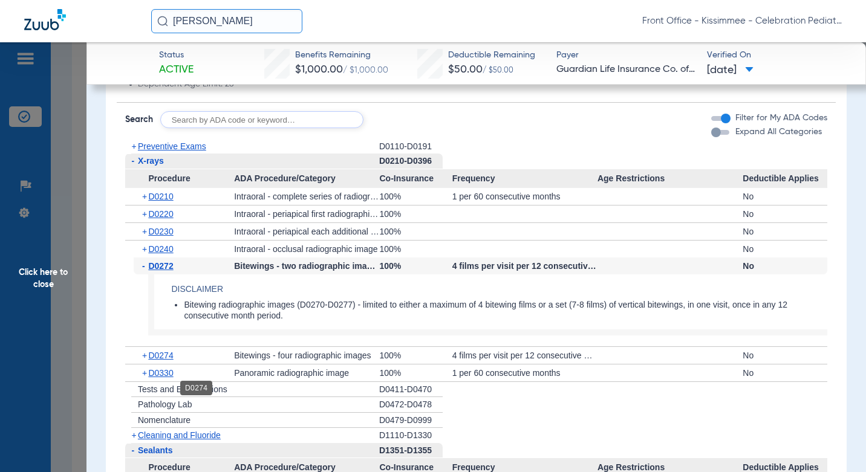
click at [157, 360] on span "D0274" at bounding box center [160, 356] width 25 height 10
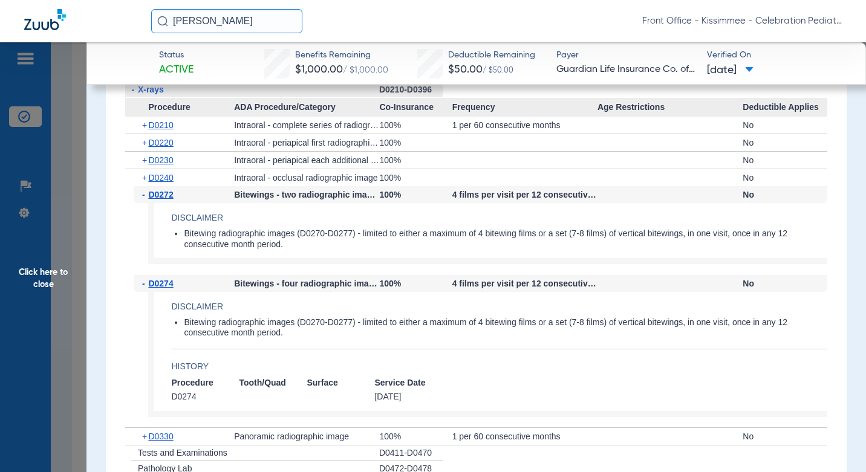
scroll to position [1874, 0]
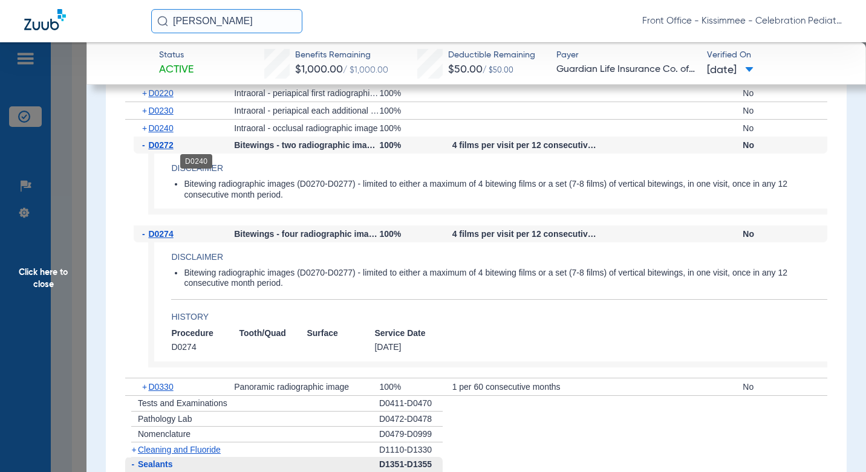
click at [169, 133] on span "D0240" at bounding box center [160, 128] width 25 height 10
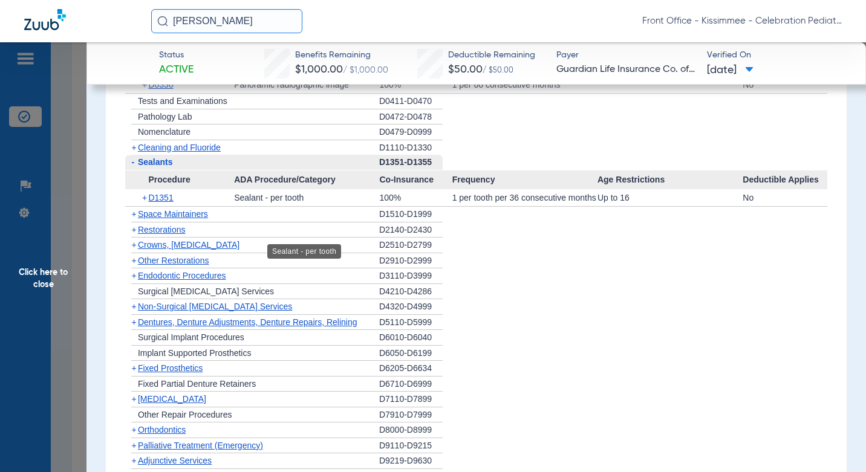
scroll to position [2116, 0]
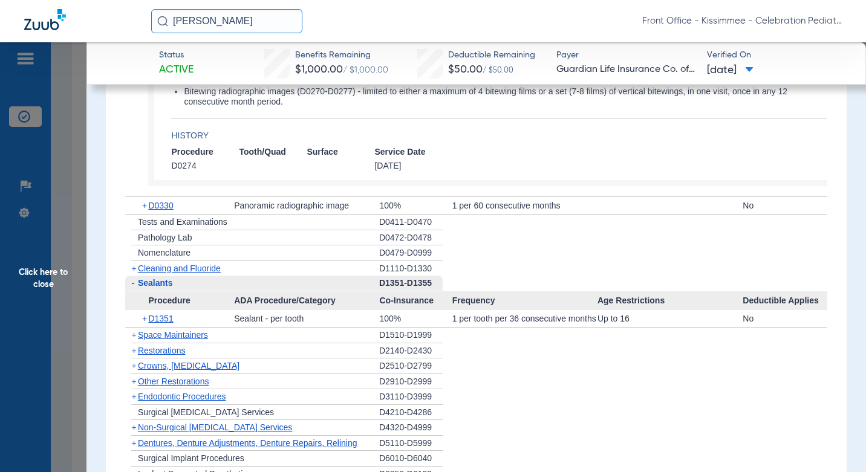
click at [213, 273] on span "Cleaning and Fluoride" at bounding box center [179, 269] width 83 height 10
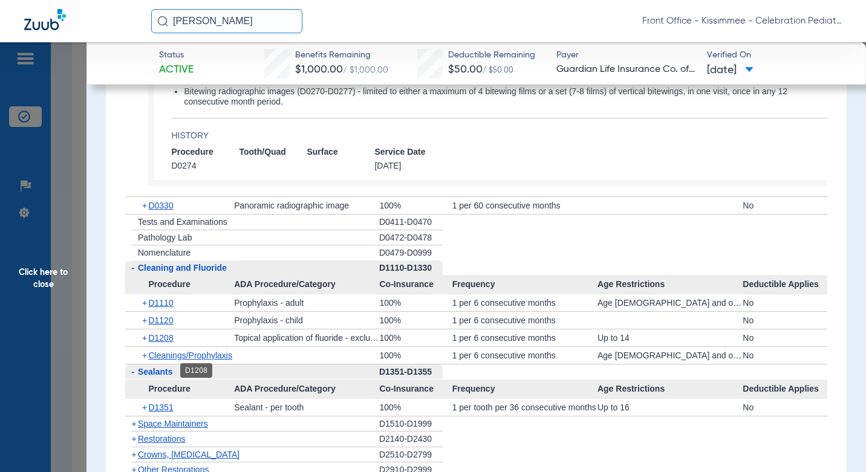
click at [164, 343] on span "D1208" at bounding box center [160, 338] width 25 height 10
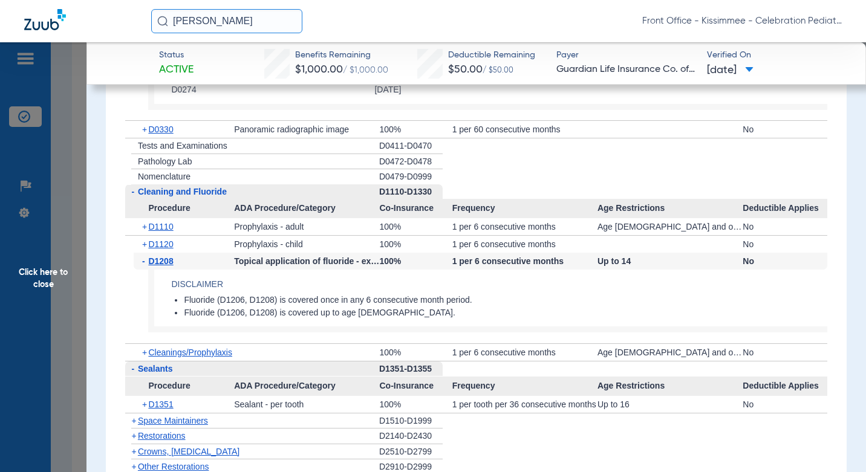
scroll to position [2237, 0]
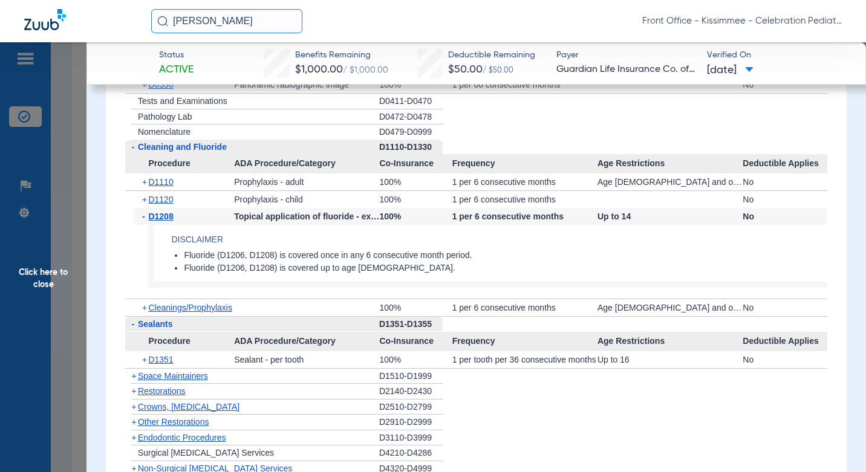
click at [79, 175] on span "Click here to close" at bounding box center [43, 278] width 86 height 472
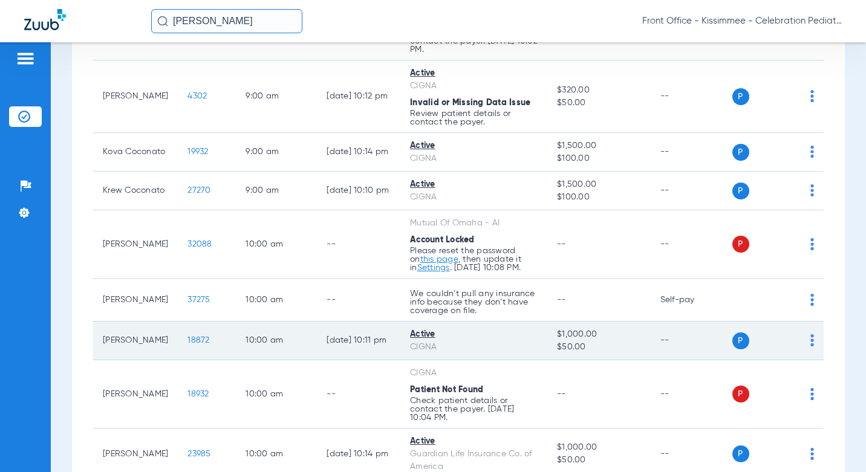
scroll to position [786, 0]
click at [187, 345] on span "18872" at bounding box center [198, 341] width 22 height 8
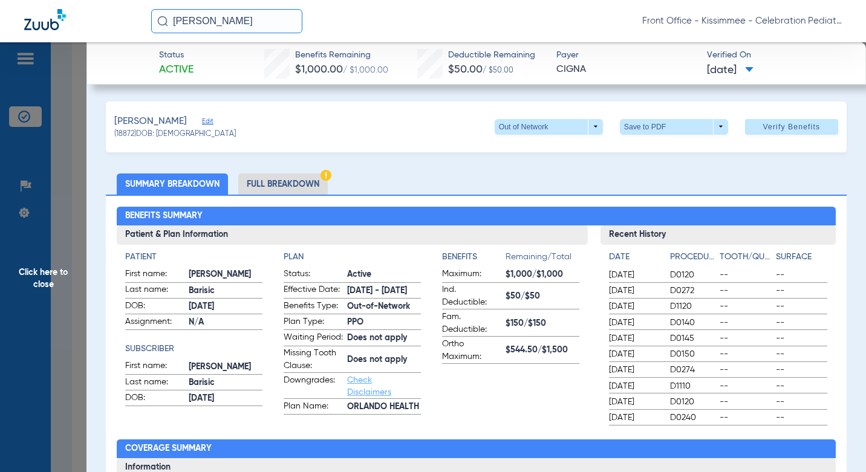
click at [260, 190] on li "Full Breakdown" at bounding box center [282, 184] width 89 height 21
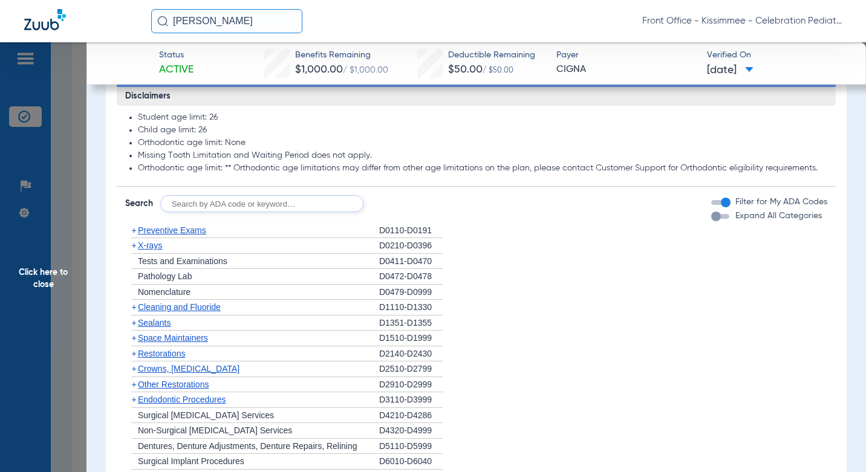
scroll to position [1028, 0]
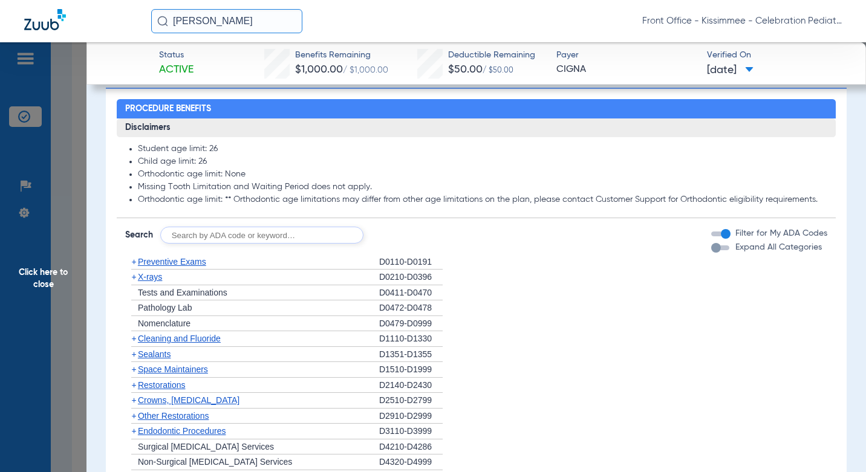
drag, startPoint x: 715, startPoint y: 270, endPoint x: 864, endPoint y: 191, distance: 168.5
click at [715, 250] on div "button" at bounding box center [720, 247] width 18 height 5
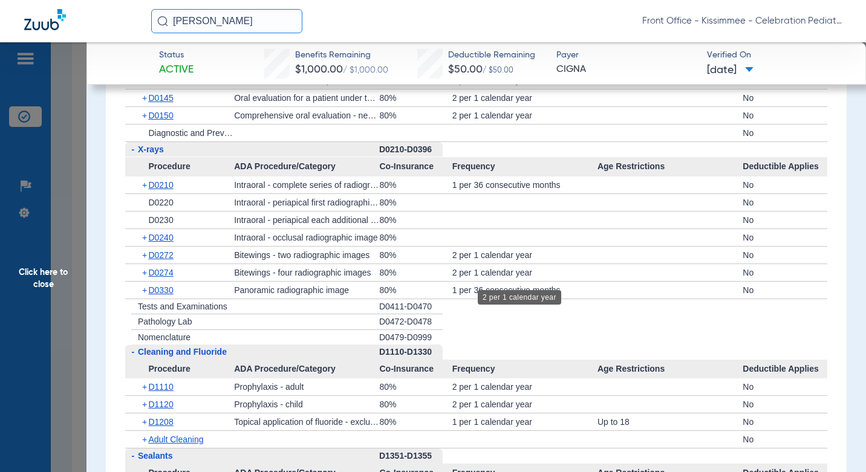
scroll to position [1330, 0]
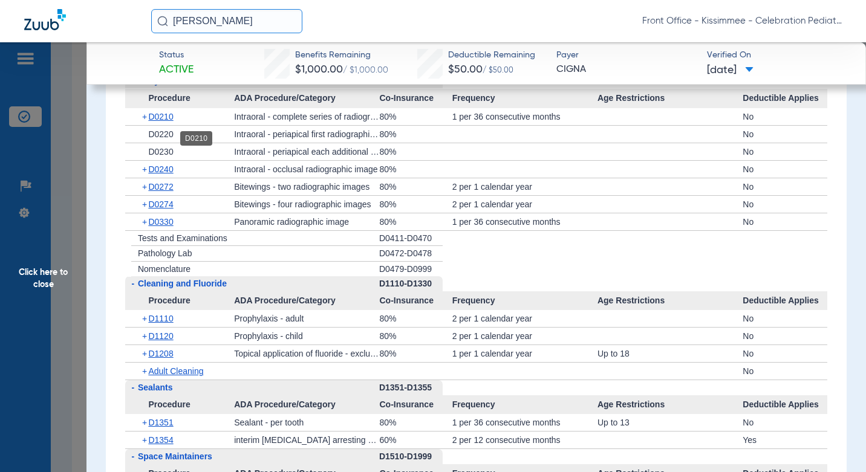
click at [158, 122] on span "D0210" at bounding box center [160, 117] width 25 height 10
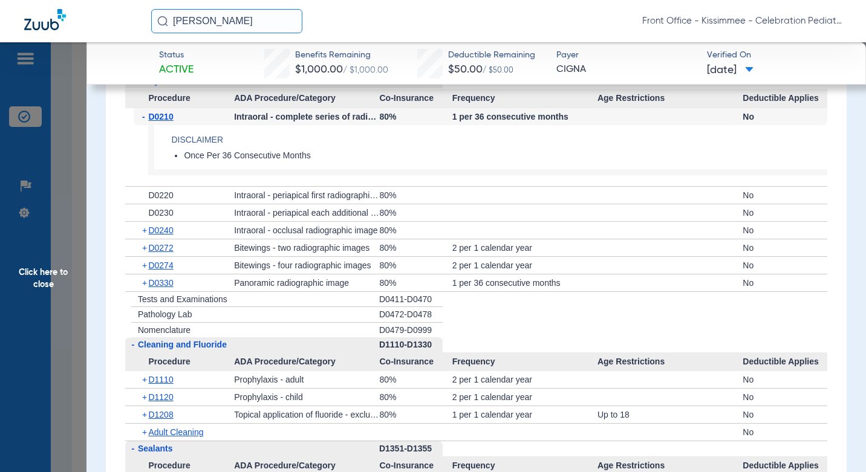
click at [166, 288] on span "D0330" at bounding box center [160, 283] width 25 height 10
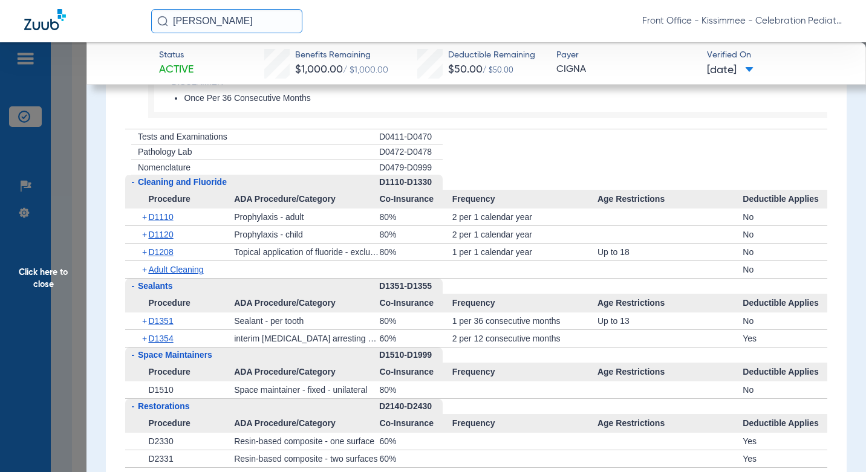
scroll to position [1572, 0]
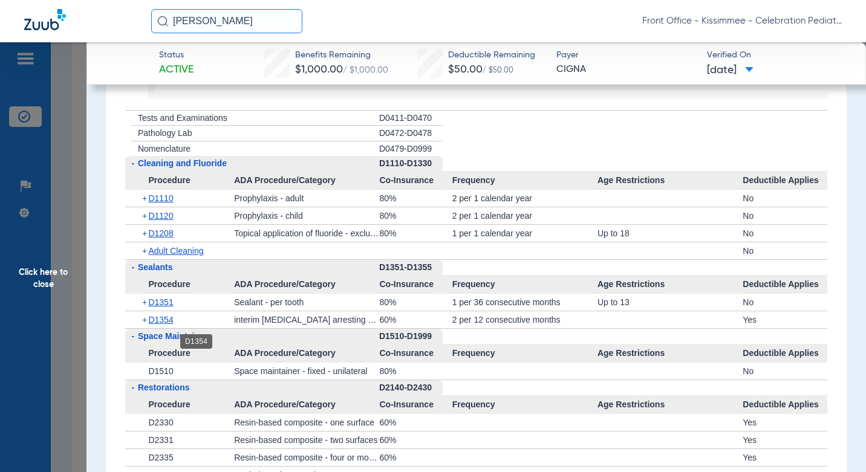
drag, startPoint x: 166, startPoint y: 343, endPoint x: 300, endPoint y: 346, distance: 134.2
click at [166, 325] on span "D1354" at bounding box center [160, 320] width 25 height 10
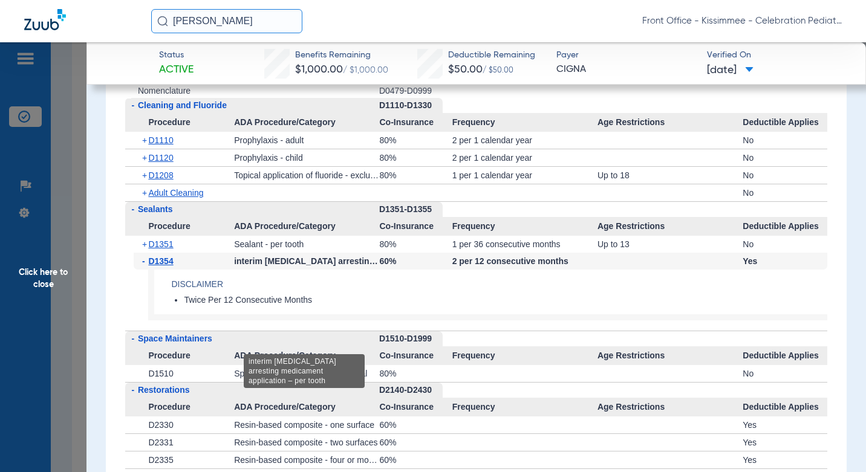
scroll to position [1632, 0]
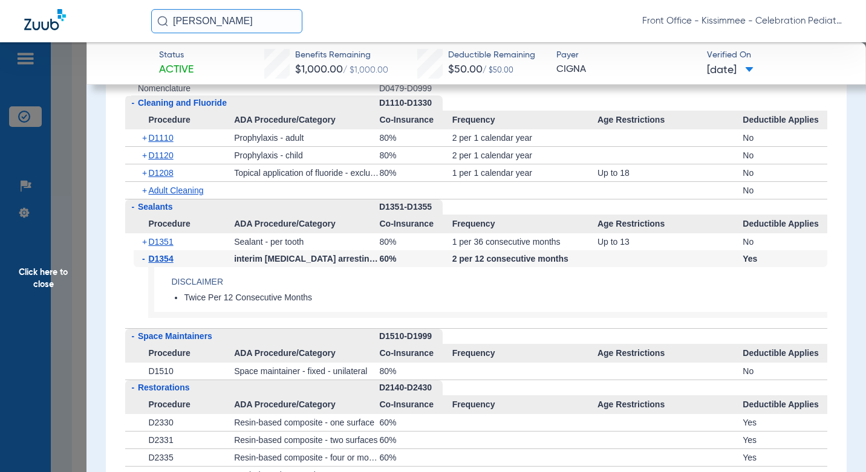
click at [176, 250] on div "+ D1351" at bounding box center [184, 241] width 100 height 17
click at [158, 247] on span "D1351" at bounding box center [160, 242] width 25 height 10
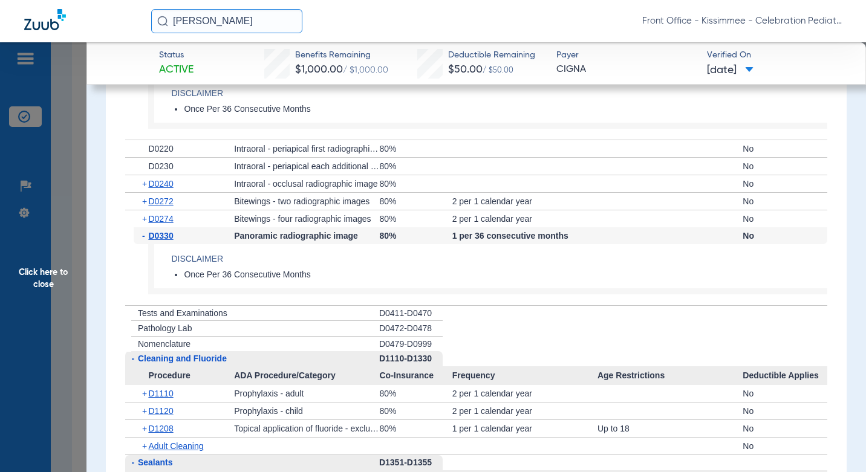
scroll to position [1330, 0]
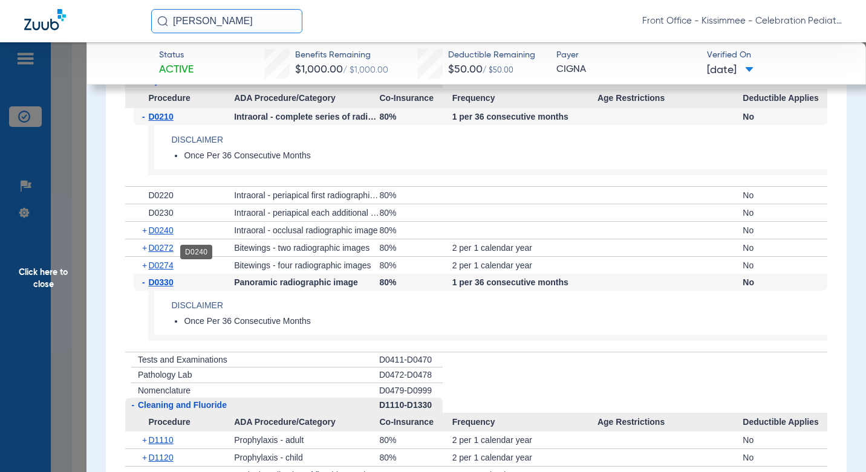
click at [163, 235] on span "D0240" at bounding box center [160, 231] width 25 height 10
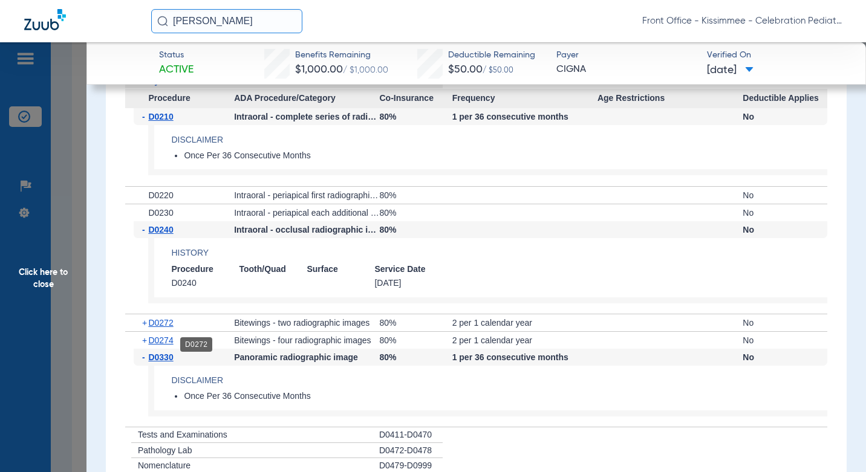
click at [158, 328] on span "D0272" at bounding box center [160, 323] width 25 height 10
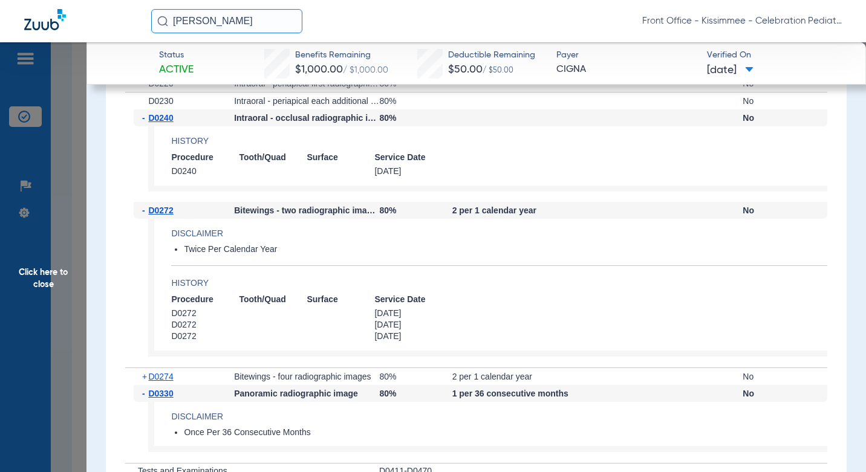
scroll to position [1451, 0]
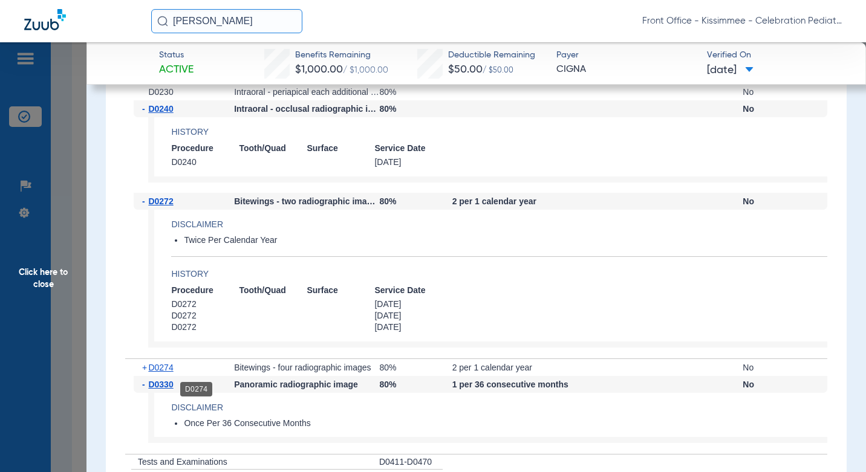
click at [158, 372] on span "D0274" at bounding box center [160, 368] width 25 height 10
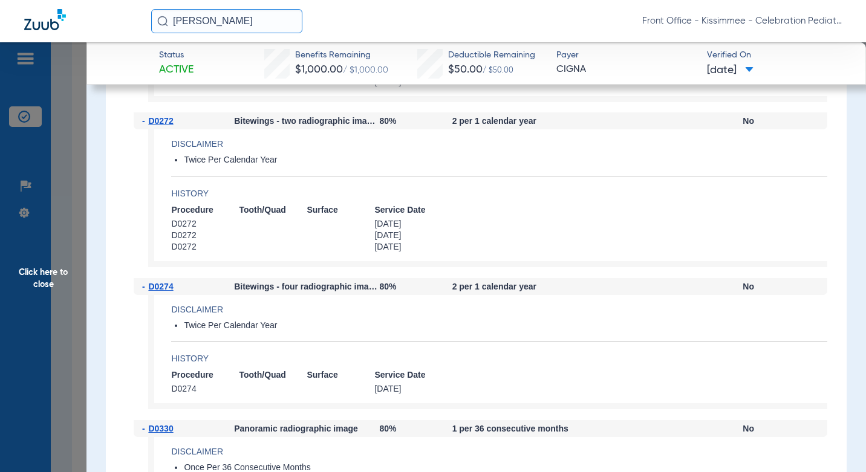
scroll to position [1572, 0]
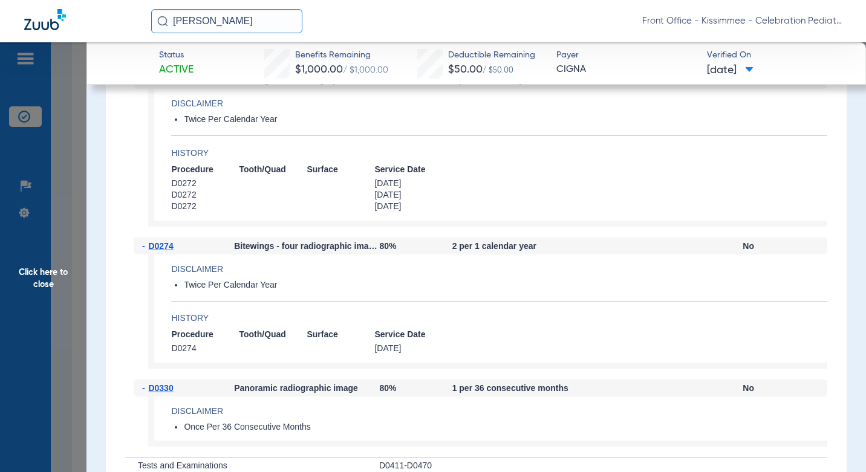
click at [82, 228] on span "Click here to close" at bounding box center [43, 278] width 86 height 472
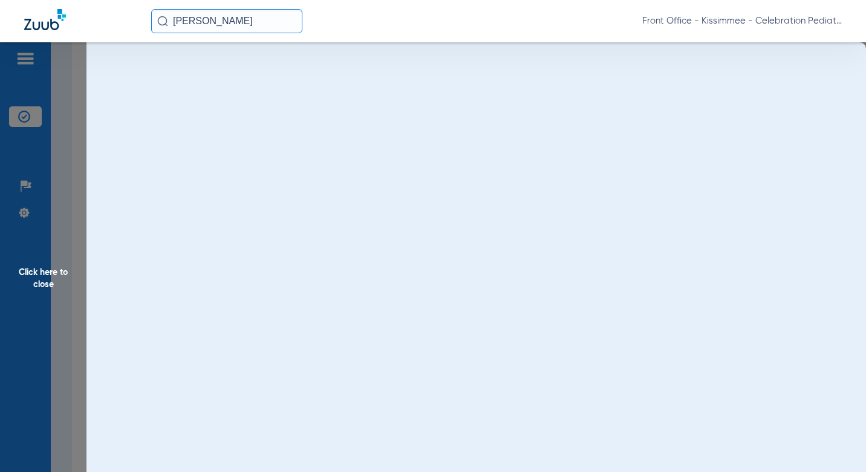
scroll to position [0, 0]
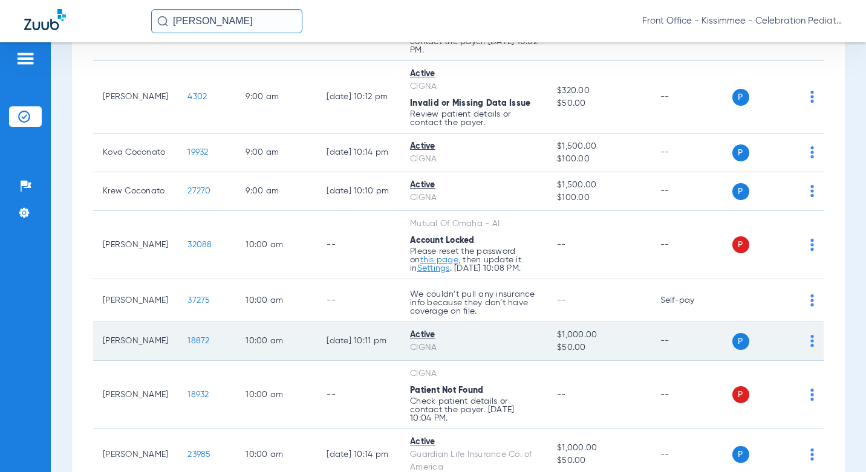
click at [187, 345] on span "18872" at bounding box center [198, 341] width 22 height 8
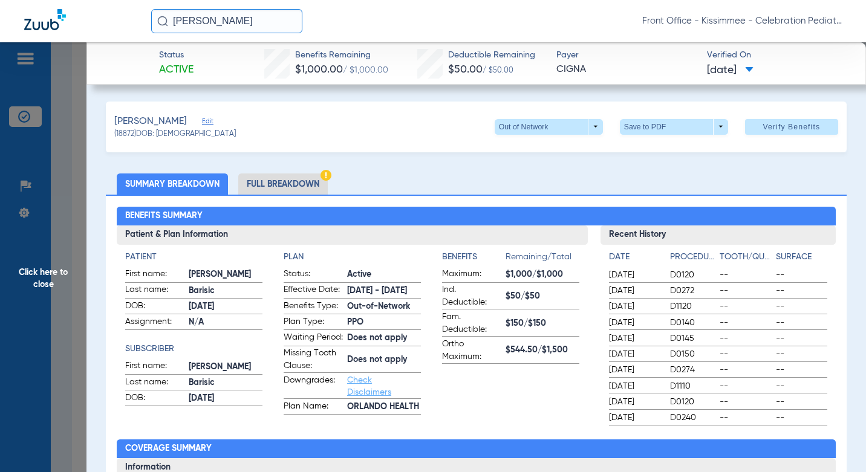
click at [77, 249] on span "Click here to close" at bounding box center [43, 278] width 86 height 472
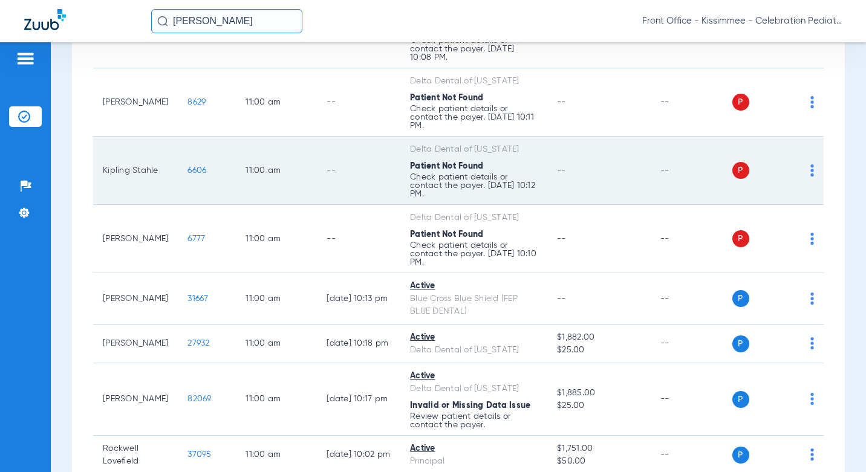
scroll to position [1270, 0]
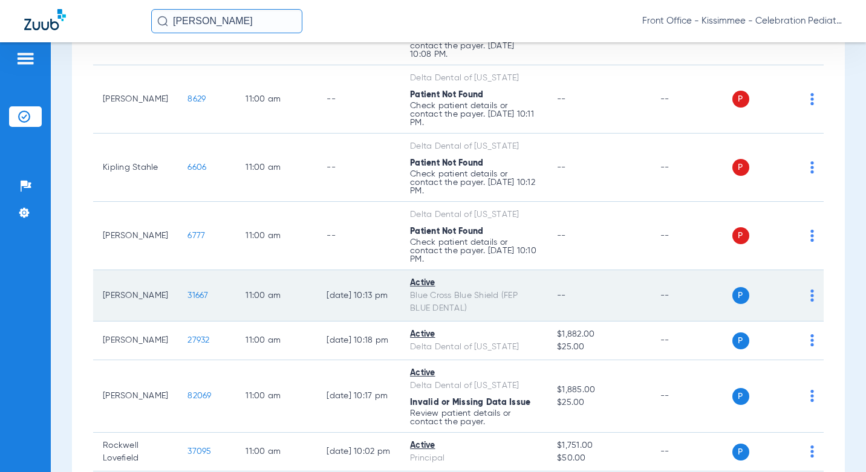
click at [190, 300] on span "31667" at bounding box center [197, 295] width 21 height 8
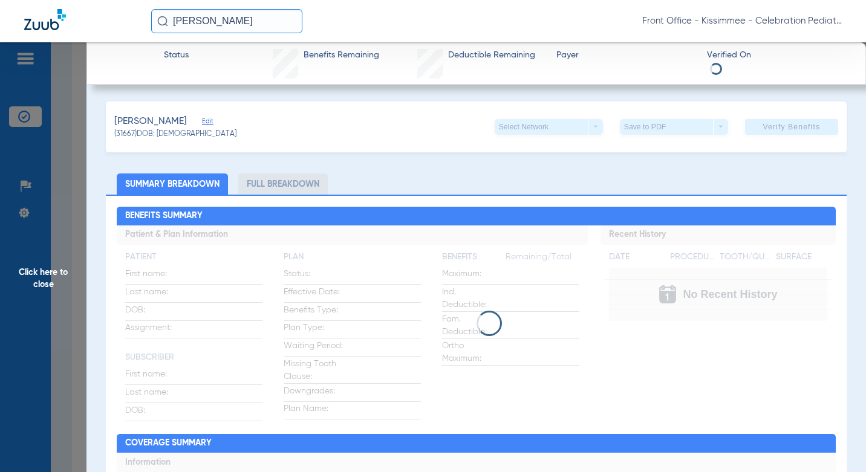
click at [278, 188] on li "Full Breakdown" at bounding box center [282, 184] width 89 height 21
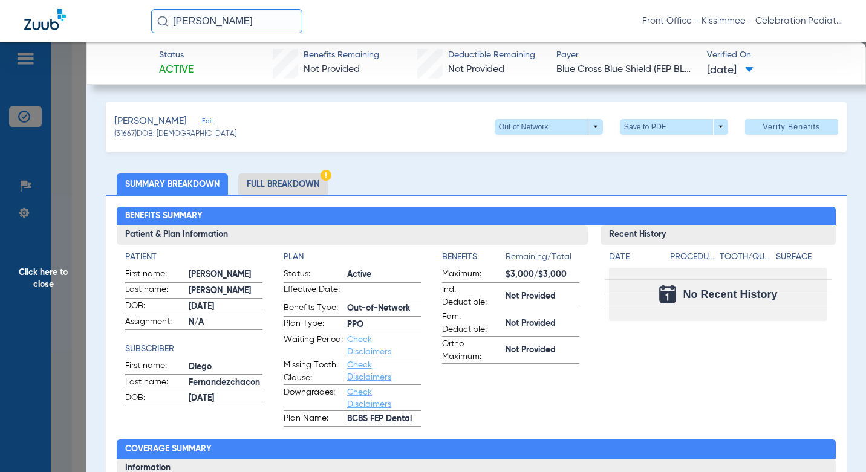
click at [278, 188] on li "Full Breakdown" at bounding box center [282, 184] width 89 height 21
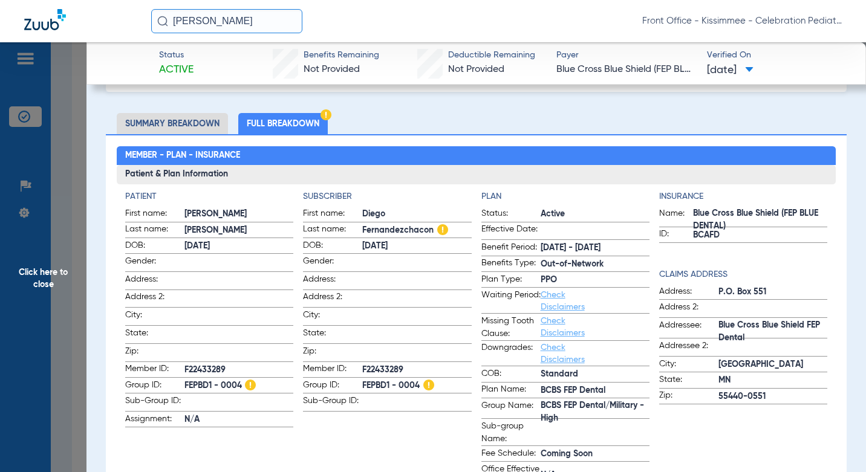
scroll to position [0, 0]
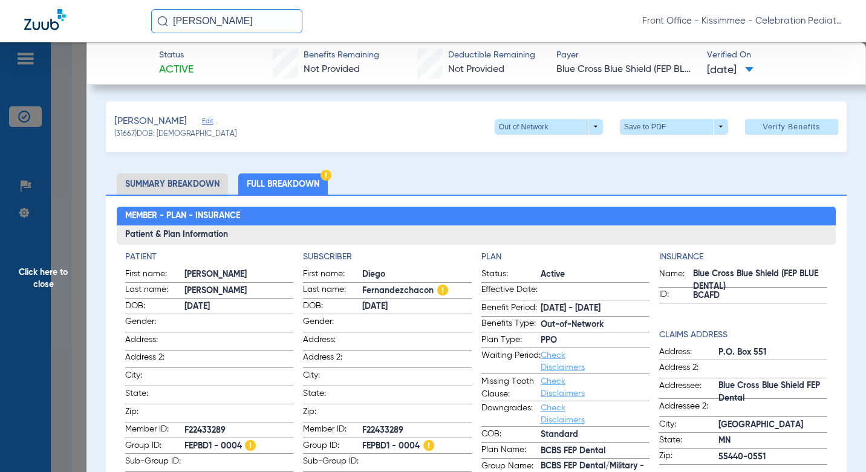
click at [367, 219] on h2 "Member - Plan - Insurance" at bounding box center [476, 216] width 719 height 19
click at [73, 292] on span "Click here to close" at bounding box center [43, 278] width 86 height 472
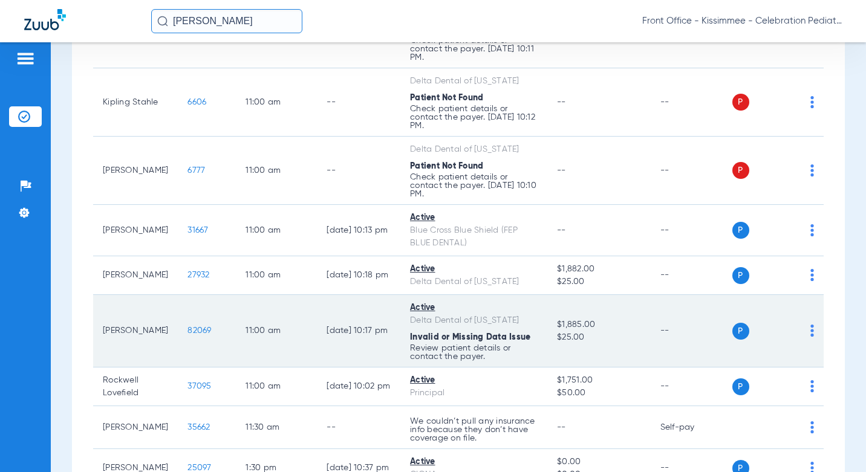
scroll to position [1330, 0]
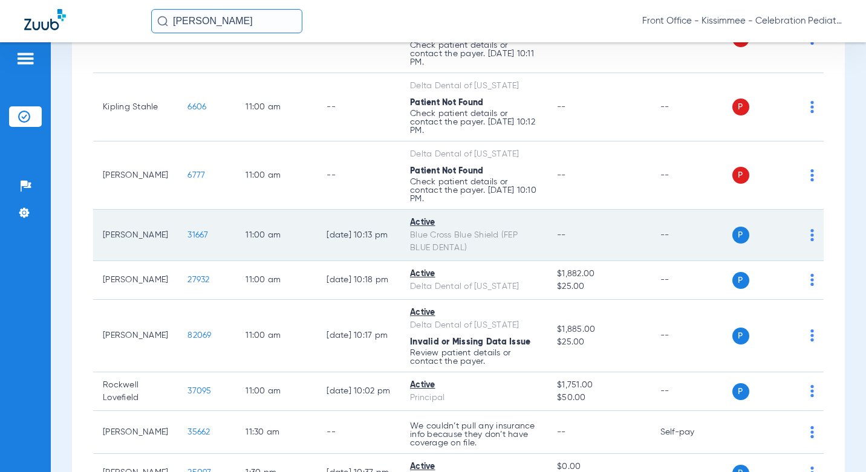
click at [192, 239] on span "31667" at bounding box center [197, 235] width 21 height 8
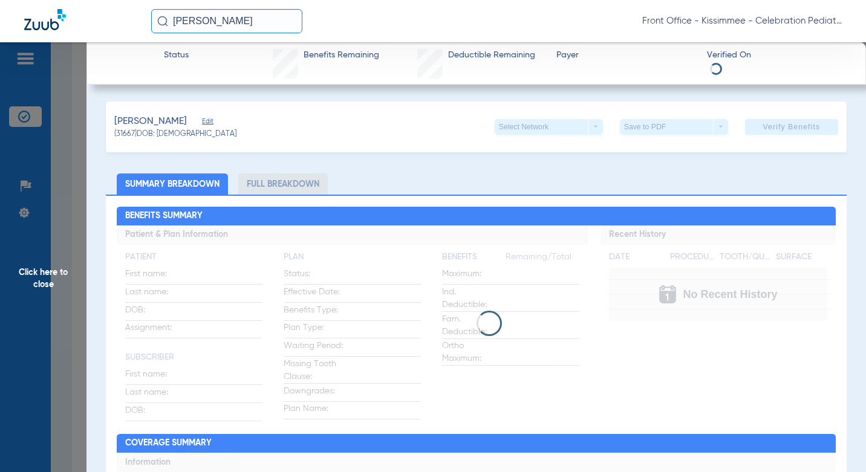
click at [268, 186] on li "Full Breakdown" at bounding box center [282, 184] width 89 height 21
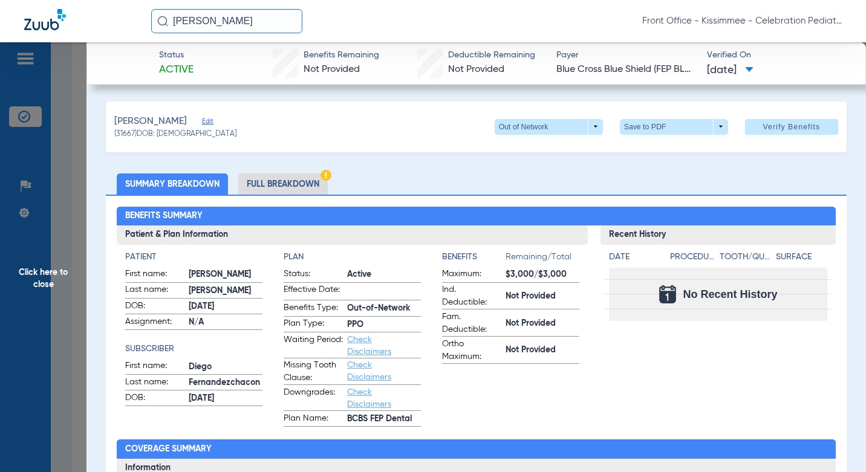
click at [288, 188] on li "Full Breakdown" at bounding box center [282, 184] width 89 height 21
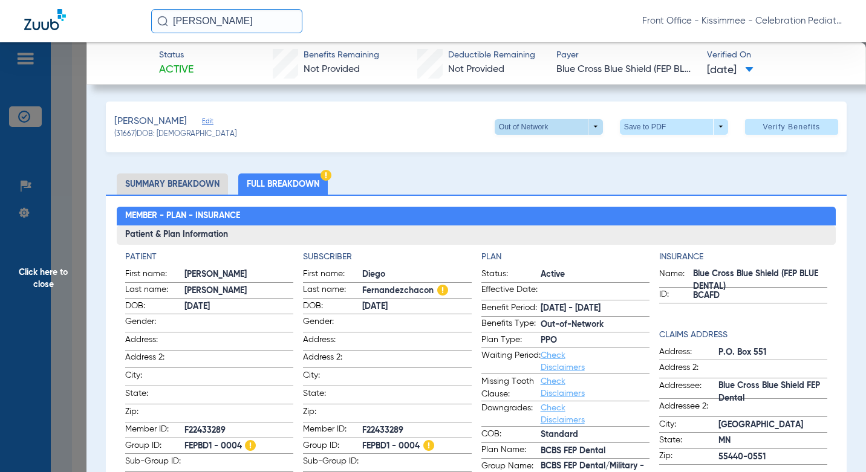
click at [554, 129] on span at bounding box center [549, 127] width 108 height 16
click at [499, 177] on span "In Network" at bounding box center [524, 174] width 56 height 8
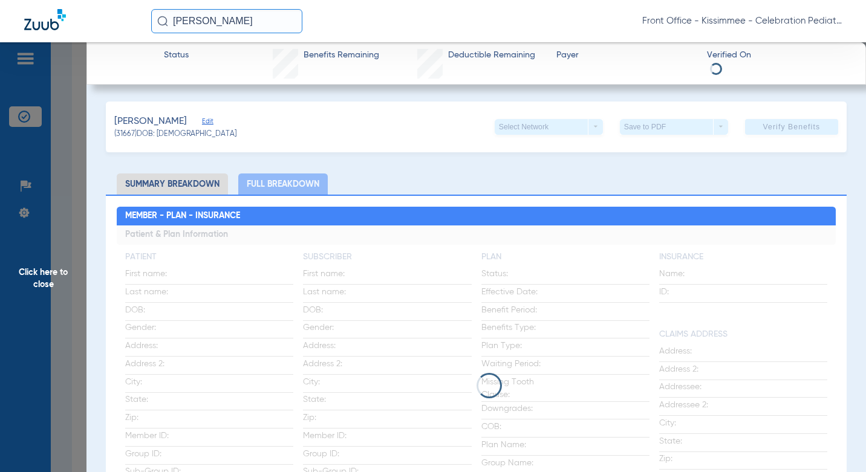
click at [482, 176] on ul "Summary Breakdown Full Breakdown" at bounding box center [476, 184] width 740 height 21
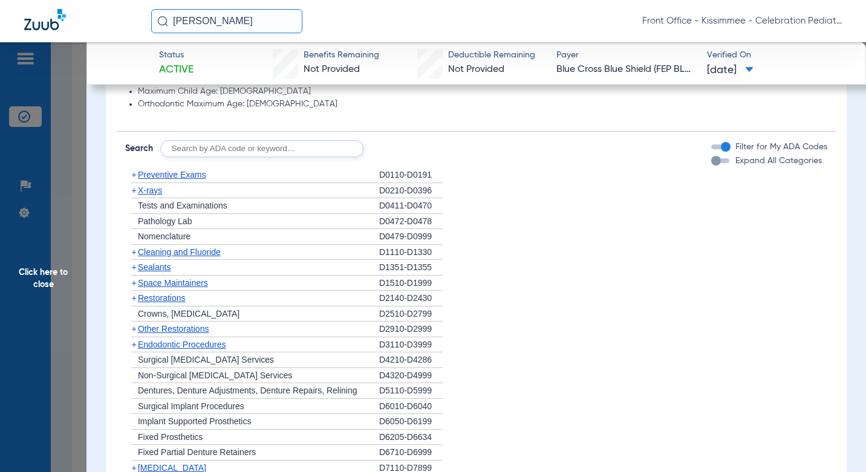
scroll to position [1088, 0]
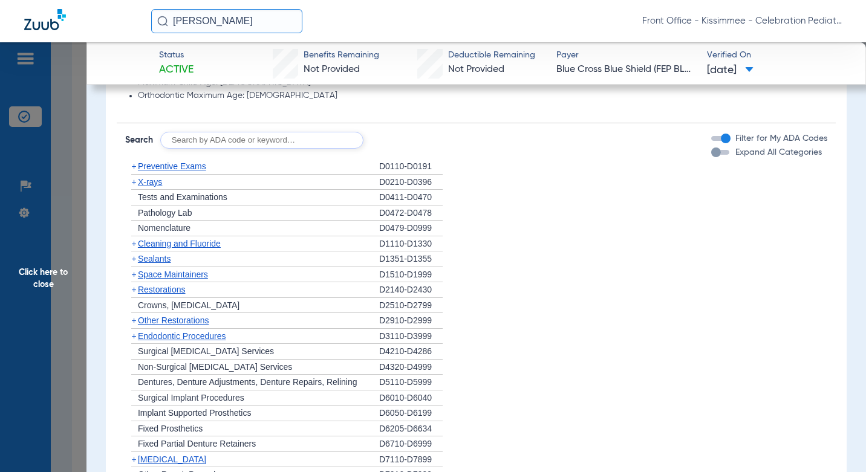
click at [715, 153] on div "button" at bounding box center [720, 152] width 18 height 5
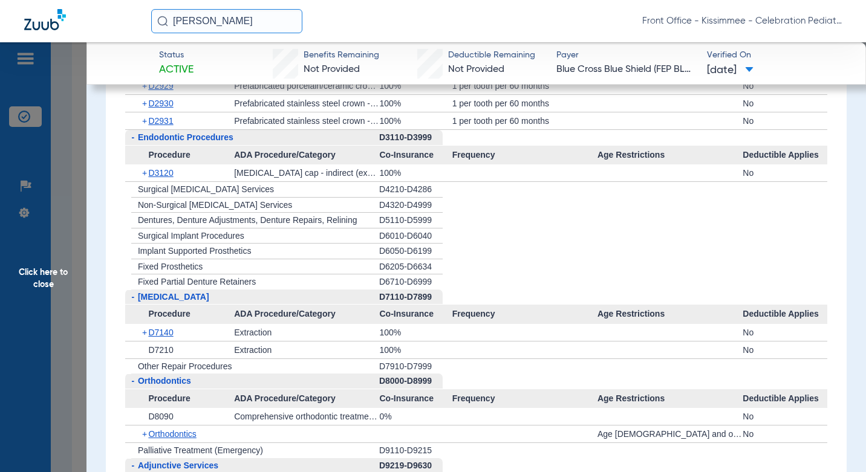
scroll to position [1458, 0]
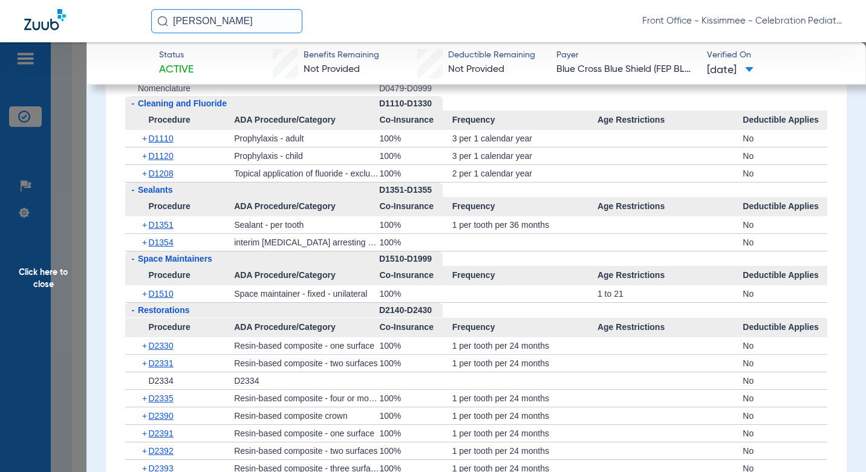
click at [163, 221] on div "+ D1351" at bounding box center [184, 224] width 100 height 17
click at [163, 221] on span "D1351" at bounding box center [160, 225] width 25 height 10
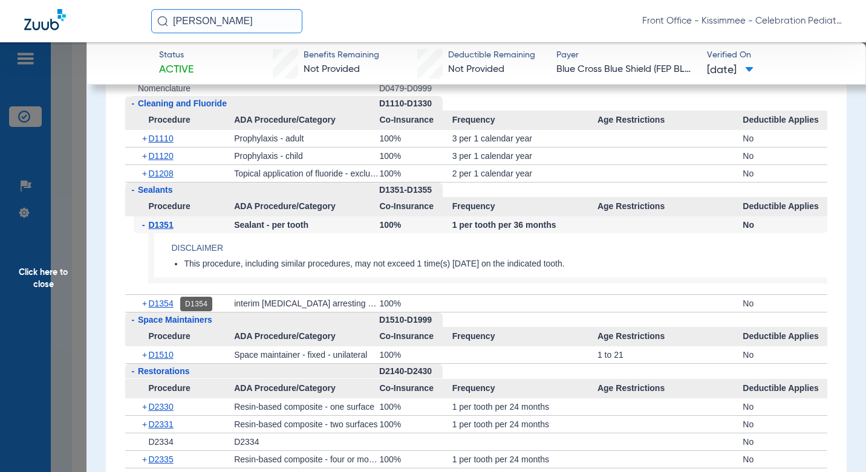
click at [159, 306] on span "D1354" at bounding box center [160, 304] width 25 height 10
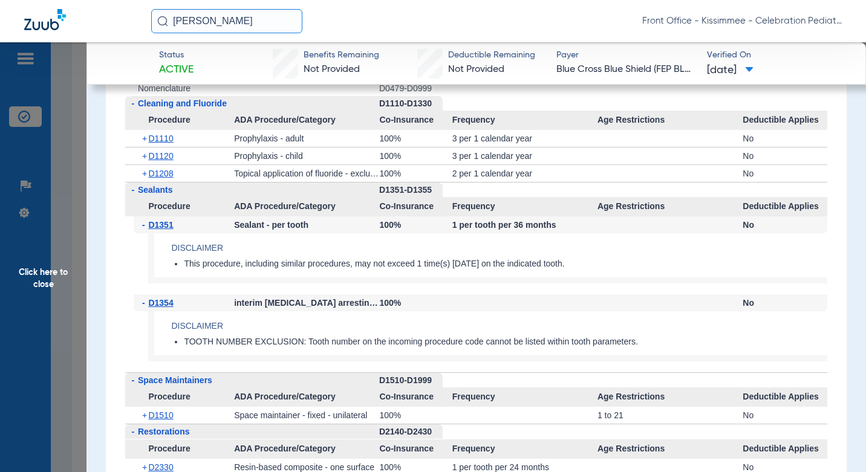
drag, startPoint x: 68, startPoint y: 232, endPoint x: 119, endPoint y: 163, distance: 86.0
click at [68, 232] on span "Click here to close" at bounding box center [43, 278] width 86 height 472
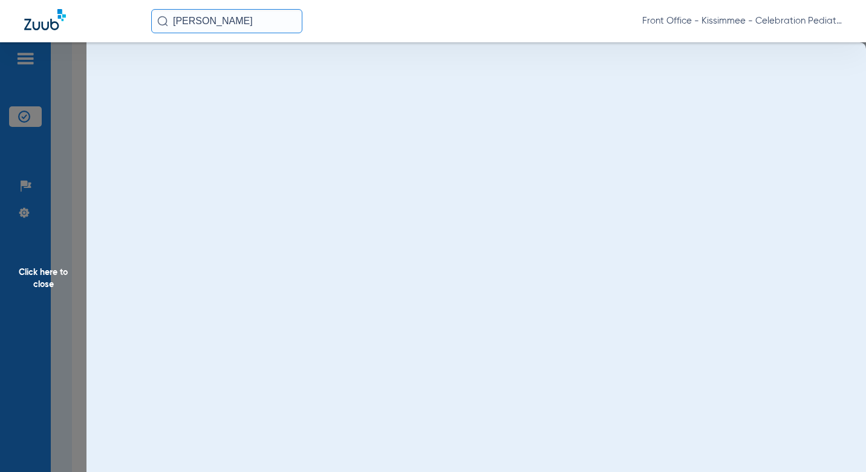
scroll to position [0, 0]
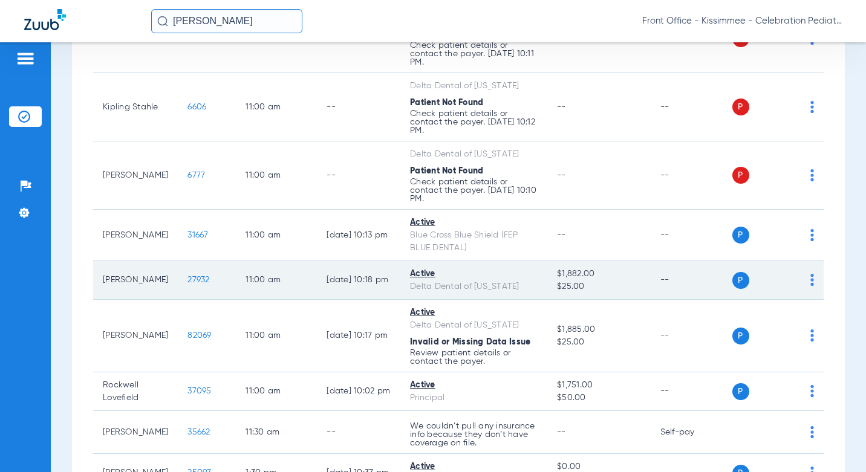
click at [187, 284] on span "27932" at bounding box center [198, 280] width 22 height 8
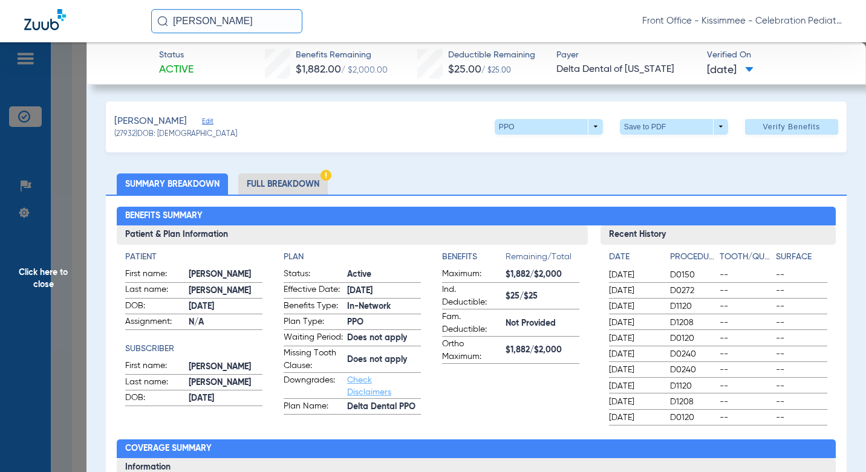
click at [299, 183] on li "Full Breakdown" at bounding box center [282, 184] width 89 height 21
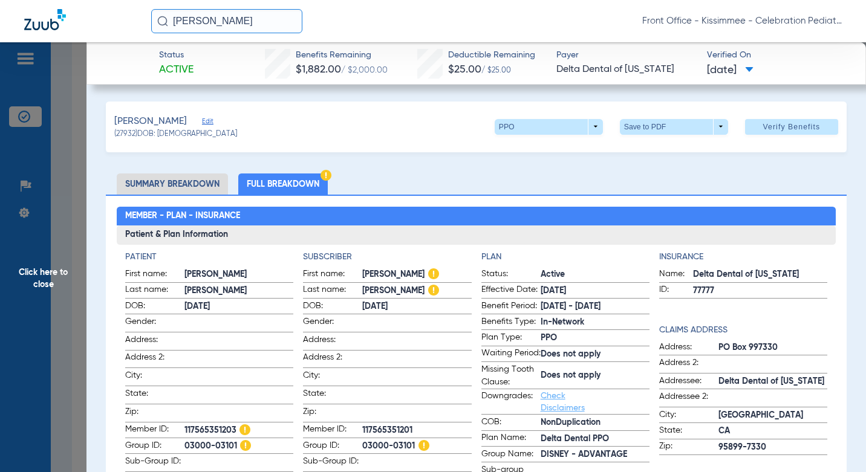
scroll to position [60, 0]
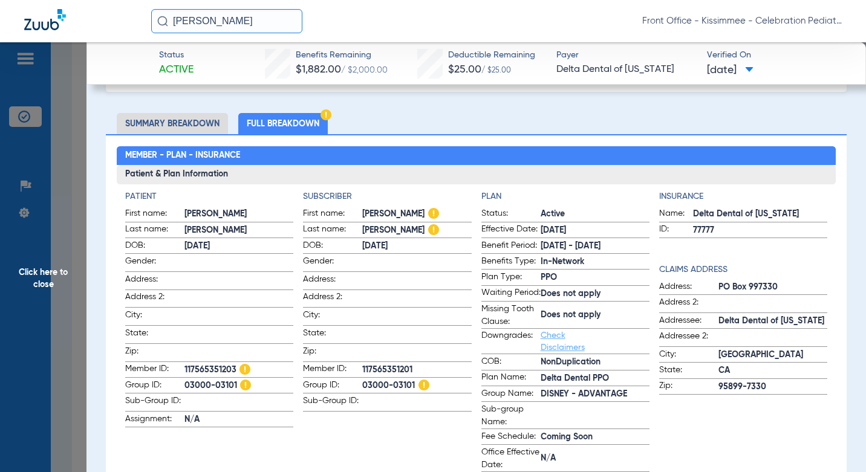
click at [433, 421] on app-subscriber-information "Subscriber First name: Rolfidan Francisco Last name: Santana DOB: 03/12/1979 Ge…" at bounding box center [387, 331] width 168 height 282
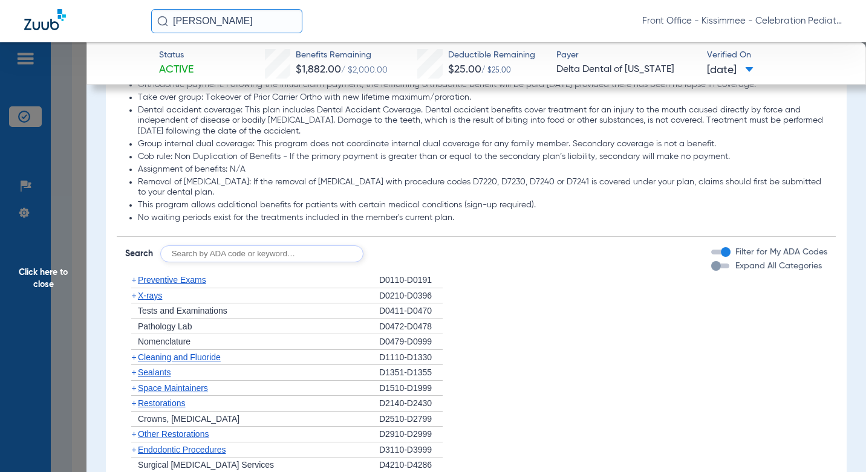
scroll to position [1270, 0]
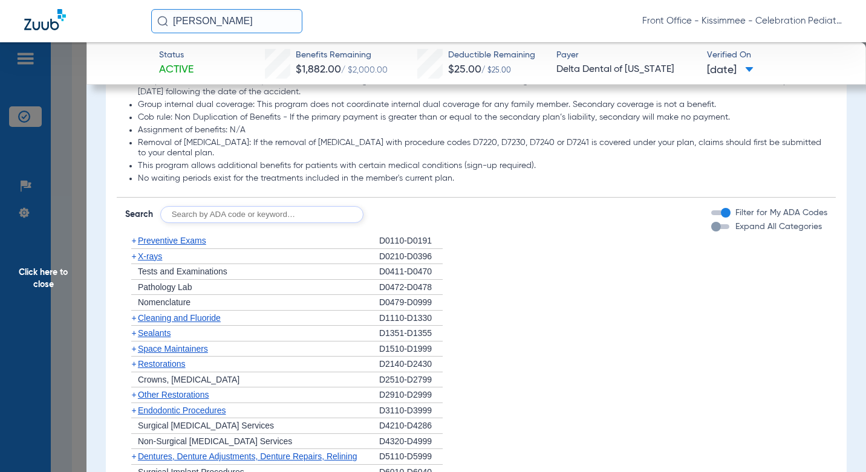
click at [711, 232] on div "button" at bounding box center [716, 227] width 10 height 10
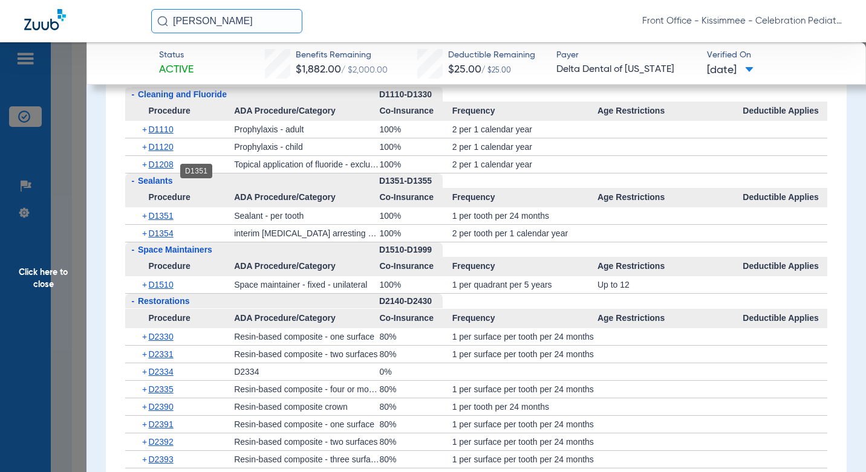
scroll to position [1753, 0]
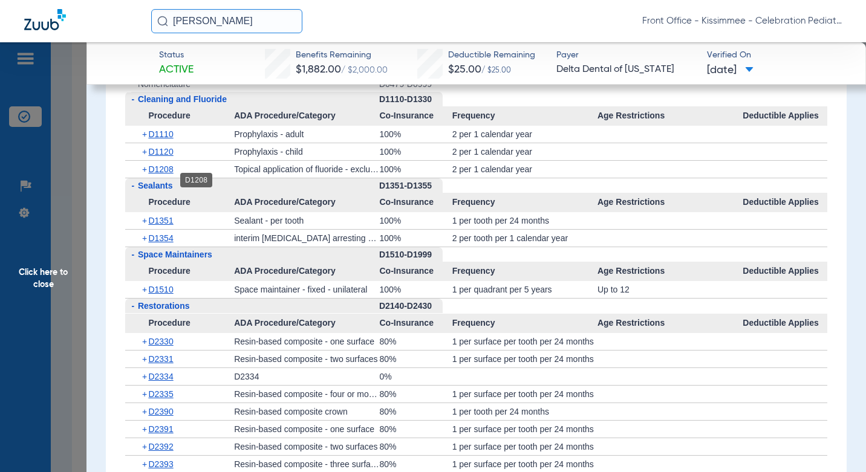
click at [157, 174] on span "D1208" at bounding box center [160, 169] width 25 height 10
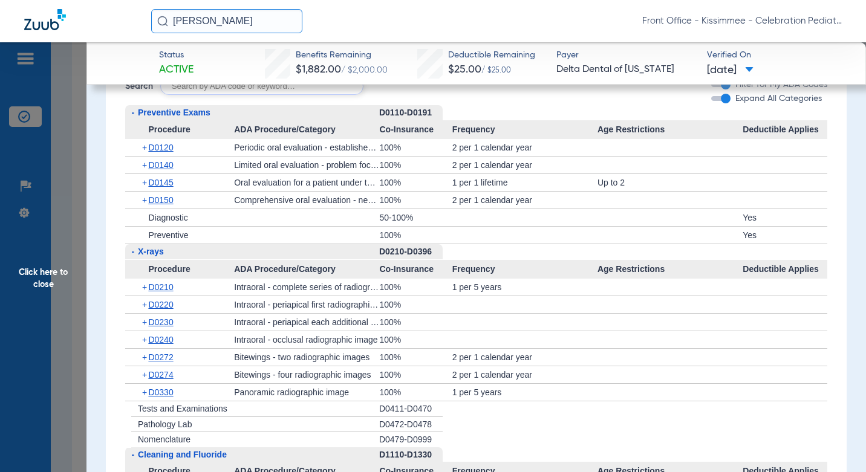
scroll to position [1458, 0]
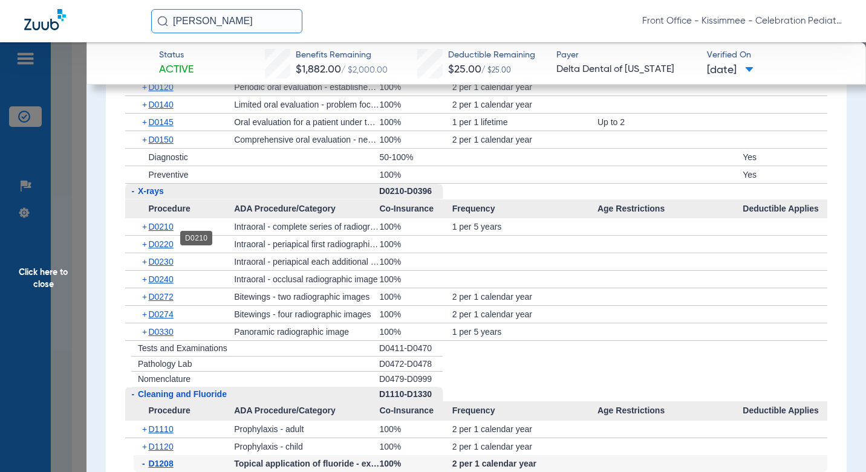
click at [173, 232] on span "D0210" at bounding box center [160, 227] width 25 height 10
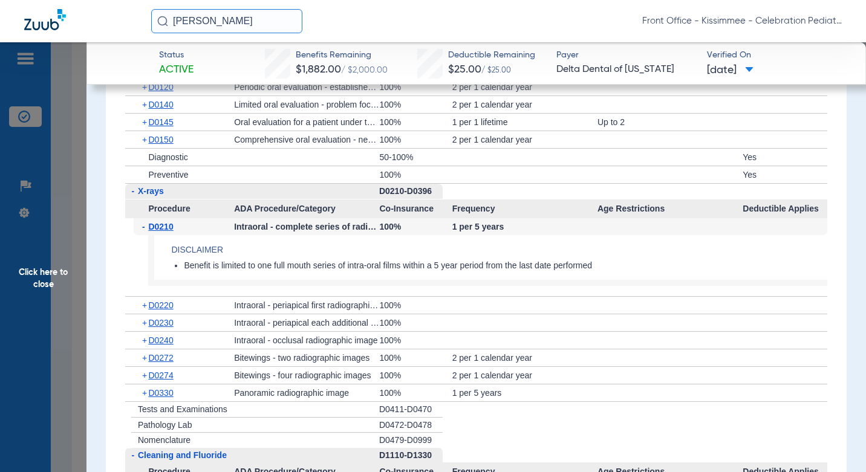
scroll to position [1579, 0]
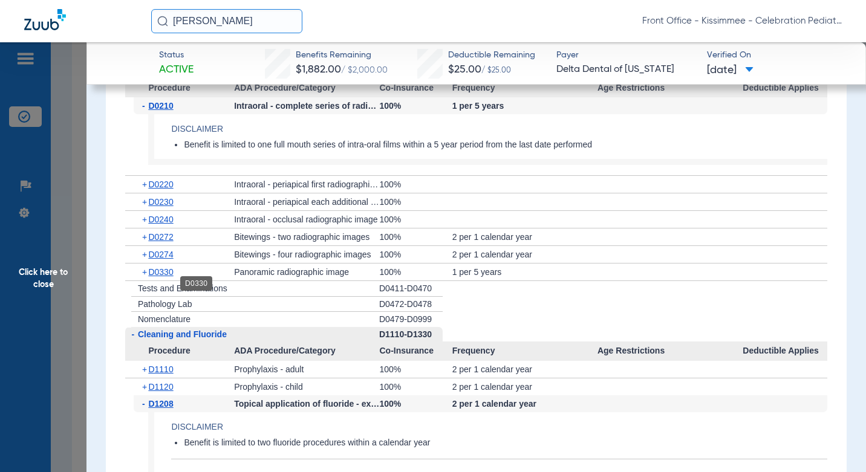
click at [163, 277] on span "D0330" at bounding box center [160, 272] width 25 height 10
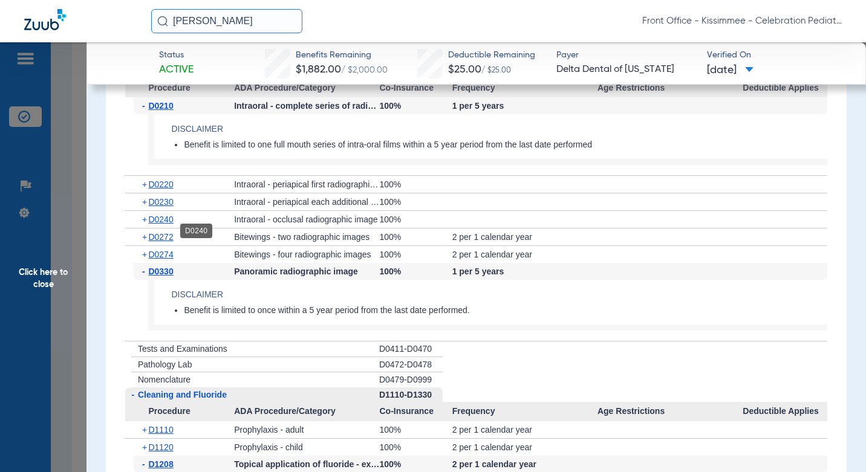
click at [164, 224] on span "D0240" at bounding box center [160, 220] width 25 height 10
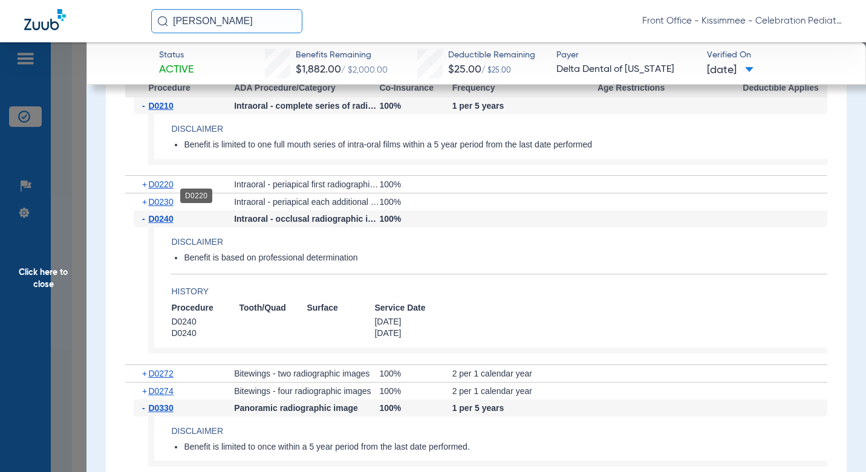
click at [166, 189] on span "D0220" at bounding box center [160, 185] width 25 height 10
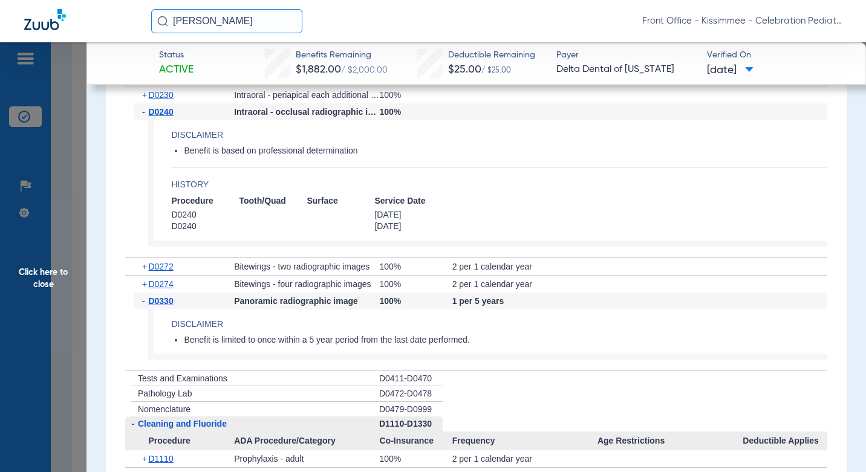
scroll to position [1761, 0]
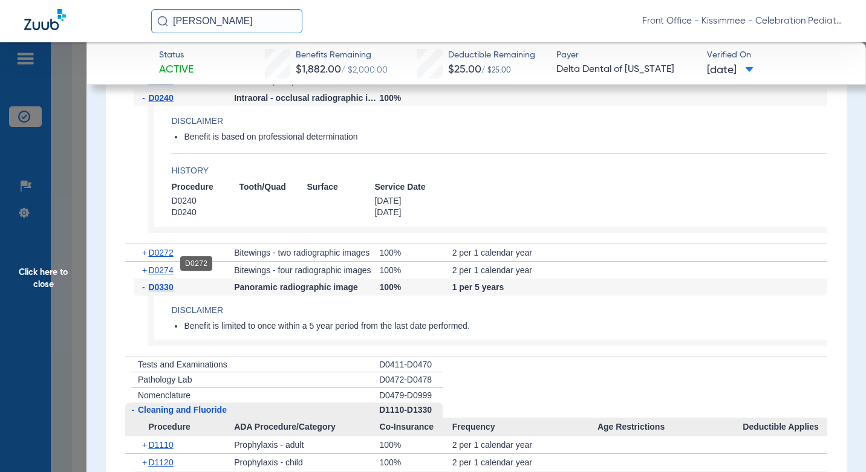
click at [158, 258] on span "D0272" at bounding box center [160, 253] width 25 height 10
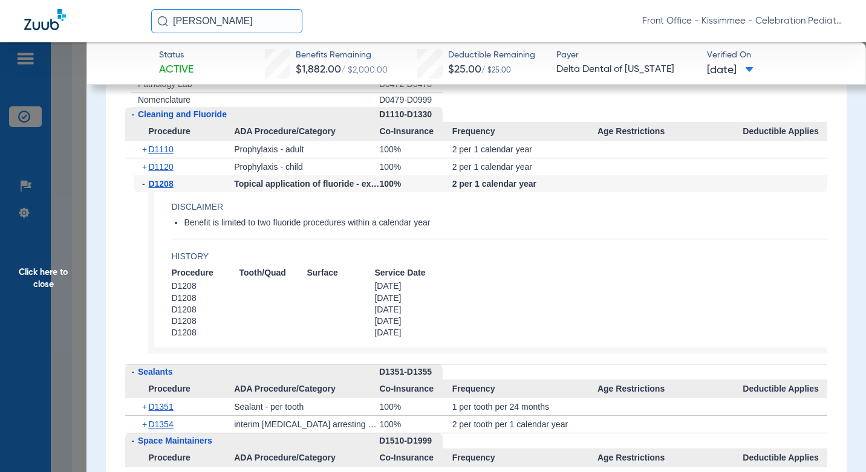
scroll to position [2244, 0]
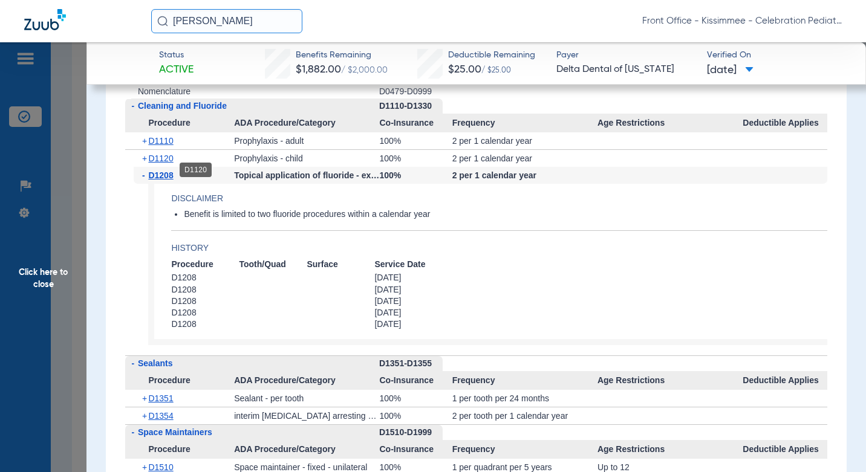
click at [167, 163] on span "D1120" at bounding box center [160, 159] width 25 height 10
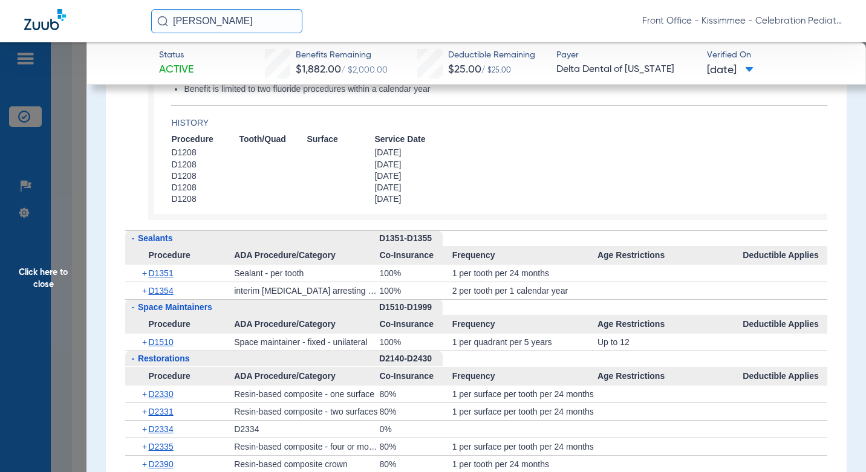
scroll to position [2607, 0]
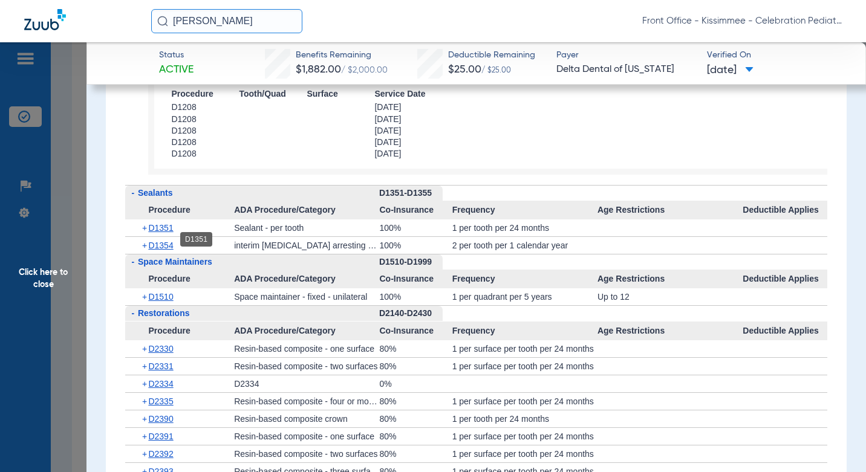
click at [170, 233] on span "D1351" at bounding box center [160, 228] width 25 height 10
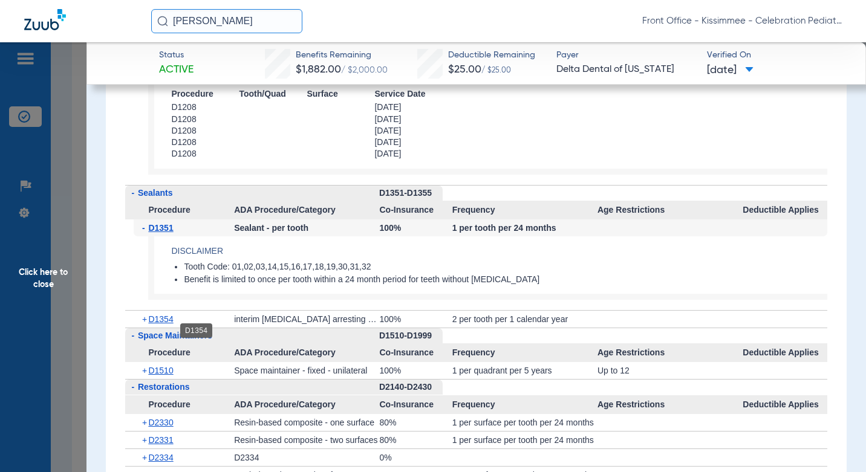
click at [168, 324] on span "D1354" at bounding box center [160, 319] width 25 height 10
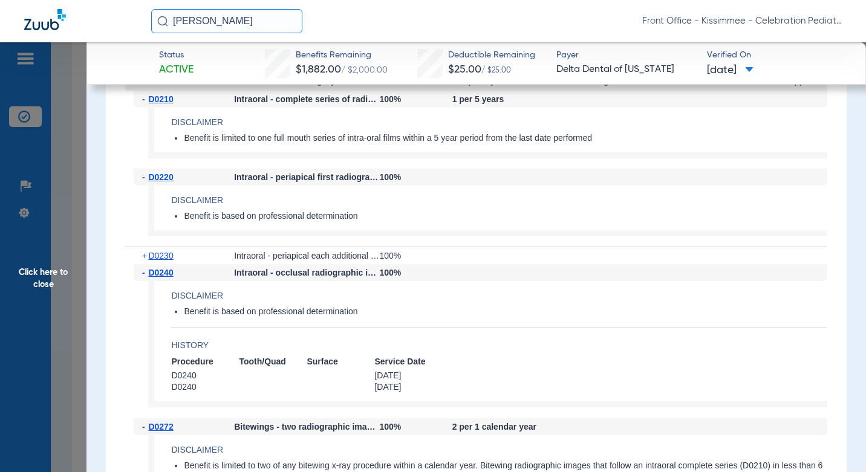
scroll to position [1579, 0]
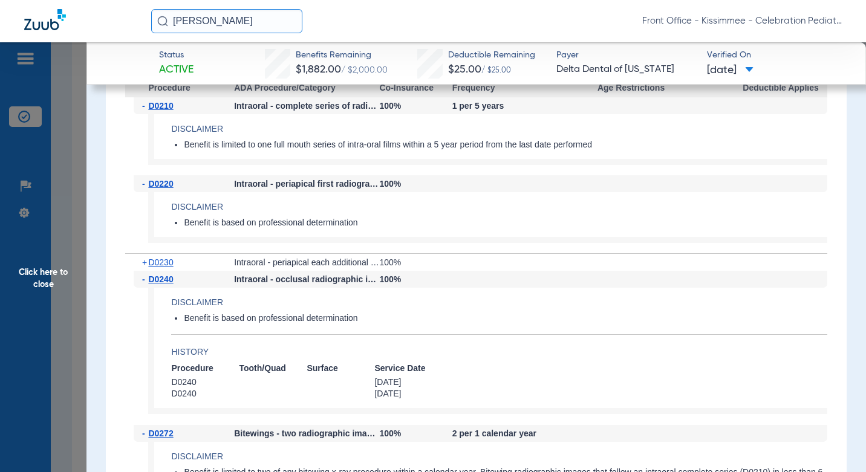
click at [372, 288] on div "Intraoral - occlusal radiographic image" at bounding box center [306, 279] width 145 height 17
click at [69, 295] on span "Click here to close" at bounding box center [43, 278] width 86 height 472
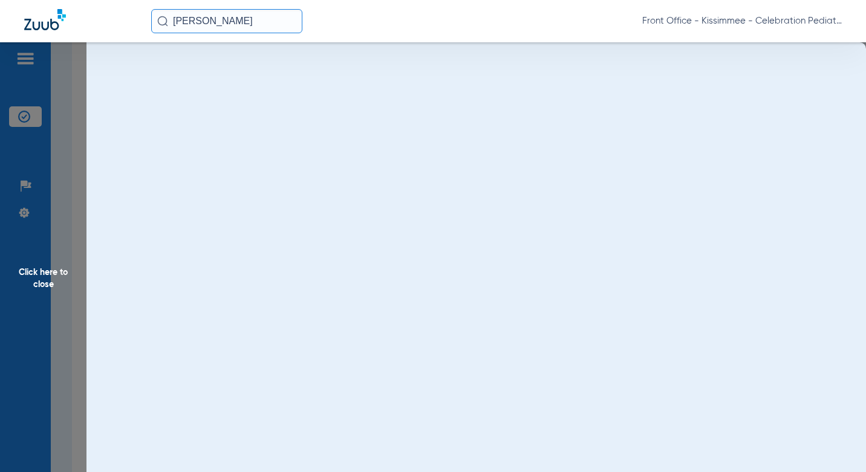
scroll to position [0, 0]
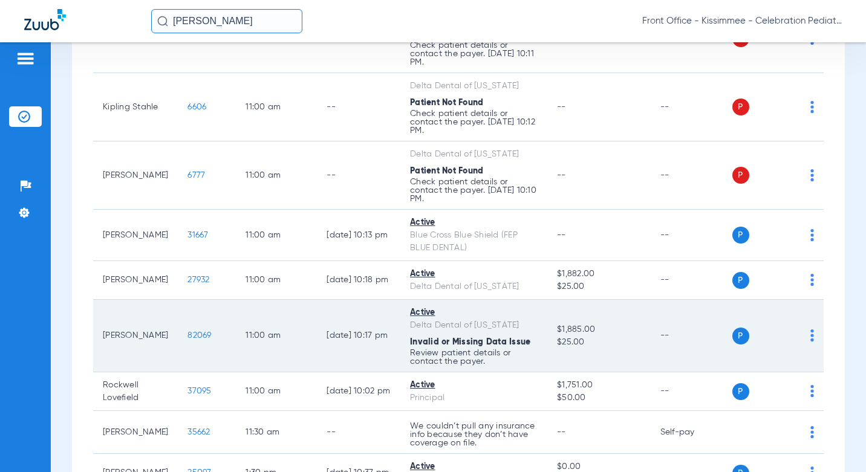
click at [189, 340] on span "82069" at bounding box center [199, 335] width 24 height 8
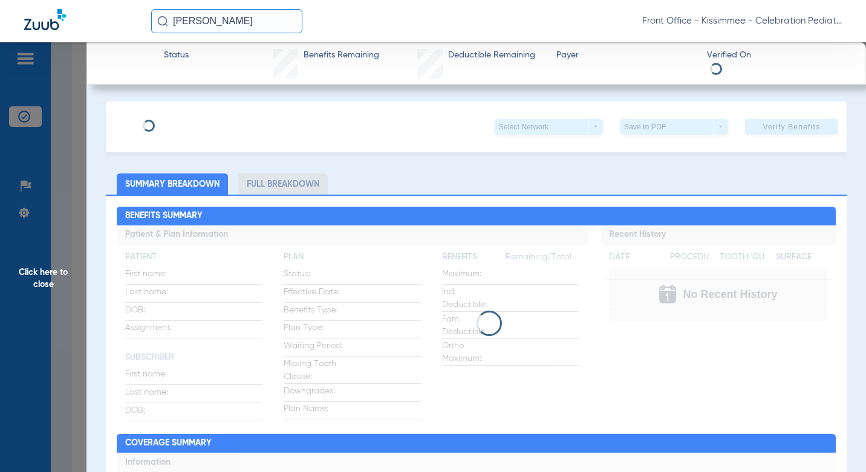
click at [318, 175] on li "Full Breakdown" at bounding box center [282, 184] width 89 height 21
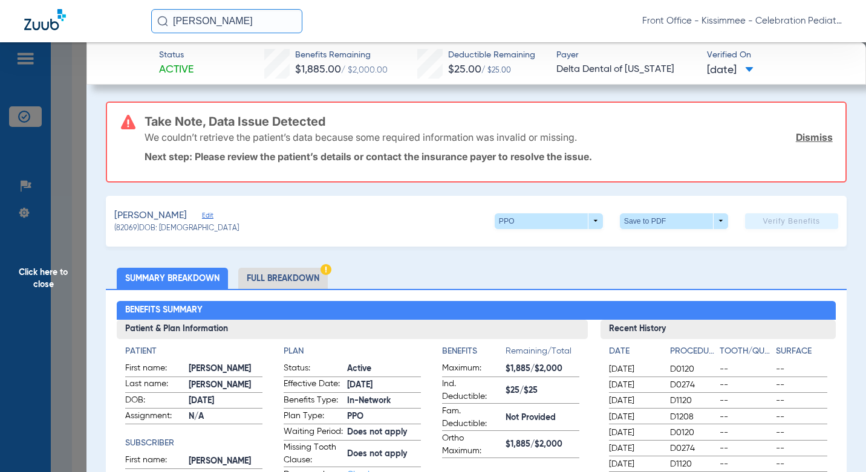
click at [295, 276] on li "Full Breakdown" at bounding box center [282, 278] width 89 height 21
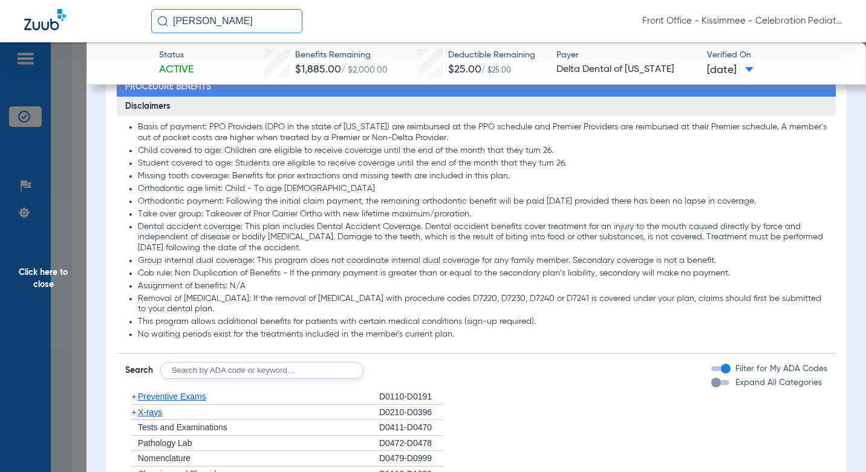
scroll to position [1270, 0]
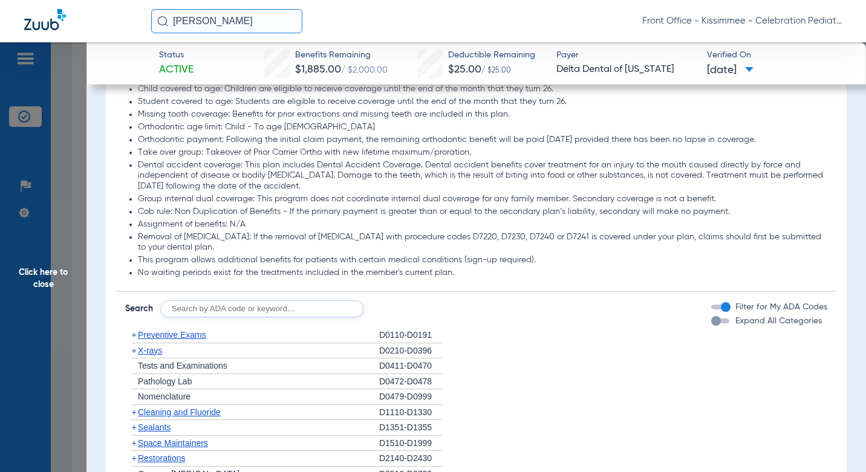
click at [711, 326] on div "button" at bounding box center [716, 321] width 10 height 10
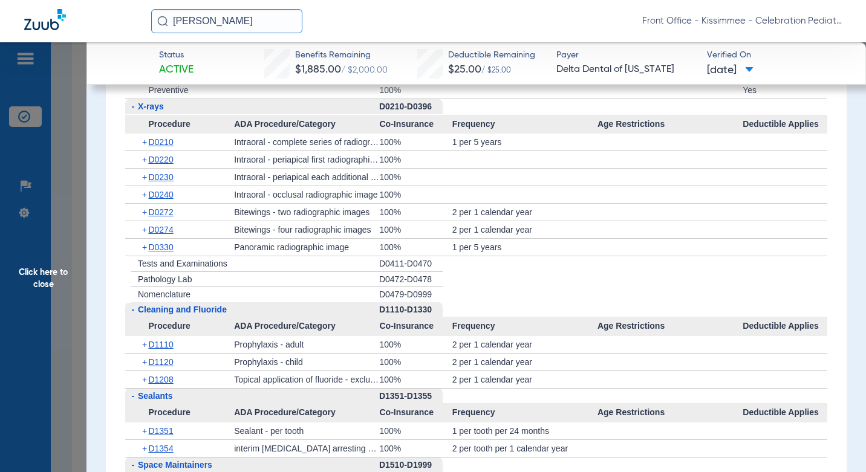
scroll to position [1632, 0]
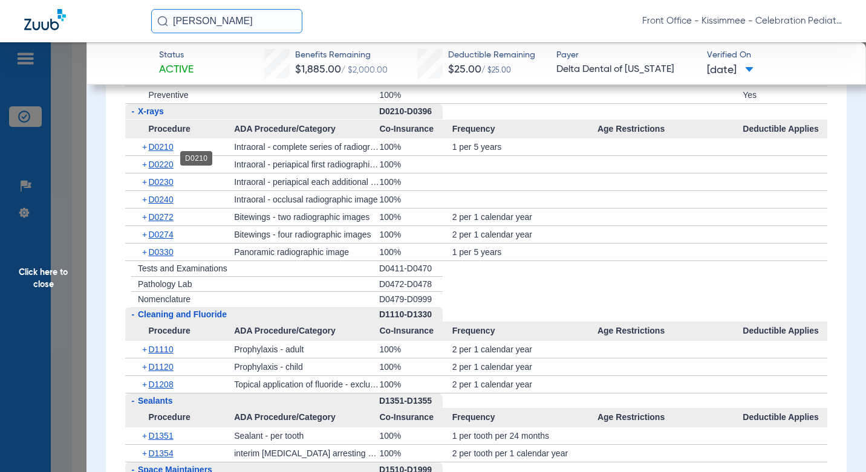
click at [173, 152] on span "D0210" at bounding box center [160, 147] width 25 height 10
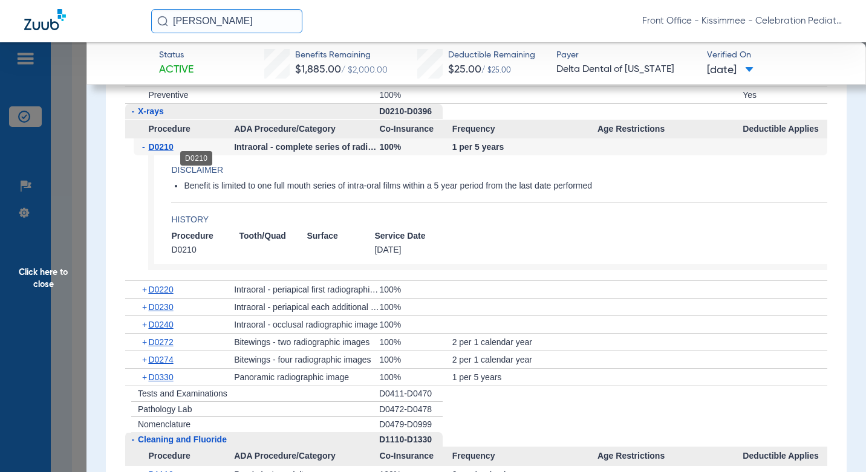
click at [173, 152] on span "D0210" at bounding box center [160, 147] width 25 height 10
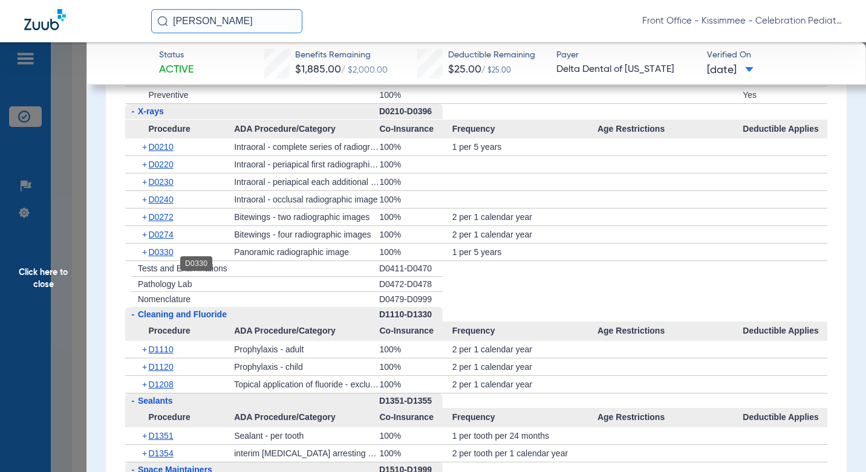
click at [167, 257] on span "D0330" at bounding box center [160, 252] width 25 height 10
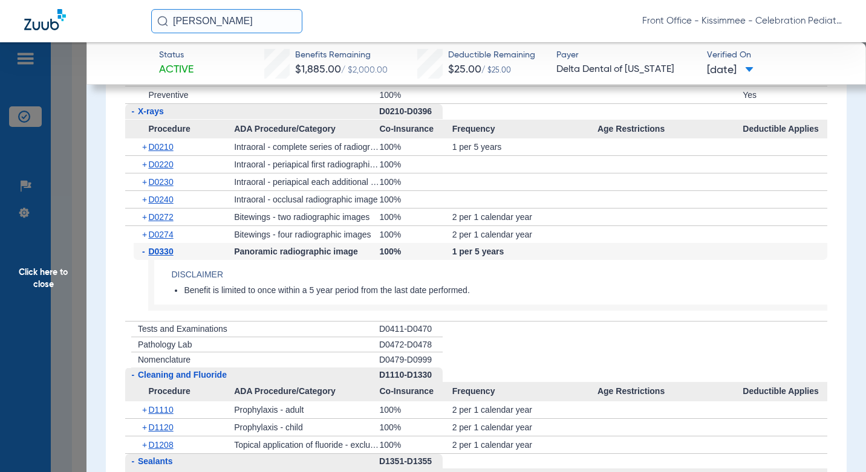
click at [167, 256] on span "D0330" at bounding box center [160, 252] width 25 height 10
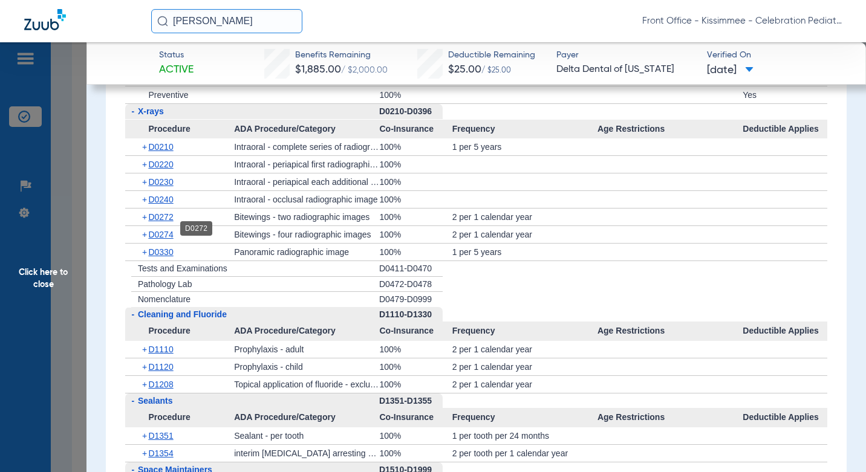
click at [173, 222] on span "D0272" at bounding box center [160, 217] width 25 height 10
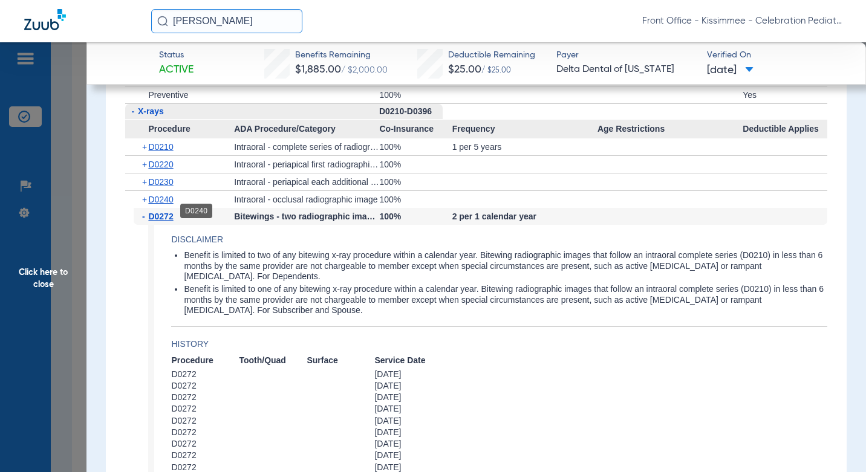
click at [165, 204] on span "D0240" at bounding box center [160, 200] width 25 height 10
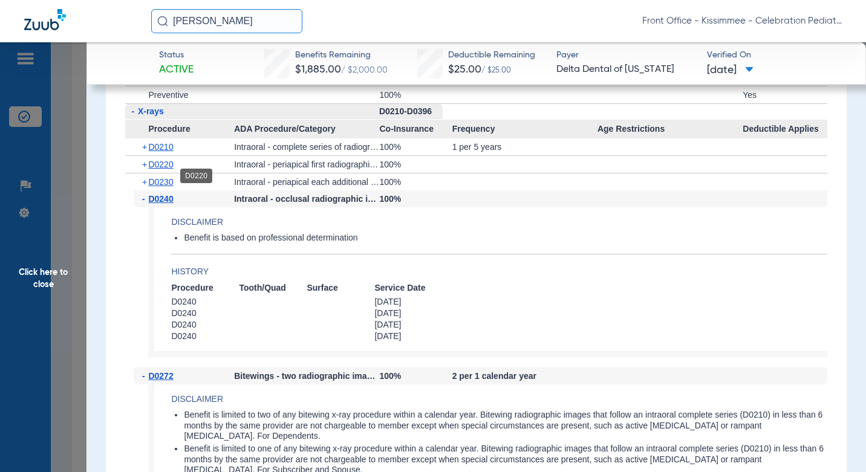
click at [170, 169] on span "D0220" at bounding box center [160, 165] width 25 height 10
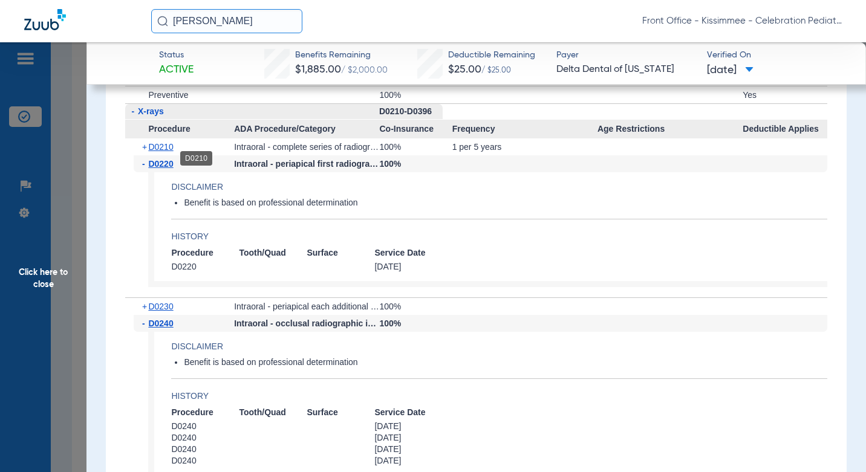
click at [171, 152] on span "D0210" at bounding box center [160, 147] width 25 height 10
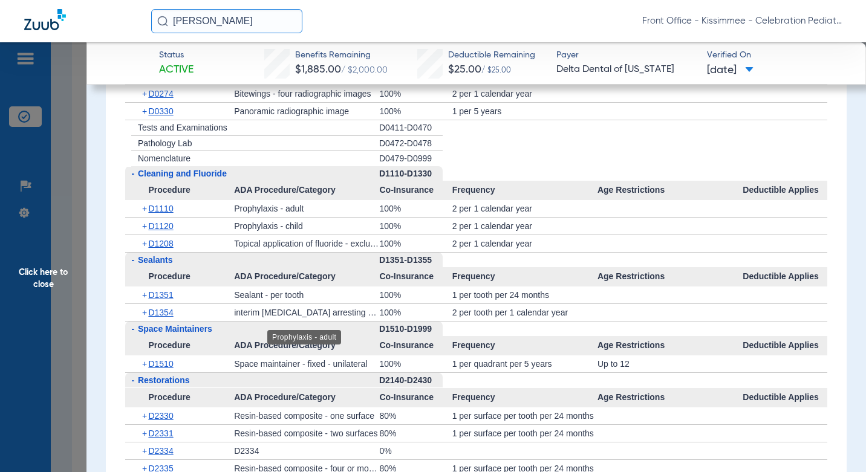
scroll to position [2479, 0]
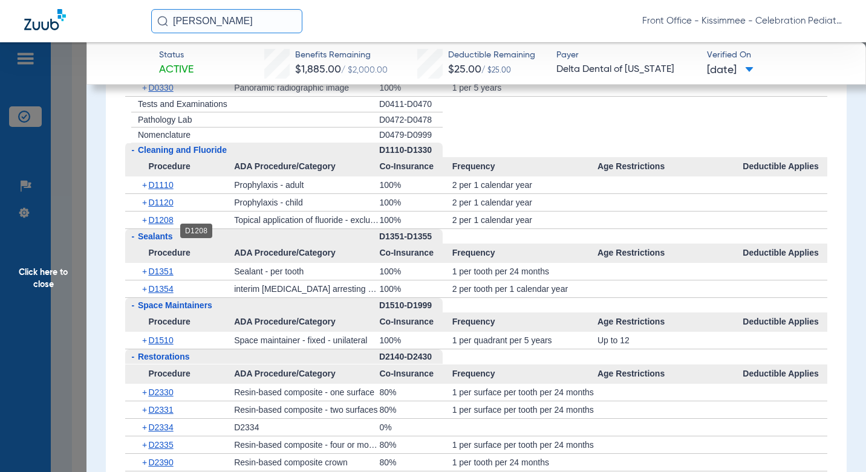
click at [152, 225] on span "D1208" at bounding box center [160, 220] width 25 height 10
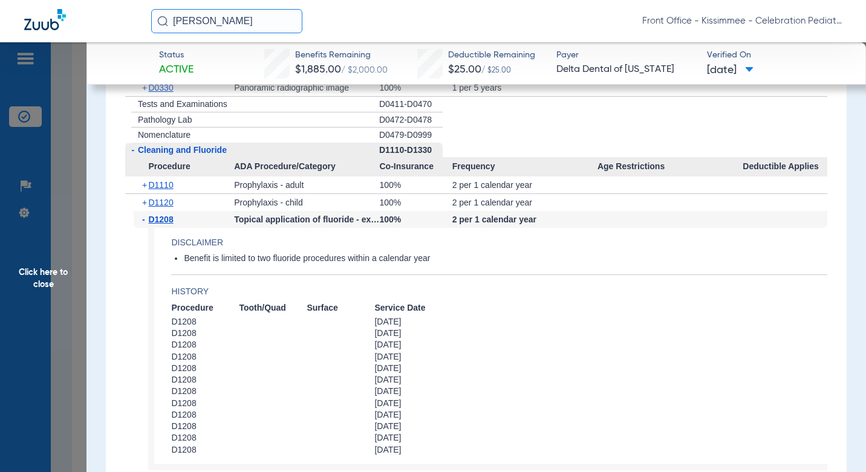
click at [67, 239] on span "Click here to close" at bounding box center [43, 278] width 86 height 472
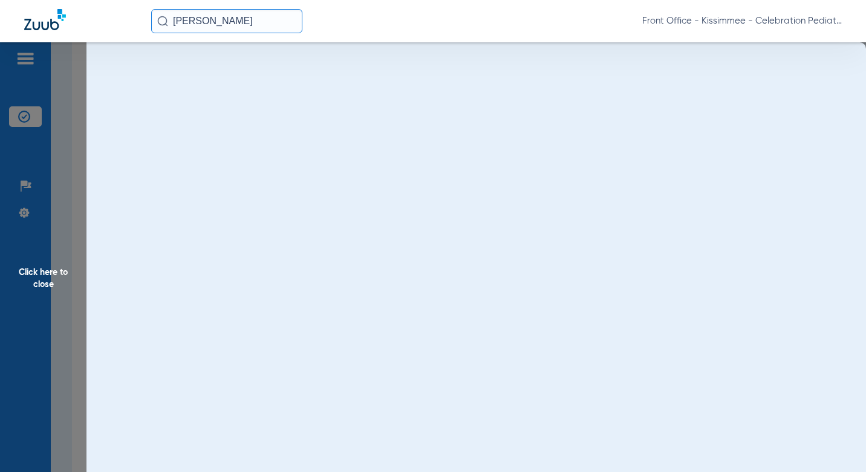
scroll to position [0, 0]
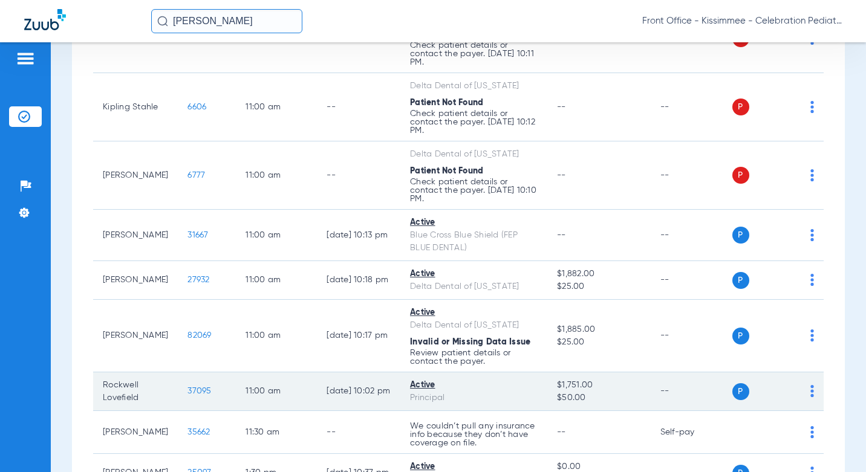
click at [192, 395] on span "37095" at bounding box center [199, 391] width 24 height 8
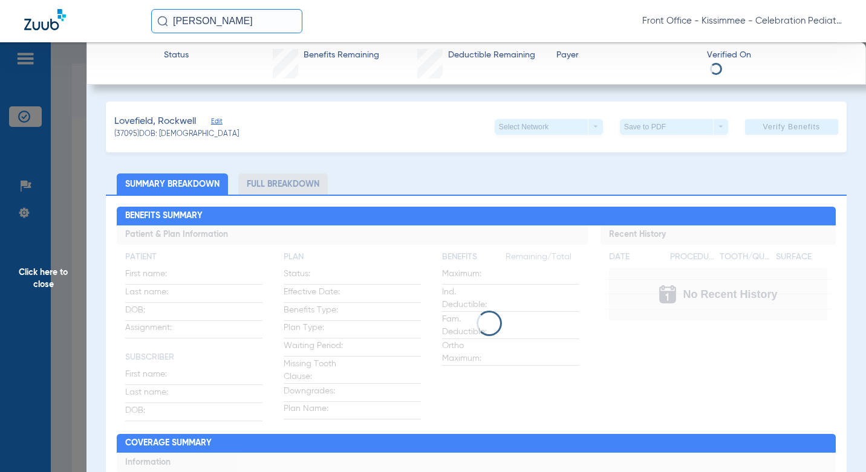
scroll to position [1330, 0]
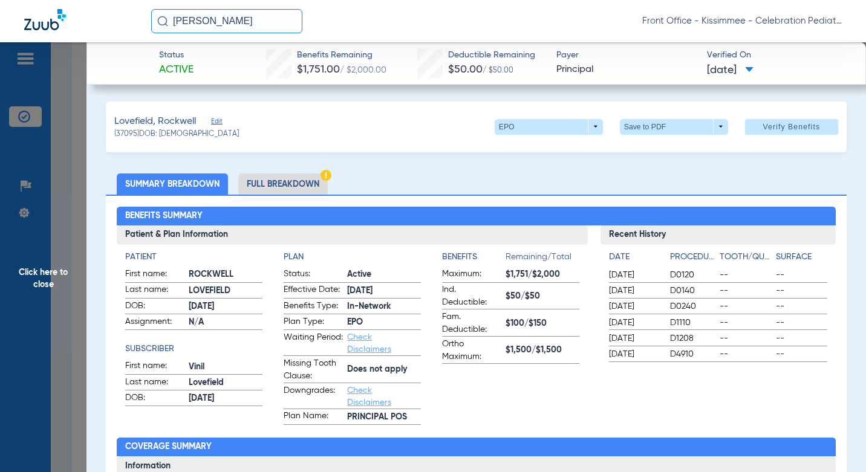
click at [278, 186] on li "Full Breakdown" at bounding box center [282, 184] width 89 height 21
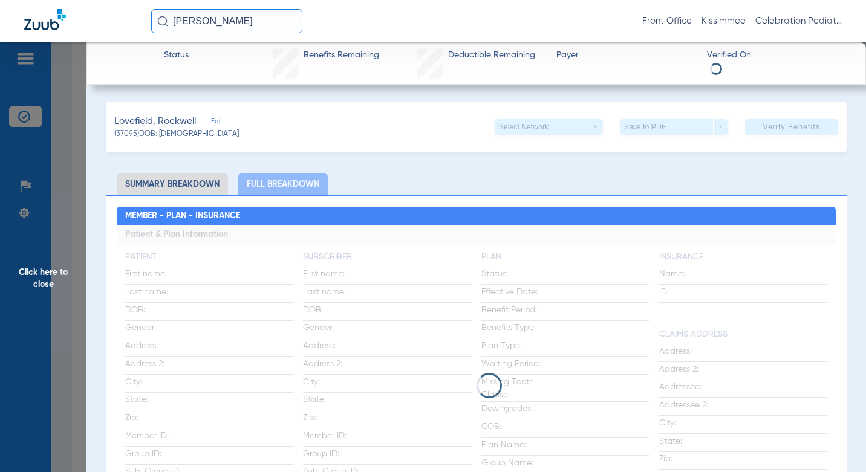
click at [320, 186] on li "Full Breakdown" at bounding box center [282, 184] width 89 height 21
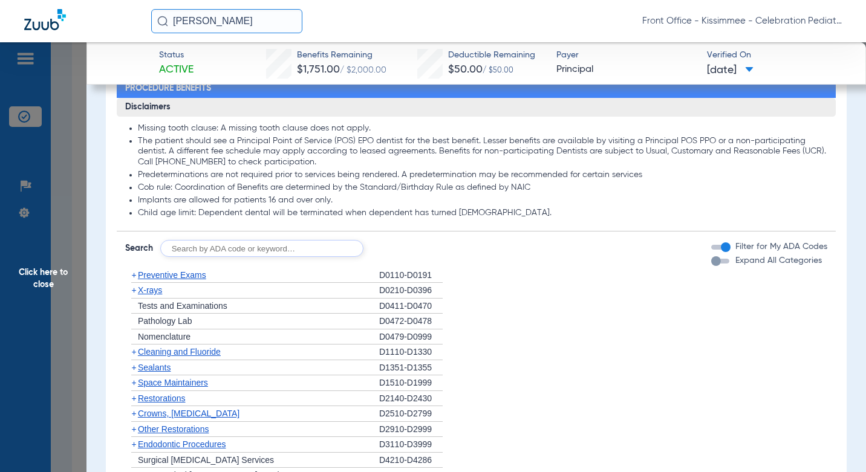
scroll to position [1028, 0]
click at [717, 261] on div "button" at bounding box center [720, 261] width 18 height 5
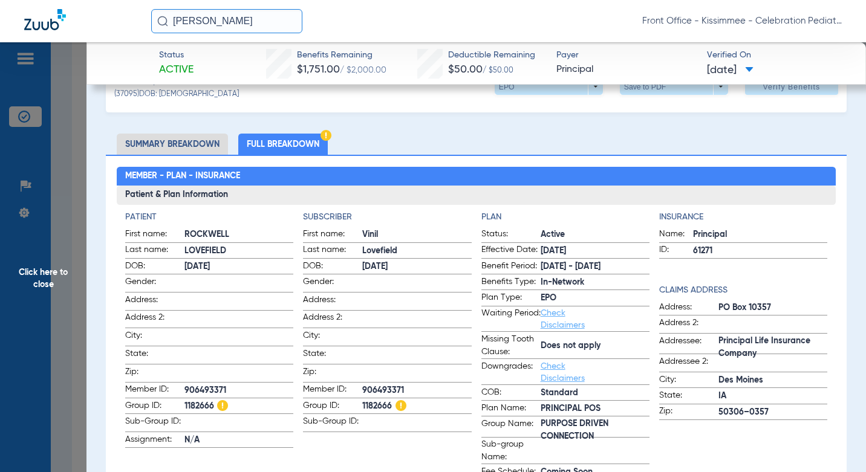
scroll to position [60, 0]
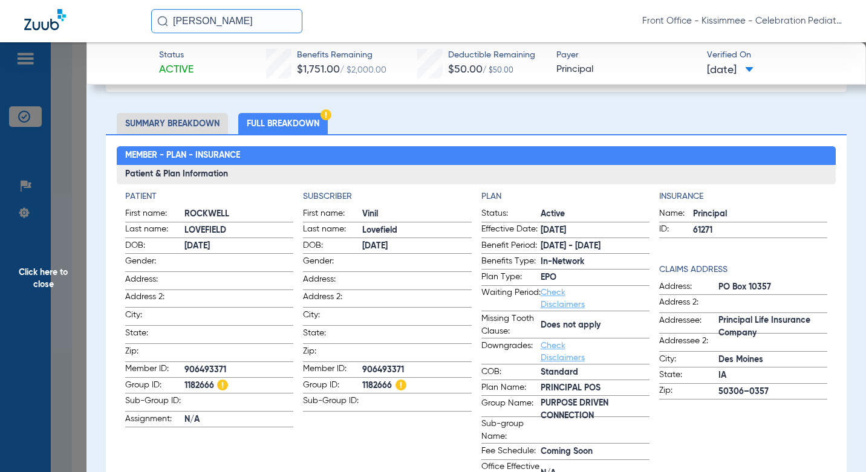
click at [79, 315] on span "Click here to close" at bounding box center [43, 278] width 86 height 472
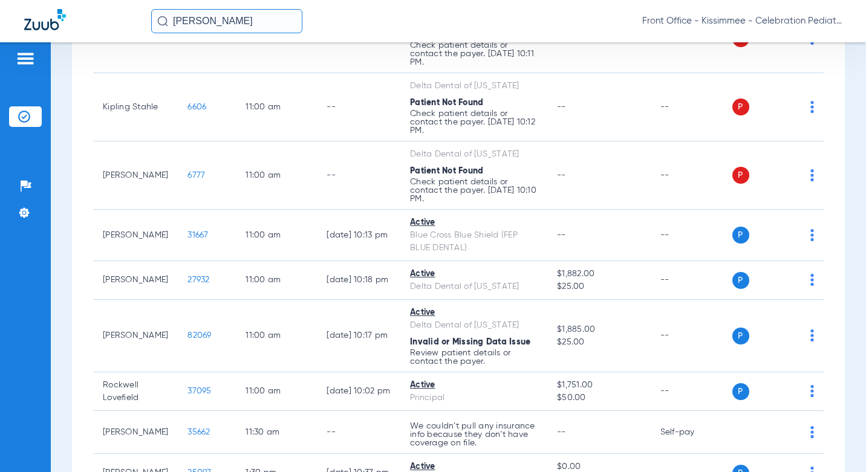
scroll to position [0, 0]
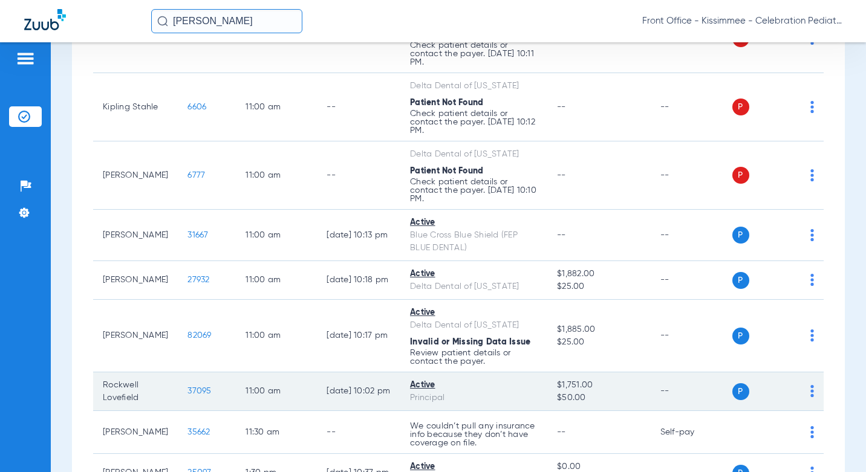
click at [187, 395] on span "37095" at bounding box center [199, 391] width 24 height 8
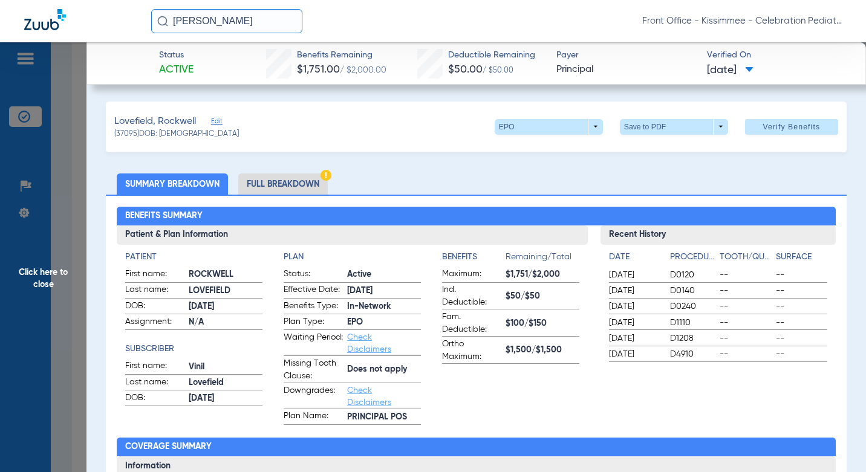
click at [308, 186] on li "Full Breakdown" at bounding box center [282, 184] width 89 height 21
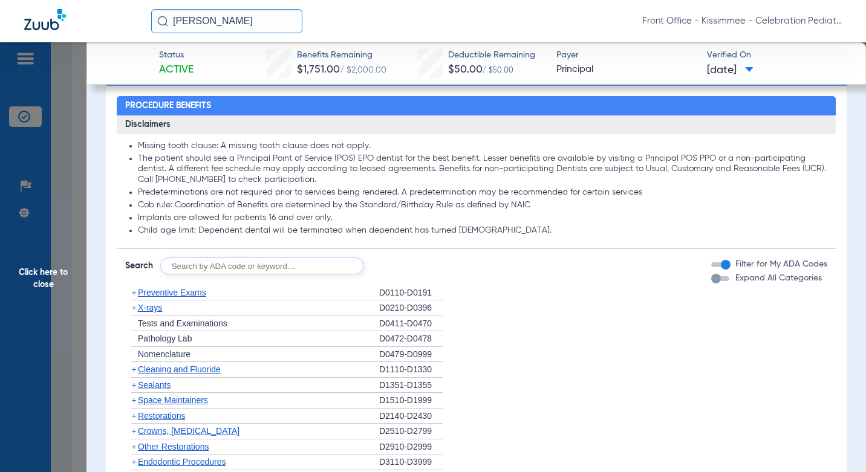
scroll to position [967, 0]
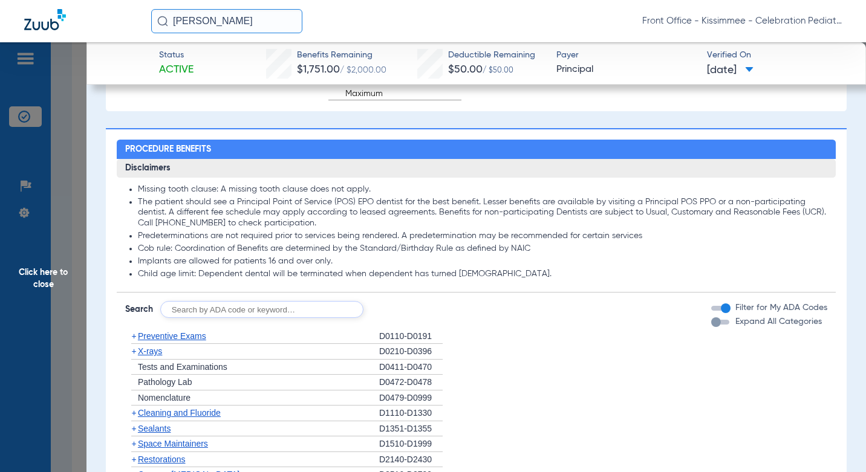
click at [716, 320] on div "Expand All Categories" at bounding box center [766, 322] width 111 height 13
click at [715, 324] on div "button" at bounding box center [720, 322] width 18 height 5
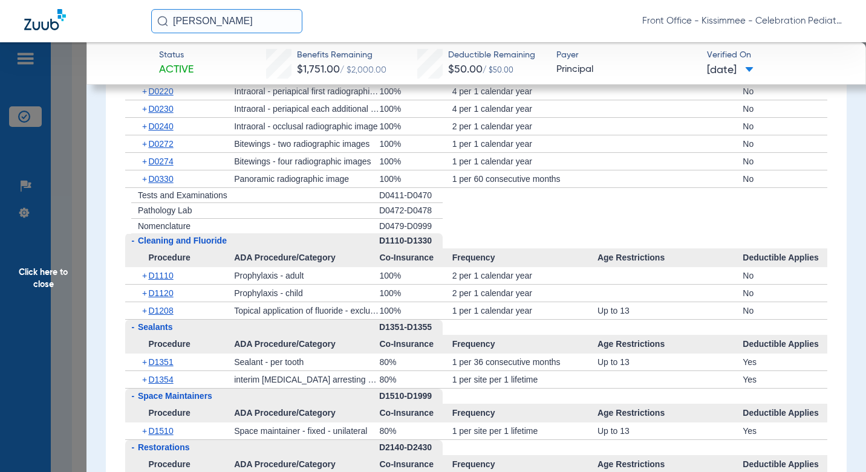
scroll to position [1391, 0]
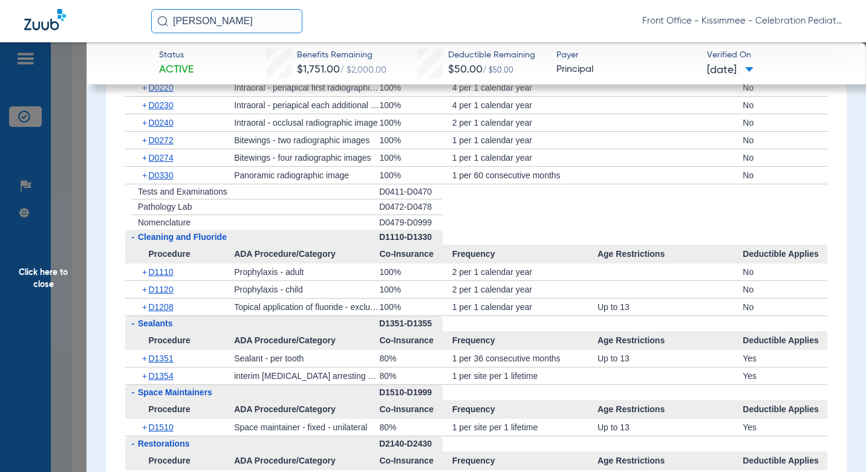
click at [73, 221] on span "Click here to close" at bounding box center [43, 278] width 86 height 472
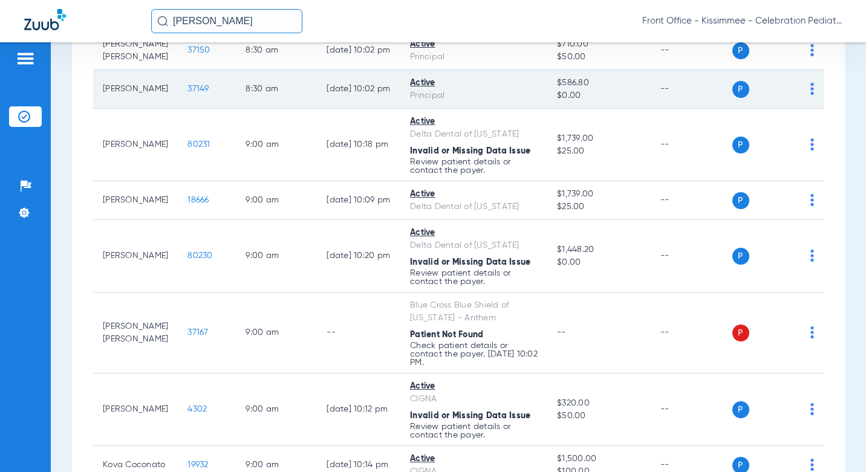
scroll to position [484, 0]
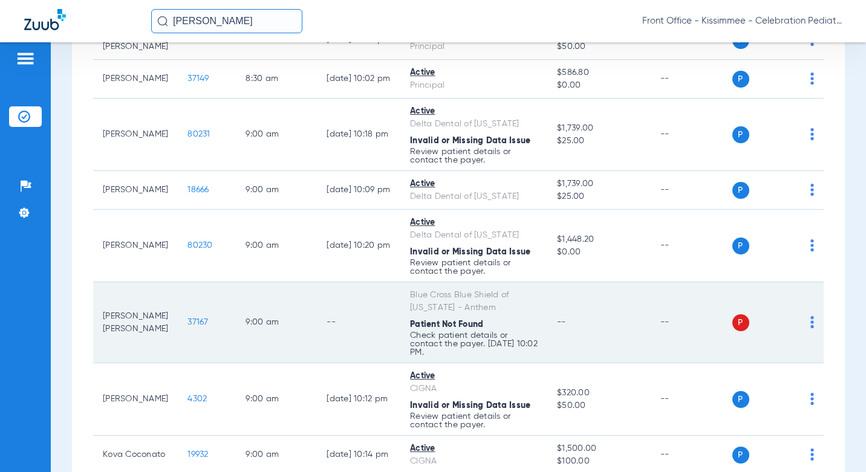
click at [187, 326] on span "37167" at bounding box center [197, 322] width 21 height 8
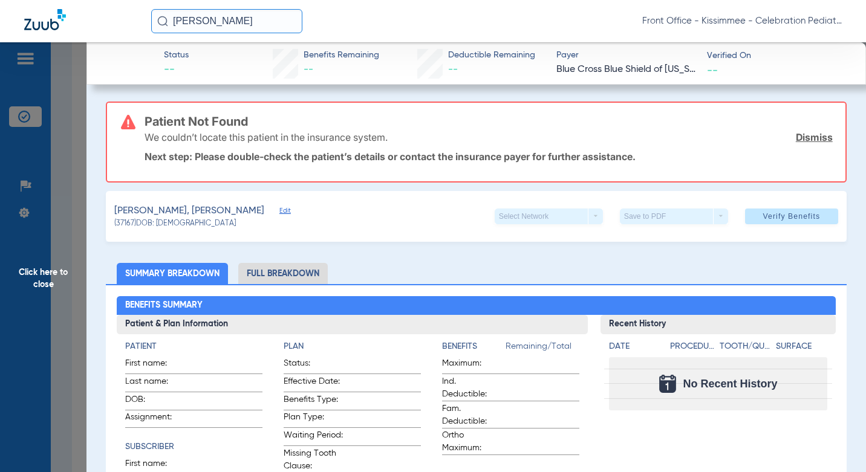
click at [299, 273] on li "Full Breakdown" at bounding box center [282, 273] width 89 height 21
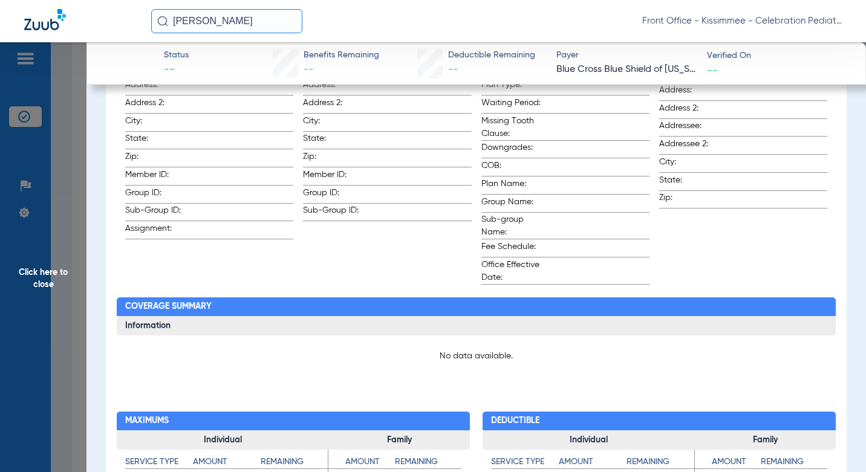
scroll to position [0, 0]
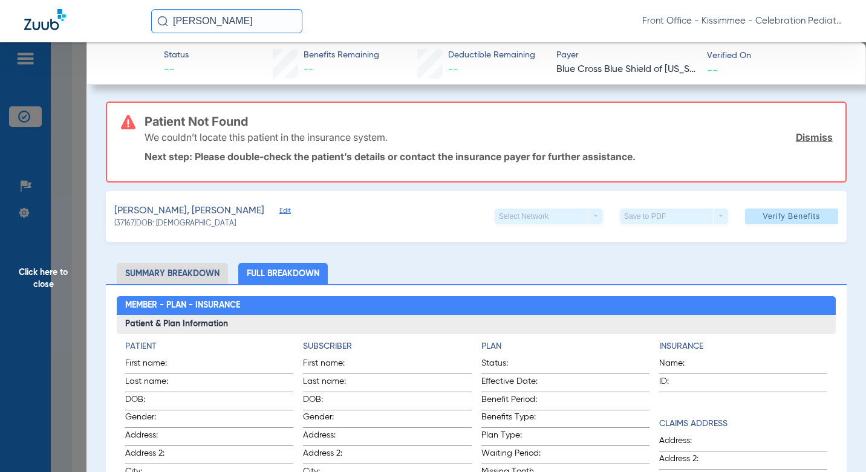
click at [53, 302] on span "Click here to close" at bounding box center [43, 278] width 86 height 472
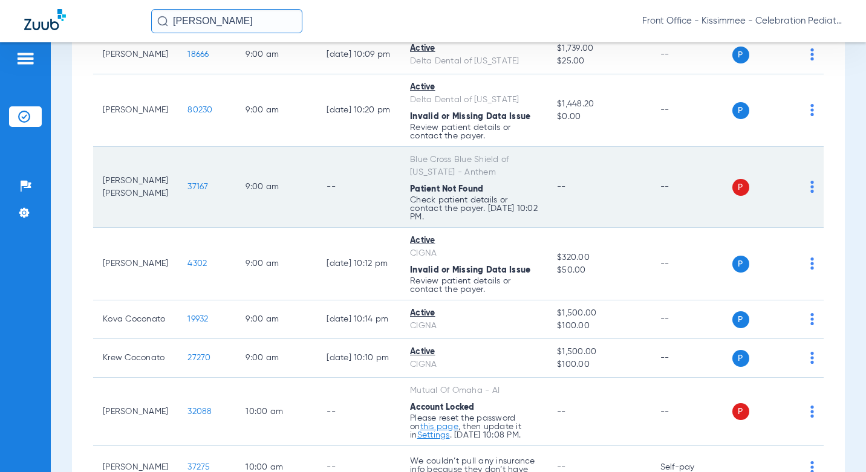
scroll to position [726, 0]
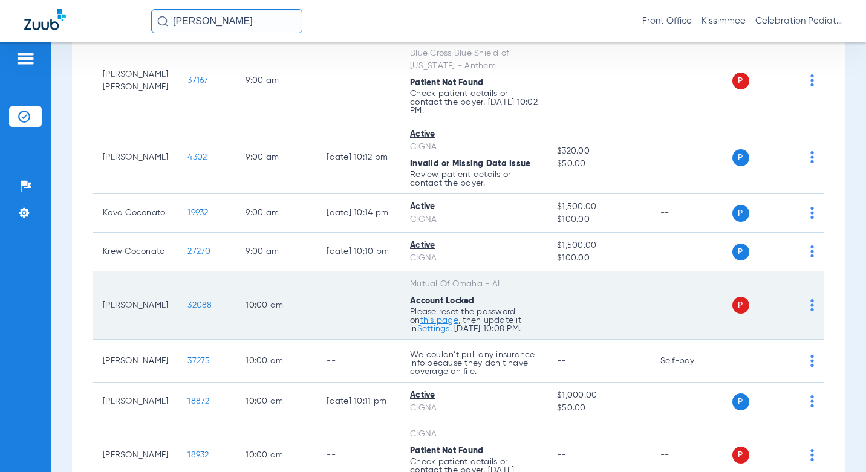
click at [187, 310] on span "32088" at bounding box center [199, 305] width 24 height 8
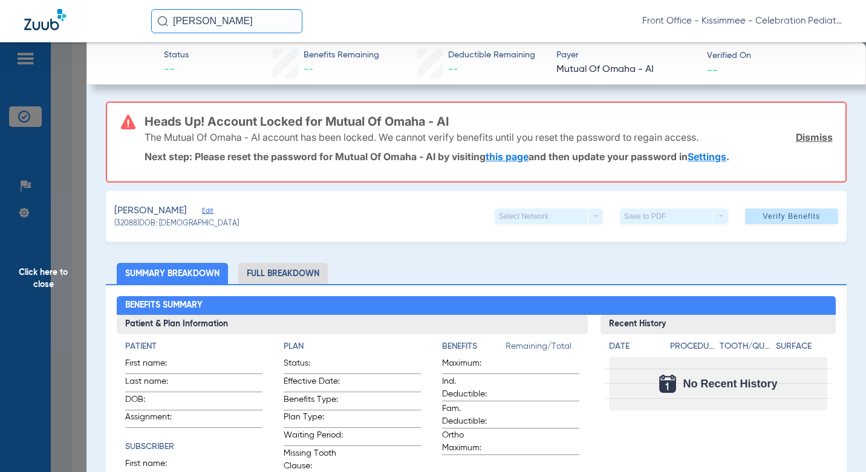
click at [307, 272] on li "Full Breakdown" at bounding box center [282, 273] width 89 height 21
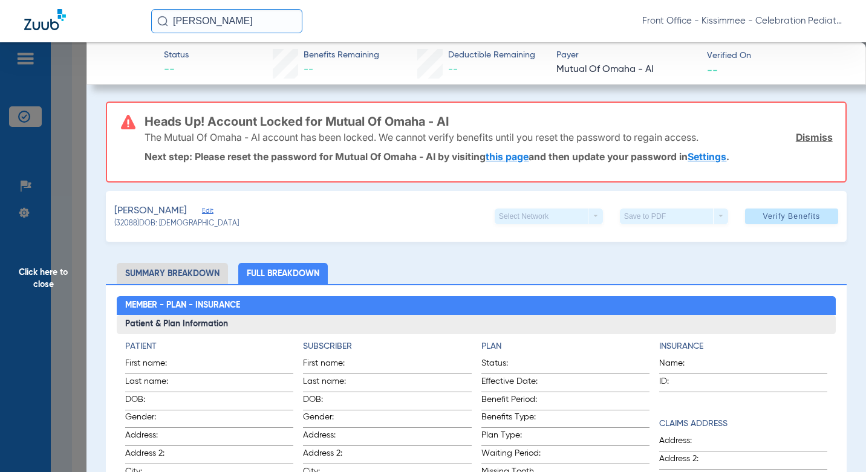
drag, startPoint x: 76, startPoint y: 258, endPoint x: 371, endPoint y: 13, distance: 382.9
click at [75, 258] on span "Click here to close" at bounding box center [43, 278] width 86 height 472
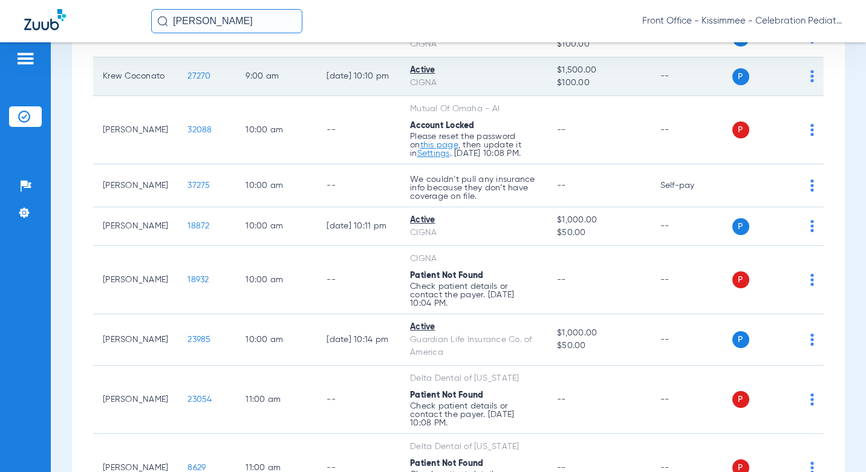
scroll to position [907, 0]
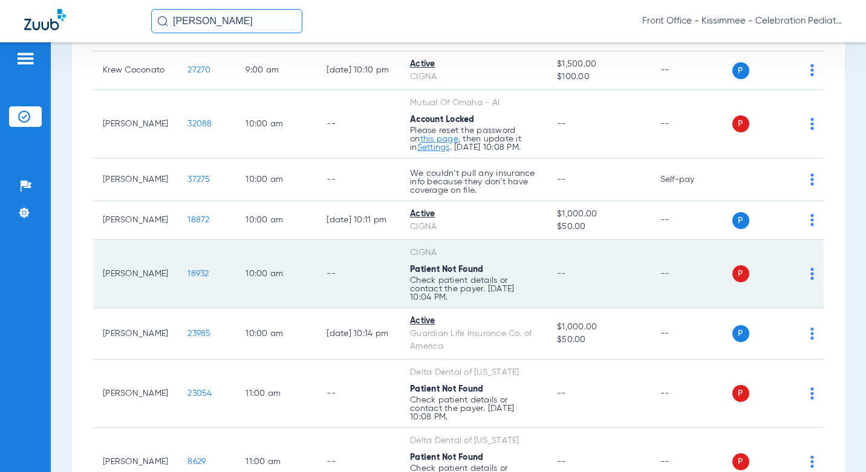
click at [187, 278] on span "18932" at bounding box center [197, 274] width 21 height 8
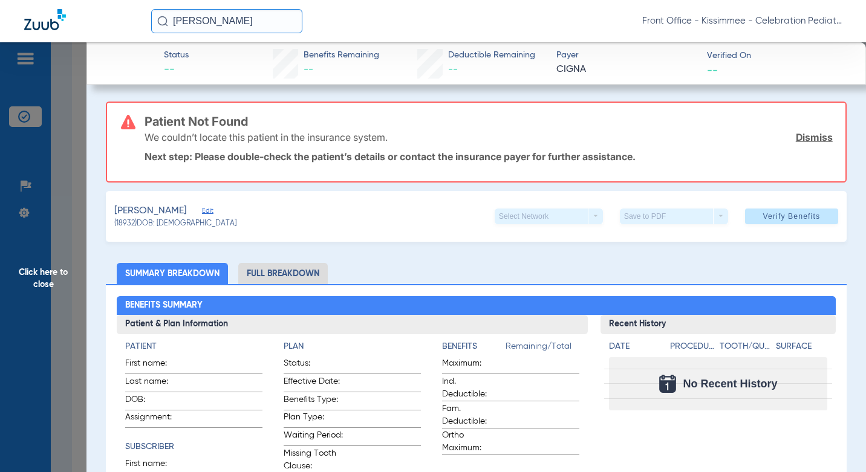
click at [288, 276] on li "Full Breakdown" at bounding box center [282, 273] width 89 height 21
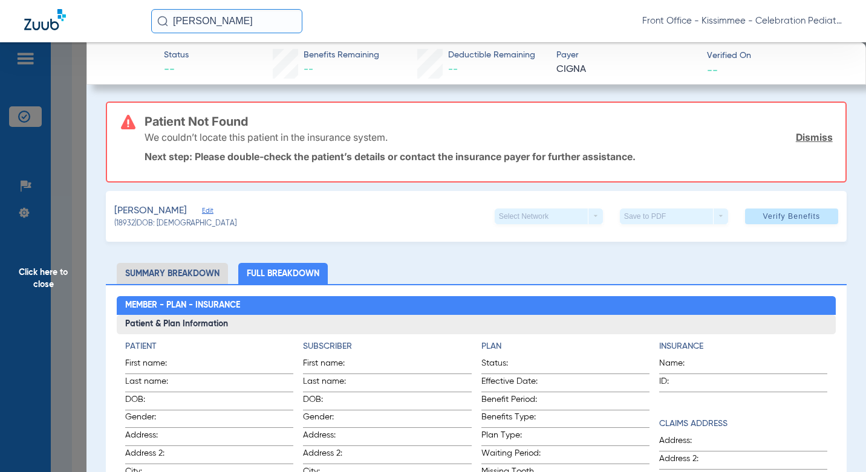
drag, startPoint x: 69, startPoint y: 267, endPoint x: 69, endPoint y: 279, distance: 11.5
click at [69, 268] on span "Click here to close" at bounding box center [43, 278] width 86 height 472
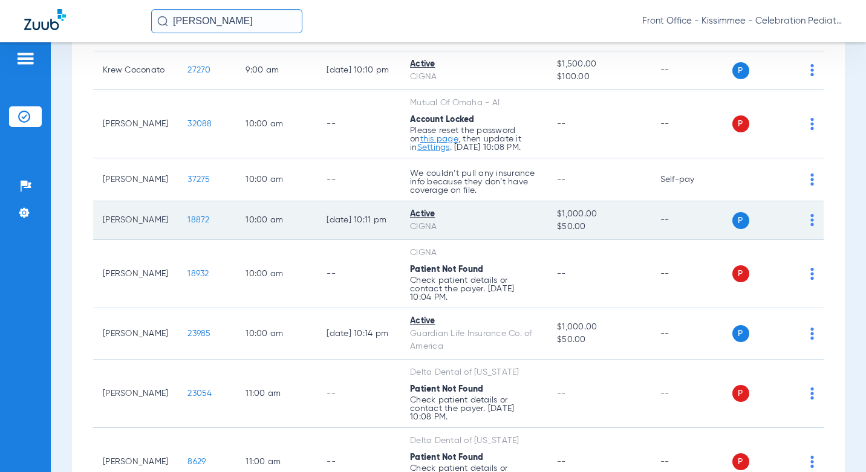
click at [193, 224] on span "18872" at bounding box center [198, 220] width 22 height 8
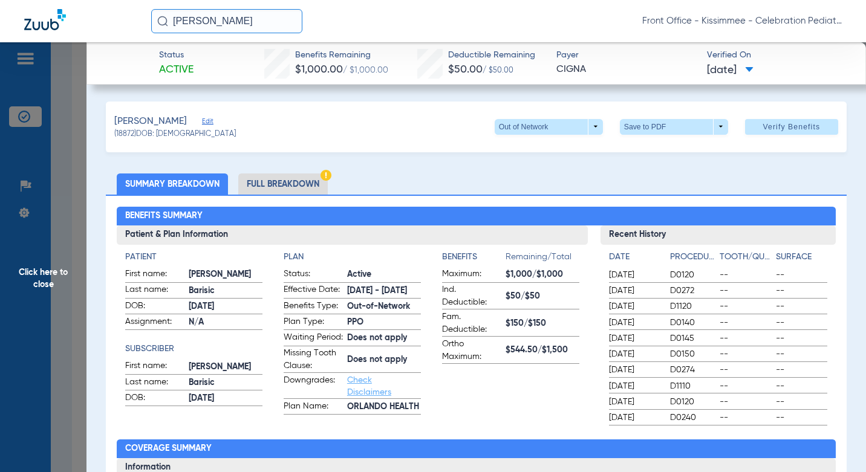
click at [277, 184] on li "Full Breakdown" at bounding box center [282, 184] width 89 height 21
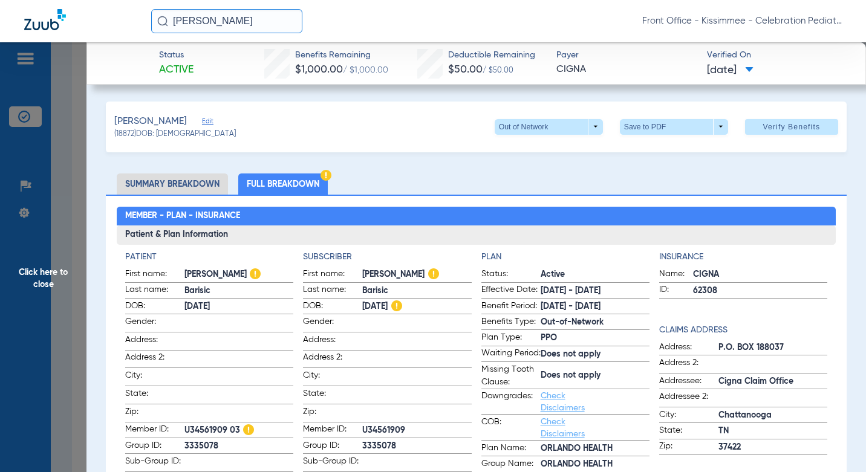
click at [81, 179] on span "Click here to close" at bounding box center [43, 278] width 86 height 472
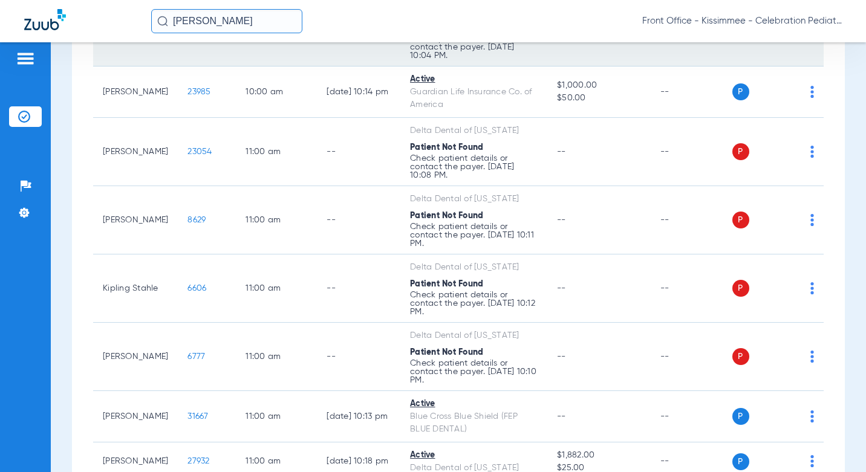
scroll to position [1270, 0]
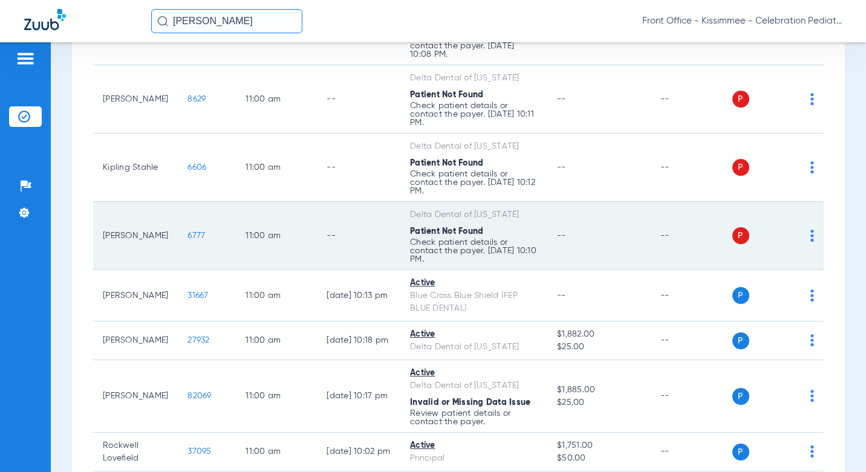
click at [187, 240] on span "6777" at bounding box center [196, 236] width 18 height 8
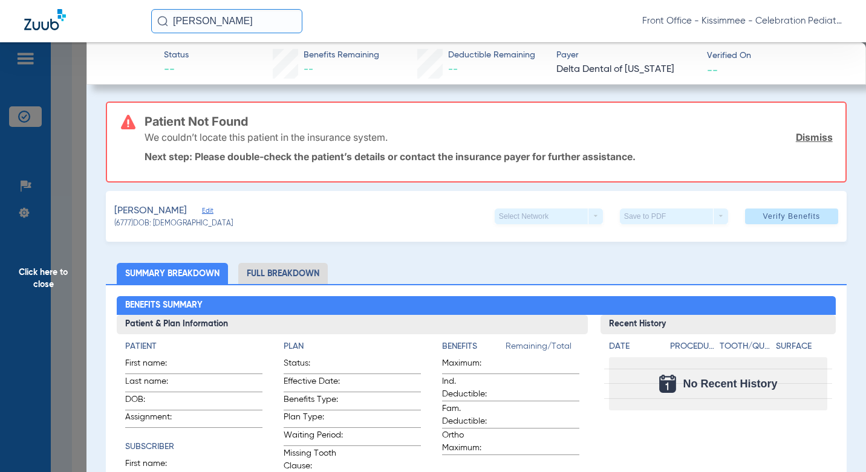
click at [267, 276] on li "Full Breakdown" at bounding box center [282, 273] width 89 height 21
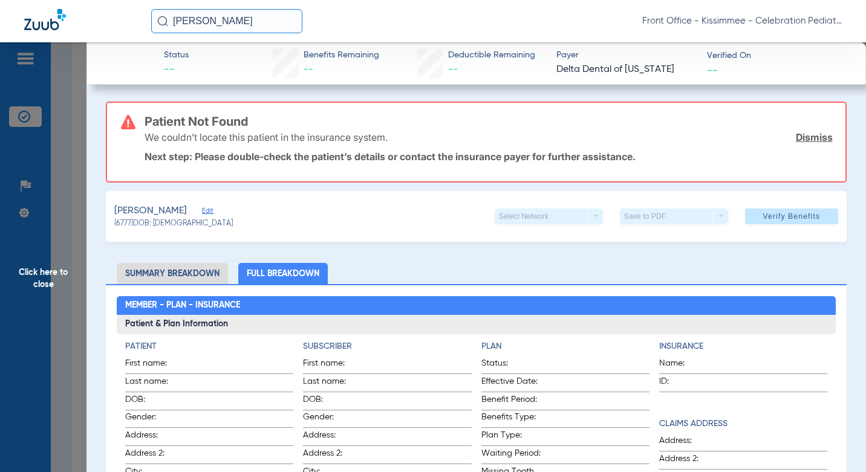
click at [76, 233] on span "Click here to close" at bounding box center [43, 278] width 86 height 472
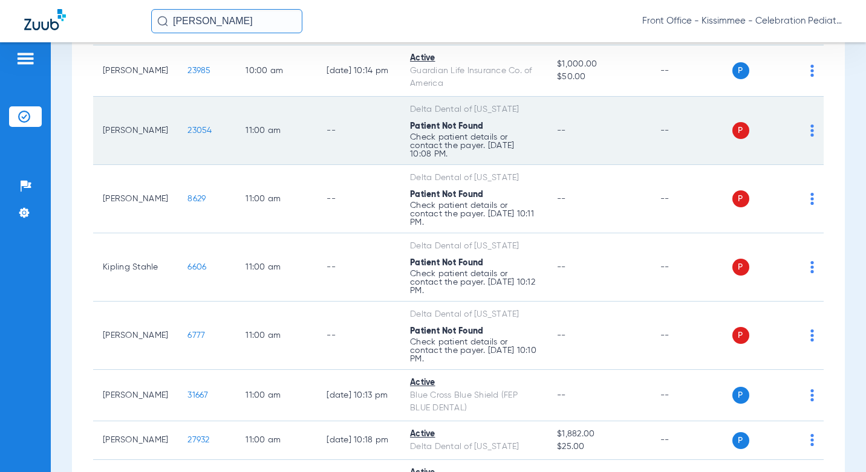
scroll to position [1149, 0]
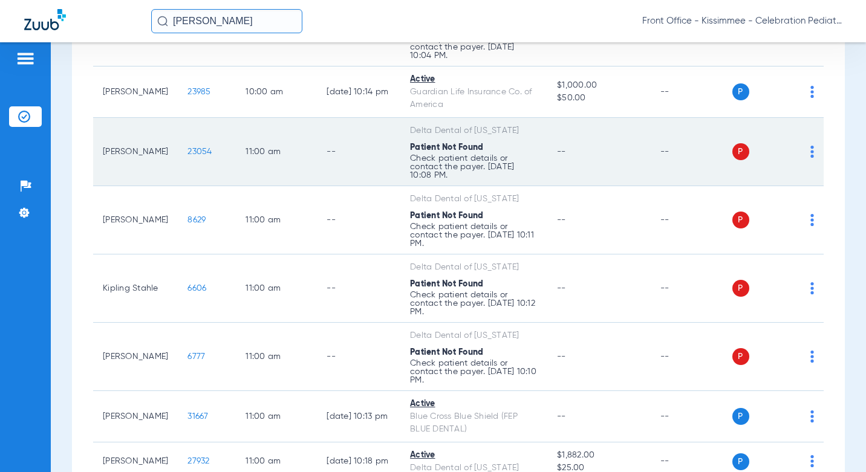
click at [187, 154] on span "23054" at bounding box center [199, 152] width 24 height 8
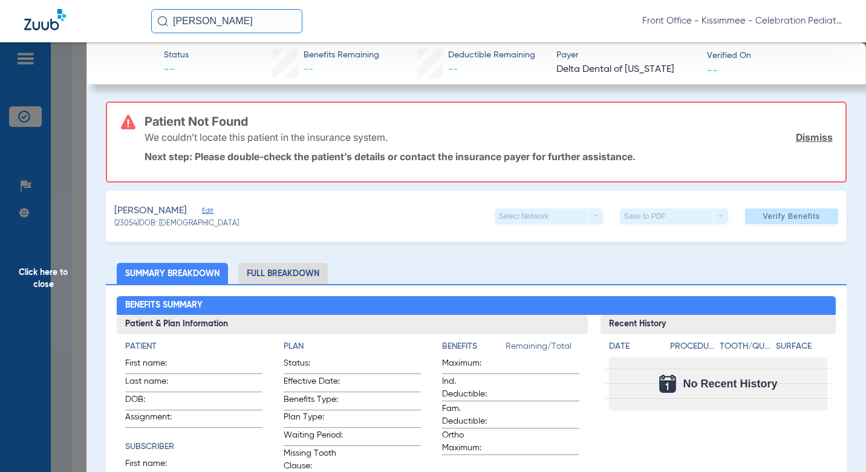
click at [66, 239] on span "Click here to close" at bounding box center [43, 278] width 86 height 472
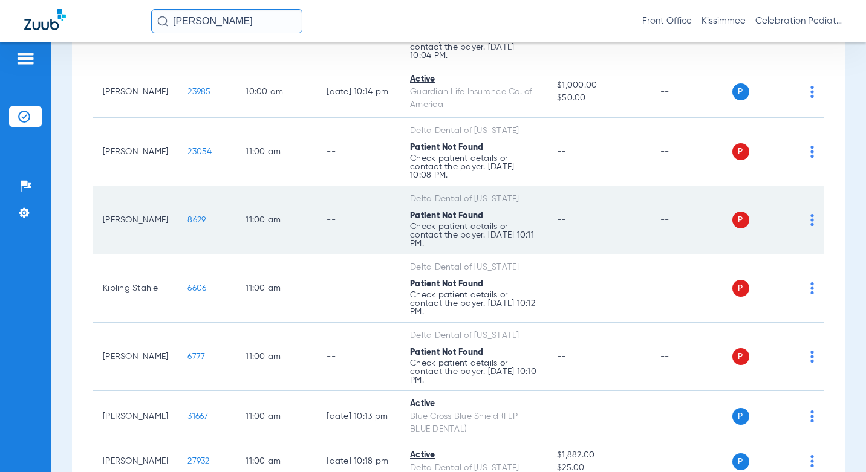
click at [187, 224] on span "8629" at bounding box center [196, 220] width 18 height 8
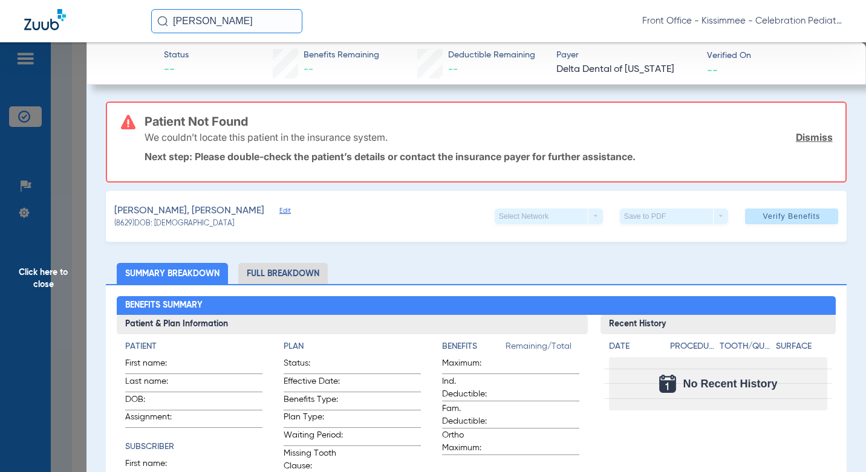
click at [77, 300] on span "Click here to close" at bounding box center [43, 278] width 86 height 472
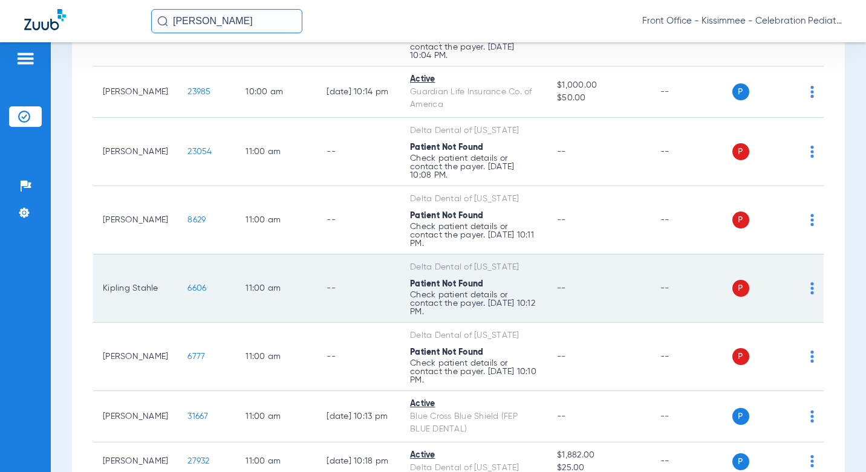
click at [195, 292] on span "6606" at bounding box center [196, 288] width 19 height 8
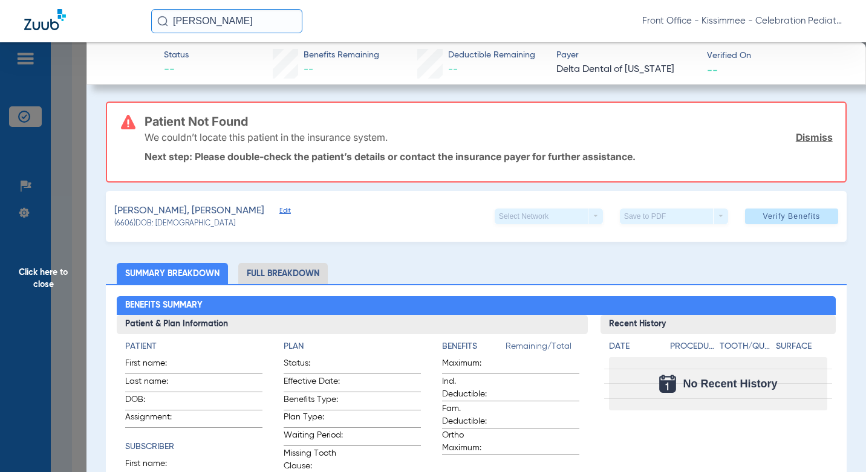
click at [57, 194] on span "Click here to close" at bounding box center [43, 278] width 86 height 472
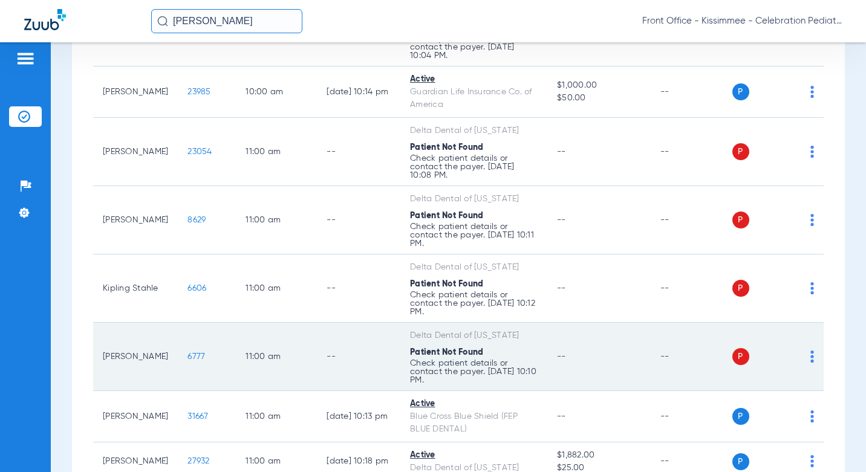
scroll to position [1511, 0]
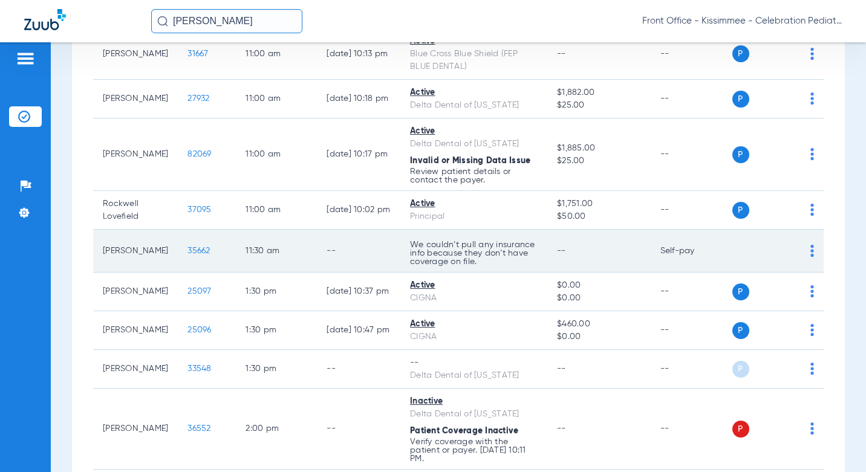
click at [187, 255] on span "35662" at bounding box center [198, 251] width 22 height 8
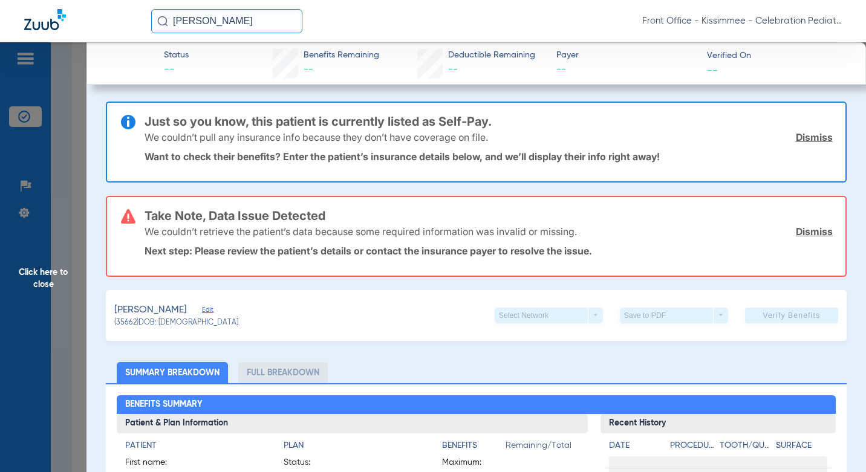
click at [60, 235] on span "Click here to close" at bounding box center [43, 278] width 86 height 472
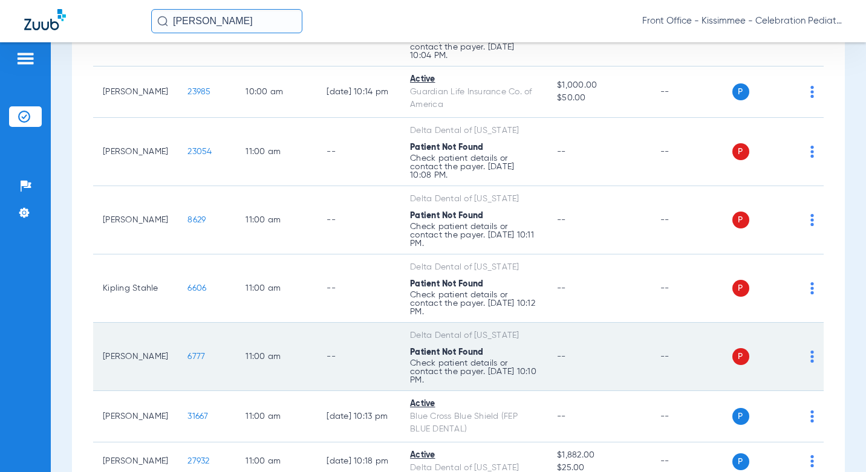
scroll to position [1209, 0]
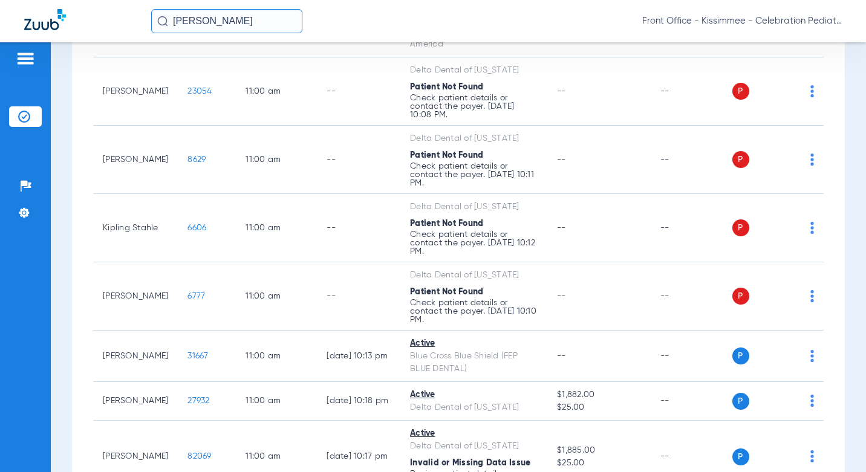
click at [0, 320] on html "[PERSON_NAME] Front Office - Kissimmee - Celebration Pediatric Dentistry Patien…" at bounding box center [433, 236] width 866 height 472
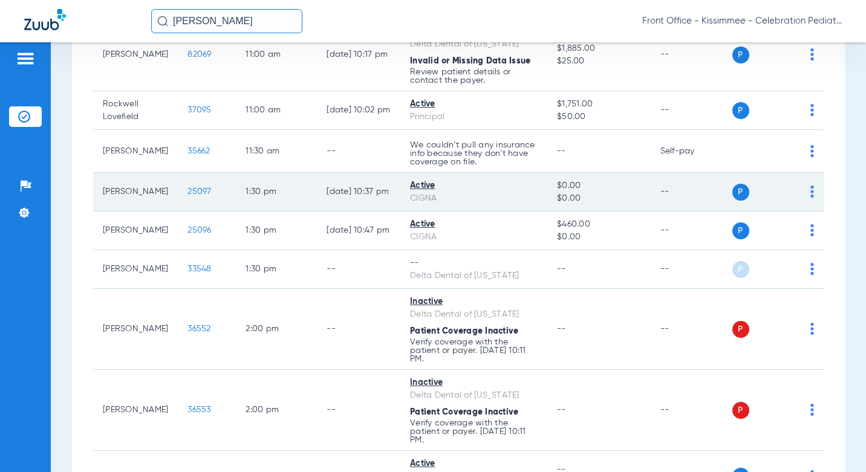
scroll to position [1632, 0]
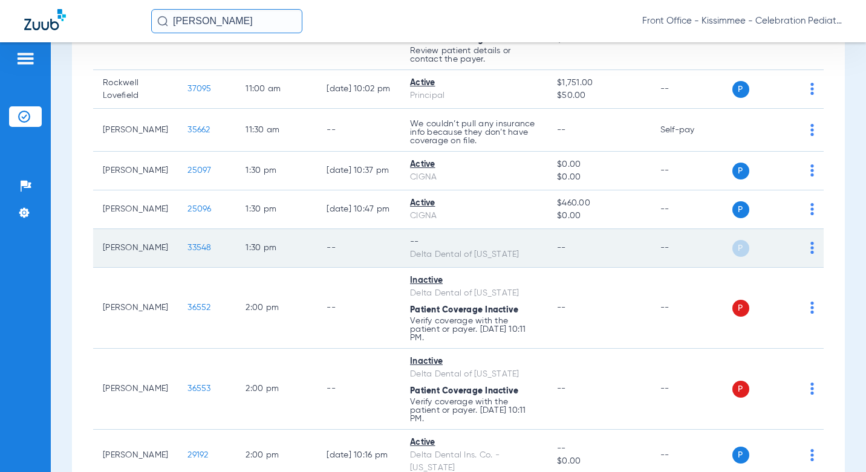
click at [189, 252] on span "33548" at bounding box center [199, 248] width 24 height 8
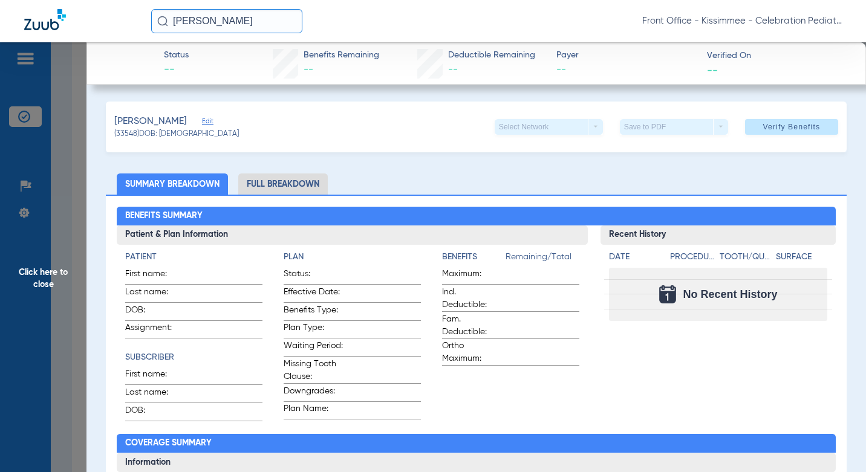
click at [64, 355] on span "Click here to close" at bounding box center [43, 278] width 86 height 472
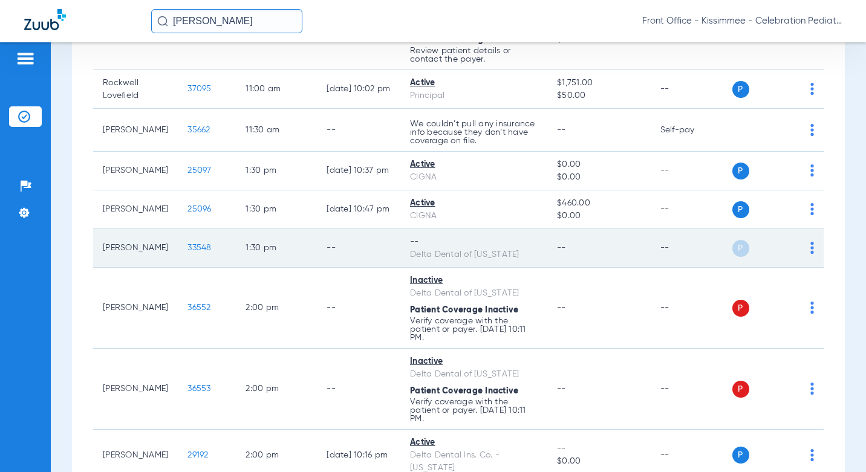
click at [187, 252] on span "33548" at bounding box center [199, 248] width 24 height 8
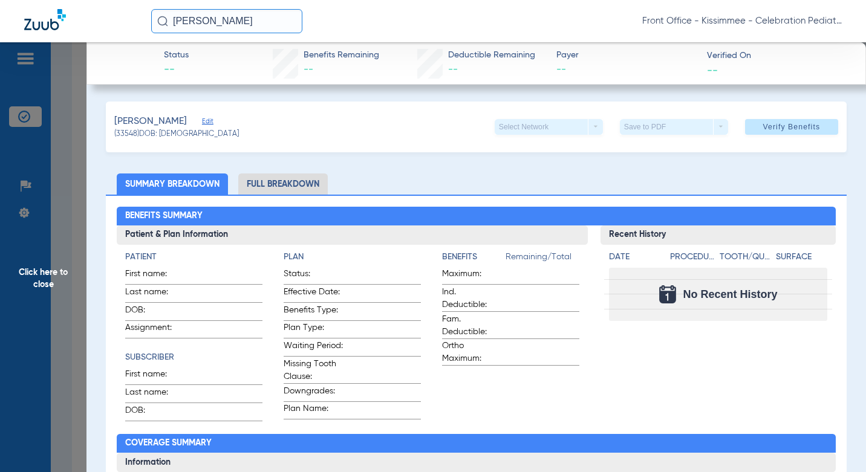
click at [253, 181] on li "Full Breakdown" at bounding box center [282, 184] width 89 height 21
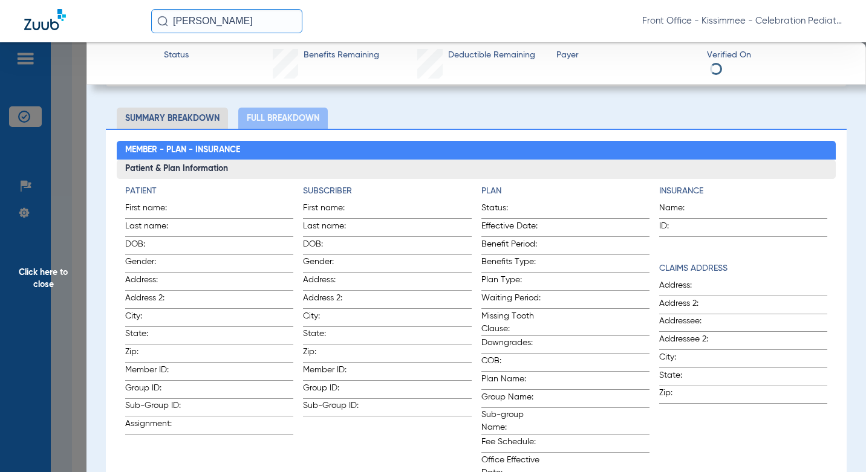
scroll to position [60, 0]
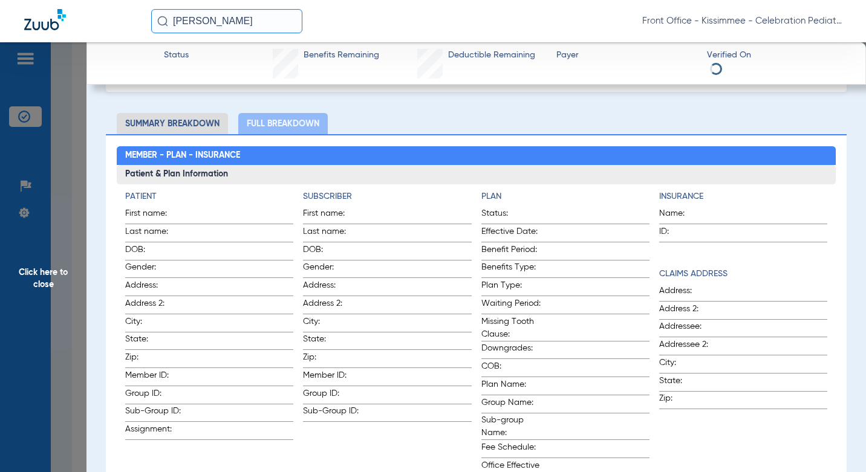
click at [51, 364] on span "Click here to close" at bounding box center [43, 278] width 86 height 472
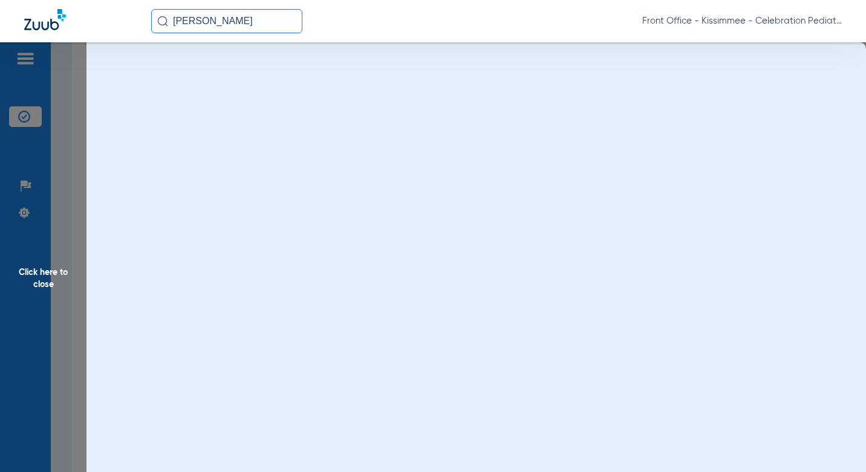
scroll to position [0, 0]
